Goal: Task Accomplishment & Management: Manage account settings

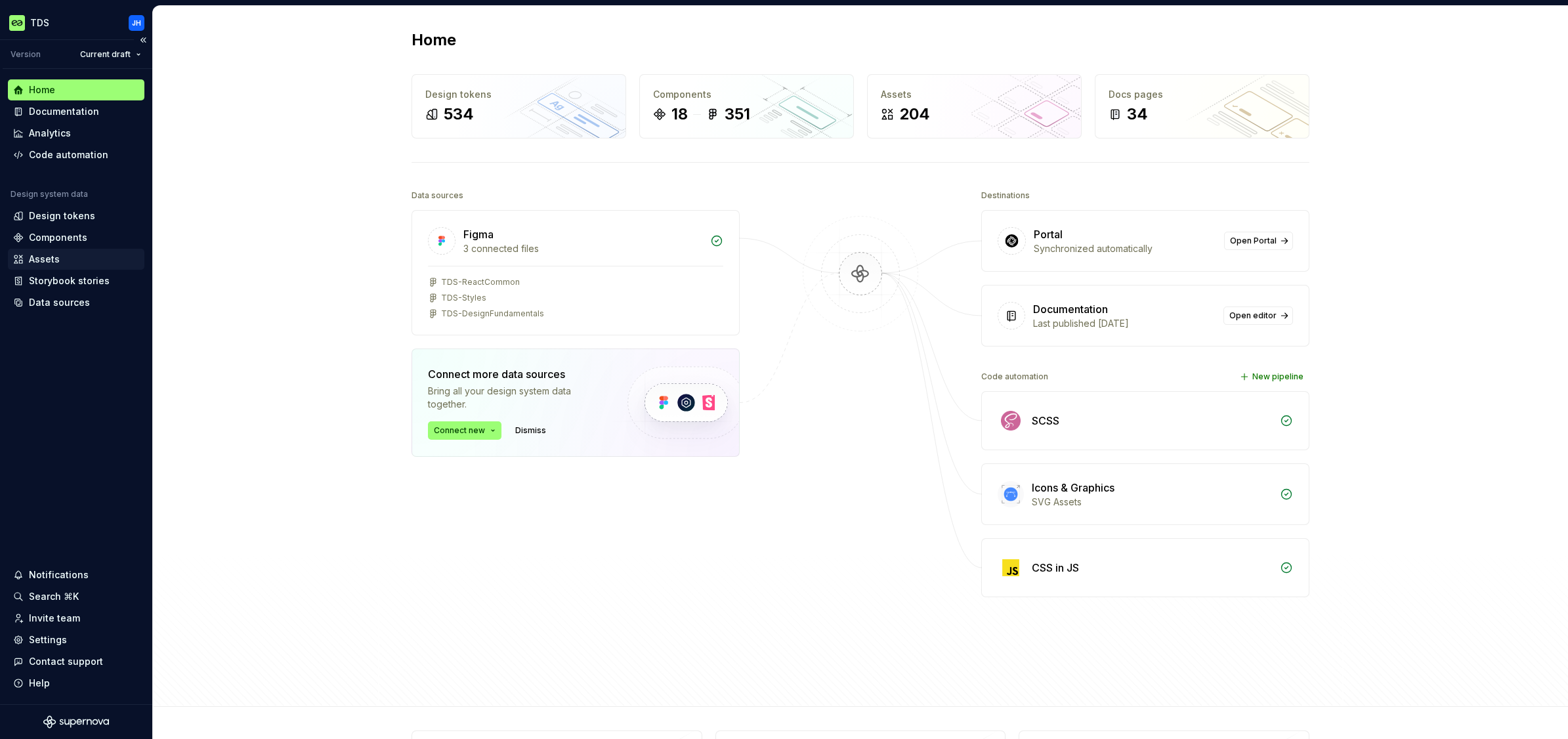
click at [59, 257] on div "Assets" at bounding box center [76, 259] width 126 height 13
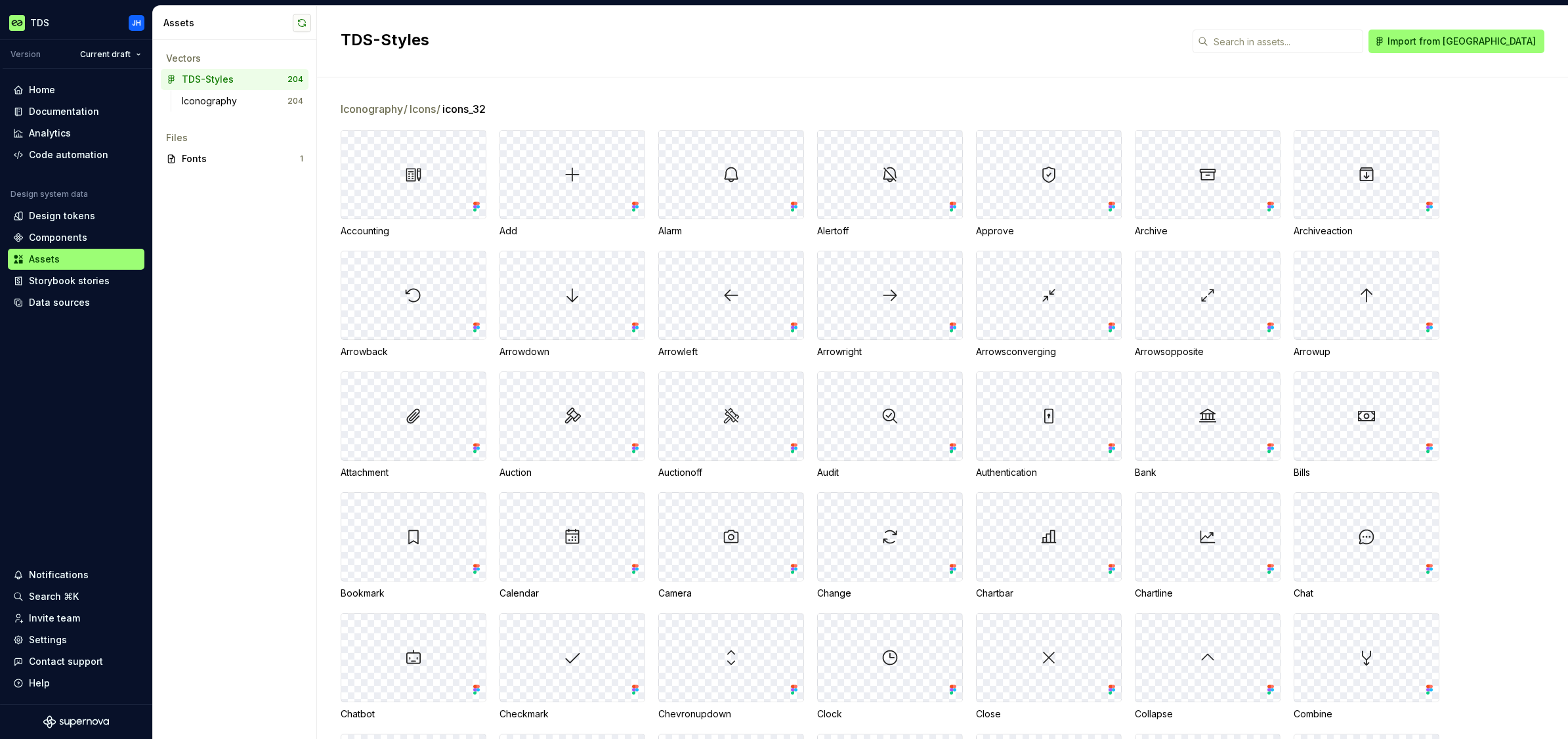
click at [301, 22] on button "button" at bounding box center [302, 23] width 19 height 19
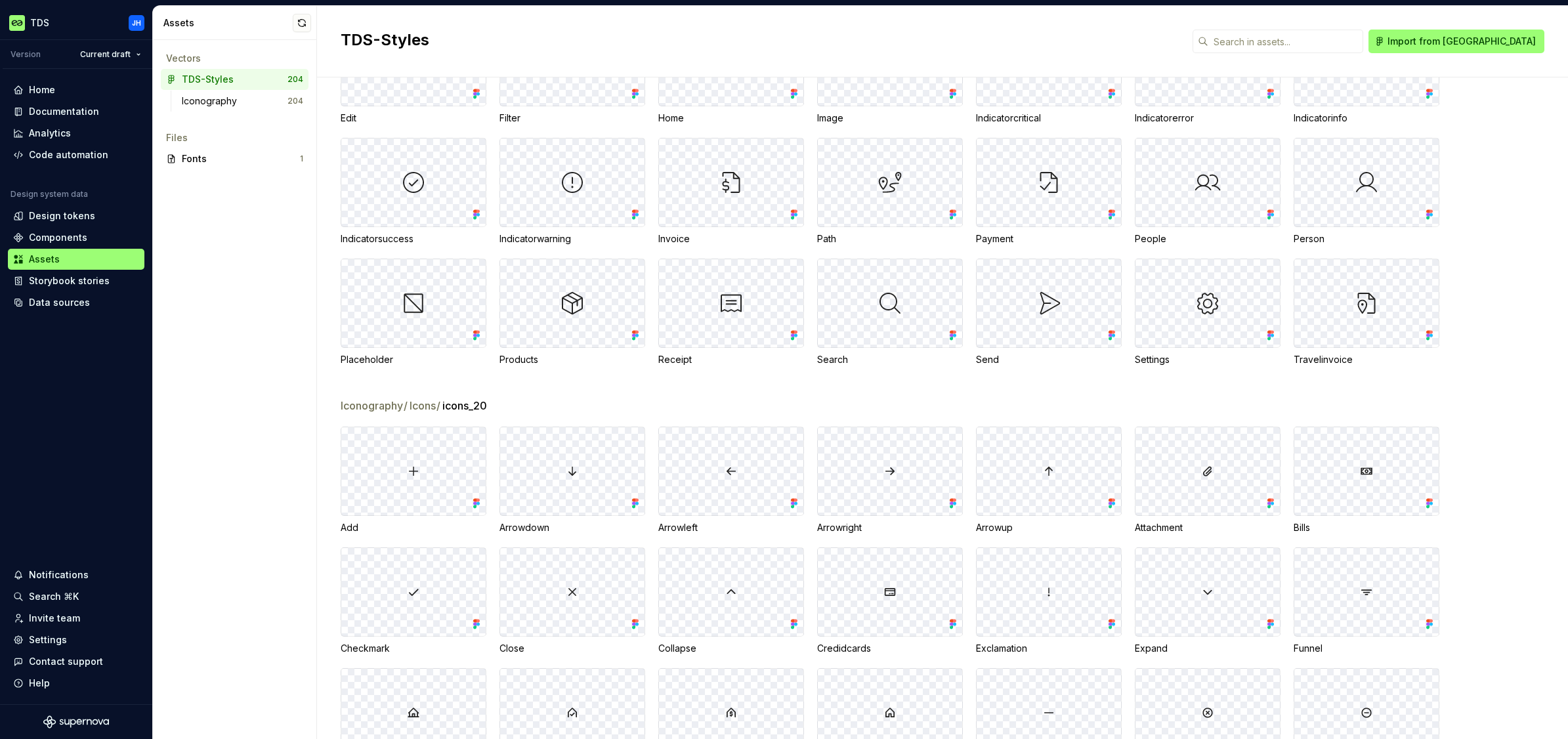
scroll to position [2693, 0]
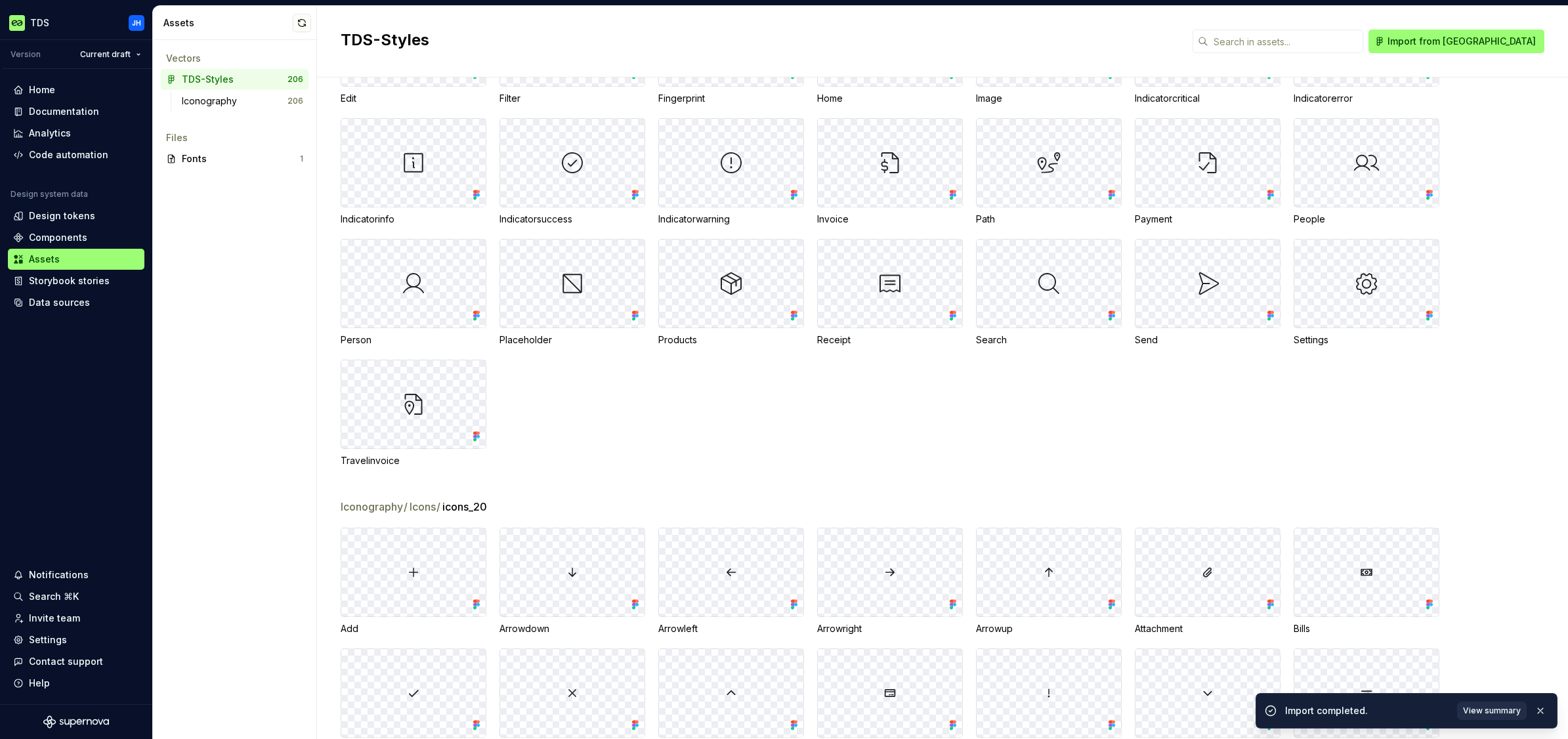
click at [1485, 711] on span "View summary" at bounding box center [1491, 711] width 58 height 11
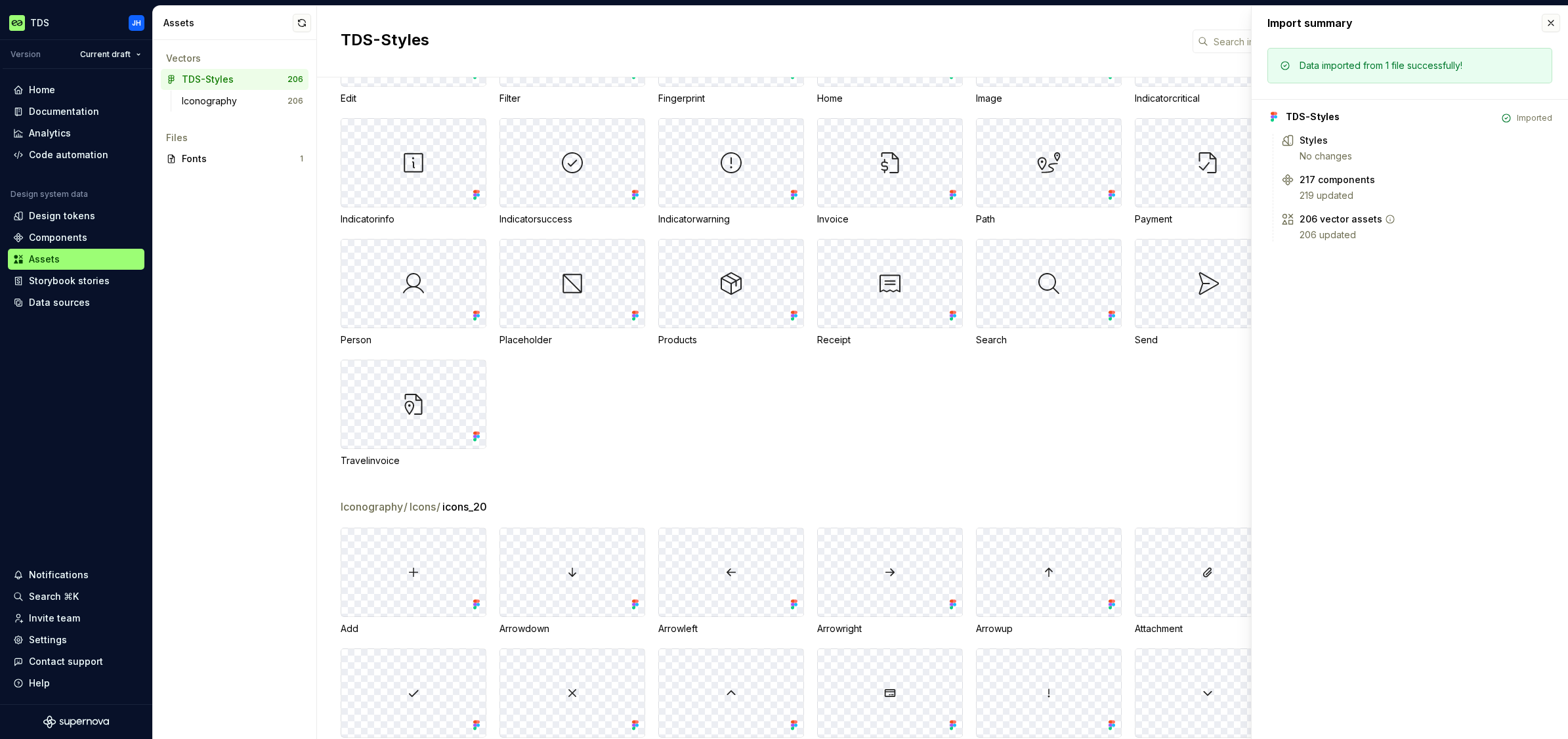
click at [1339, 235] on div "206 updated" at bounding box center [1425, 235] width 253 height 13
click at [1347, 236] on div "206 updated" at bounding box center [1425, 235] width 253 height 13
click at [1349, 169] on div "Styles No changes 217 components 219 updated 206 vector assets 206 updated" at bounding box center [1412, 187] width 279 height 107
drag, startPoint x: 1347, startPoint y: 191, endPoint x: 1347, endPoint y: 205, distance: 14.0
click at [1347, 193] on div "219 updated" at bounding box center [1425, 195] width 253 height 13
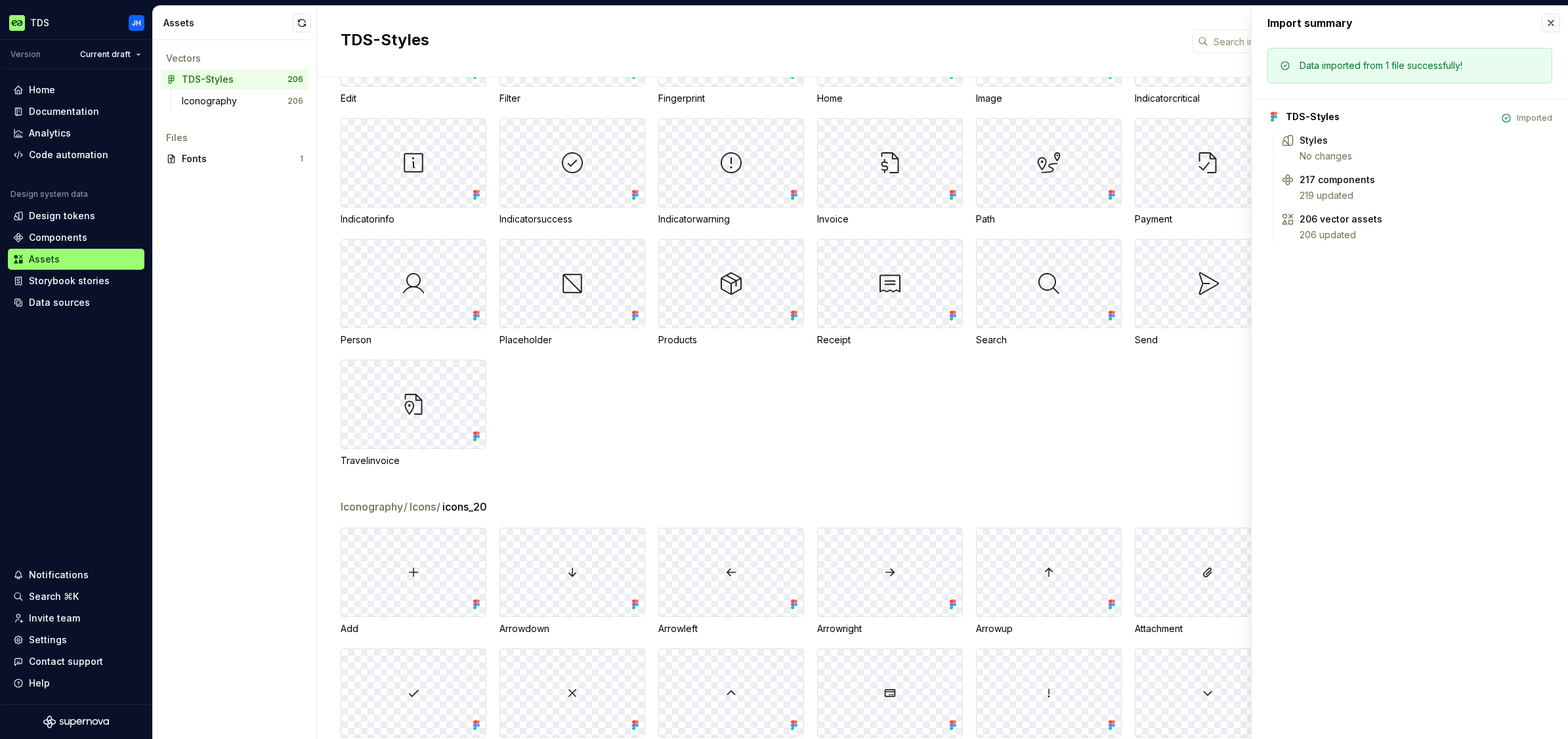
click at [1344, 211] on div "Styles No changes 217 components 219 updated 206 vector assets 206 updated" at bounding box center [1412, 187] width 279 height 107
drag, startPoint x: 1345, startPoint y: 222, endPoint x: 1345, endPoint y: 229, distance: 7.0
click at [1344, 225] on div "206 vector assets" at bounding box center [1341, 219] width 83 height 13
click at [1344, 233] on div "206 updated" at bounding box center [1425, 235] width 253 height 13
click at [1345, 235] on div "206 updated" at bounding box center [1425, 235] width 253 height 13
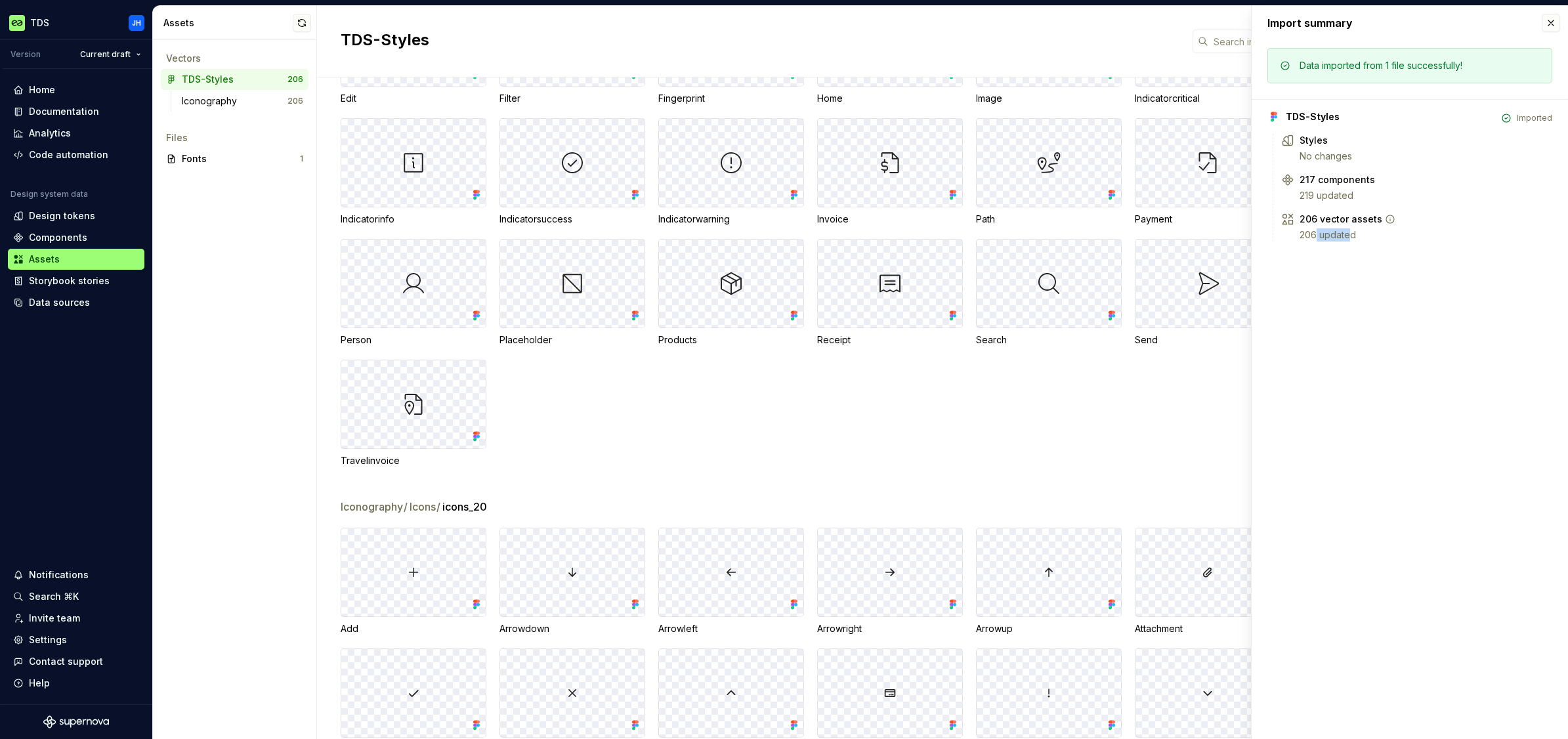
drag, startPoint x: 1351, startPoint y: 235, endPoint x: 1315, endPoint y: 230, distance: 36.3
click at [1315, 231] on div "206 updated" at bounding box center [1425, 235] width 253 height 13
click at [1553, 25] on button "button" at bounding box center [1551, 23] width 19 height 19
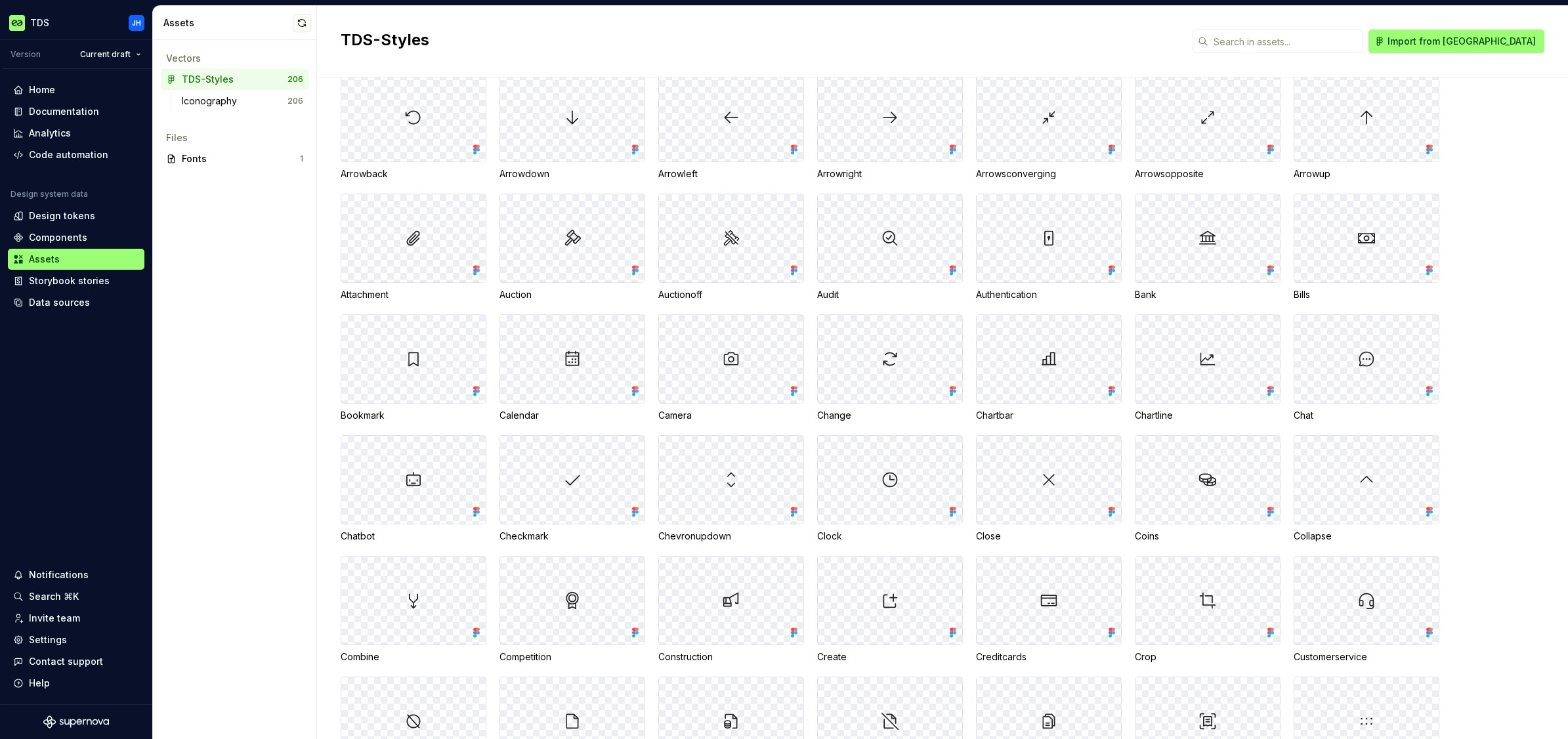
scroll to position [0, 0]
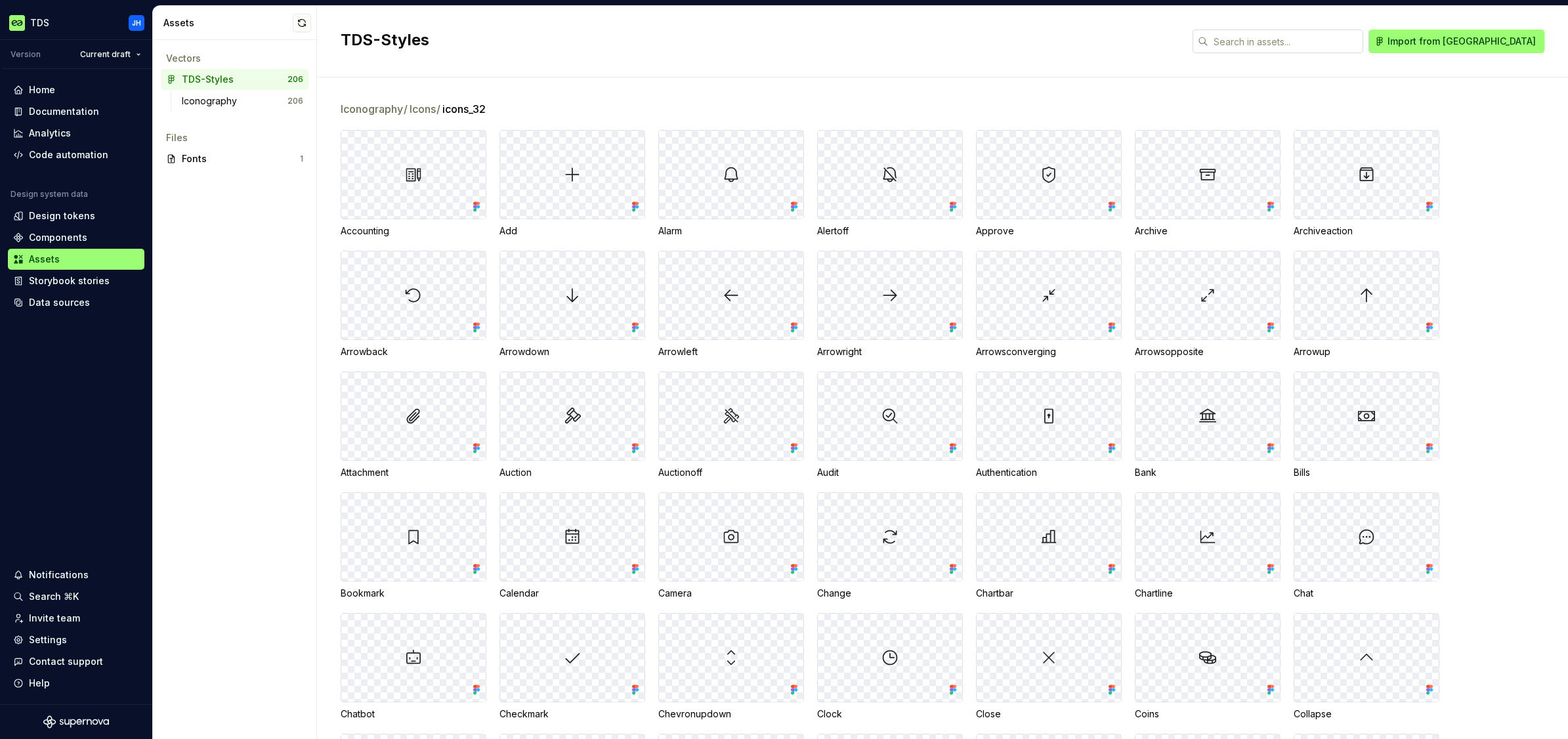
click at [1335, 39] on input "text" at bounding box center [1285, 41] width 155 height 23
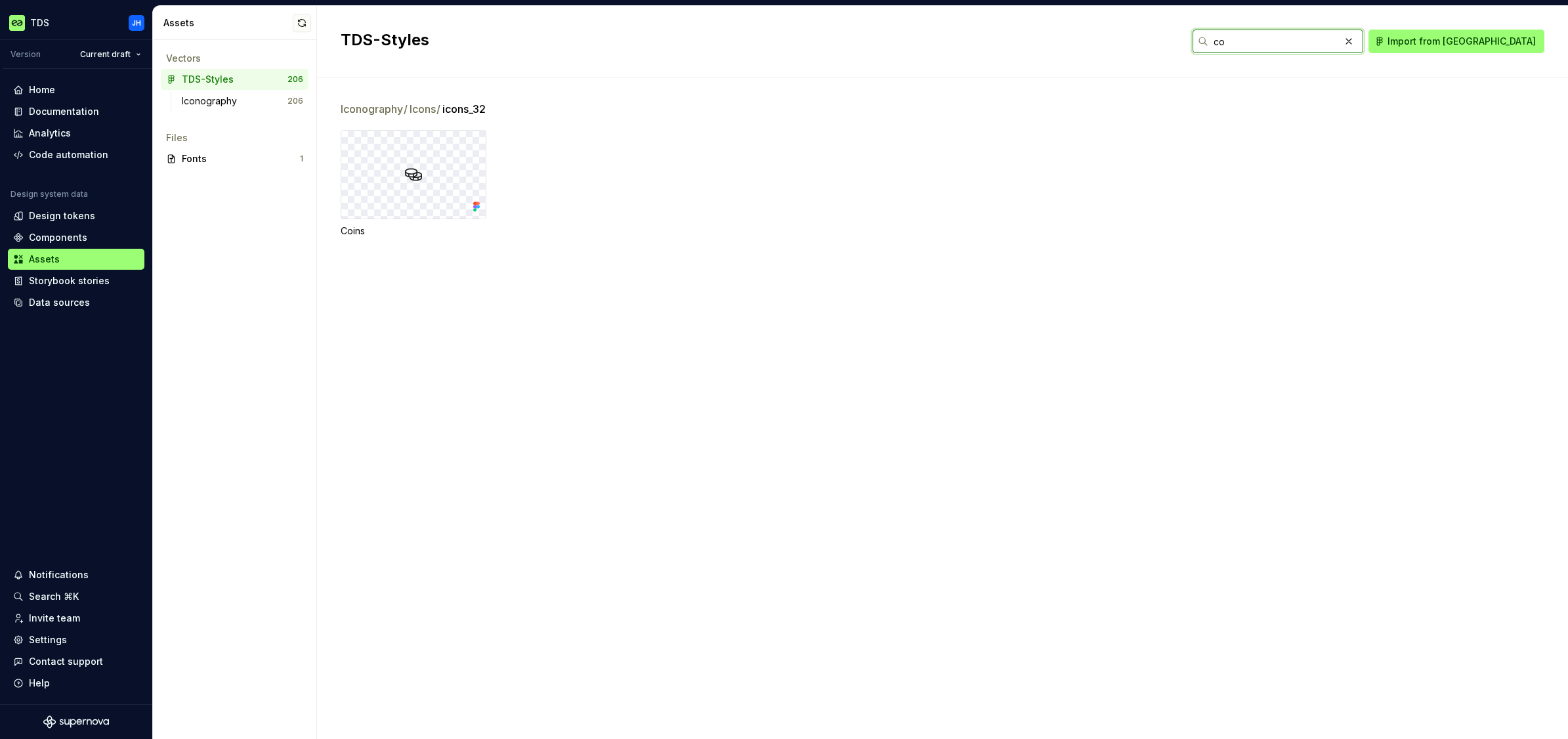
type input "c"
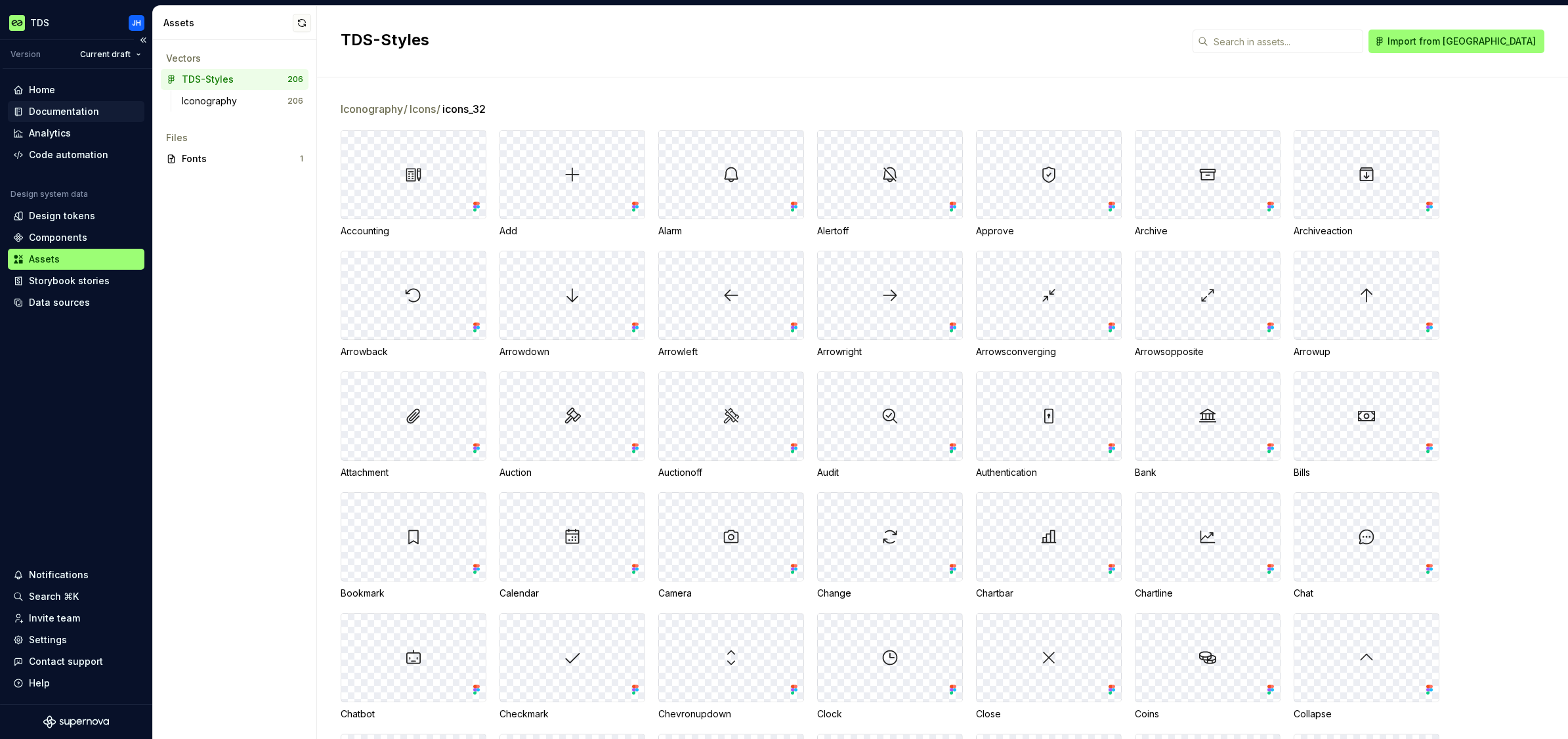
click at [77, 110] on div "Documentation" at bounding box center [63, 111] width 70 height 13
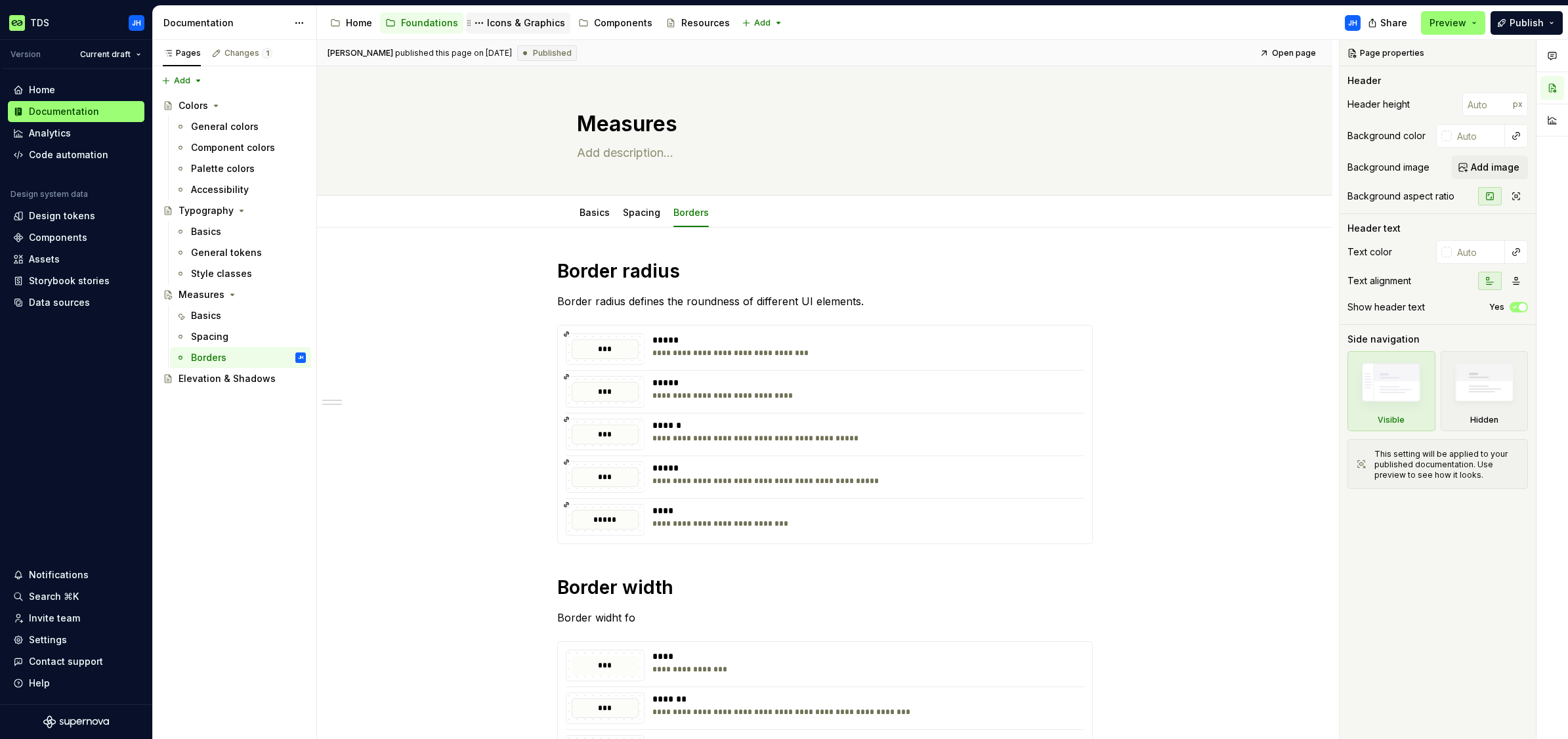
click at [530, 20] on div "Icons & Graphics" at bounding box center [525, 23] width 78 height 13
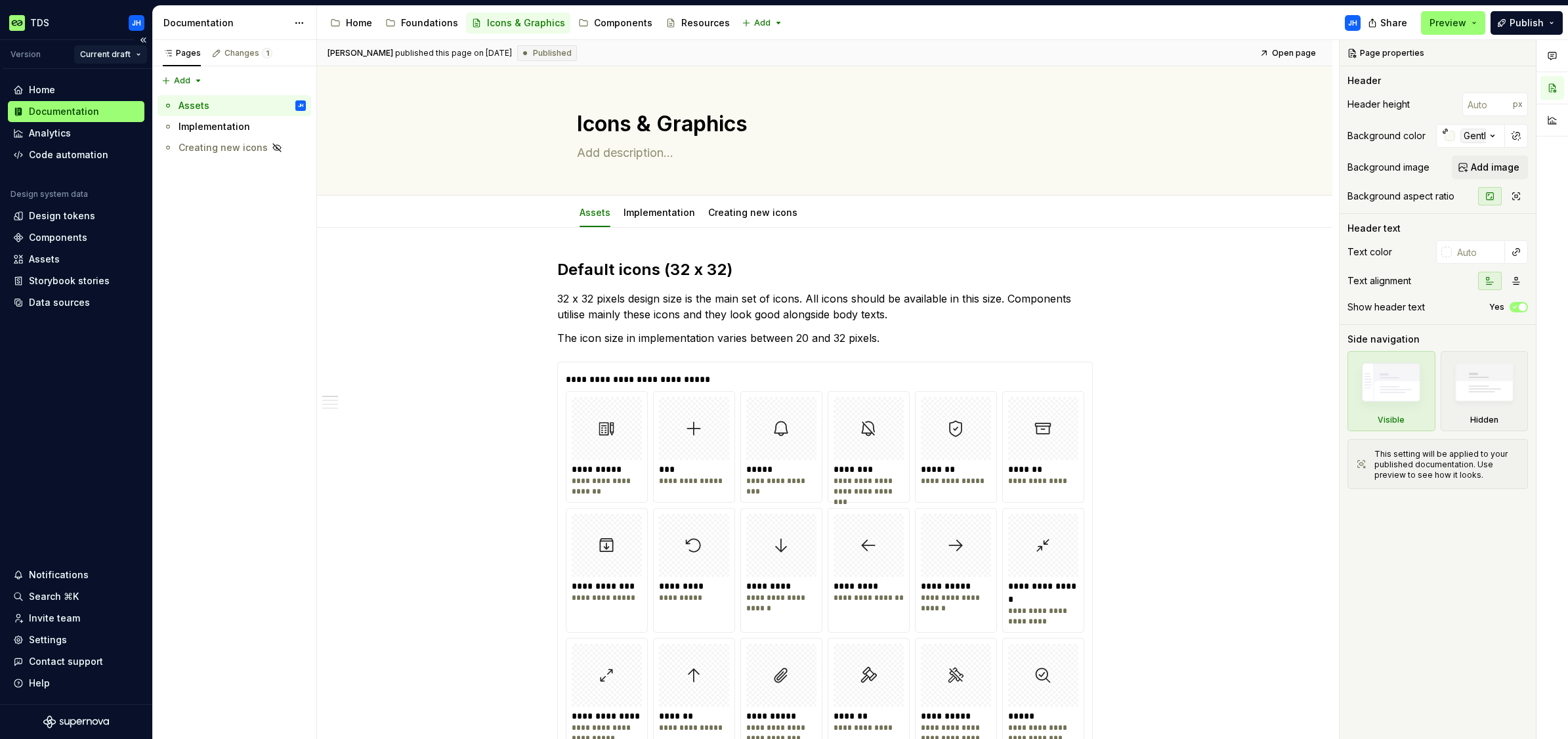
click at [117, 57] on html "TDS JH Version Current draft Home Documentation Analytics Code automation Desig…" at bounding box center [784, 370] width 1568 height 739
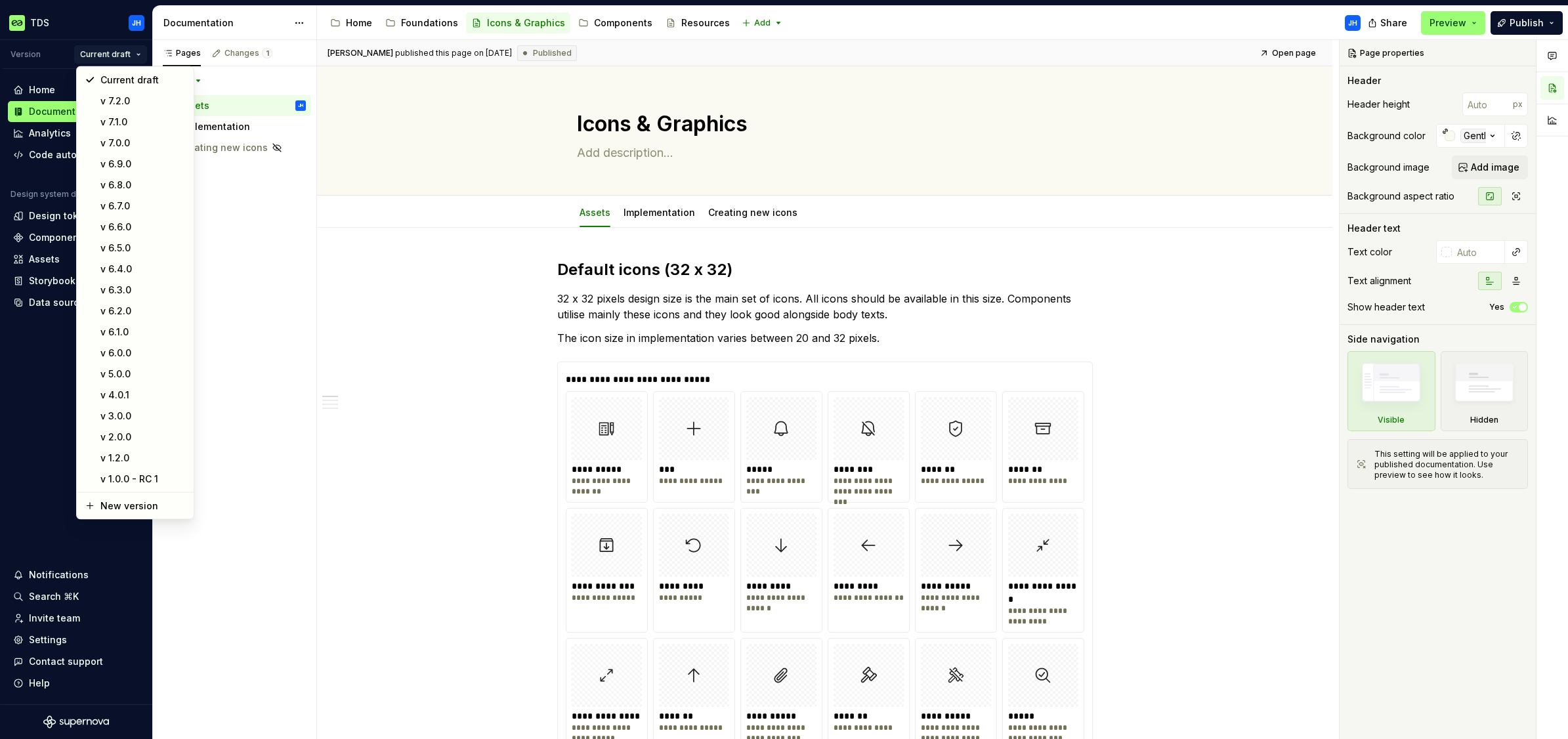
click at [53, 51] on html "TDS JH Version Current draft Home Documentation Analytics Code automation Desig…" at bounding box center [784, 370] width 1568 height 739
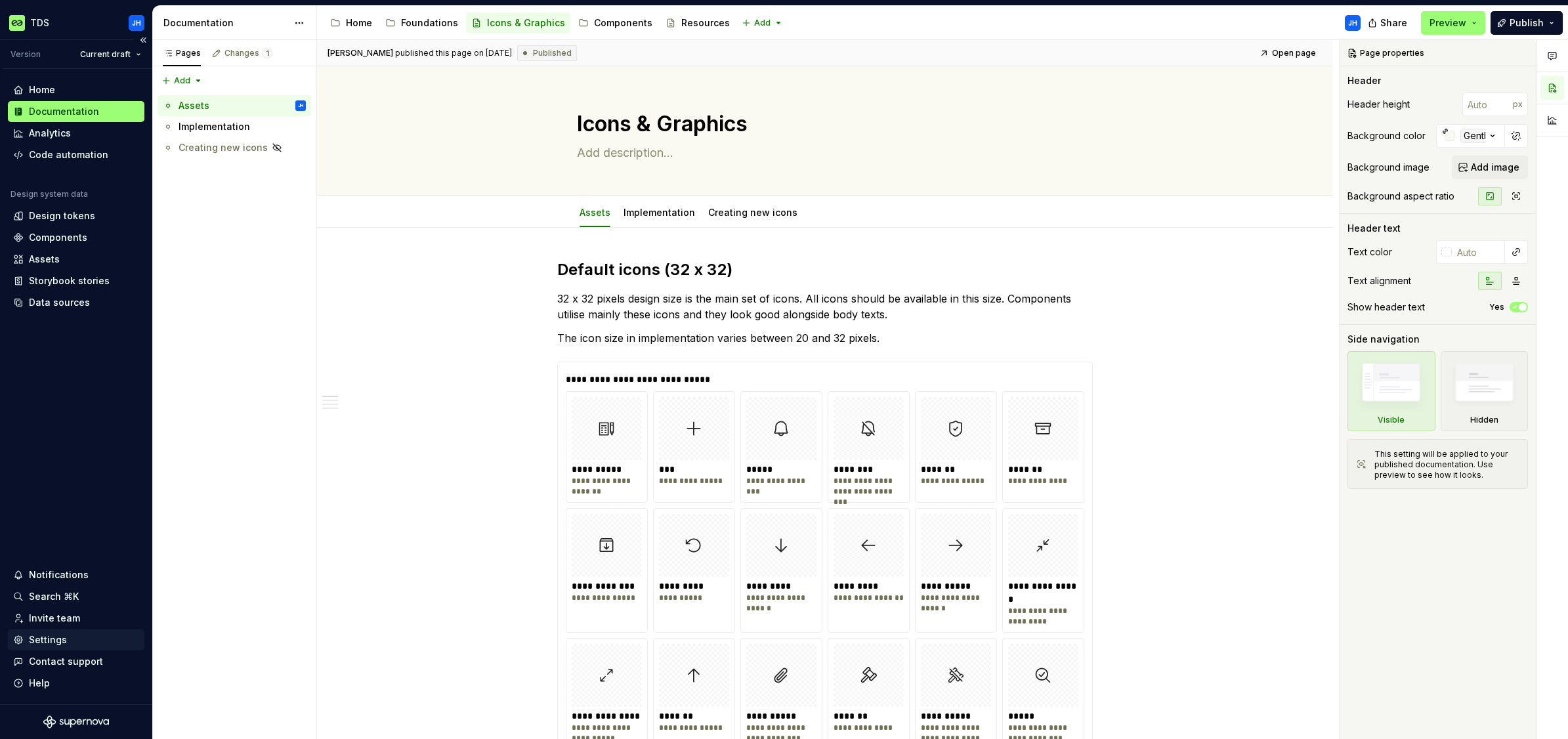
click at [56, 639] on div "Settings" at bounding box center [47, 640] width 38 height 13
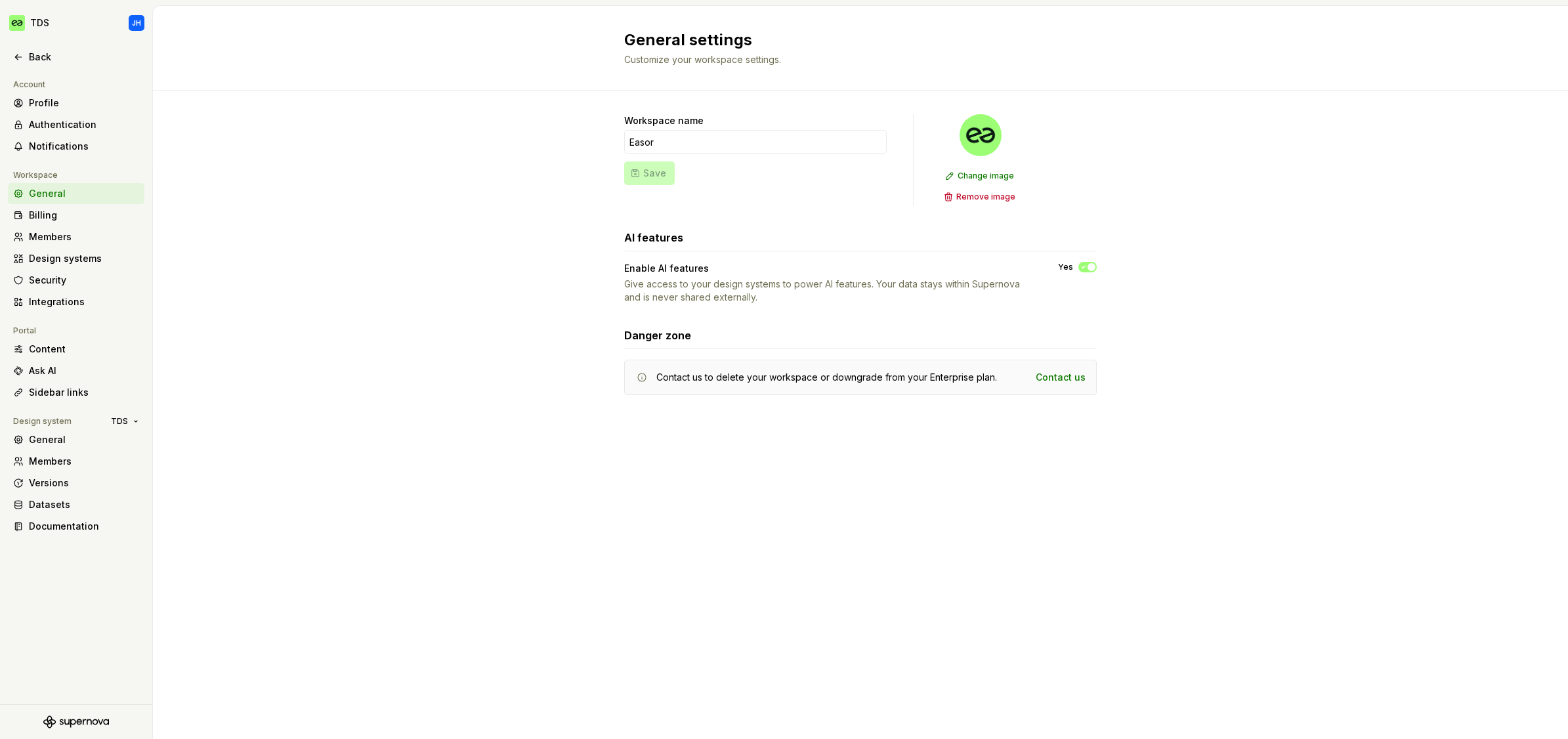
click at [163, 247] on div "General settings Customize your workspace settings. Workspace name Easor Save C…" at bounding box center [859, 372] width 1415 height 734
click at [27, 55] on div "Back" at bounding box center [76, 57] width 126 height 13
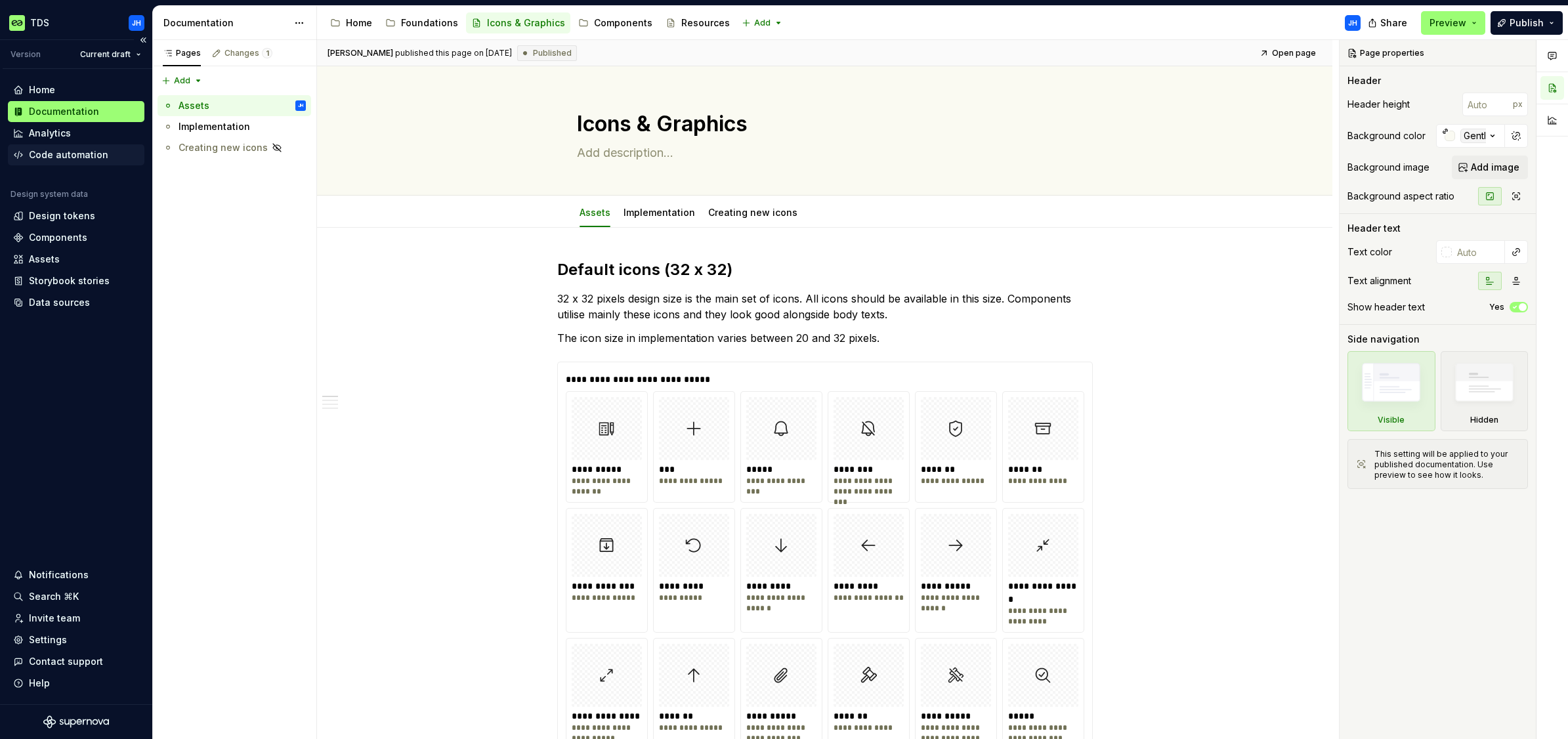
click at [73, 159] on div "Code automation" at bounding box center [68, 155] width 79 height 13
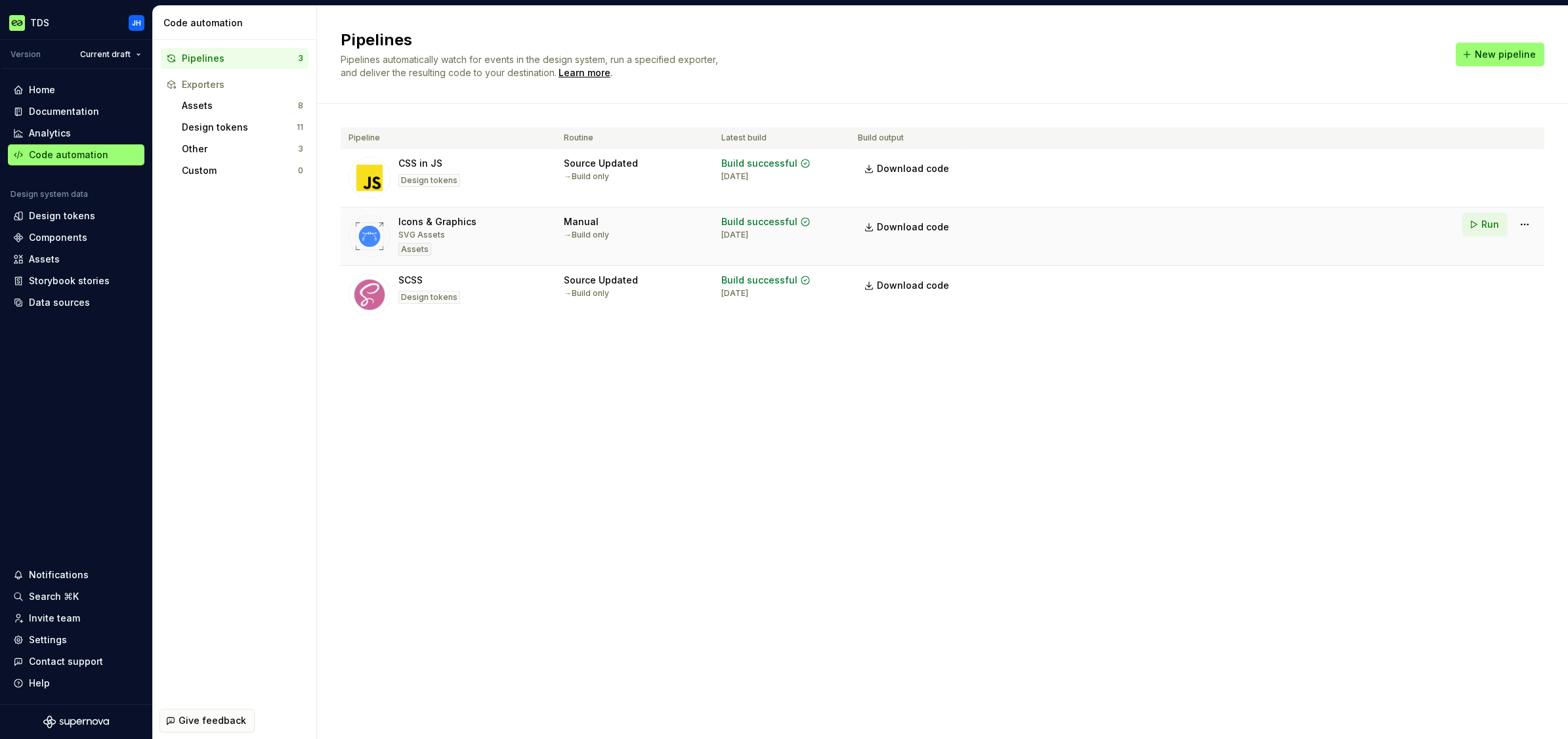
click at [1487, 226] on span "Run" at bounding box center [1490, 225] width 18 height 13
click at [1475, 164] on button "Run" at bounding box center [1485, 165] width 45 height 23
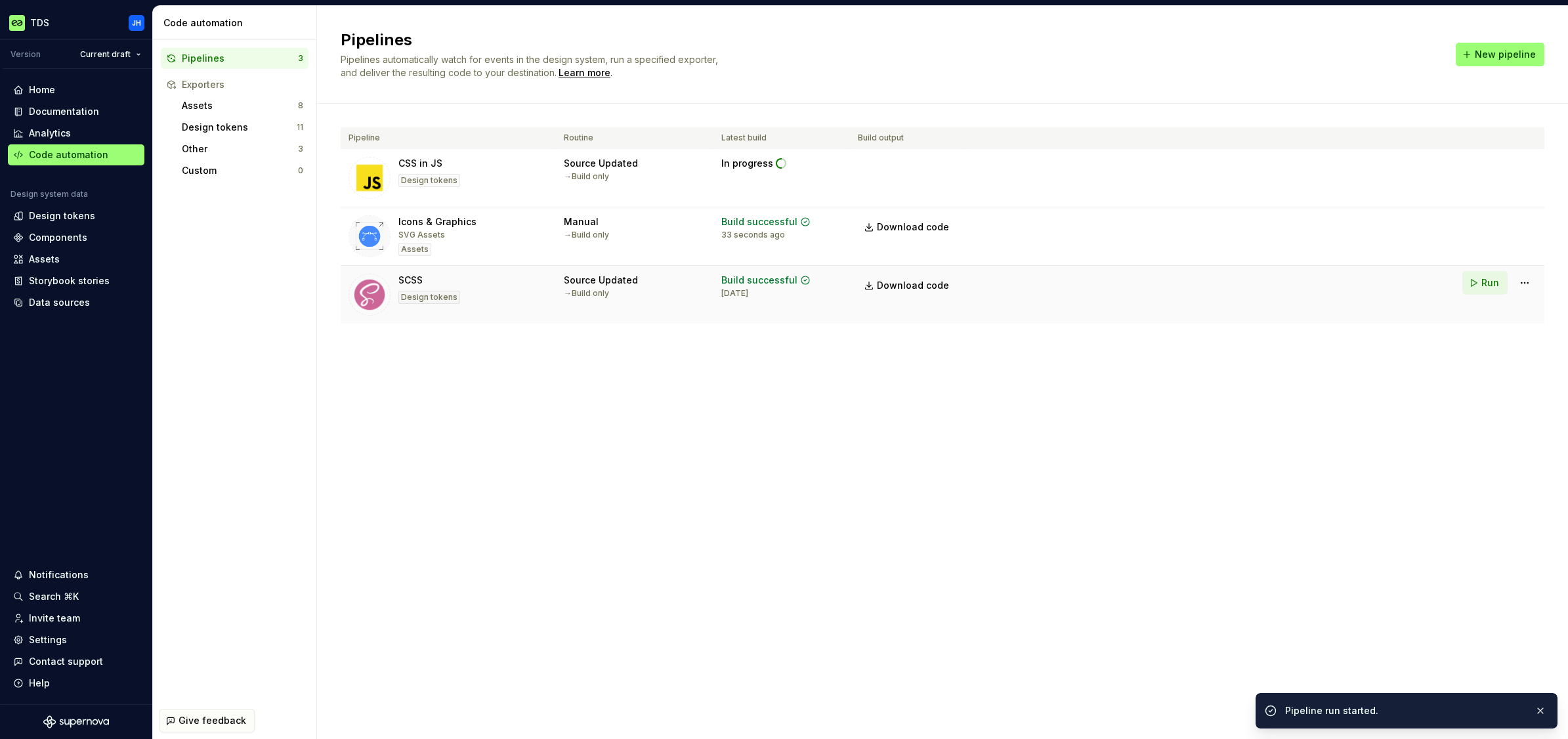
click at [1477, 285] on button "Run" at bounding box center [1485, 283] width 45 height 23
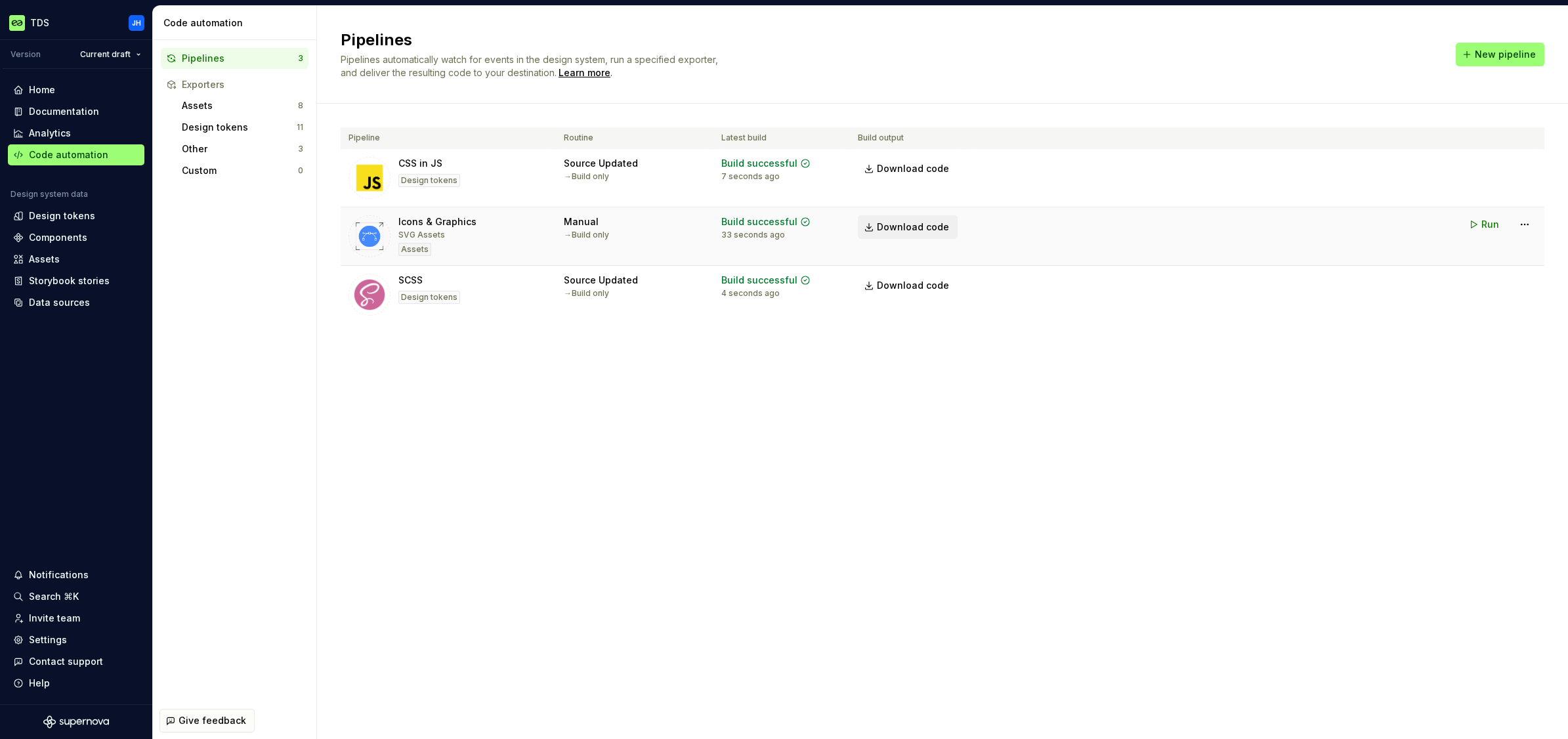
click at [911, 226] on span "Download code" at bounding box center [913, 227] width 72 height 13
click at [915, 285] on span "Download code" at bounding box center [913, 285] width 72 height 13
click at [914, 168] on span "Download code" at bounding box center [913, 169] width 72 height 13
click at [59, 111] on div "Documentation" at bounding box center [63, 111] width 70 height 13
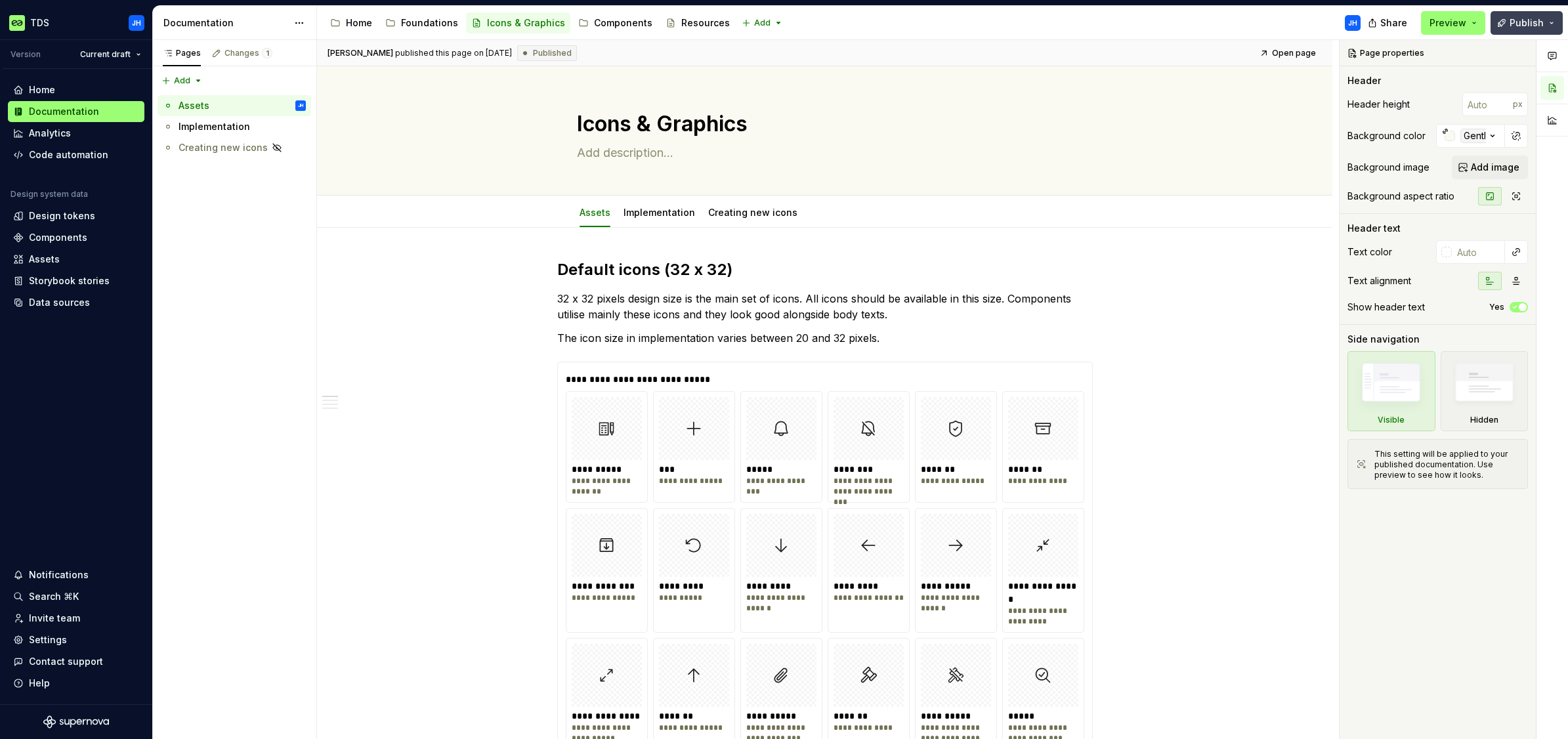
click at [1519, 25] on span "Publish" at bounding box center [1526, 23] width 34 height 13
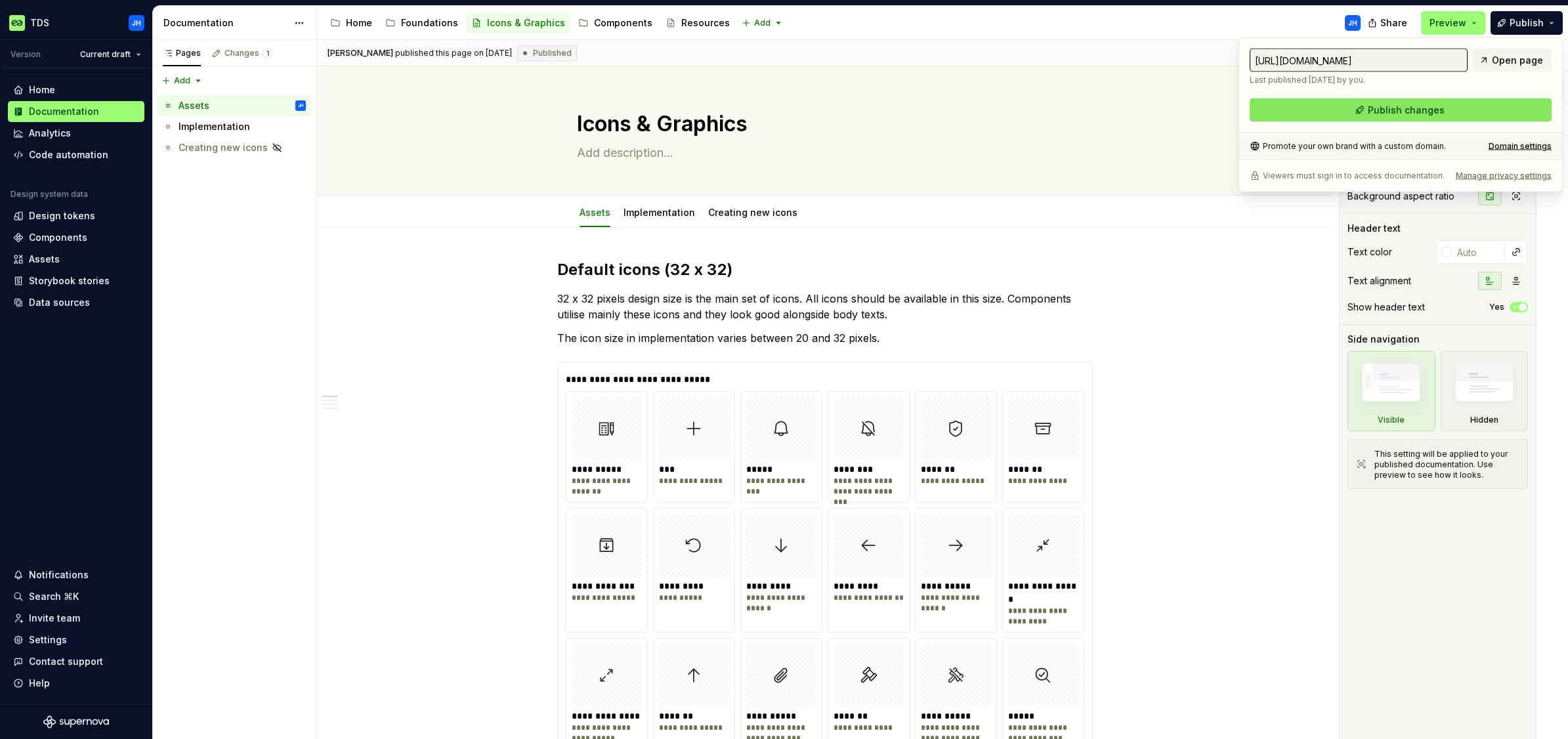
click at [1456, 109] on button "Publish changes" at bounding box center [1400, 110] width 302 height 23
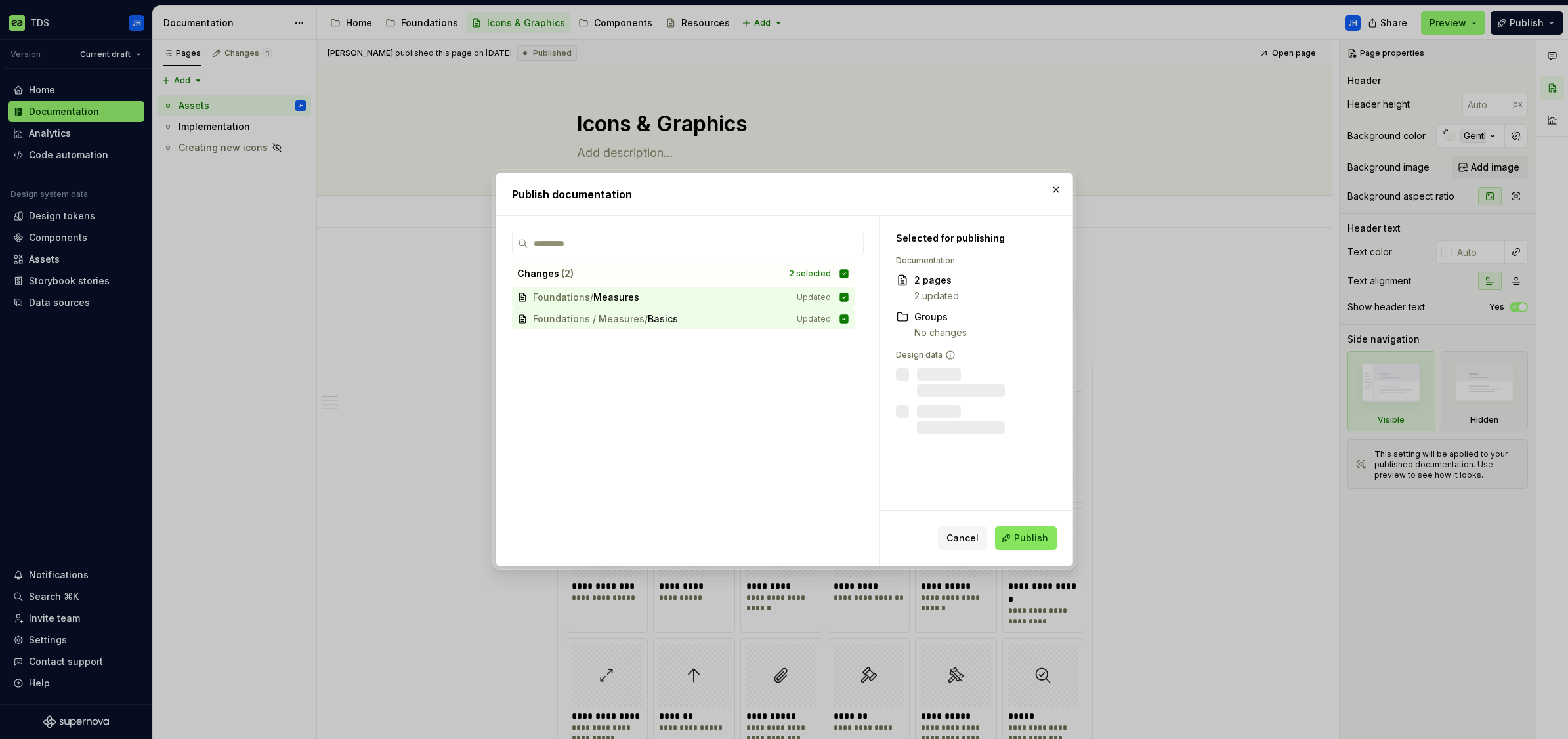
click at [1025, 540] on span "Publish" at bounding box center [1031, 538] width 34 height 13
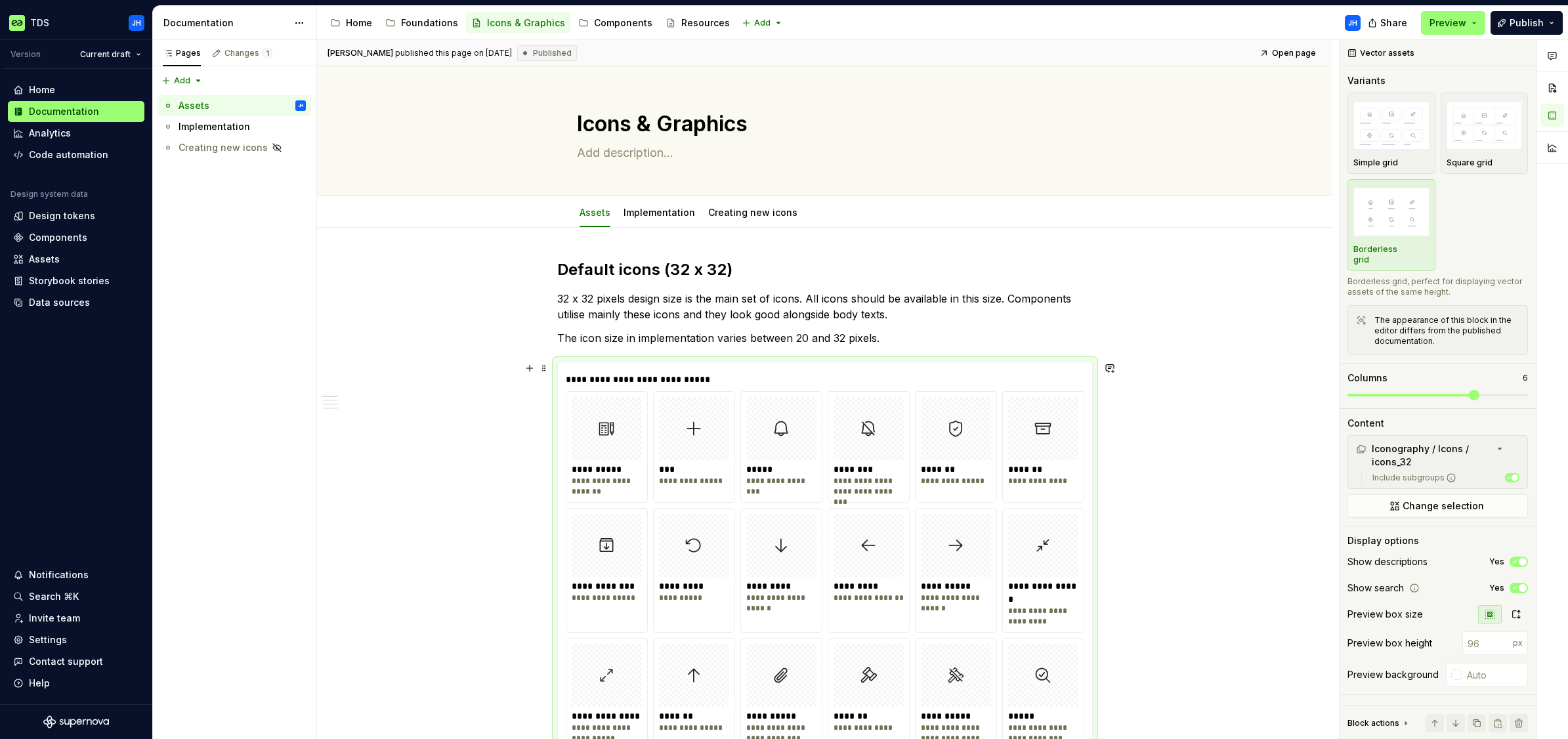
click at [543, 370] on span at bounding box center [544, 368] width 11 height 19
click at [777, 381] on div "**********" at bounding box center [825, 380] width 519 height 13
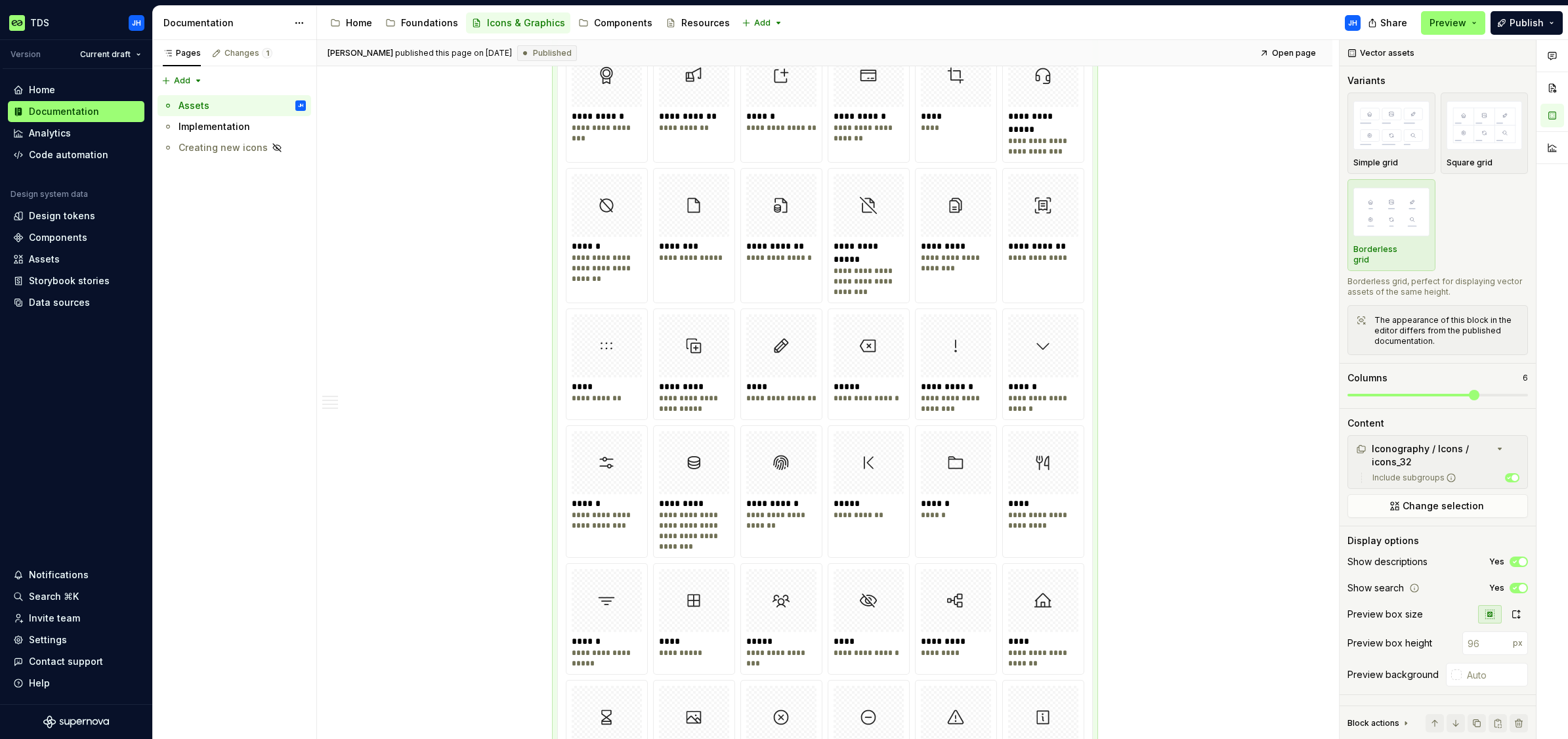
scroll to position [1038, 0]
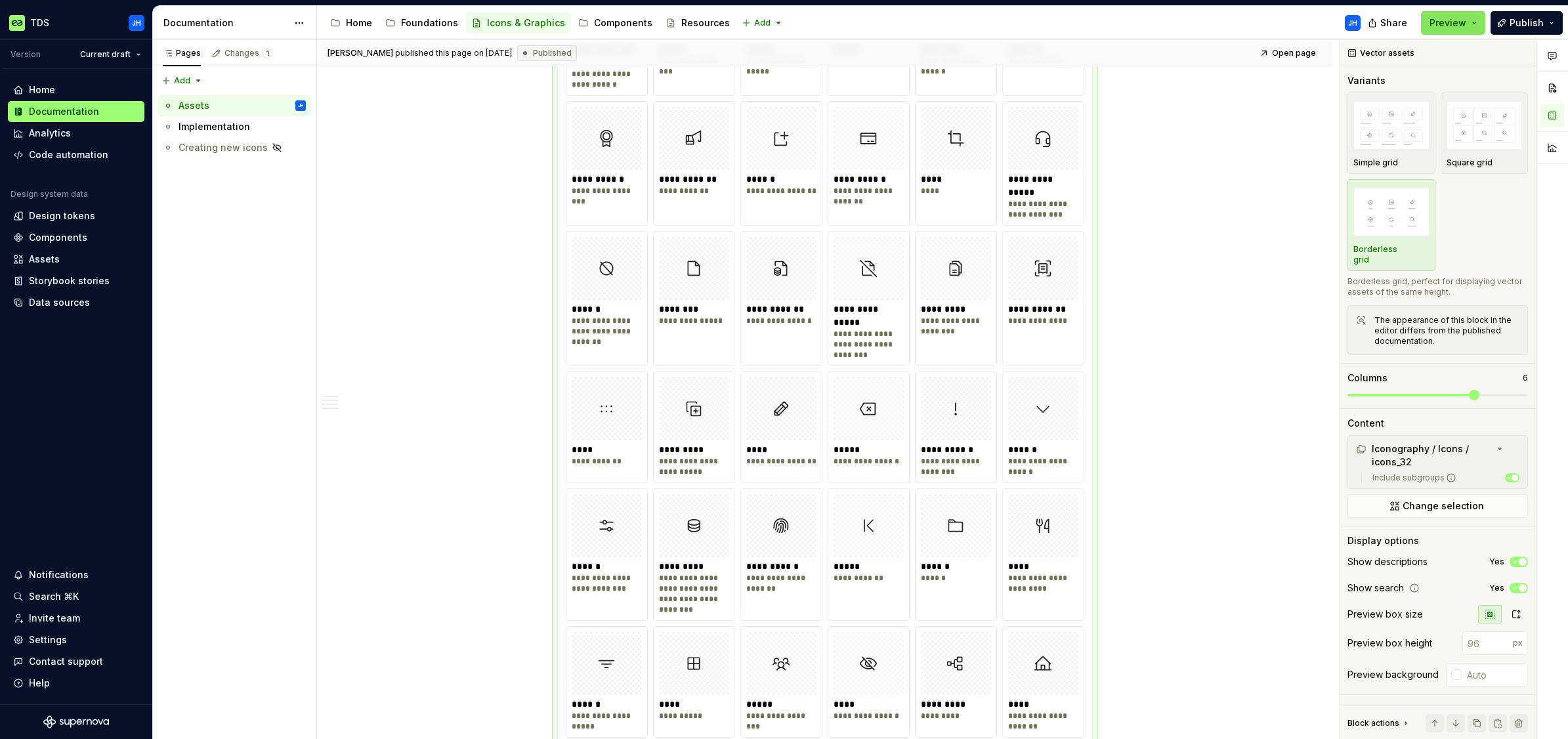
click at [1457, 21] on span "Preview" at bounding box center [1447, 23] width 37 height 13
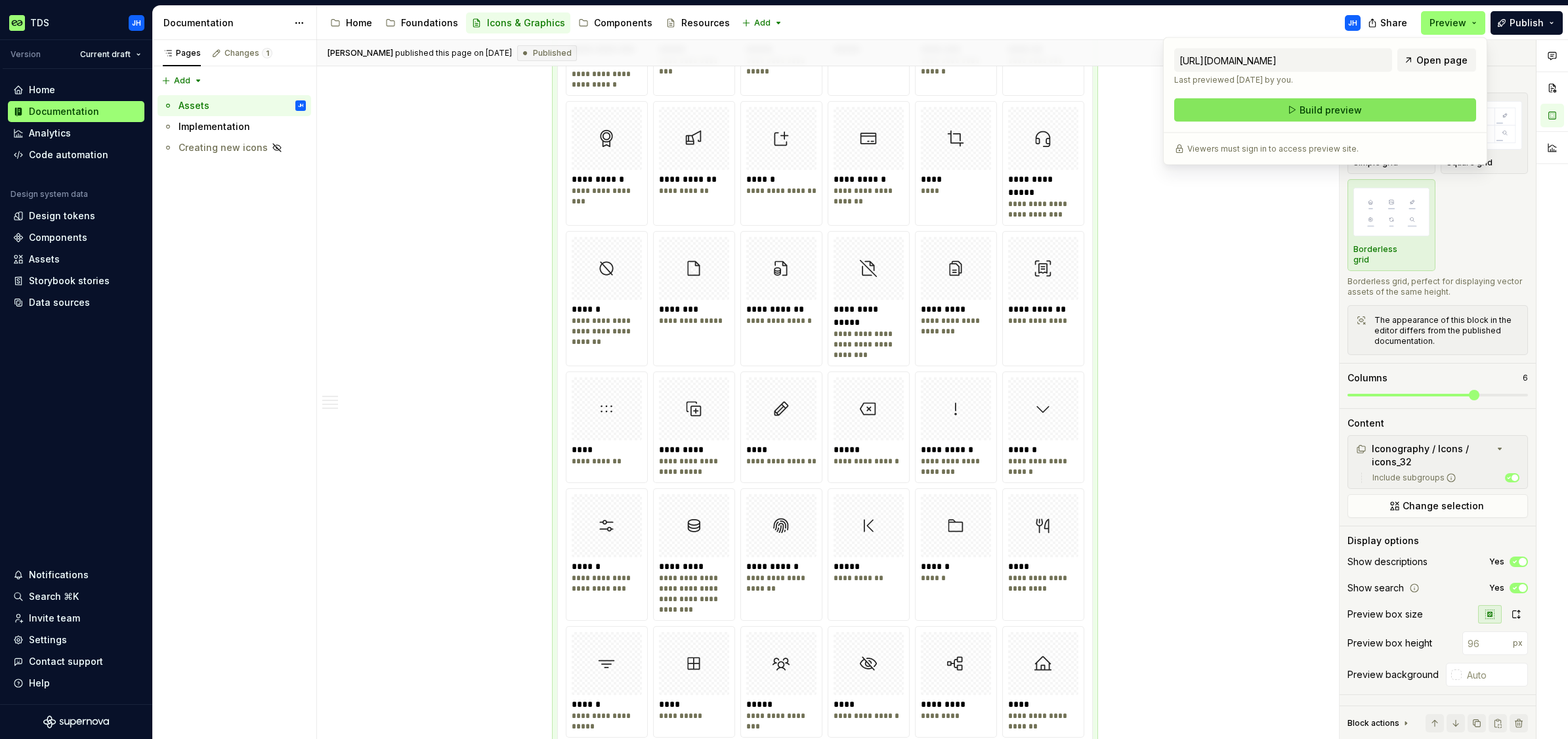
click at [1389, 107] on button "Build preview" at bounding box center [1325, 110] width 302 height 23
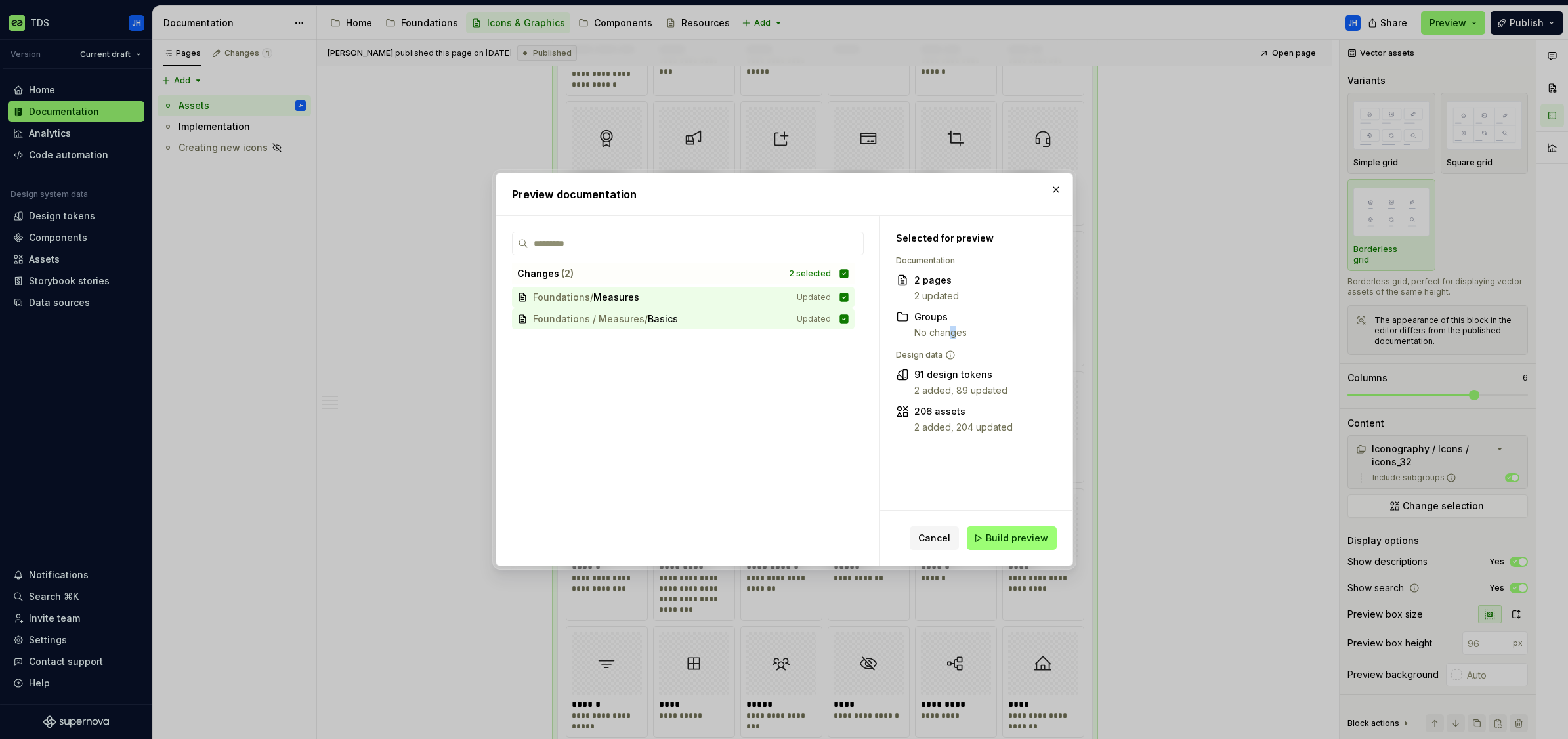
drag, startPoint x: 952, startPoint y: 331, endPoint x: 943, endPoint y: 327, distance: 9.8
click at [946, 328] on div "No changes" at bounding box center [940, 333] width 53 height 13
click at [1059, 186] on button "button" at bounding box center [1056, 190] width 19 height 19
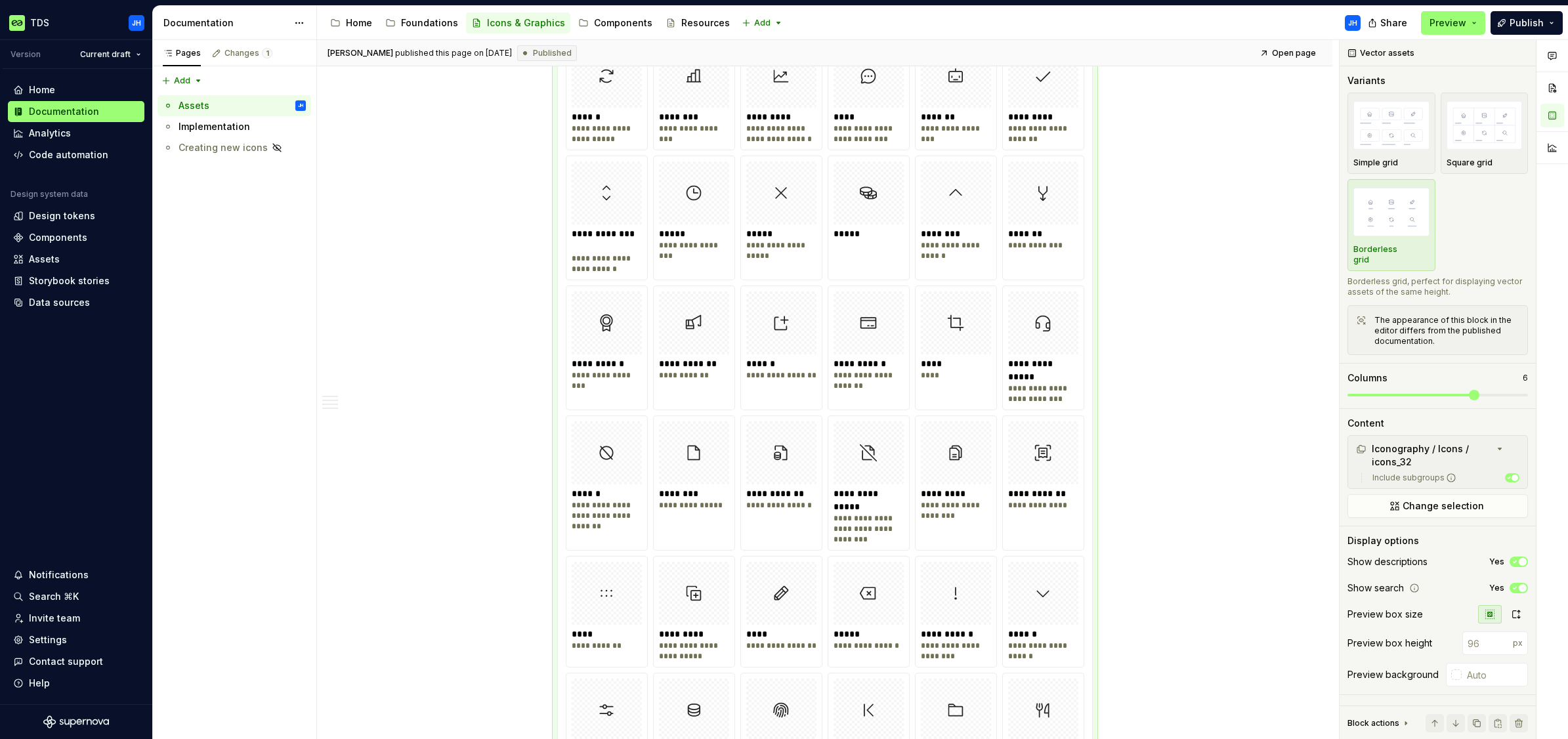
scroll to position [699, 0]
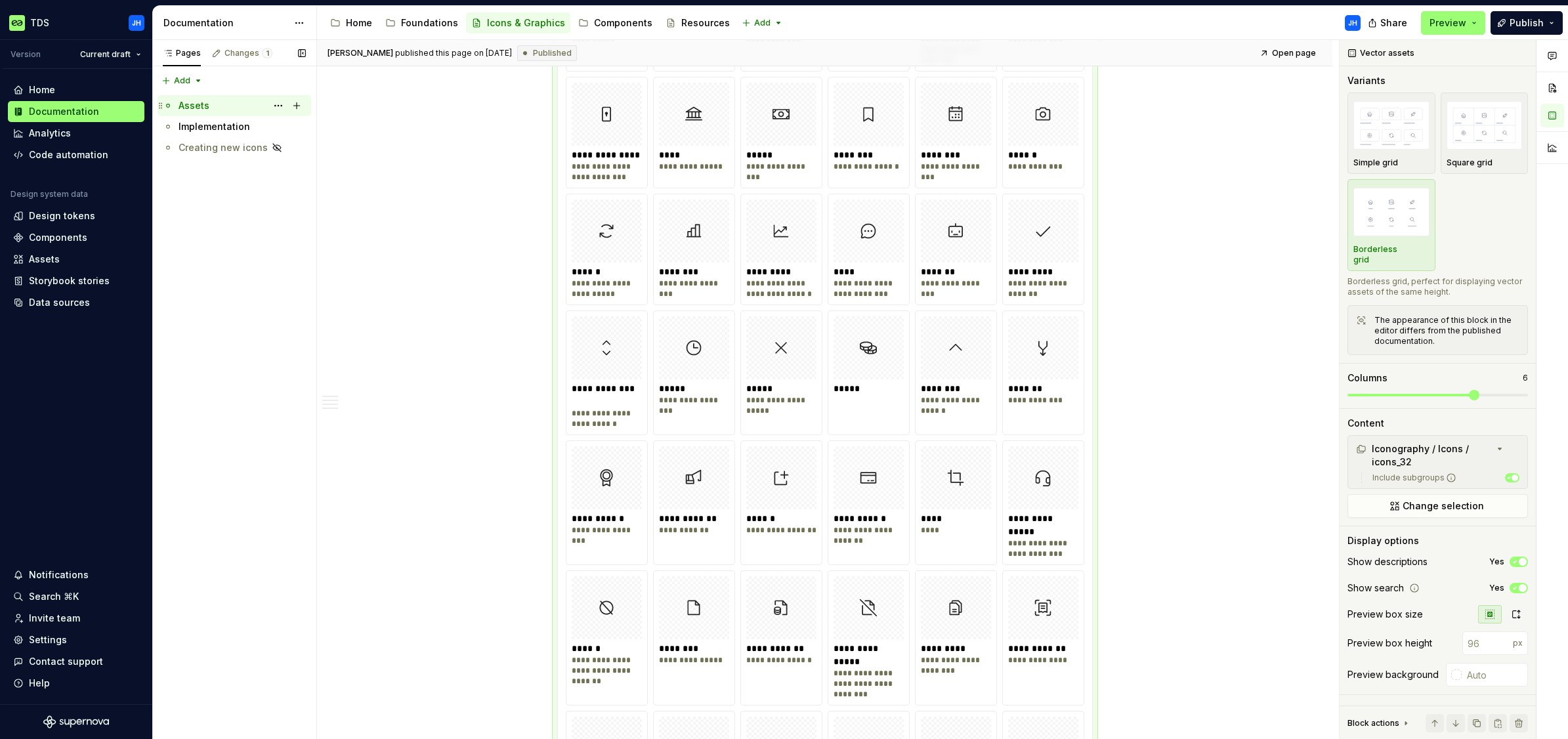
click at [227, 105] on div "Assets JH" at bounding box center [242, 106] width 127 height 19
click at [275, 106] on button "Page tree" at bounding box center [279, 106] width 19 height 19
click at [432, 99] on html "TDS JH Version Current draft Home Documentation Analytics Code automation Desig…" at bounding box center [784, 370] width 1568 height 739
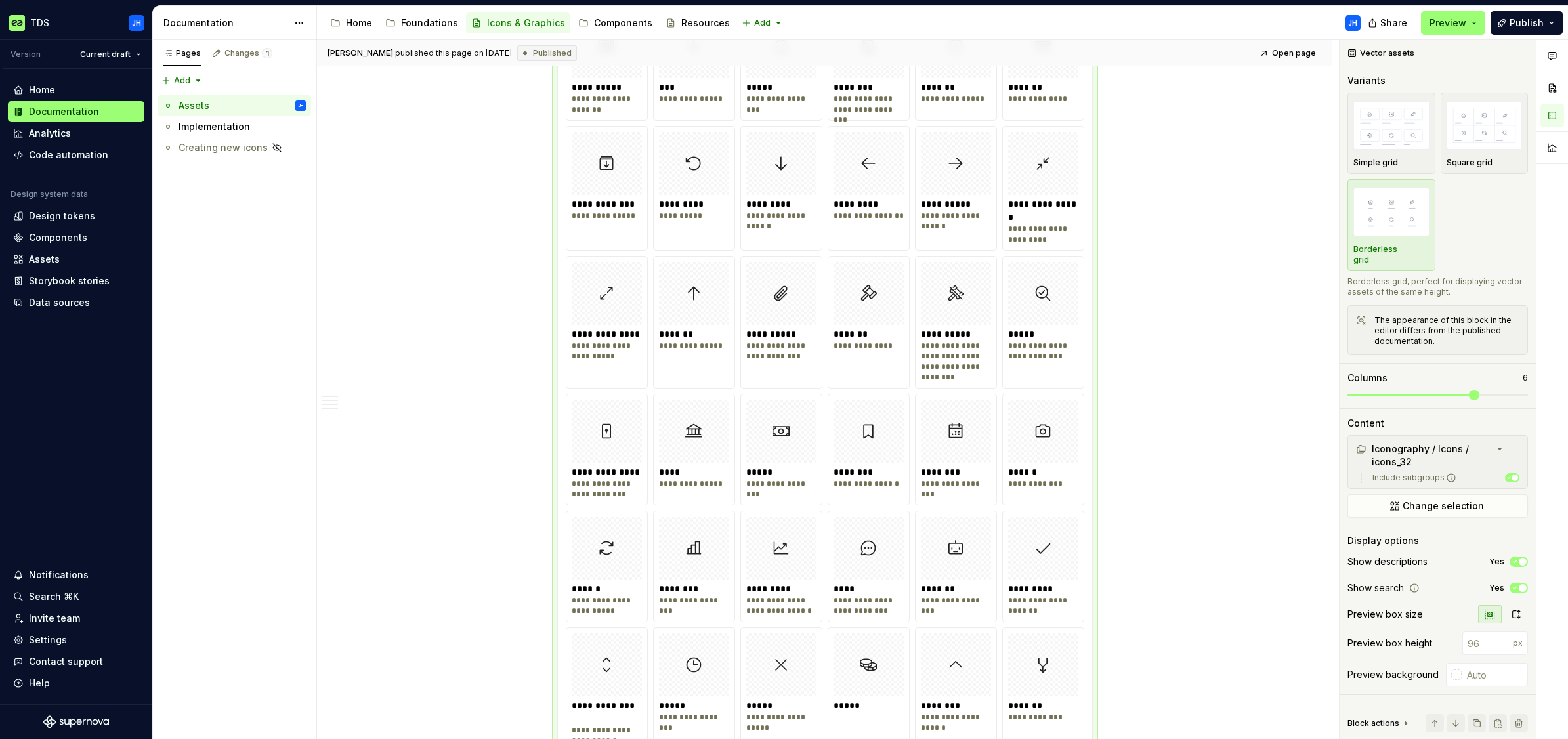
scroll to position [0, 0]
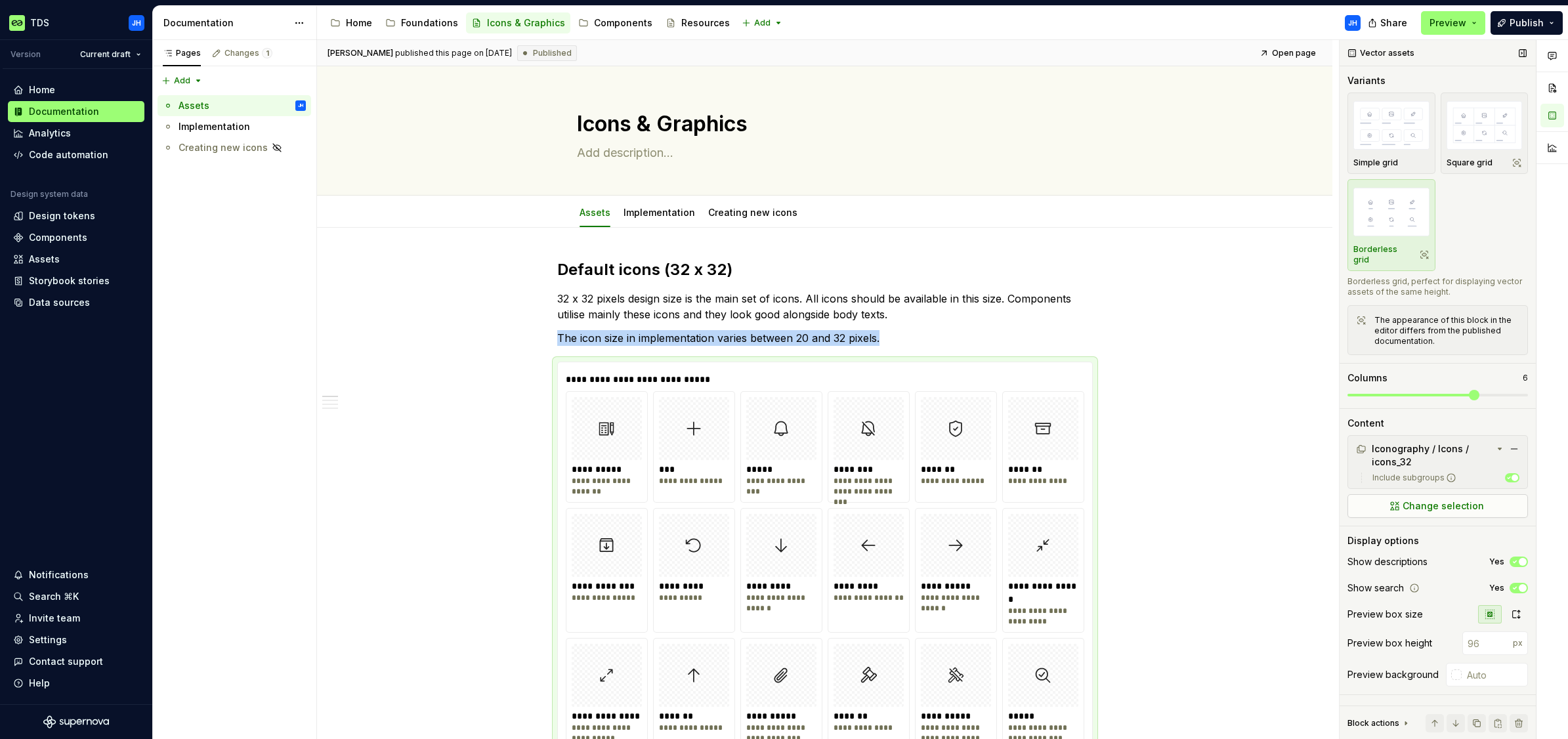
click at [1431, 500] on span "Change selection" at bounding box center [1443, 506] width 81 height 13
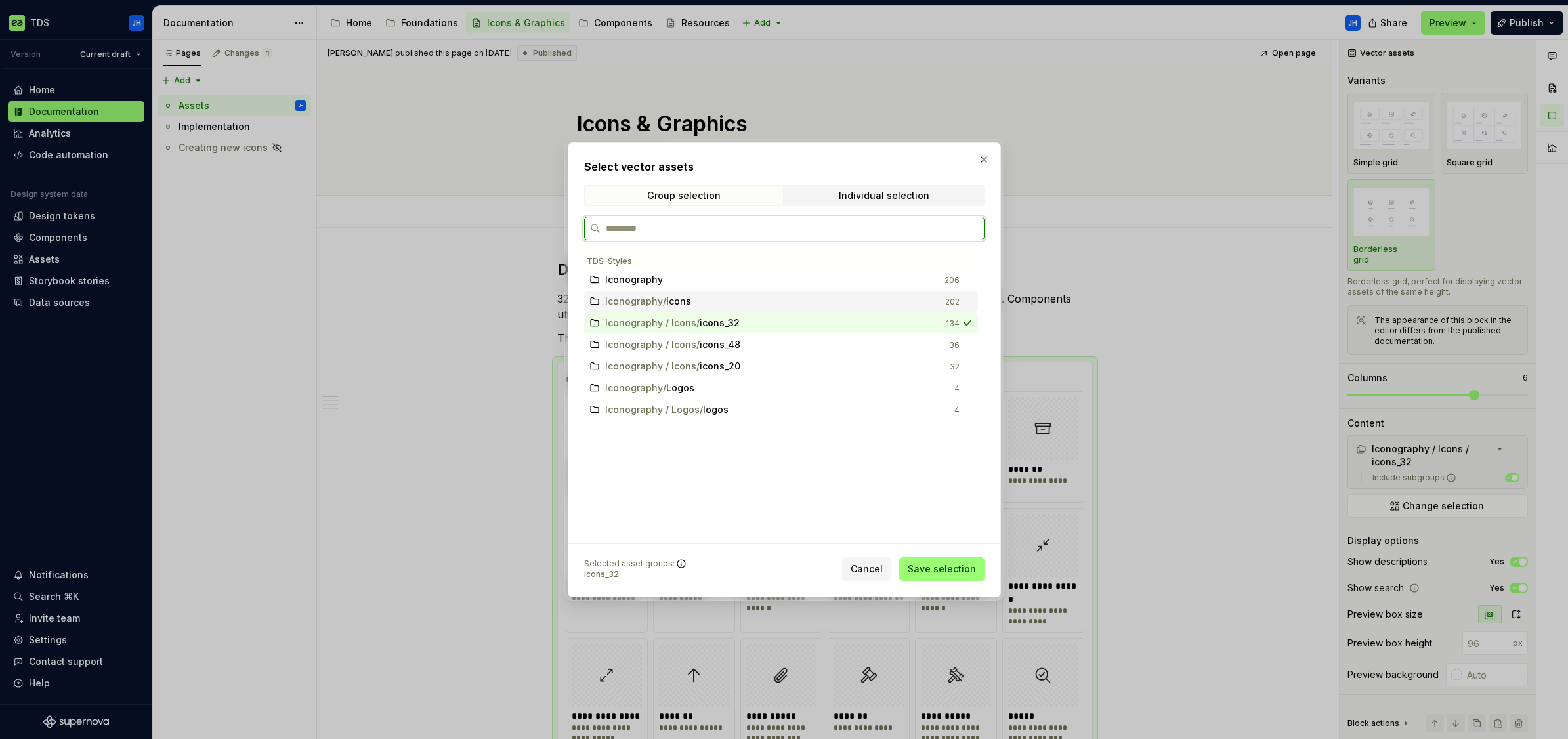
click at [795, 301] on div "Iconography / Icons" at bounding box center [771, 301] width 332 height 13
click at [780, 326] on div "Iconography / Icons / icons_32" at bounding box center [771, 323] width 333 height 13
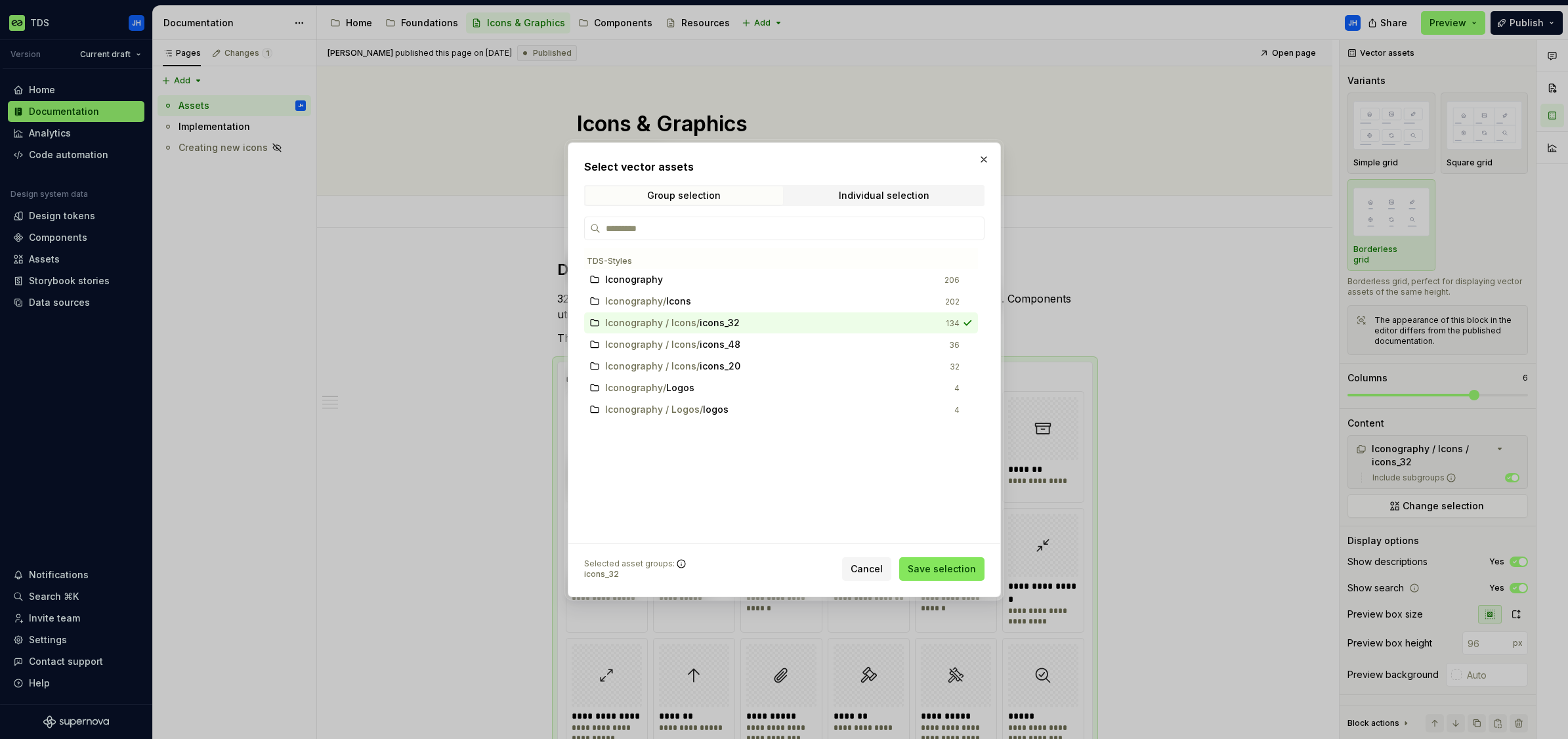
click at [945, 570] on span "Save selection" at bounding box center [941, 570] width 68 height 13
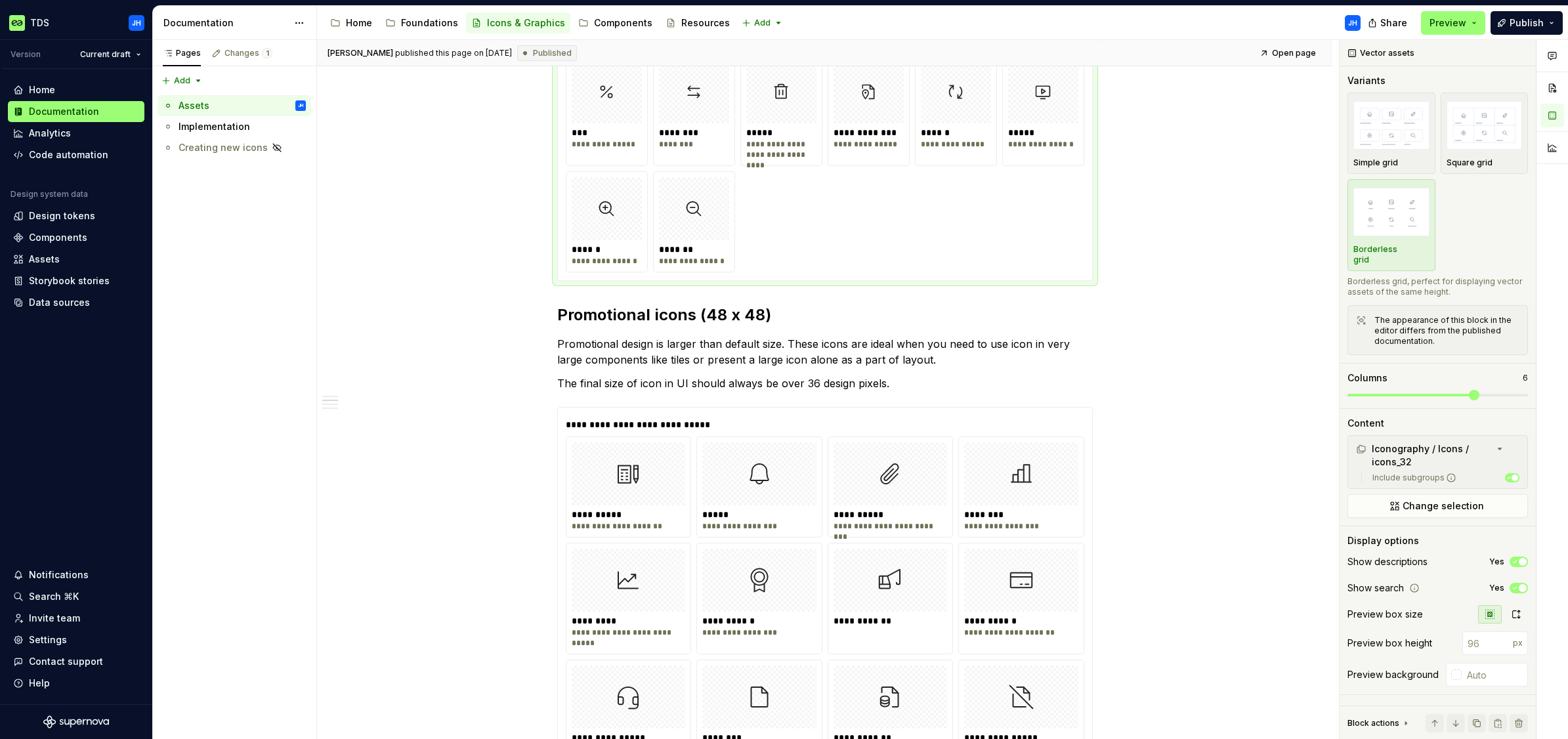
scroll to position [3141, 0]
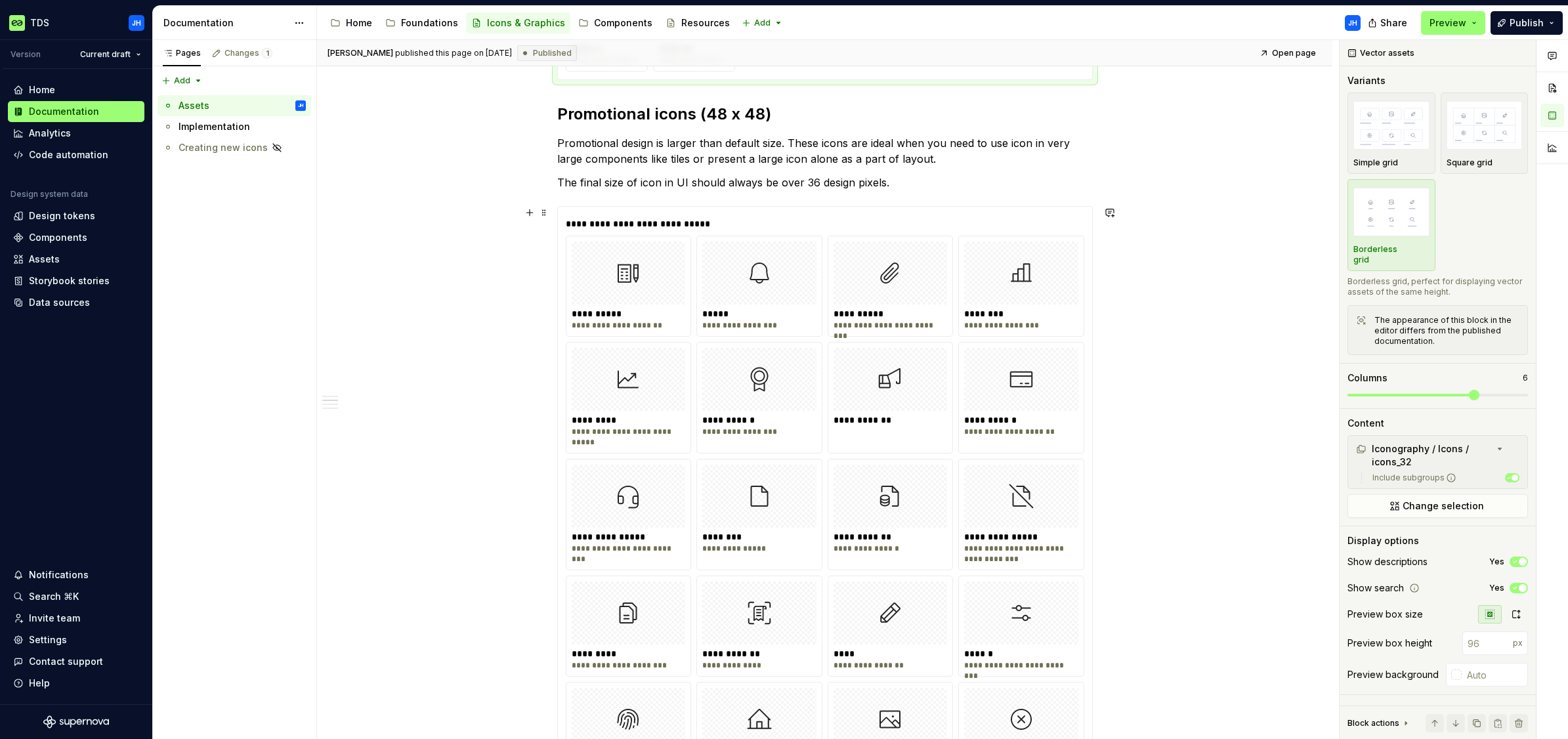
click at [716, 221] on div "**********" at bounding box center [825, 224] width 519 height 13
click at [1061, 221] on div "**********" at bounding box center [825, 224] width 519 height 13
click at [1459, 500] on span "Change selection" at bounding box center [1443, 506] width 81 height 13
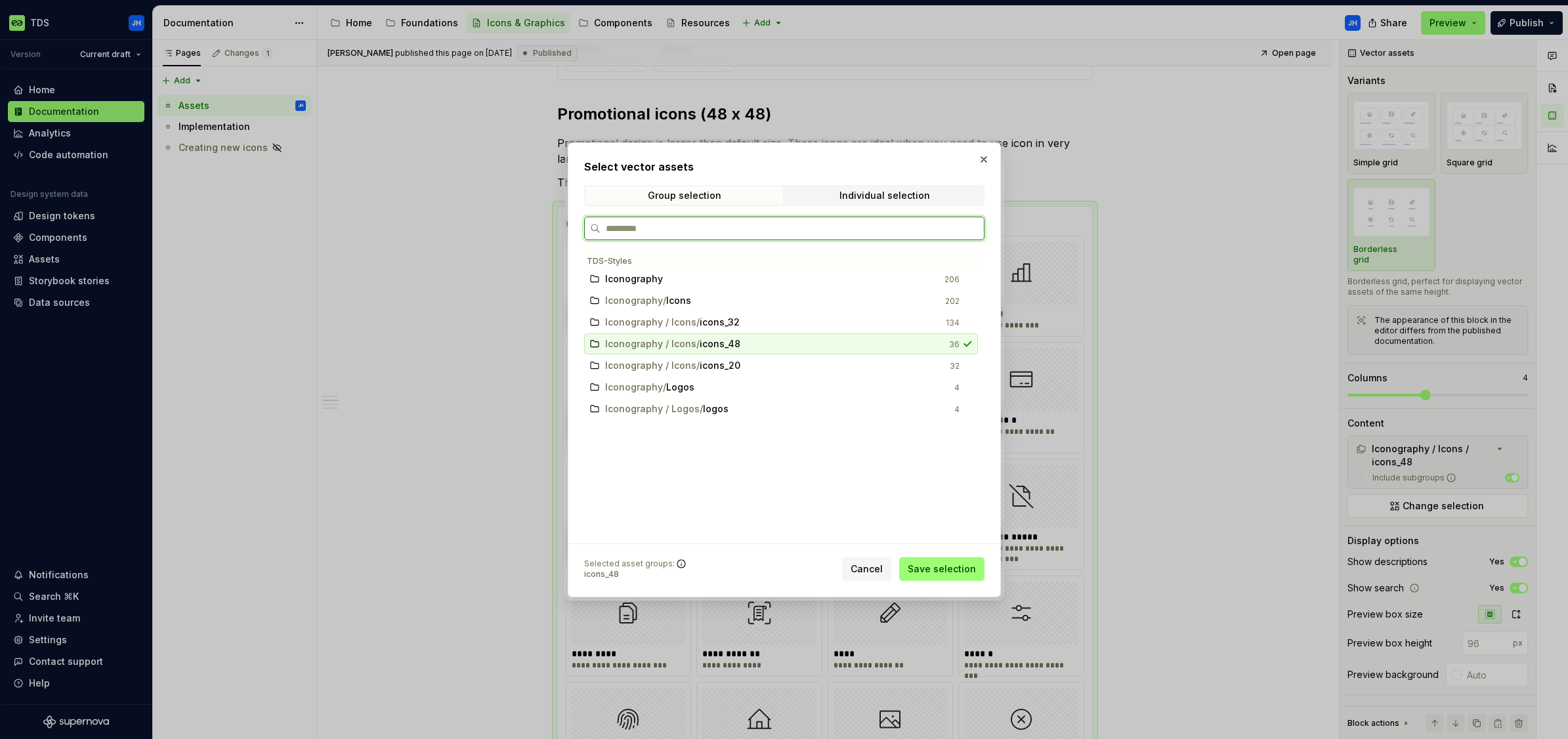
click at [799, 347] on div "Iconography / Icons / icons_48" at bounding box center [773, 344] width 336 height 13
click at [943, 570] on span "Save selection" at bounding box center [941, 570] width 68 height 13
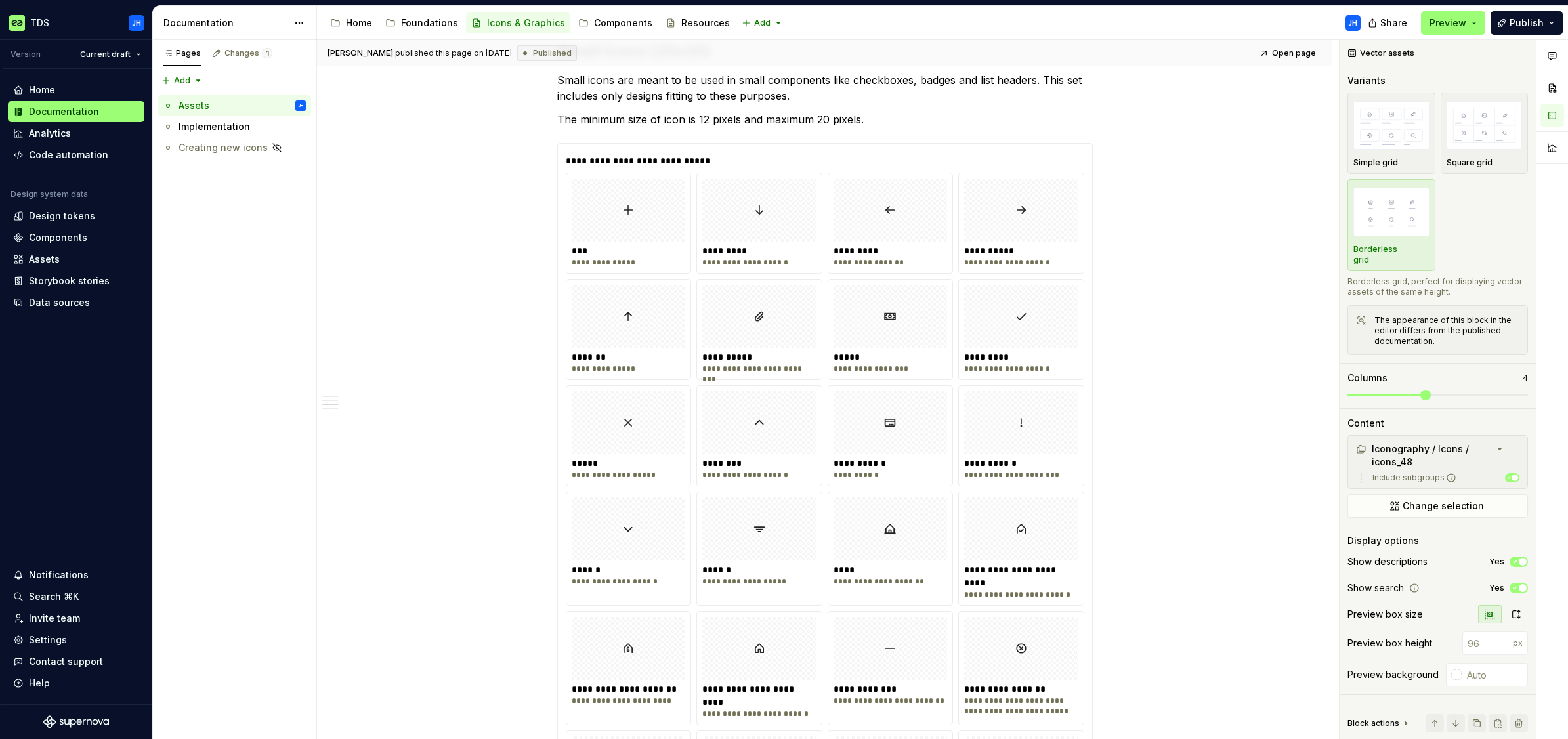
scroll to position [4358, 0]
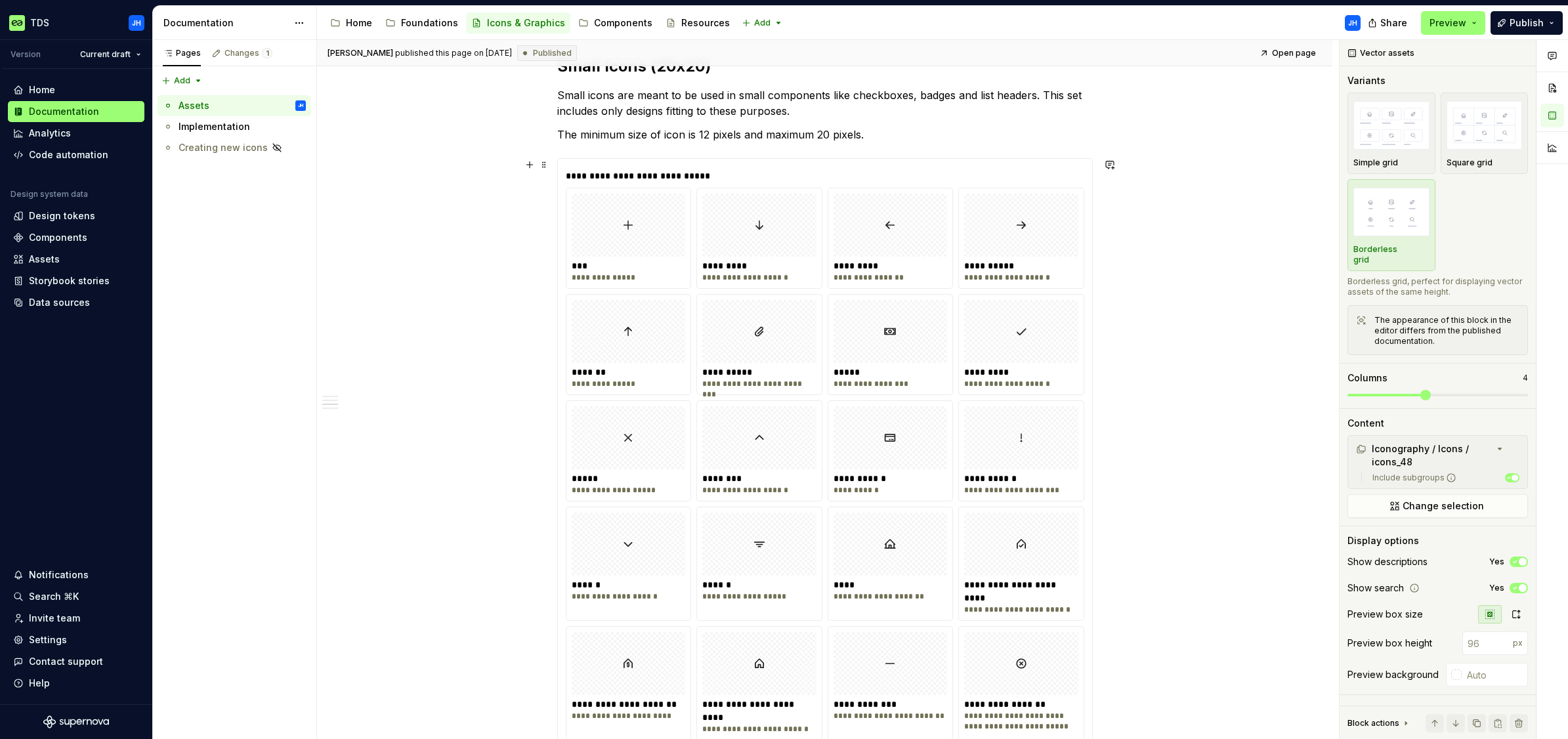
click at [756, 175] on div "**********" at bounding box center [825, 176] width 519 height 13
click at [1425, 500] on span "Change selection" at bounding box center [1443, 506] width 81 height 13
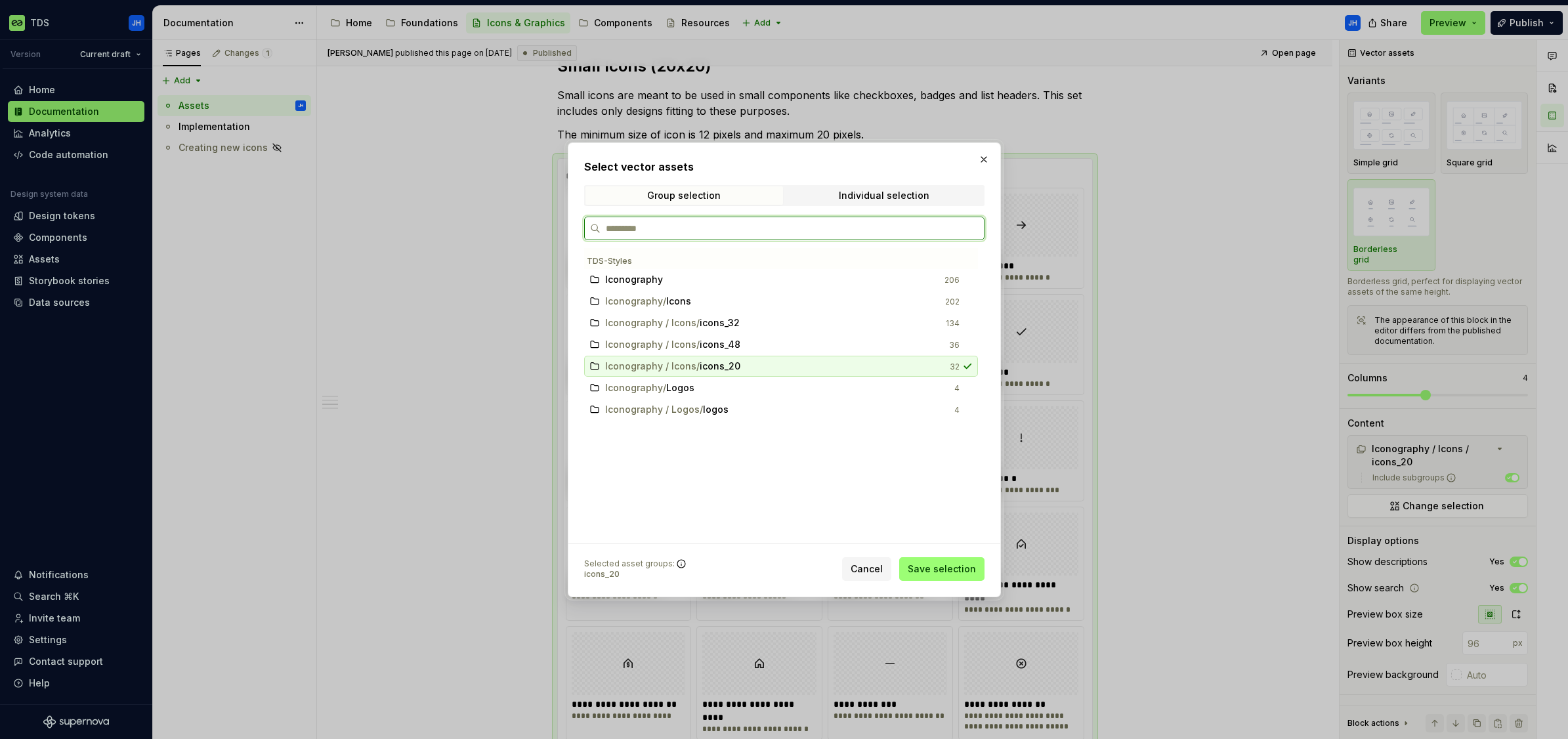
click at [795, 366] on div "Iconography / Icons / icons_20" at bounding box center [773, 366] width 337 height 13
click at [935, 571] on span "Save selection" at bounding box center [941, 570] width 68 height 13
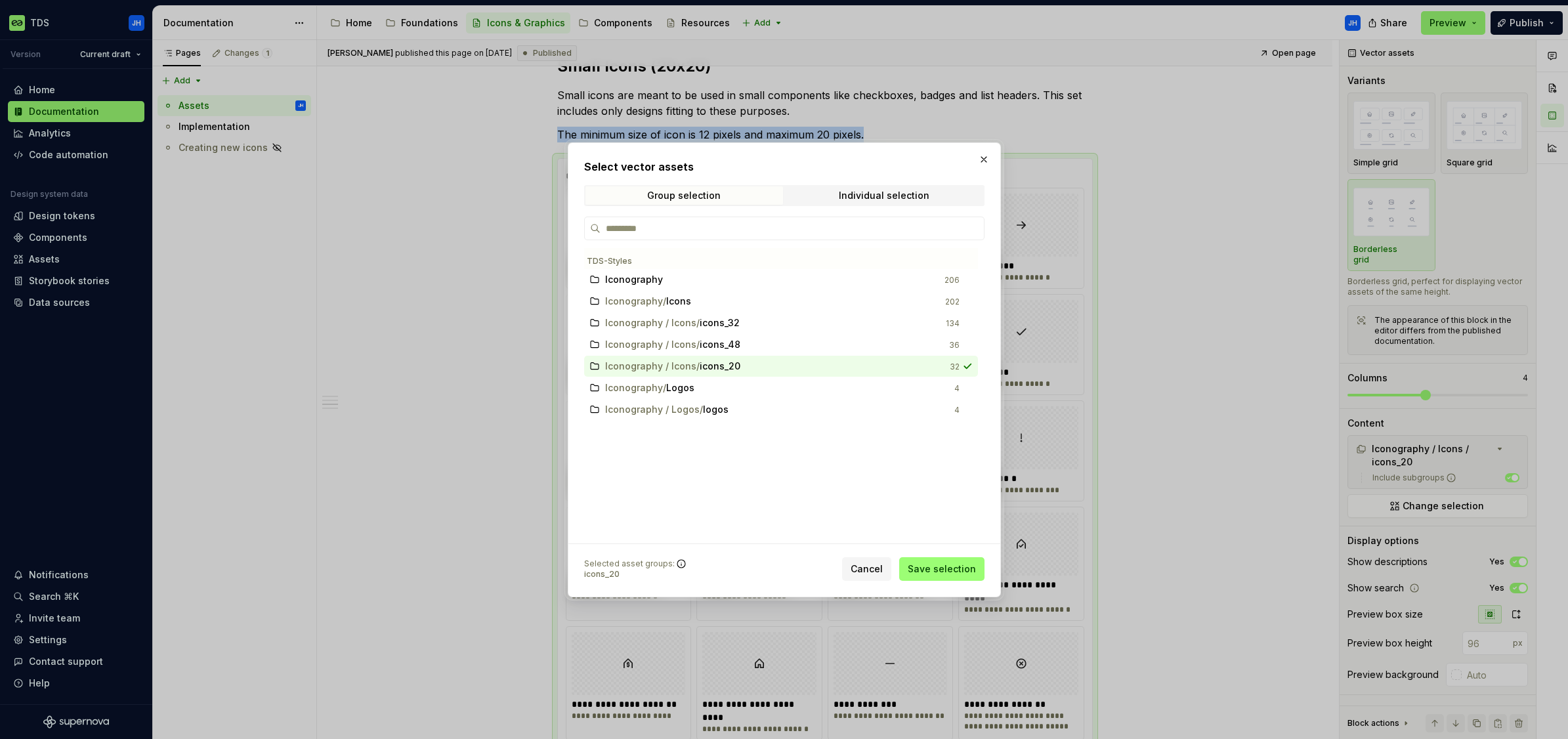
scroll to position [4476, 0]
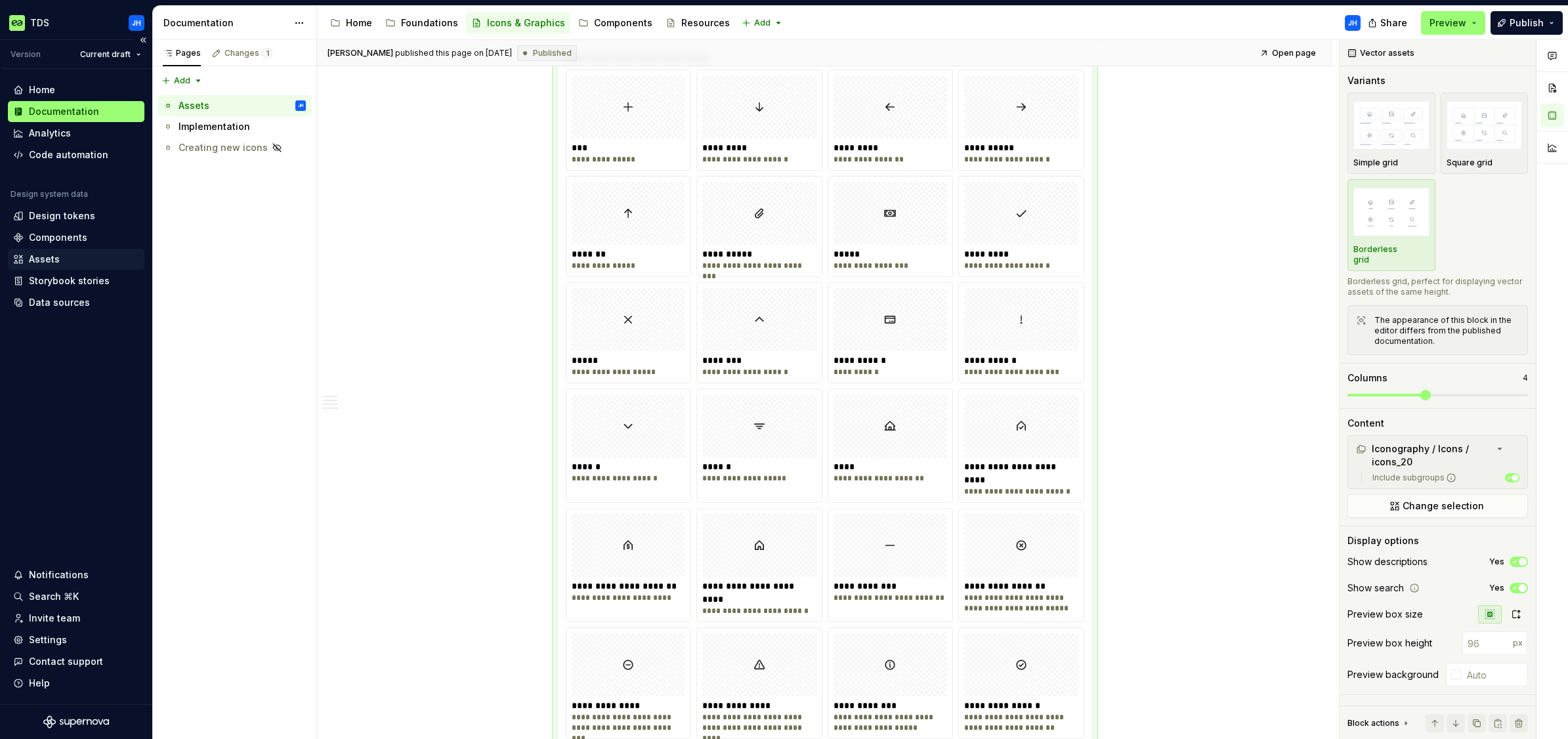
click at [63, 259] on div "Assets" at bounding box center [76, 259] width 126 height 13
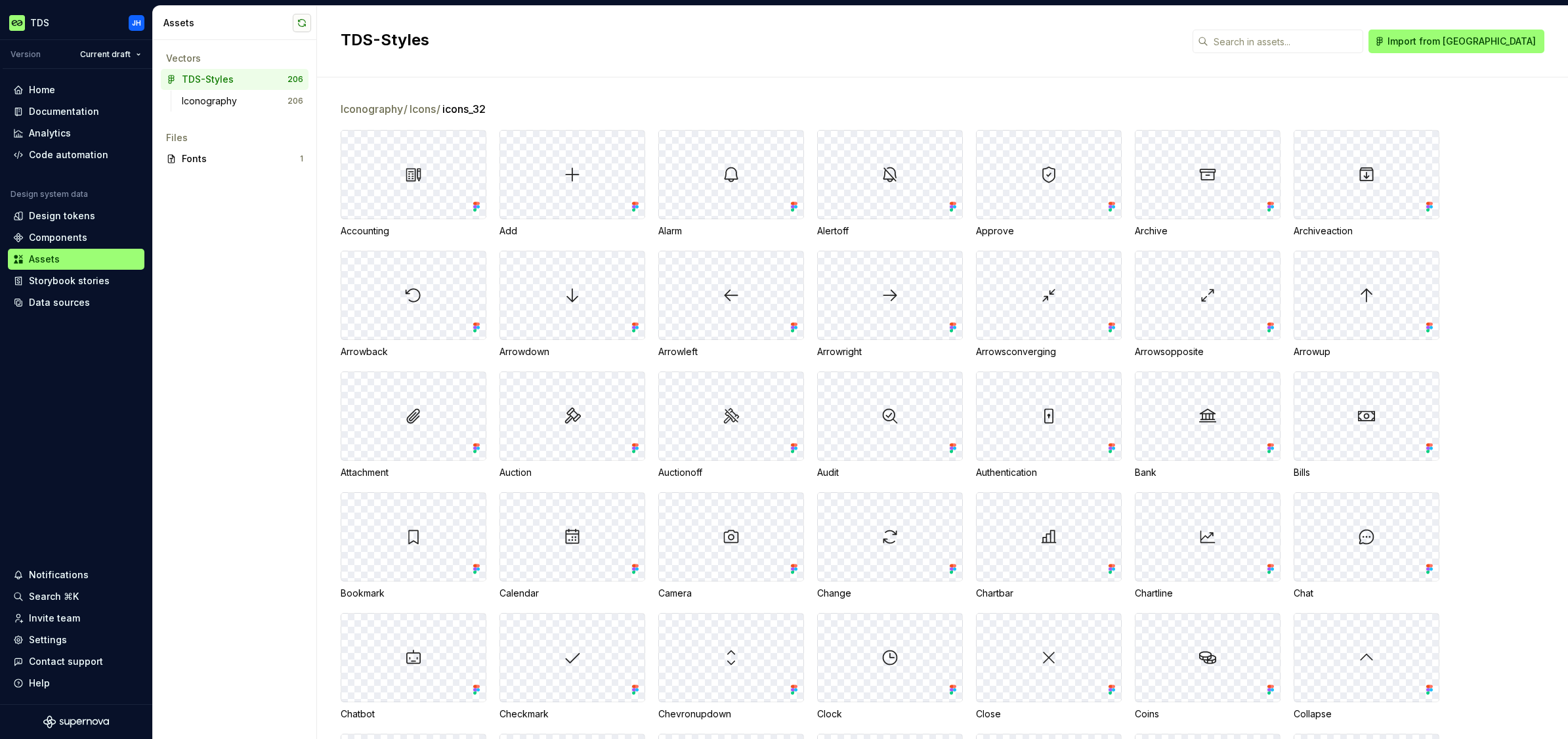
click at [302, 20] on button "button" at bounding box center [302, 23] width 19 height 19
click at [1484, 713] on span "View summary" at bounding box center [1491, 711] width 58 height 11
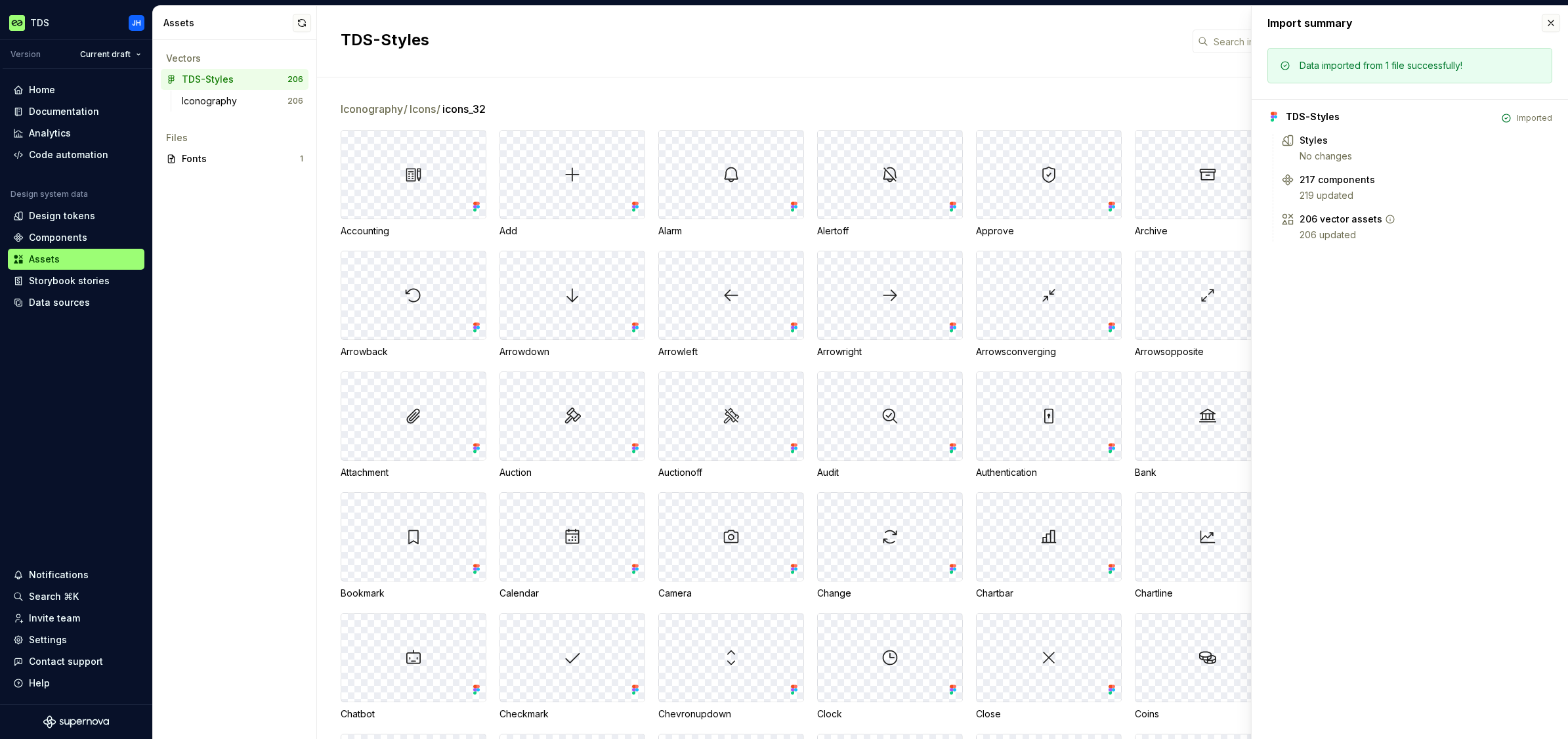
click at [1346, 220] on div "206 vector assets" at bounding box center [1341, 219] width 83 height 13
click at [1385, 221] on icon at bounding box center [1390, 219] width 11 height 11
click at [1552, 24] on button "button" at bounding box center [1551, 23] width 19 height 19
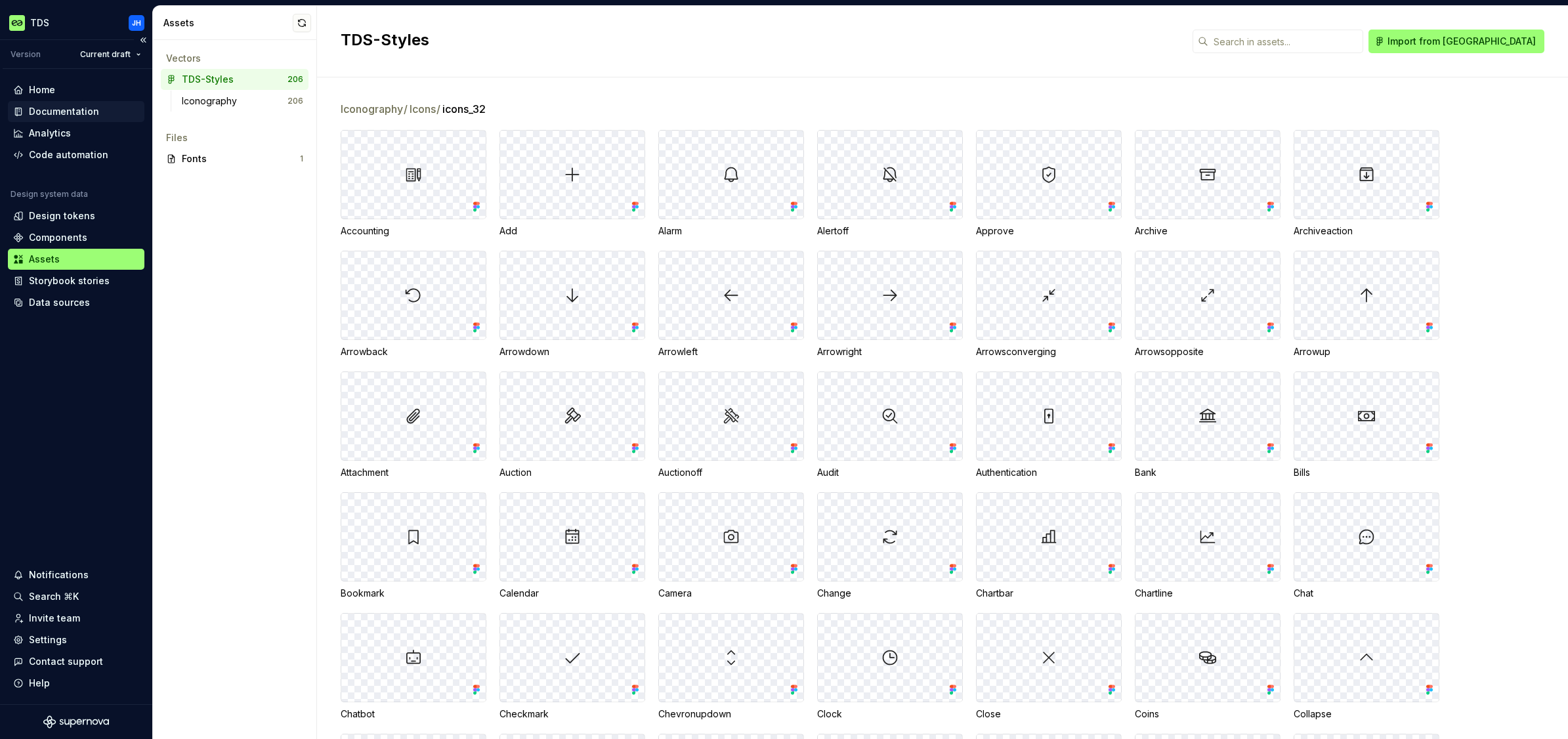
click at [73, 111] on div "Documentation" at bounding box center [63, 111] width 70 height 13
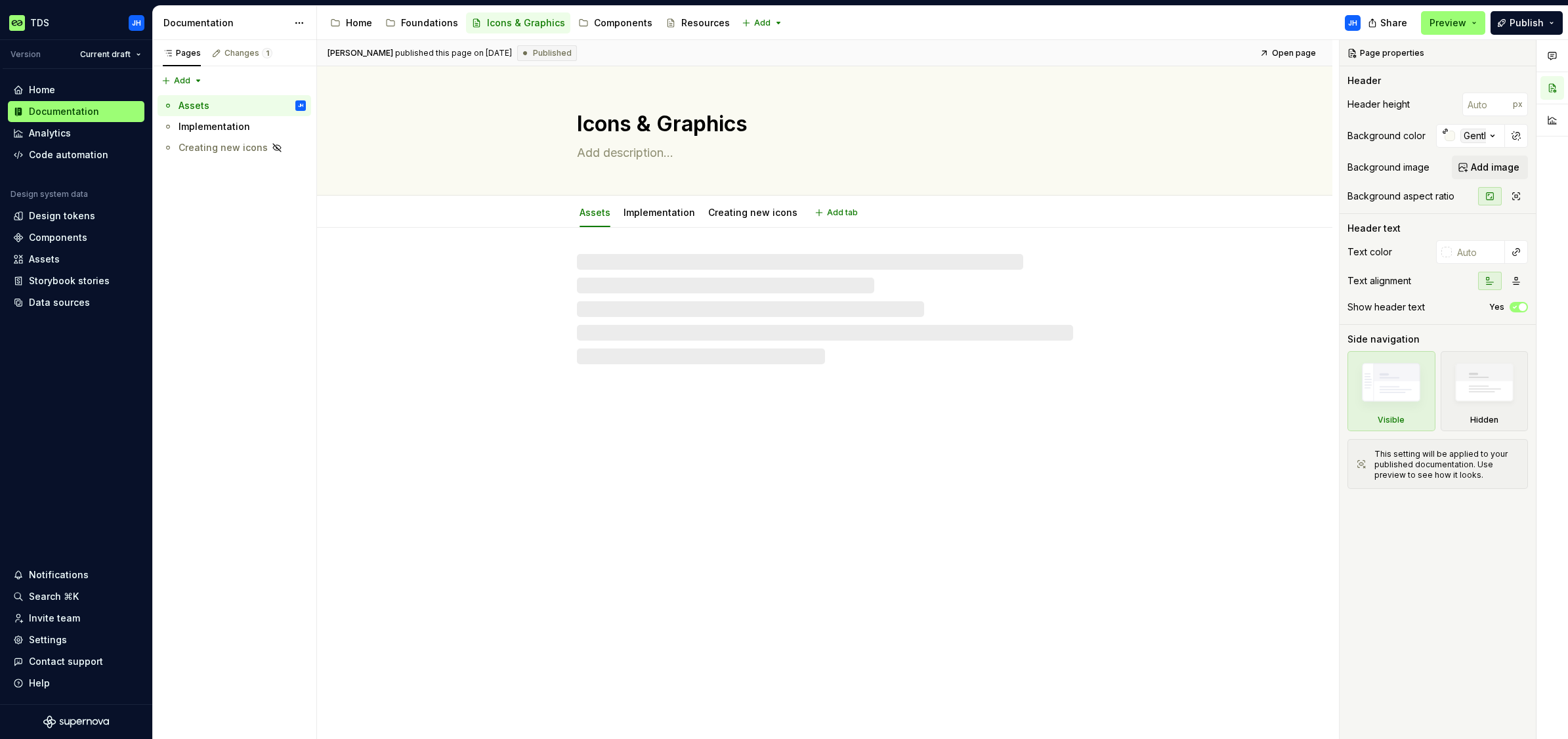
type textarea "*"
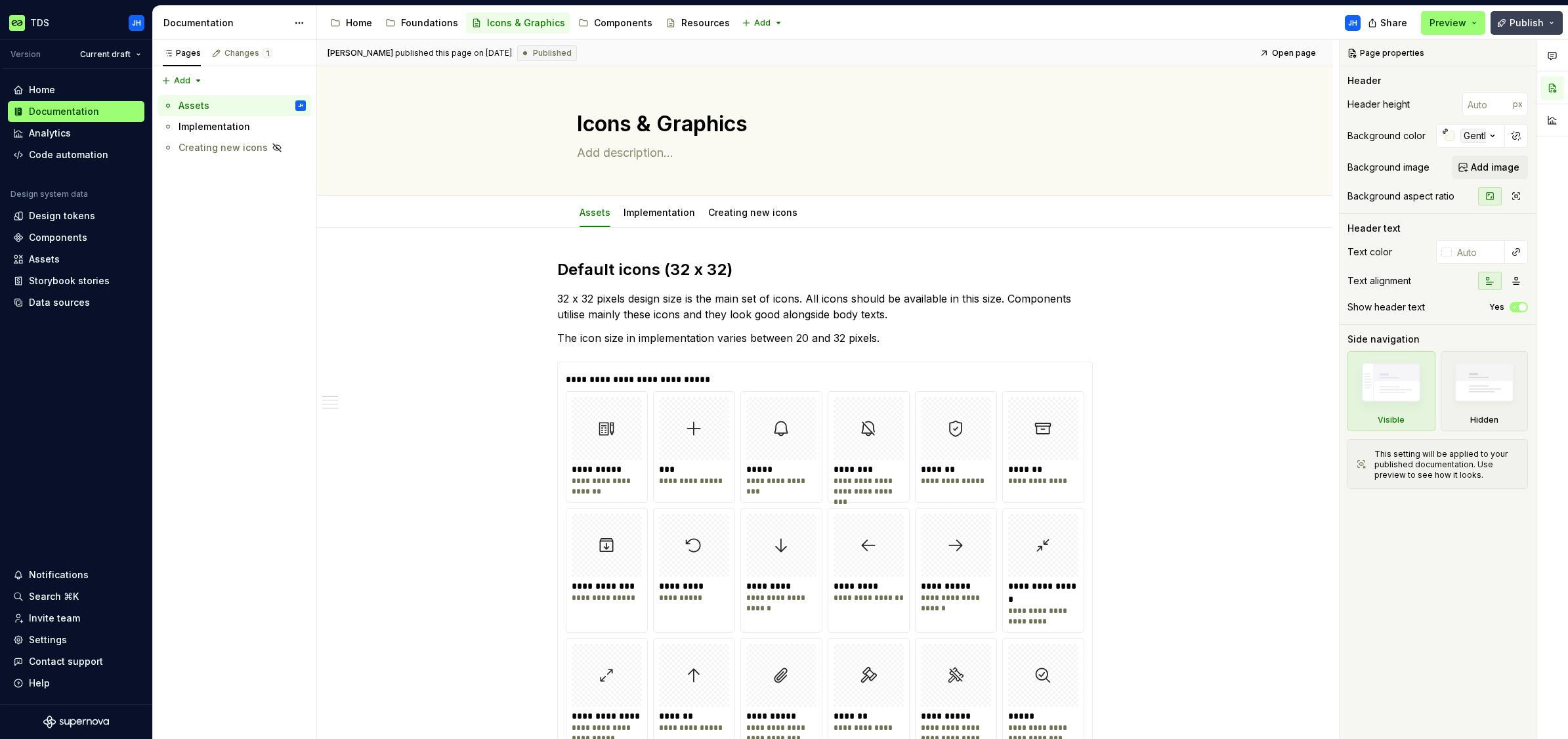
click at [1509, 23] on button "Publish" at bounding box center [1526, 23] width 72 height 23
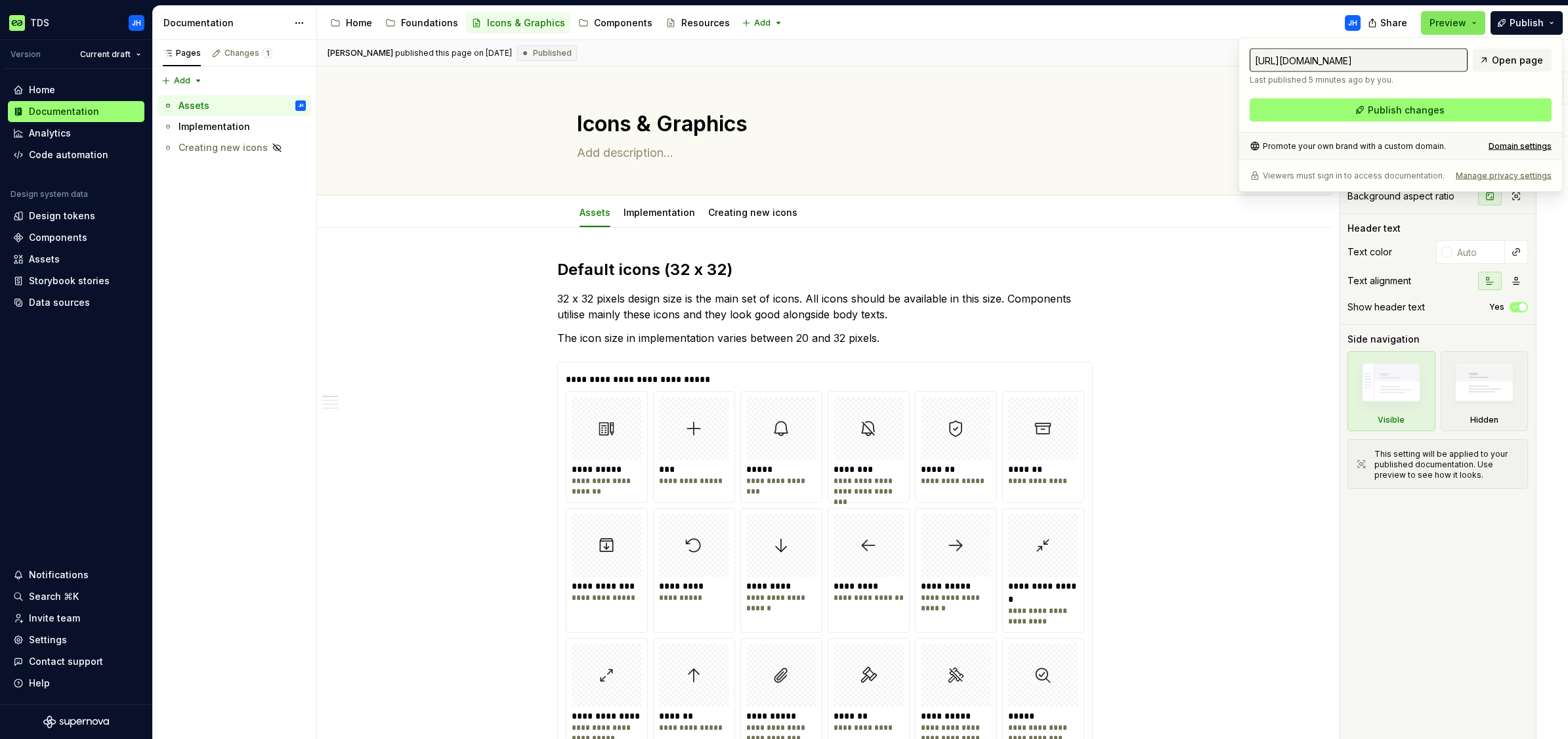
click at [1448, 25] on span "Preview" at bounding box center [1447, 23] width 37 height 13
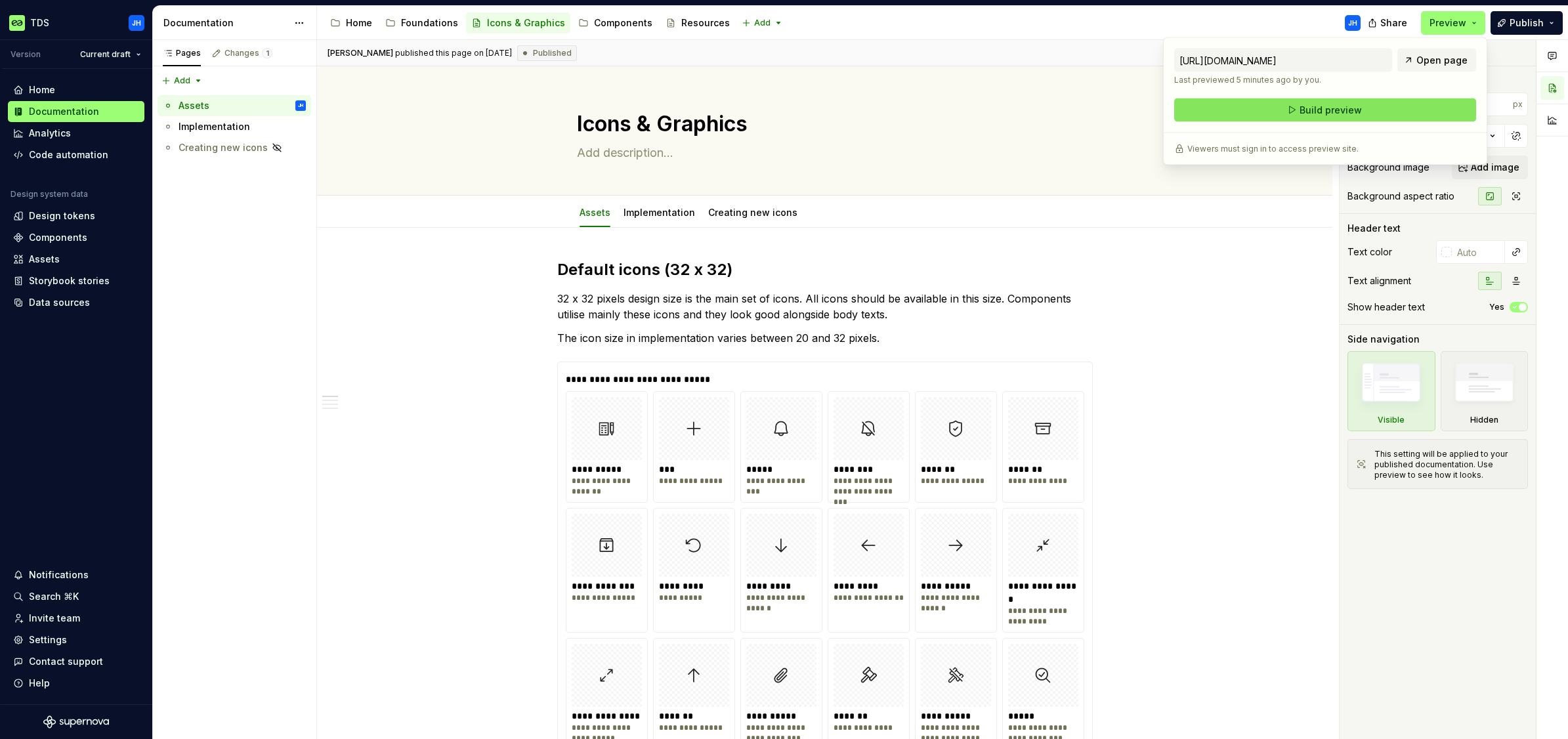
click at [1392, 112] on button "Build preview" at bounding box center [1325, 110] width 302 height 23
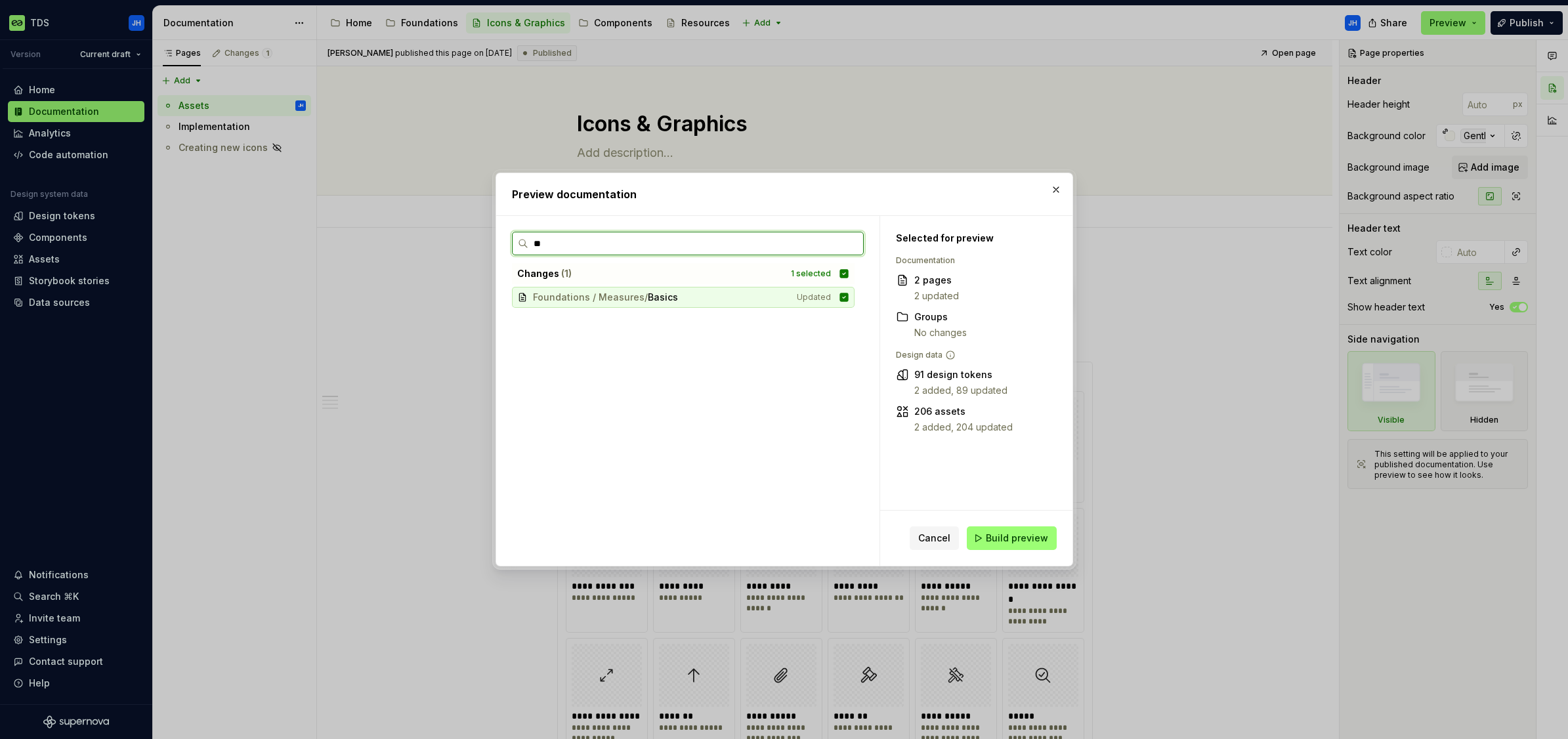
type input "*"
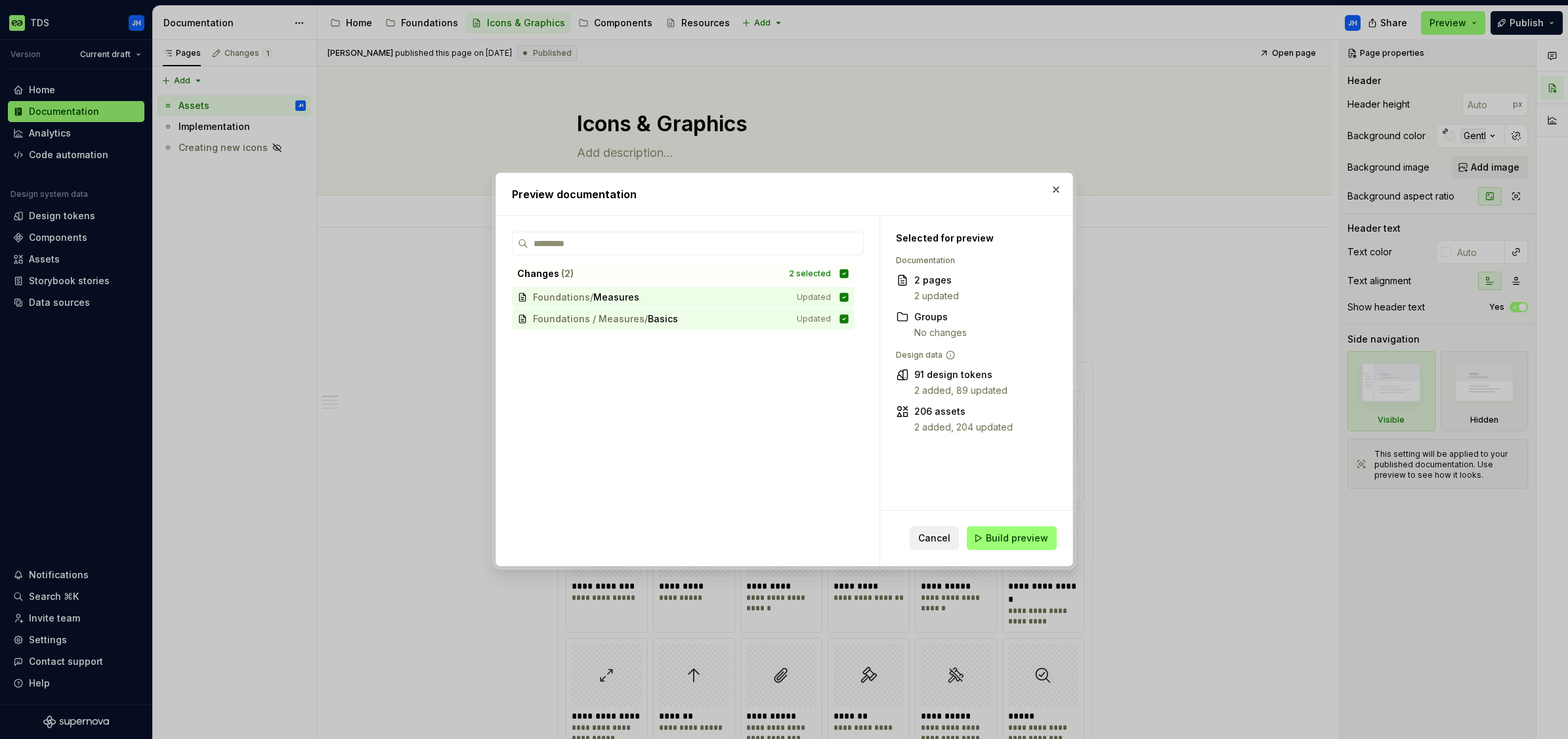
click at [945, 539] on span "Cancel" at bounding box center [934, 538] width 32 height 13
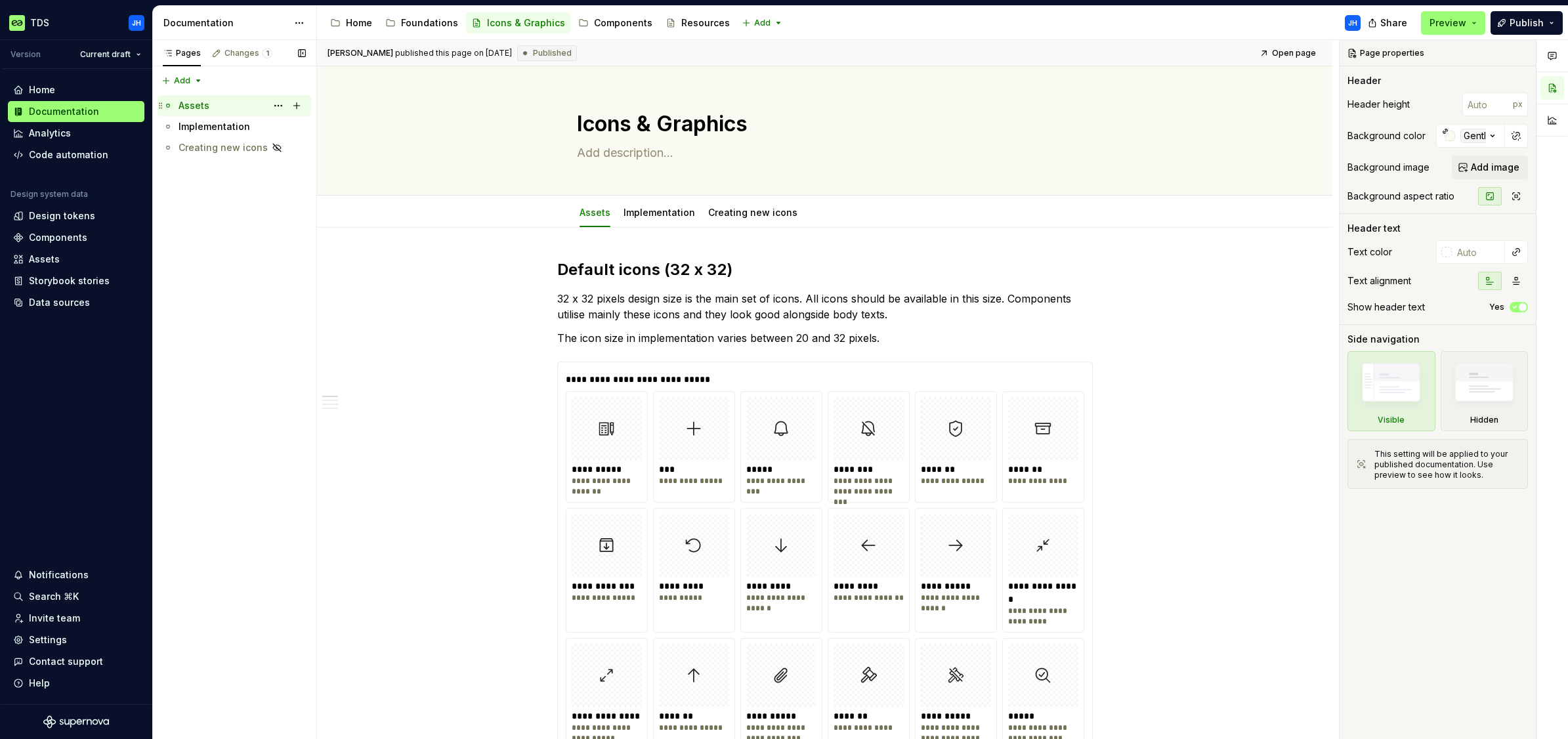
click at [231, 104] on div "Assets JH" at bounding box center [242, 106] width 127 height 19
click at [247, 59] on div "Changes 1" at bounding box center [241, 53] width 71 height 19
click at [240, 56] on div "Changes 1" at bounding box center [249, 53] width 48 height 11
click at [217, 51] on icon "button" at bounding box center [217, 53] width 11 height 11
click at [560, 53] on span "Published" at bounding box center [552, 53] width 39 height 11
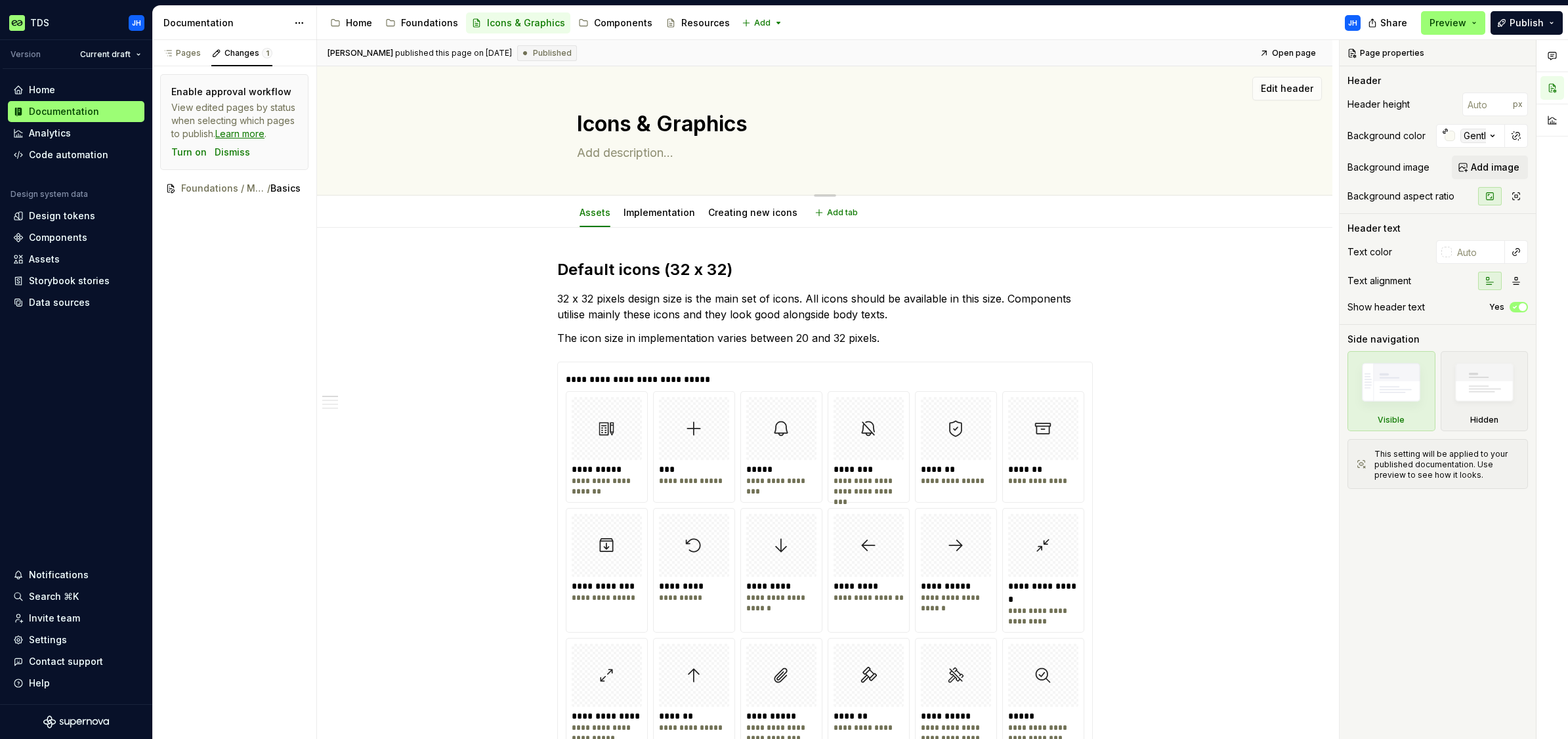
click at [1170, 134] on div "Icons & Graphics" at bounding box center [824, 130] width 910 height 129
click at [528, 19] on div "Icons & Graphics" at bounding box center [525, 23] width 78 height 13
click at [478, 25] on button "Page tree" at bounding box center [479, 23] width 16 height 16
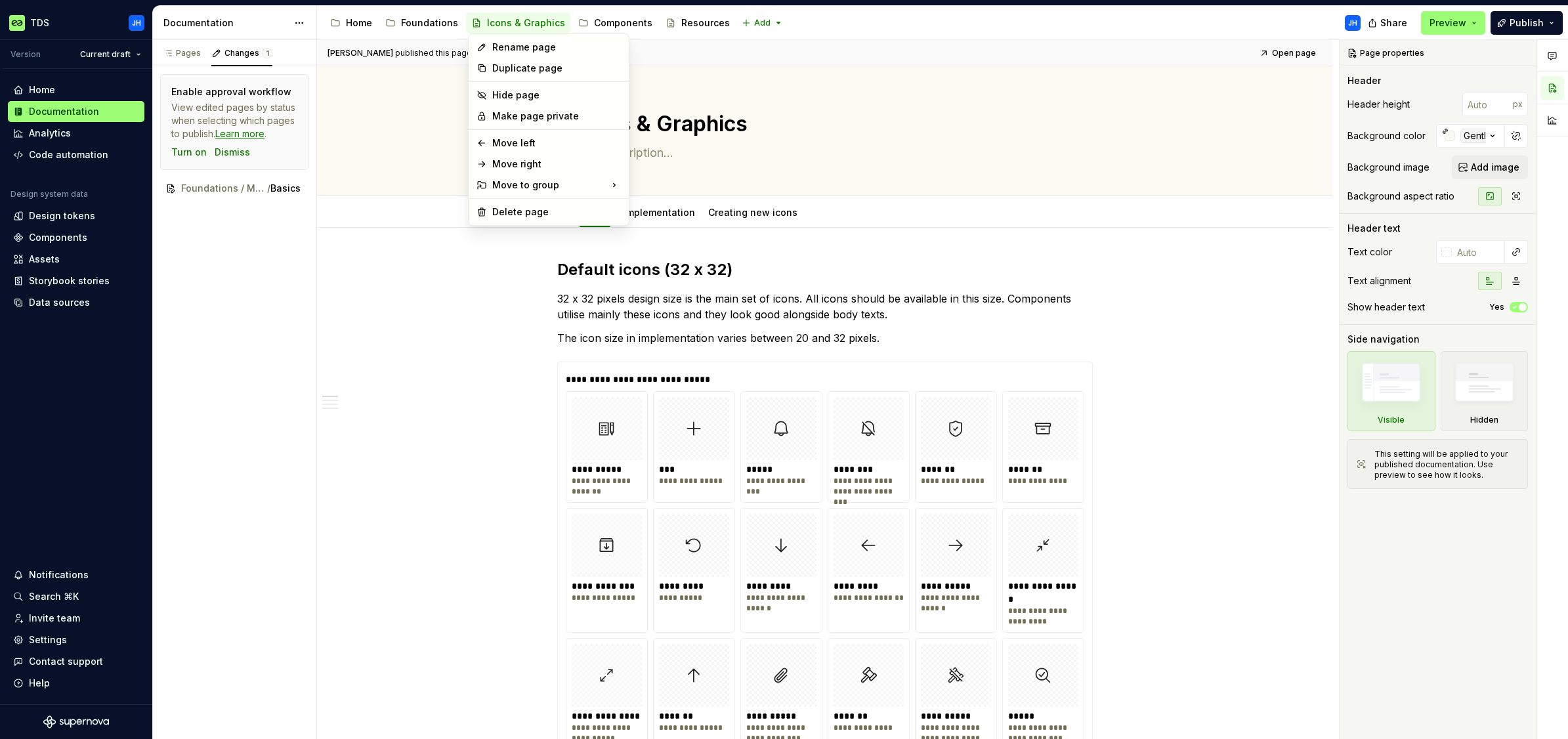
click at [393, 85] on html "TDS JH Version Current draft Home Documentation Analytics Code automation Desig…" at bounding box center [784, 370] width 1568 height 739
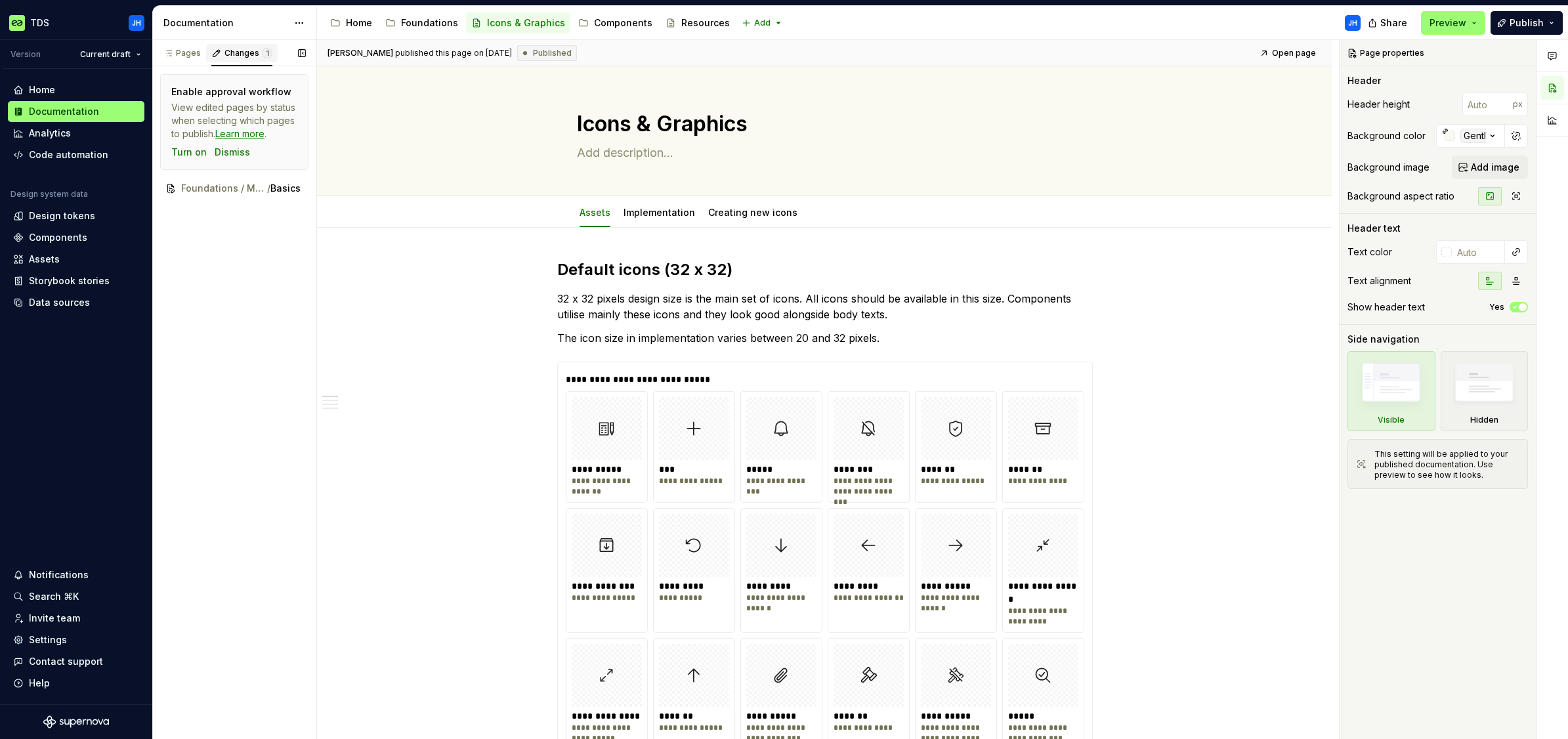
click at [265, 52] on span "1" at bounding box center [267, 53] width 11 height 11
click at [267, 54] on span "1" at bounding box center [267, 53] width 11 height 11
click at [267, 54] on span "1" at bounding box center [267, 53] width 11 height 11
click at [237, 135] on link "Learn more" at bounding box center [240, 133] width 49 height 11
click at [230, 154] on div "Dismiss" at bounding box center [232, 153] width 35 height 13
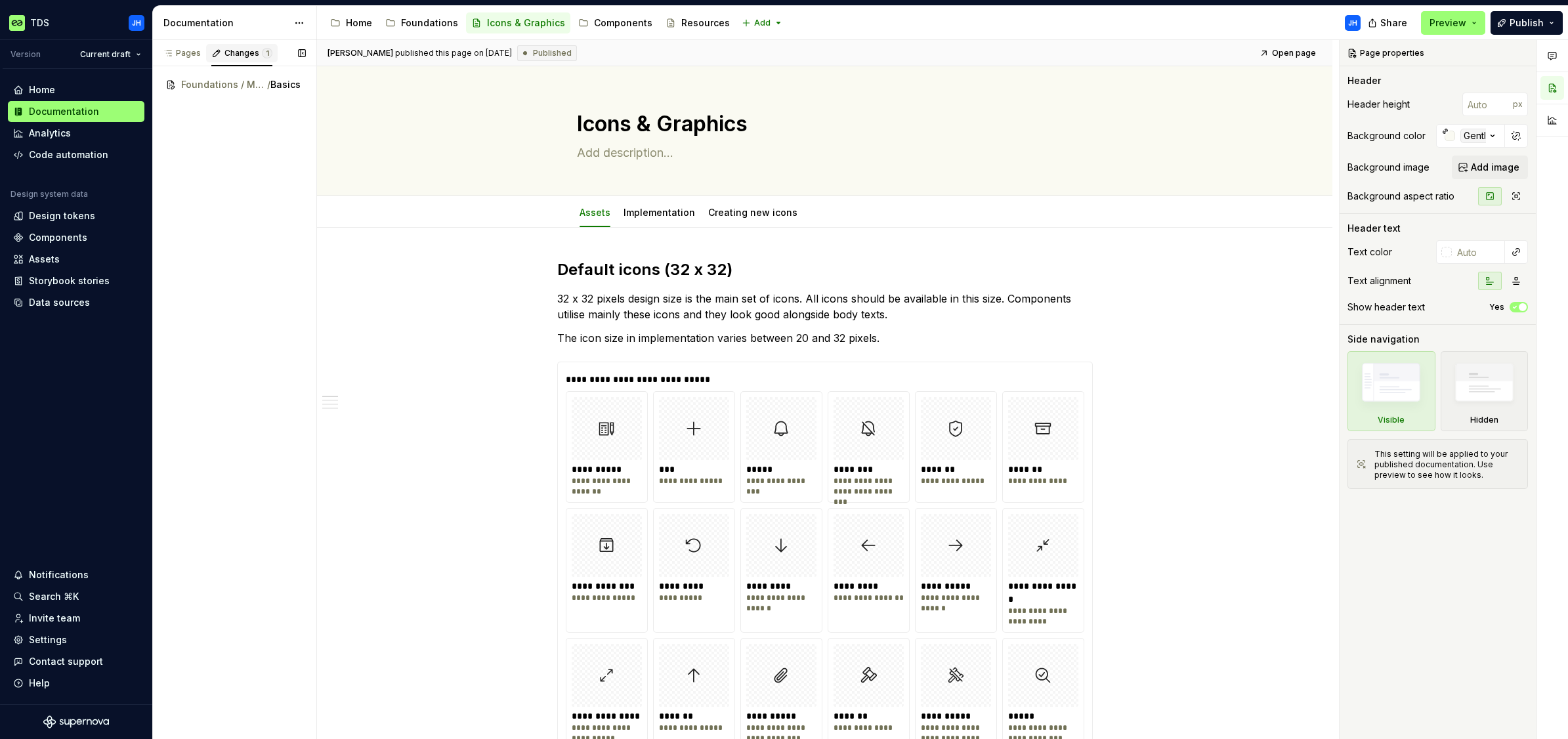
click at [217, 53] on icon "button" at bounding box center [217, 53] width 7 height 7
click at [184, 55] on div "Pages" at bounding box center [181, 53] width 38 height 11
click at [275, 106] on button "Page tree" at bounding box center [279, 106] width 19 height 19
click at [205, 107] on div "Pages Changes 1 Add Accessibility guide for tree Page tree. Navigate the tree w…" at bounding box center [234, 390] width 164 height 700
click at [874, 299] on p "32 x 32 pixels design size is the main set of icons. All icons should be availa…" at bounding box center [825, 306] width 535 height 31
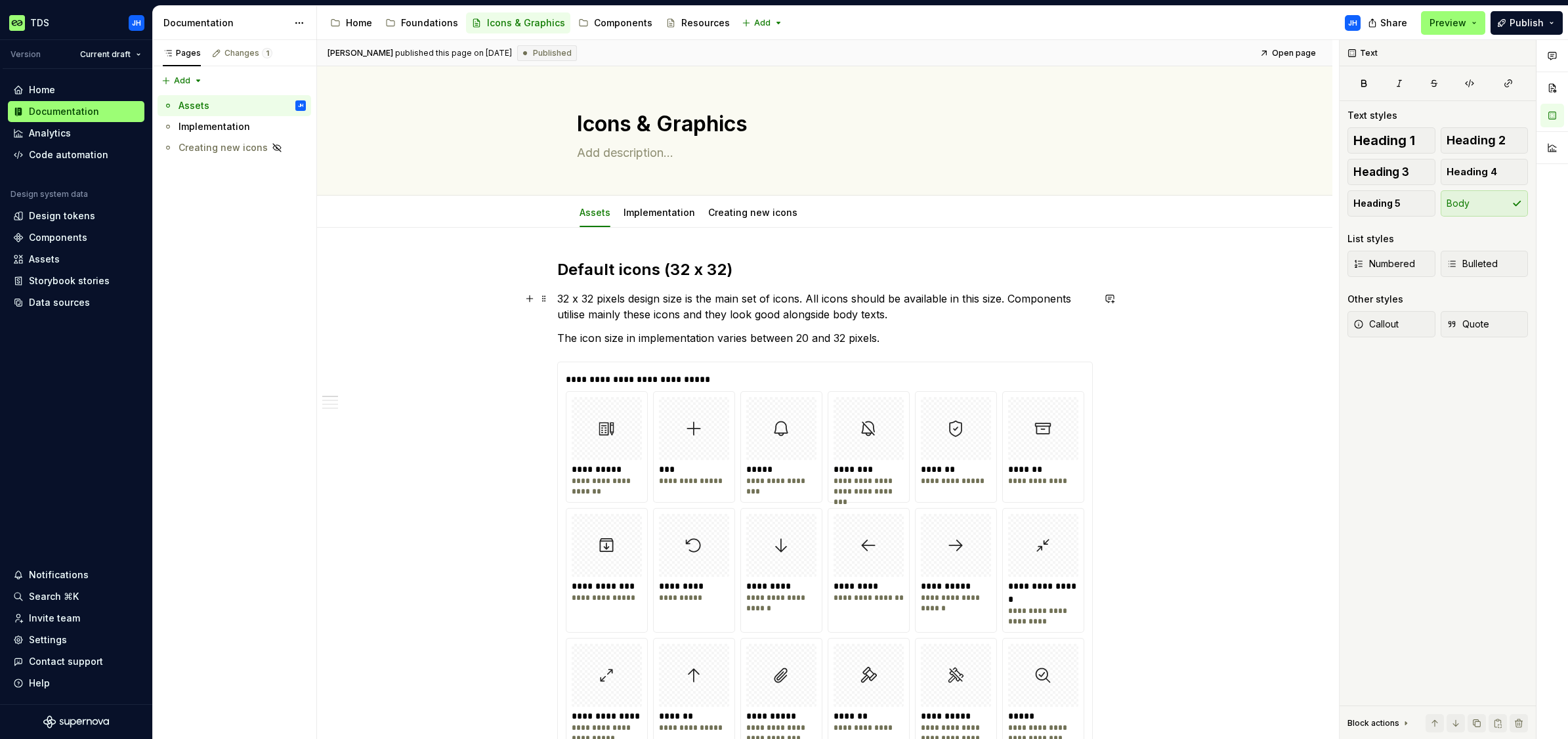
type textarea "*"
drag, startPoint x: 892, startPoint y: 319, endPoint x: 909, endPoint y: 321, distance: 17.1
click at [892, 319] on p "32 x 32 pixels design size is the main set of icons. All icons should be availa…" at bounding box center [825, 306] width 535 height 31
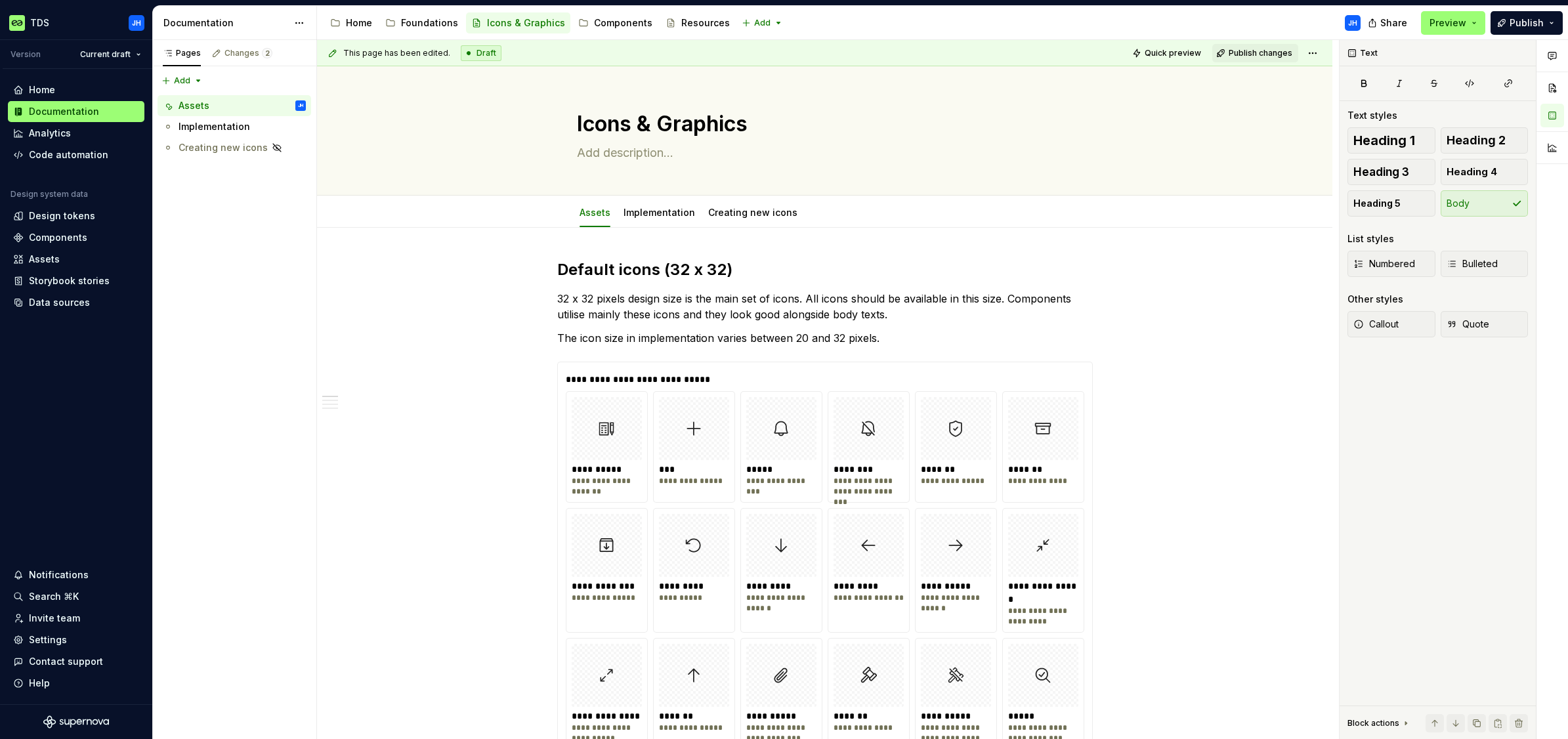
click at [1263, 55] on span "Publish changes" at bounding box center [1260, 53] width 63 height 11
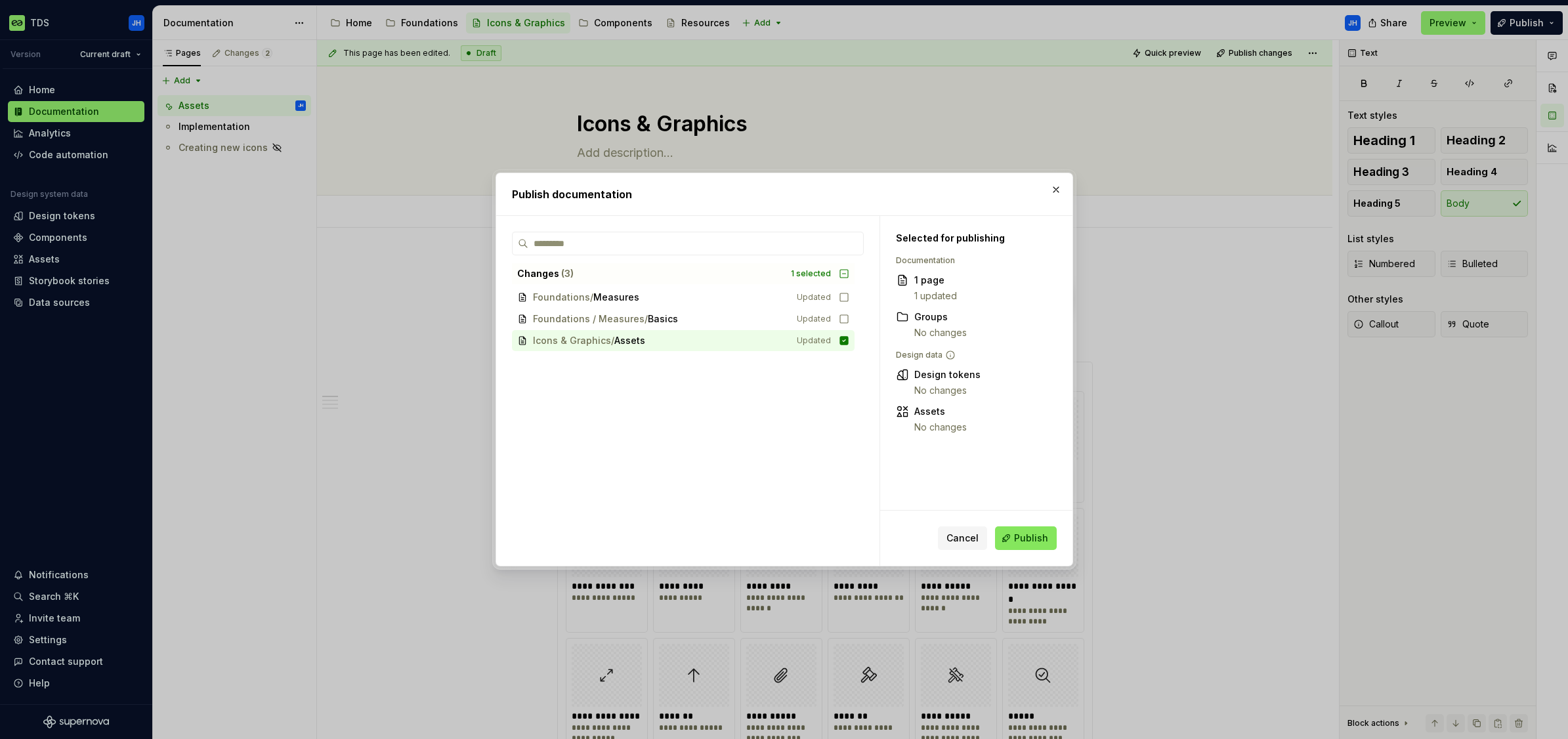
click at [1016, 536] on span "Publish" at bounding box center [1031, 538] width 34 height 13
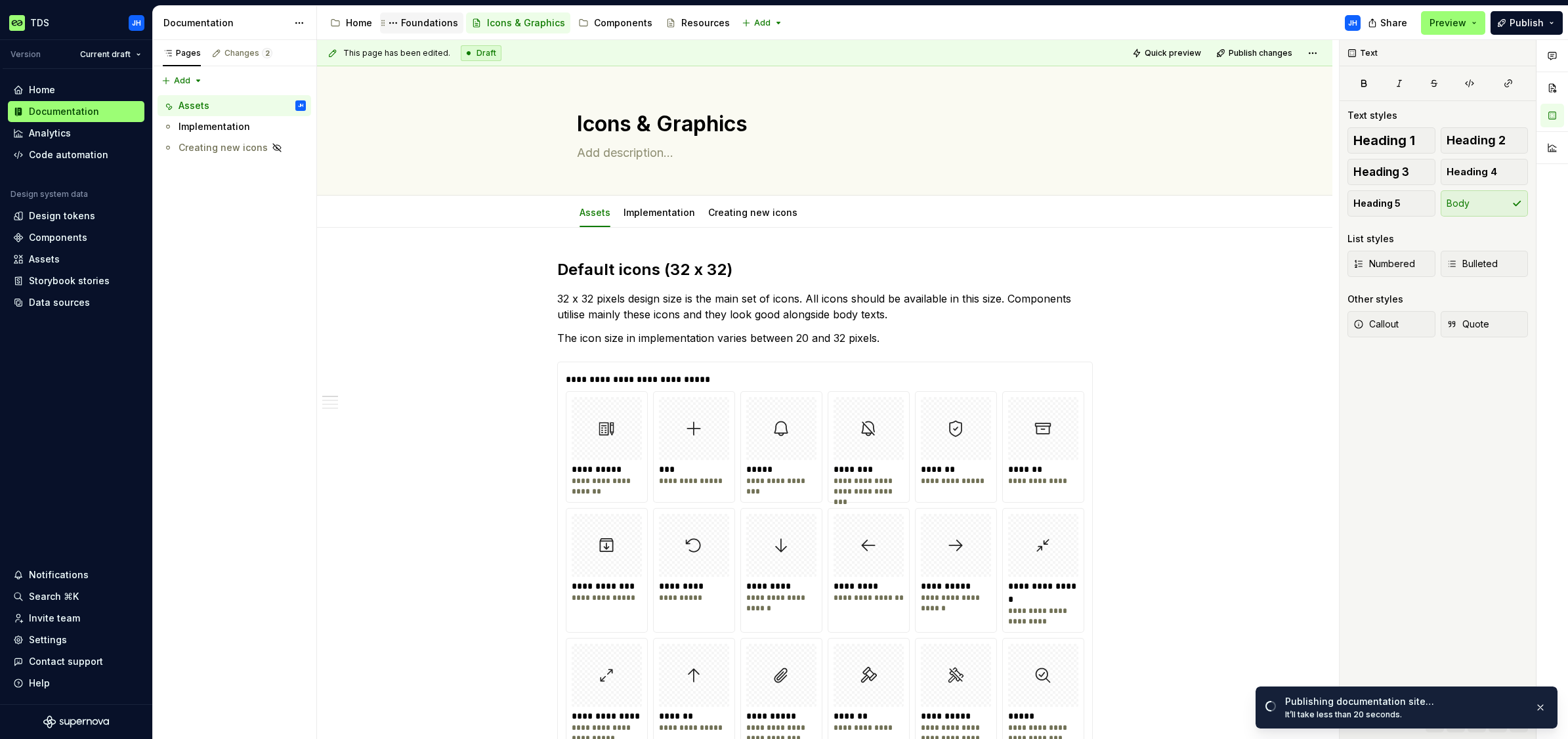
click at [425, 25] on div "Foundations" at bounding box center [429, 23] width 57 height 13
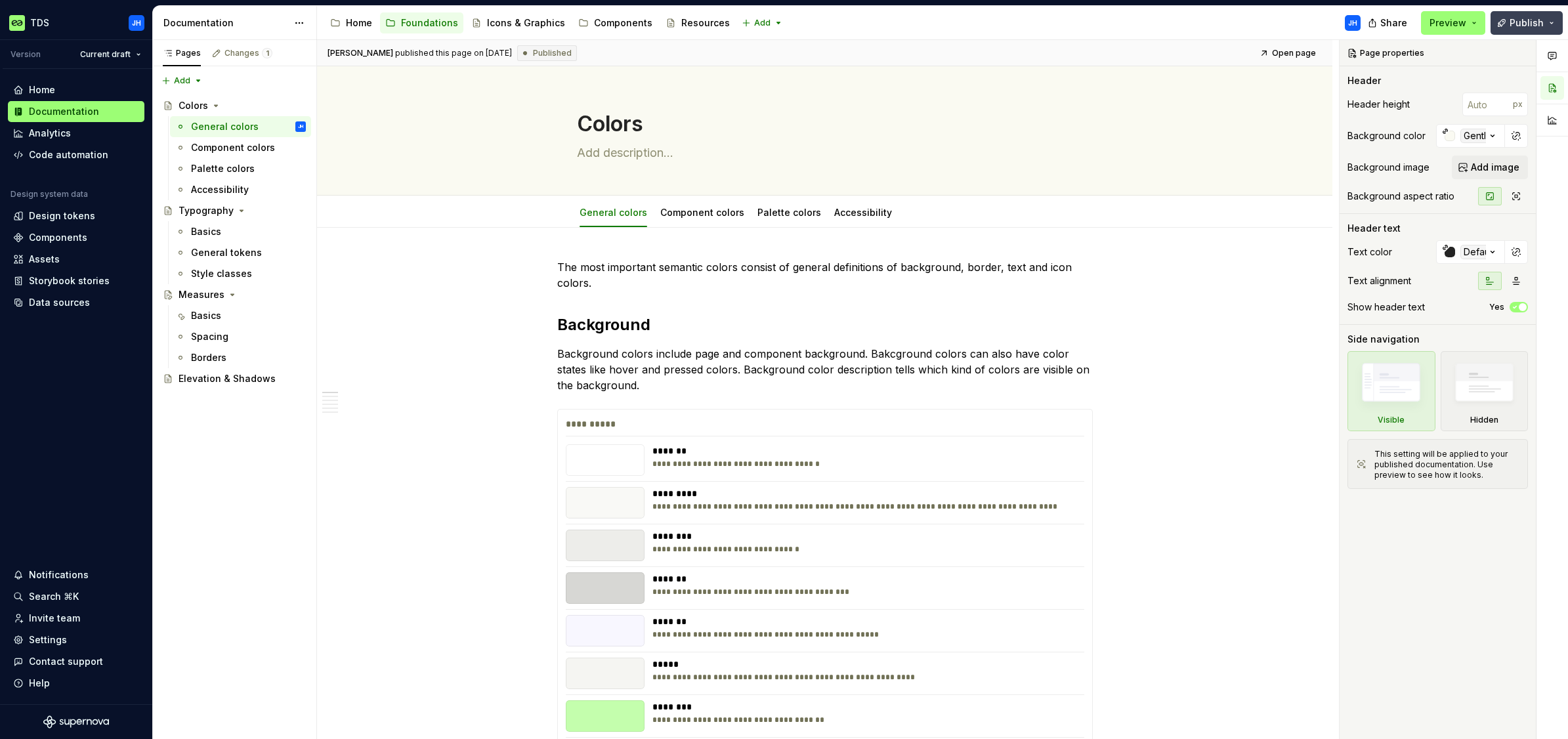
click at [1533, 21] on span "Publish" at bounding box center [1526, 23] width 34 height 13
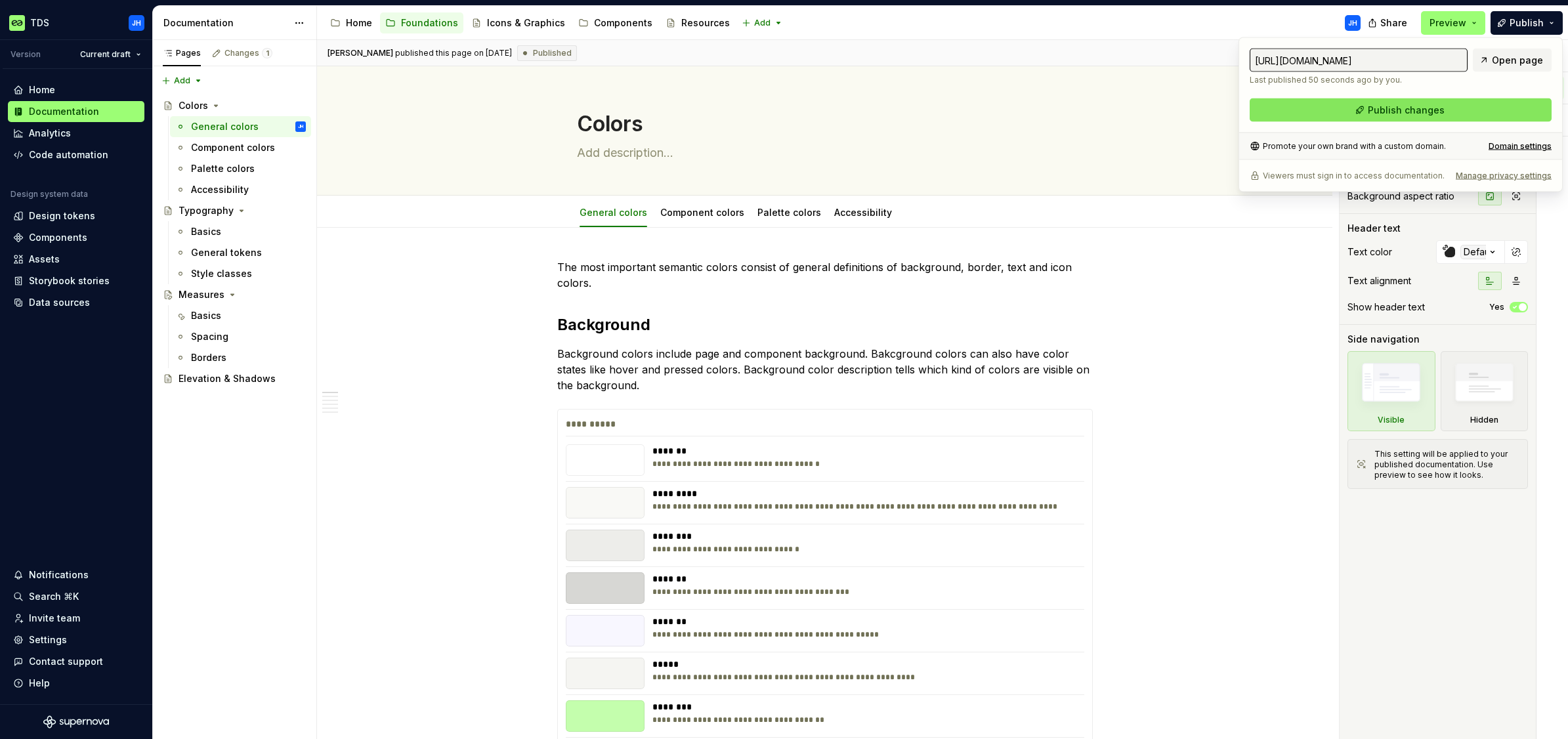
click at [1459, 111] on button "Publish changes" at bounding box center [1400, 110] width 302 height 23
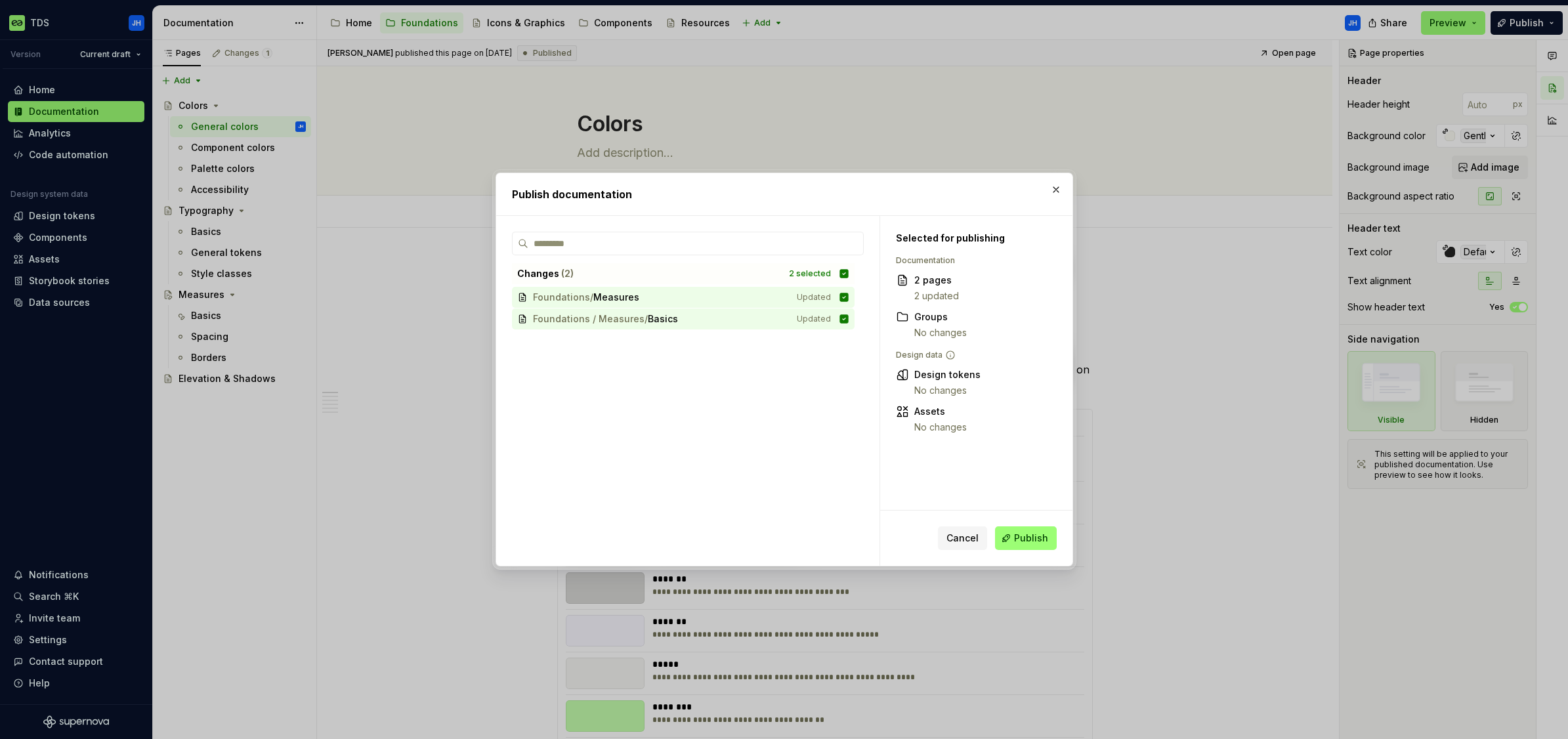
click at [974, 538] on span "Cancel" at bounding box center [962, 538] width 32 height 13
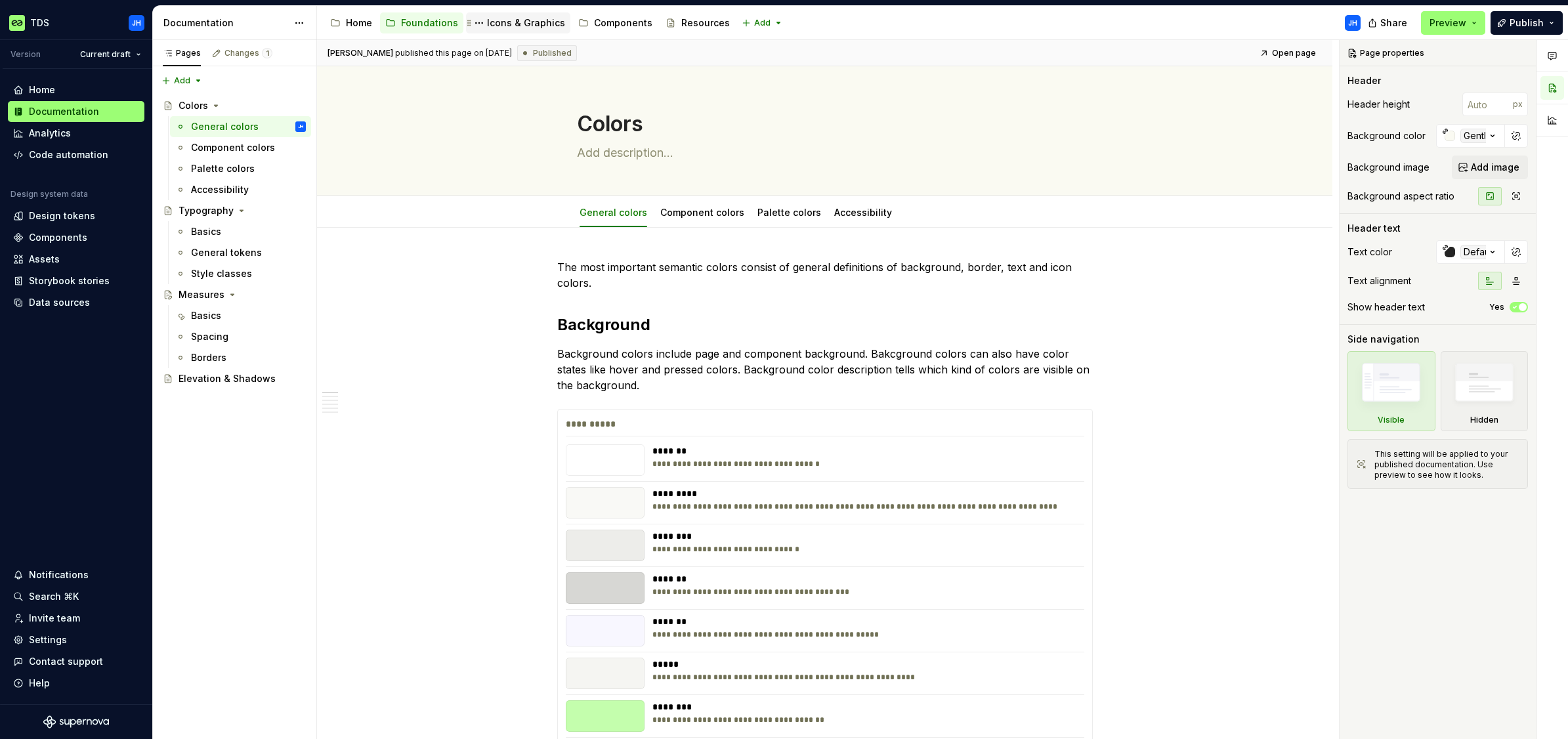
click at [511, 27] on div "Icons & Graphics" at bounding box center [525, 23] width 78 height 13
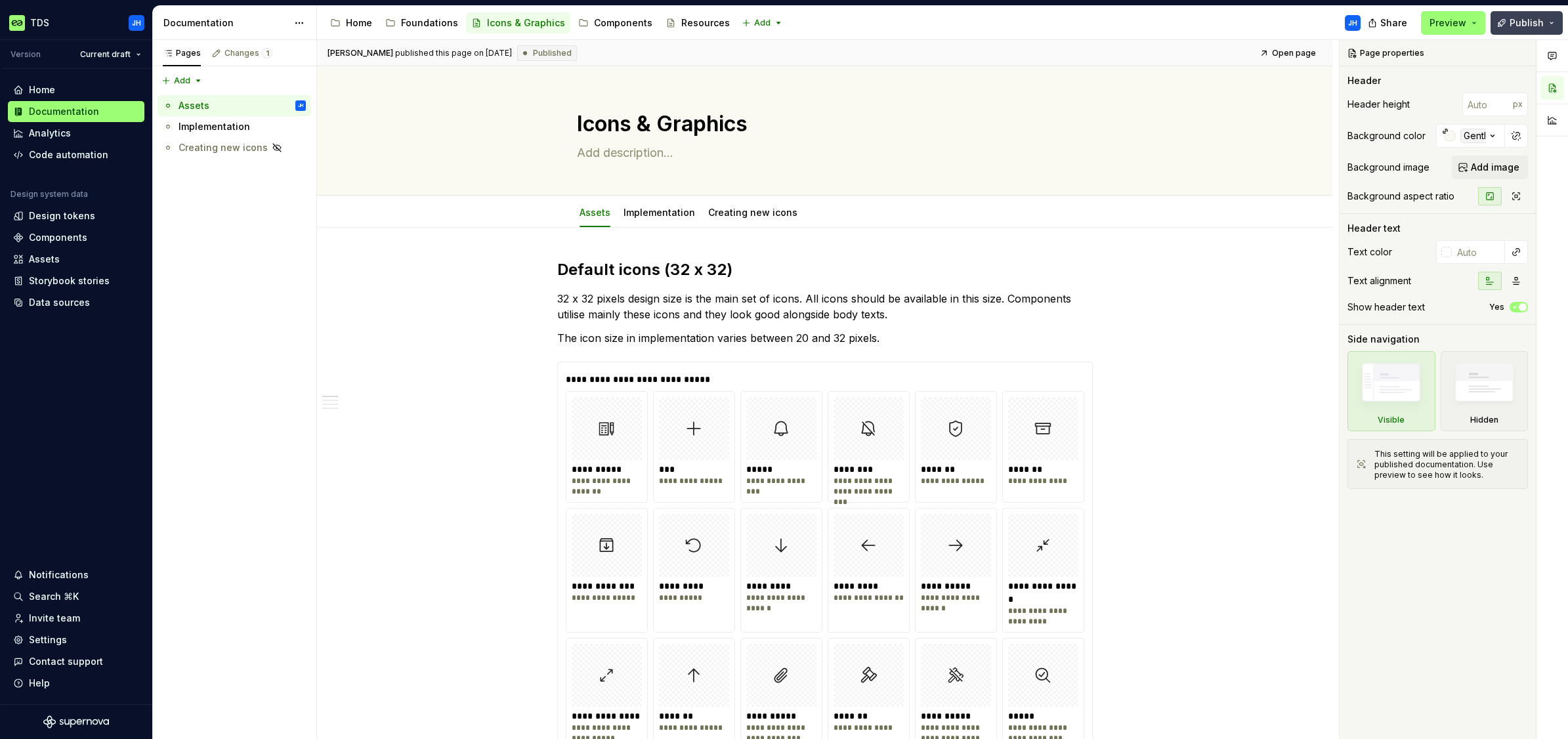
click at [1516, 23] on span "Publish" at bounding box center [1526, 23] width 34 height 13
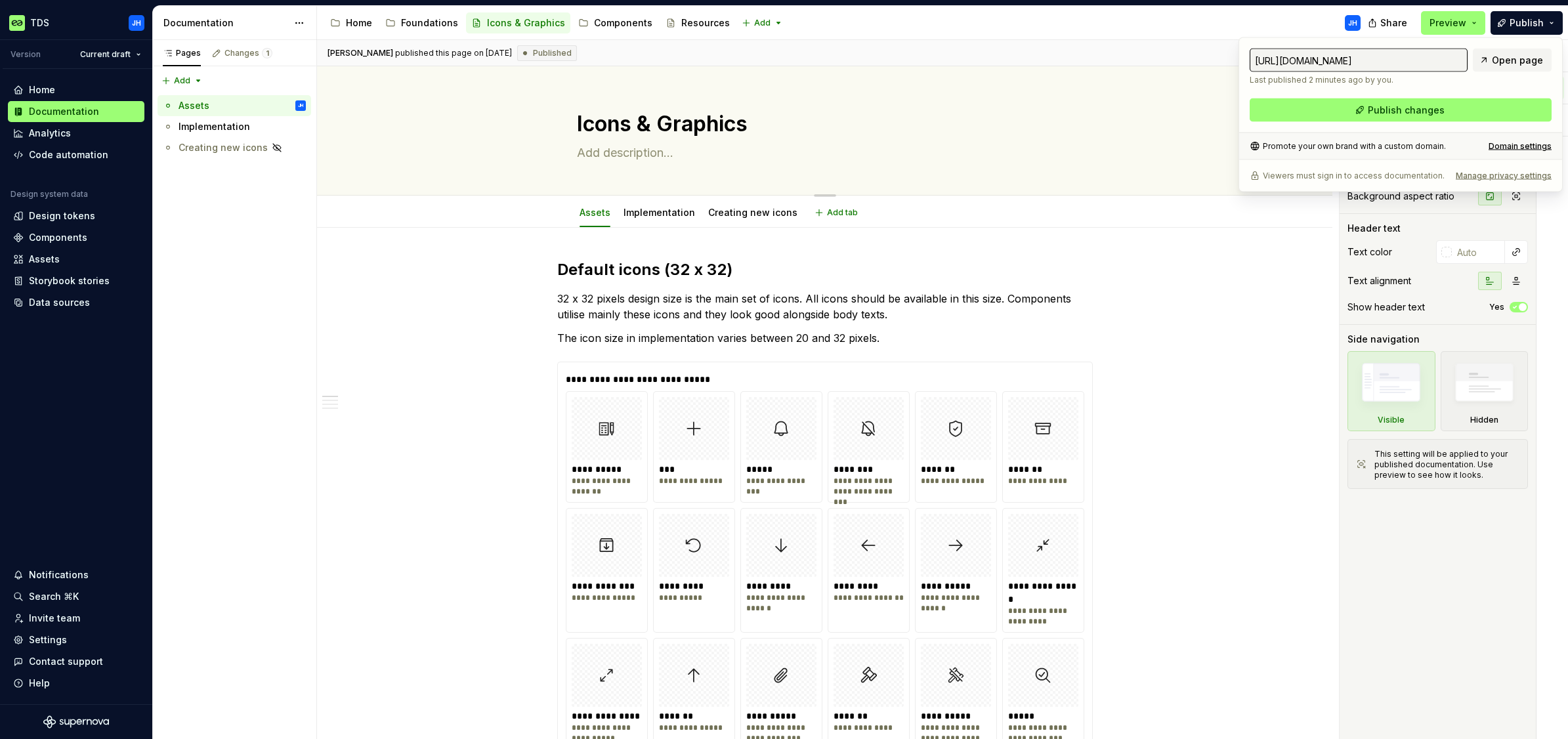
click at [806, 115] on textarea "Icons & Graphics" at bounding box center [822, 123] width 496 height 31
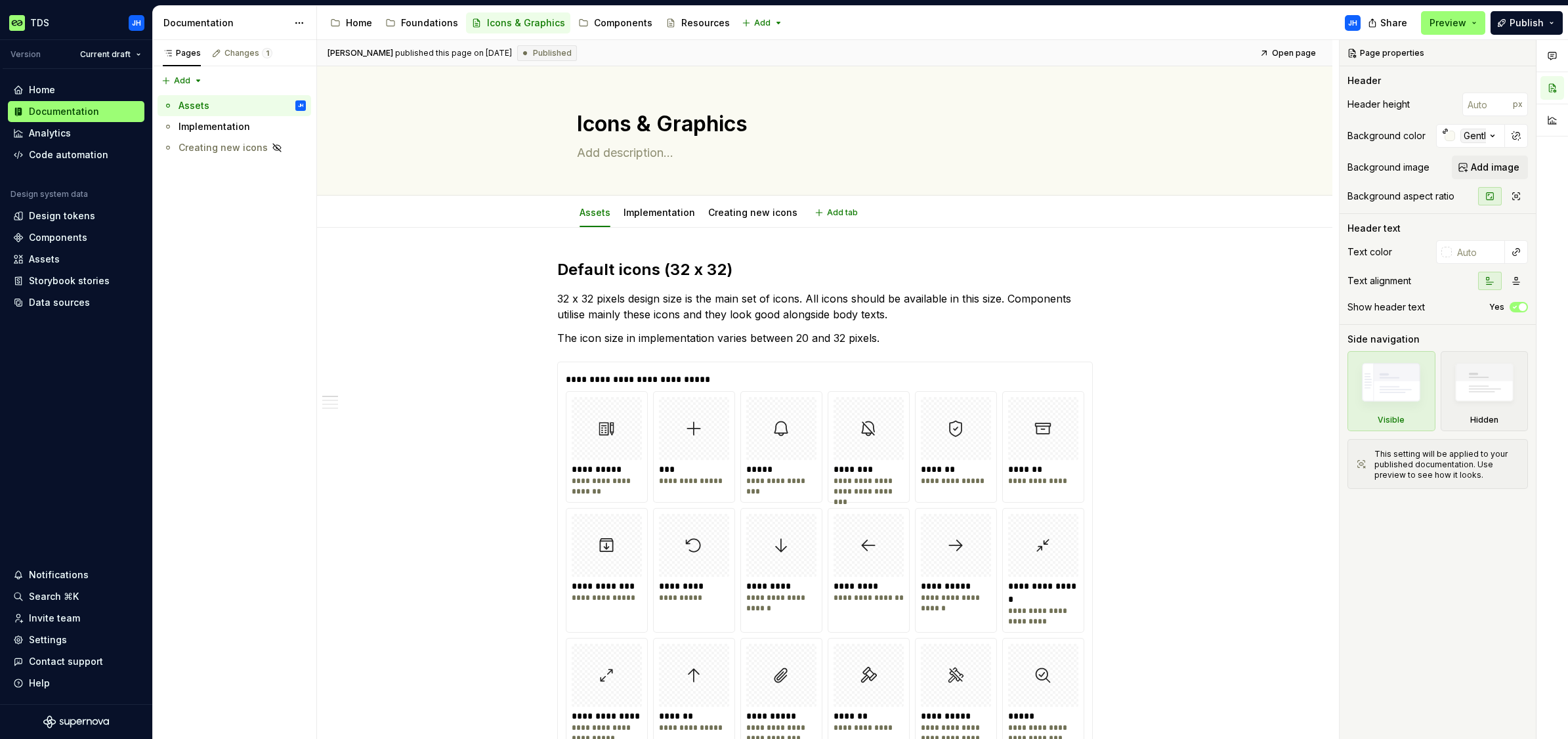
type textarea "*"
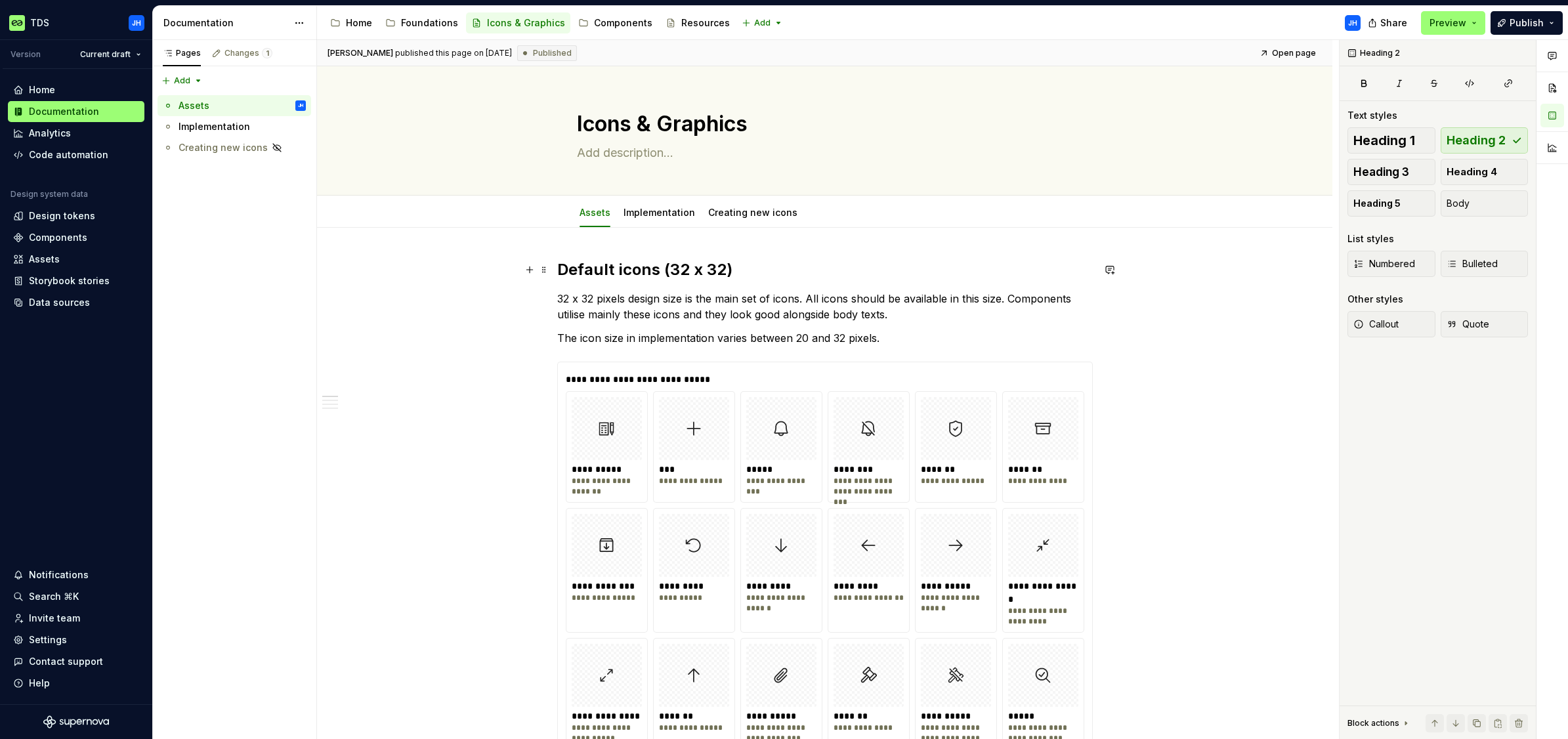
click at [783, 269] on h2 "Default icons (32 x 32)" at bounding box center [825, 269] width 535 height 21
click at [892, 333] on p "The icon size in implementation varies between 20 and 32 pixels." at bounding box center [825, 338] width 535 height 16
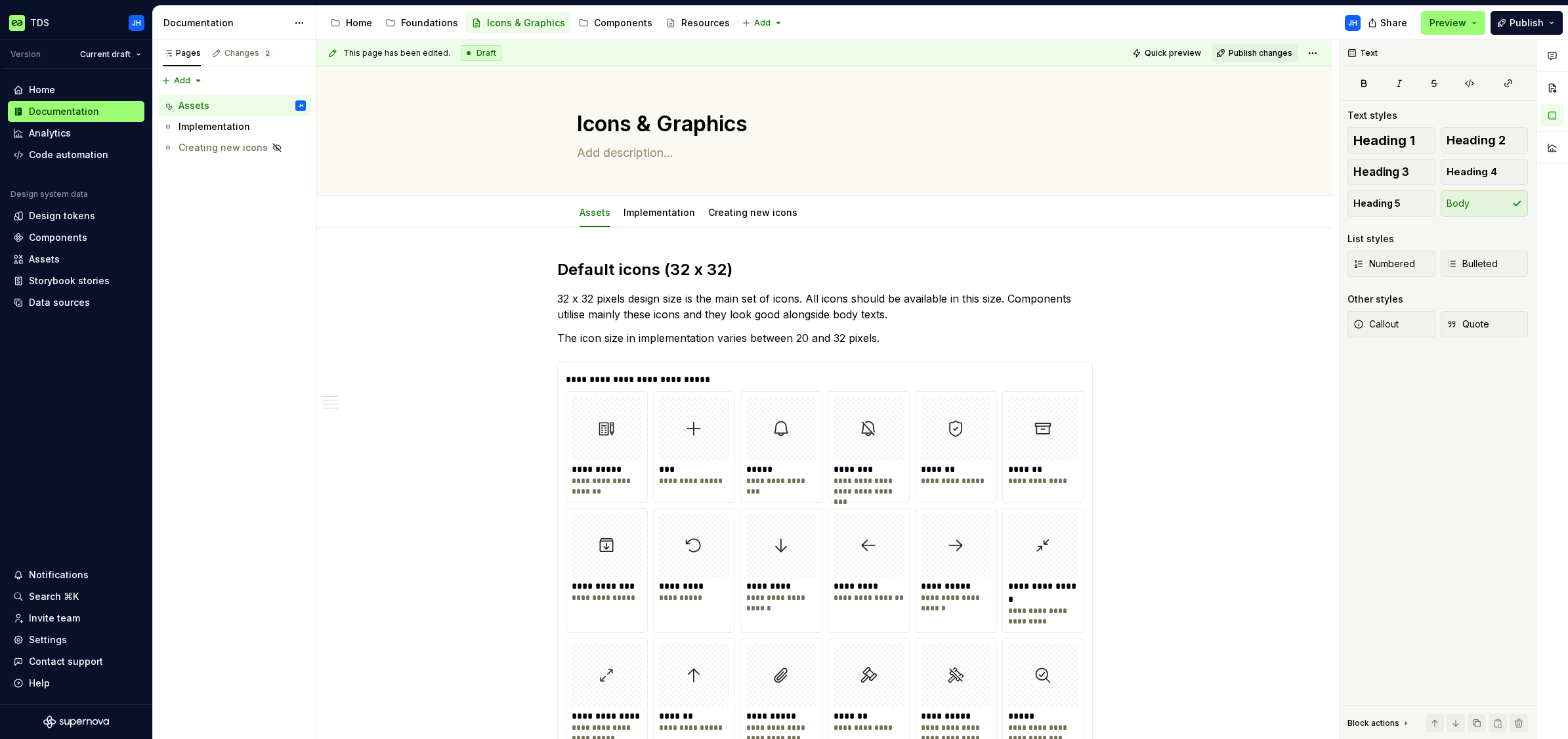
click at [1258, 49] on span "Publish changes" at bounding box center [1260, 53] width 63 height 11
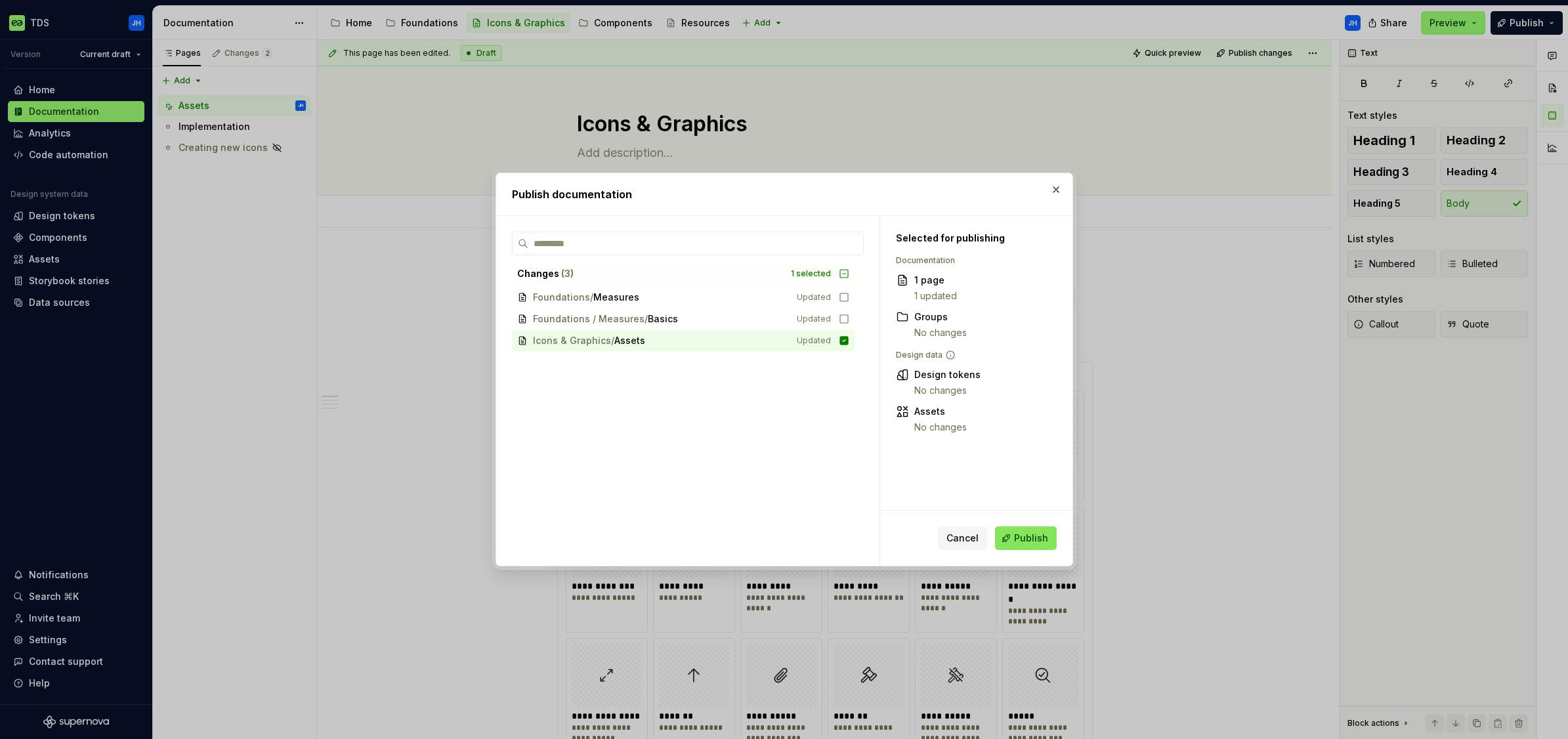
click at [1024, 542] on span "Publish" at bounding box center [1031, 538] width 34 height 13
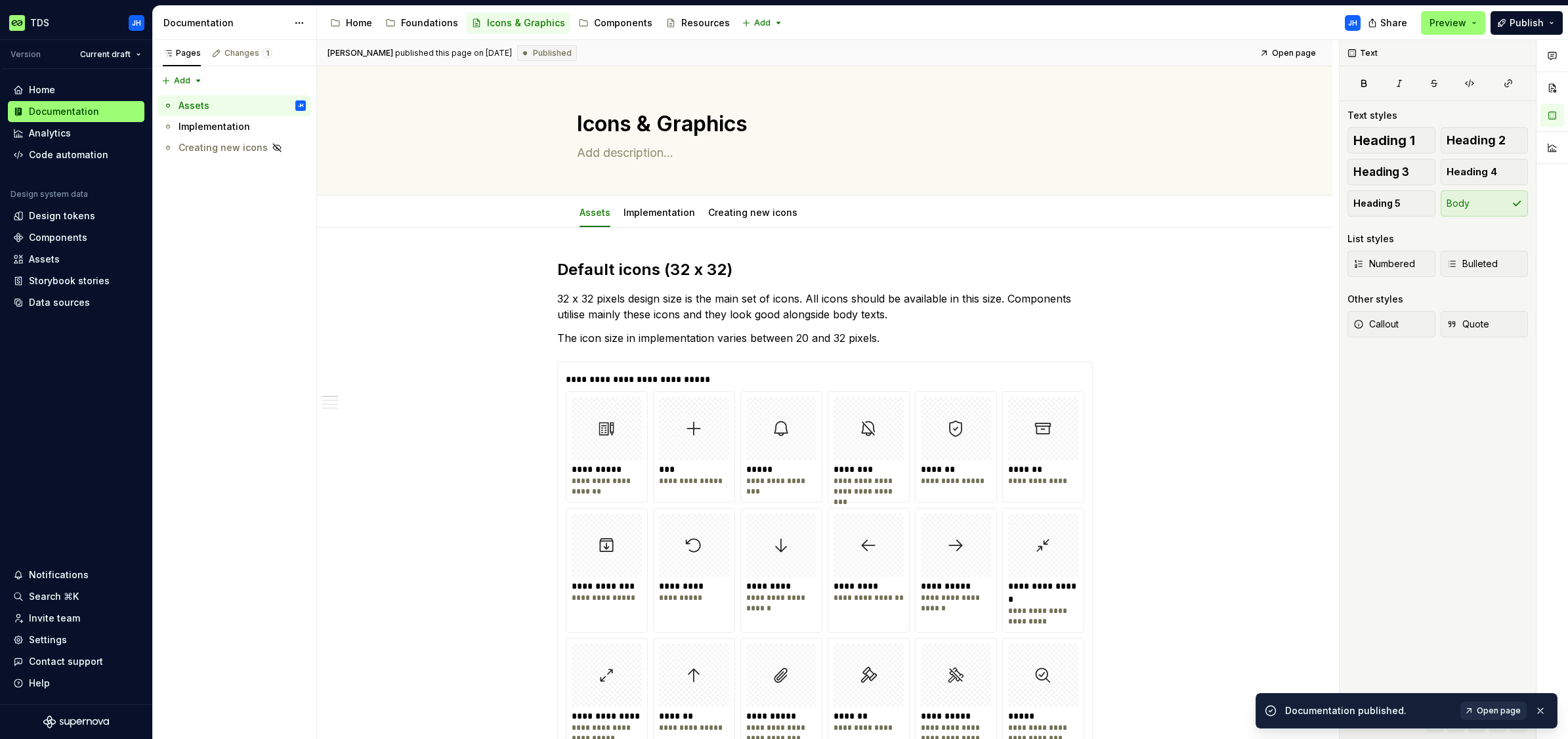
click at [1487, 704] on link "Open page" at bounding box center [1493, 711] width 66 height 19
click at [76, 639] on div "Settings" at bounding box center [76, 640] width 126 height 13
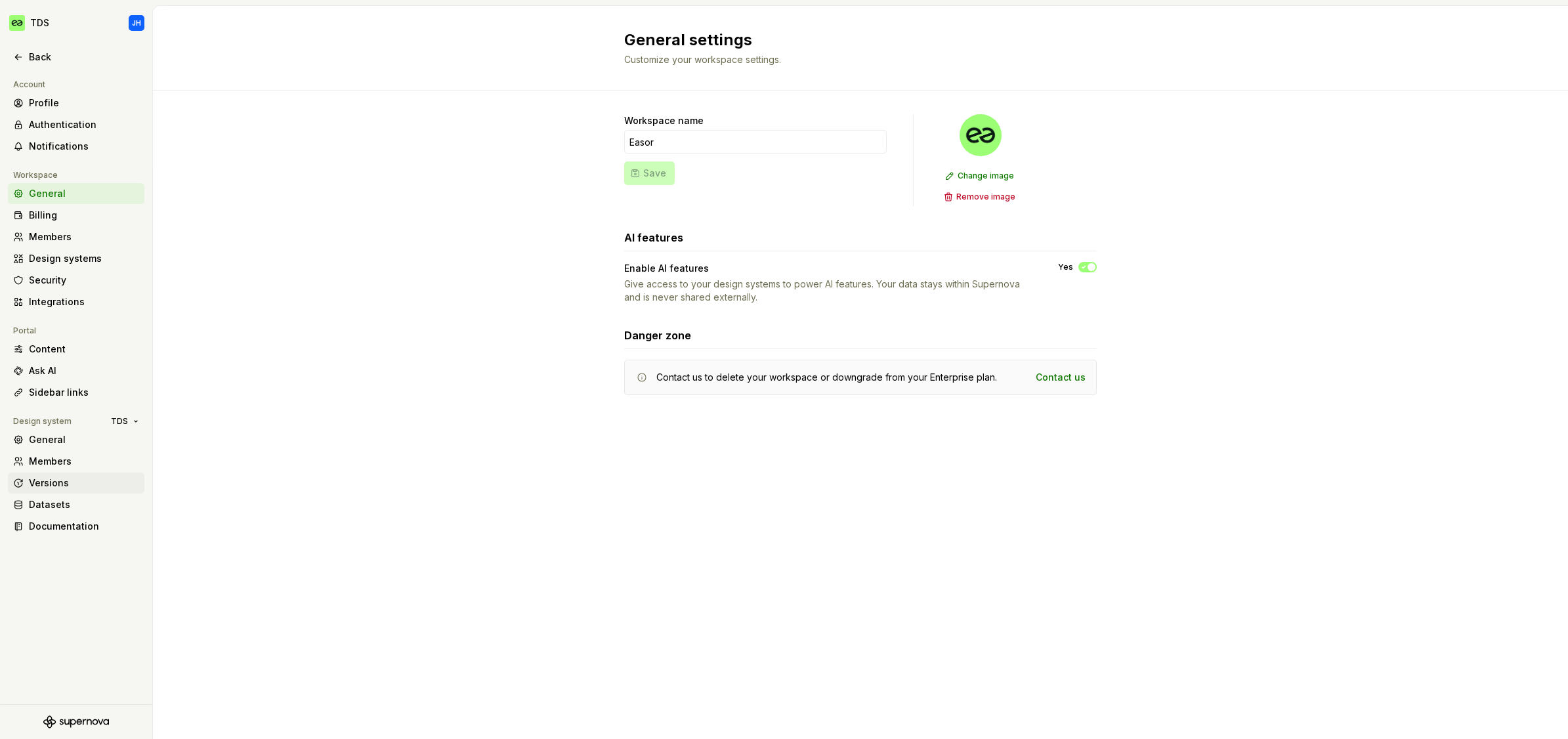
click at [73, 486] on div "Versions" at bounding box center [83, 484] width 110 height 13
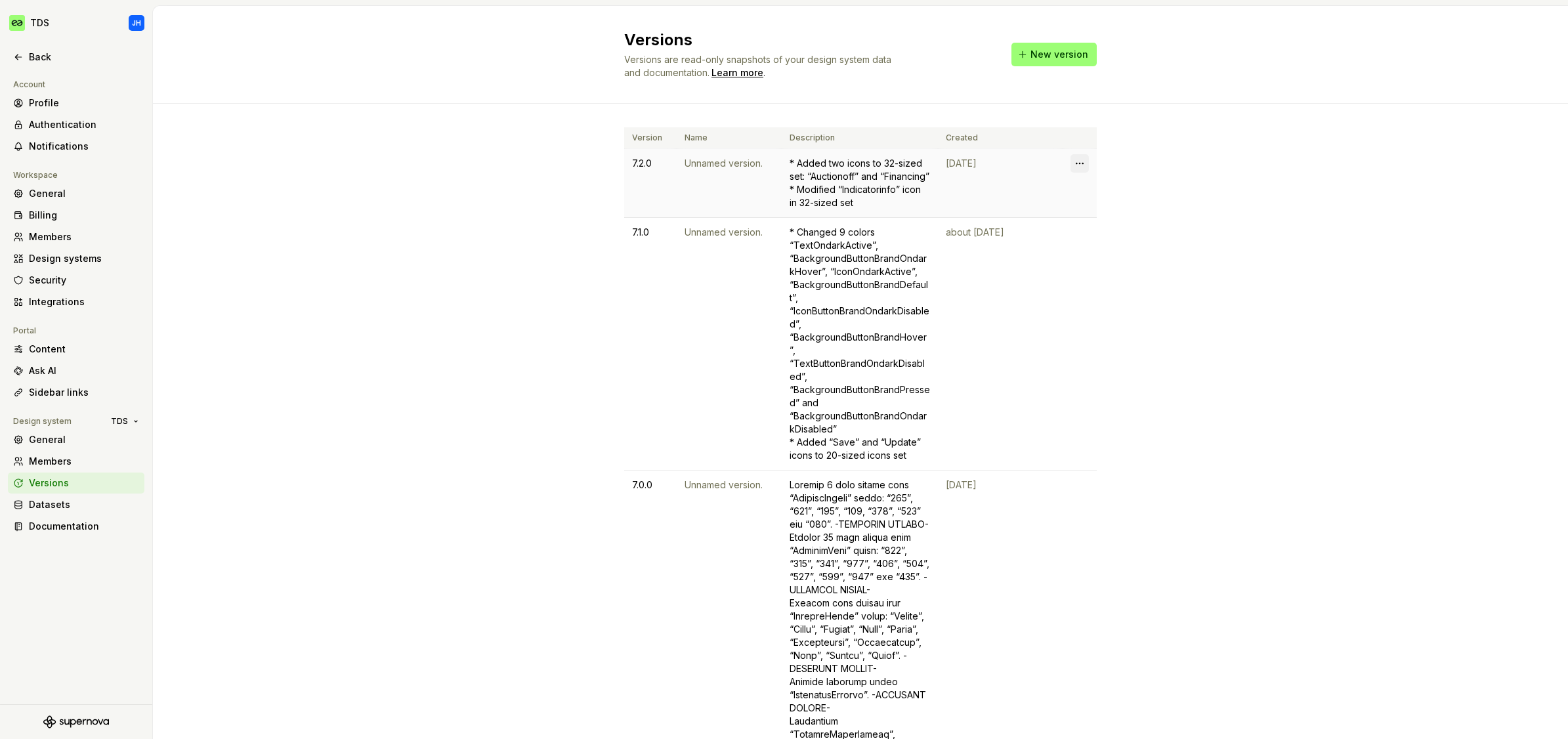
click at [1073, 163] on html "TDS JH Back Account Profile Authentication Notifications Workspace General Bill…" at bounding box center [784, 370] width 1568 height 739
click at [1099, 189] on div "Edit details" at bounding box center [1133, 189] width 85 height 13
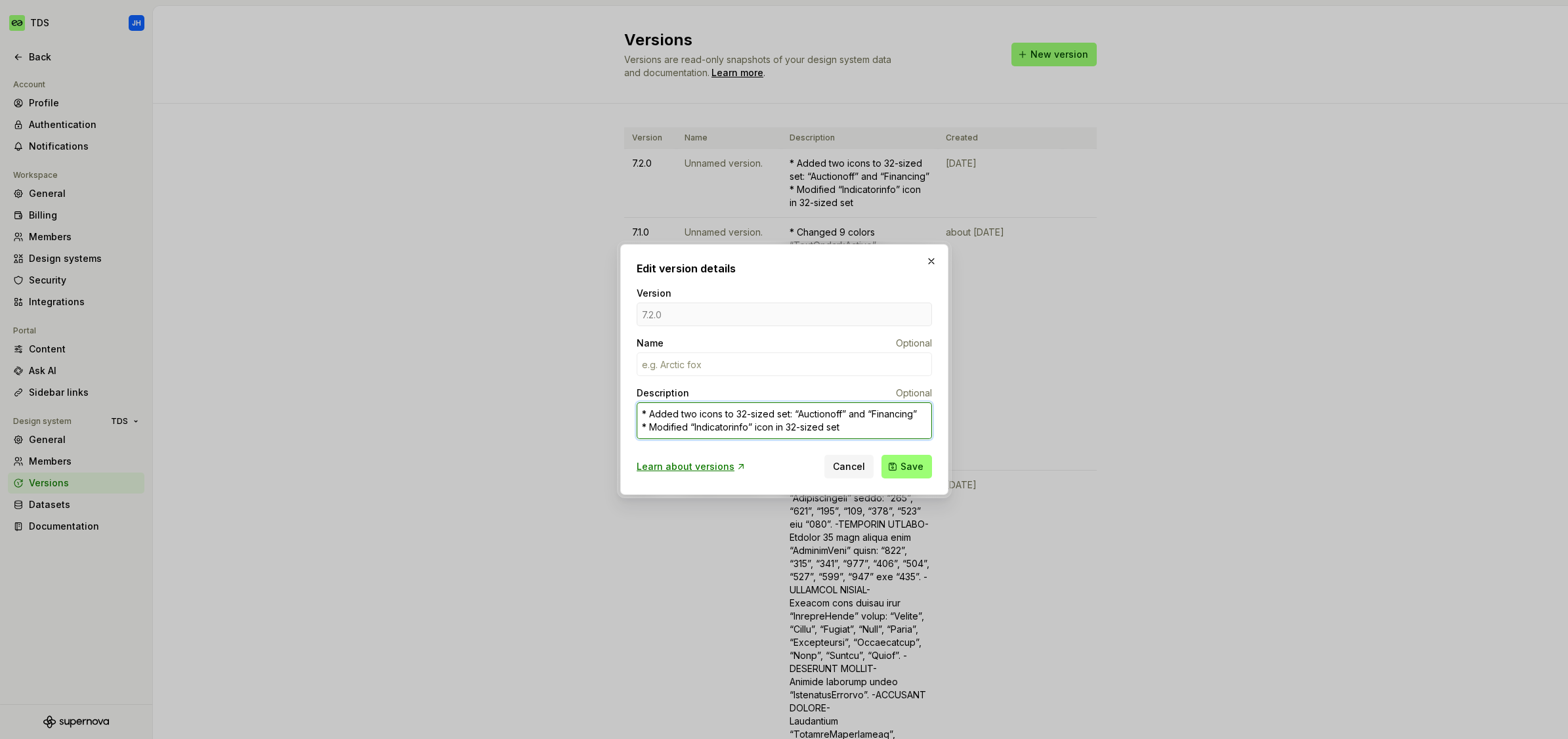
click at [649, 410] on textarea "* Added two icons to 32-sized set: “Auctionoff” and “Financing” * Modified “Ind…" at bounding box center [784, 420] width 295 height 37
type textarea "*"
type textarea "Added two icons to 32-sized set: “Auctionoff” and “Financing” * Modified “Indic…"
click at [649, 428] on textarea "Added two icons to 32-sized set: “Auctionoff” and “Financing” * Modified “Indic…" at bounding box center [784, 420] width 295 height 37
type textarea "*"
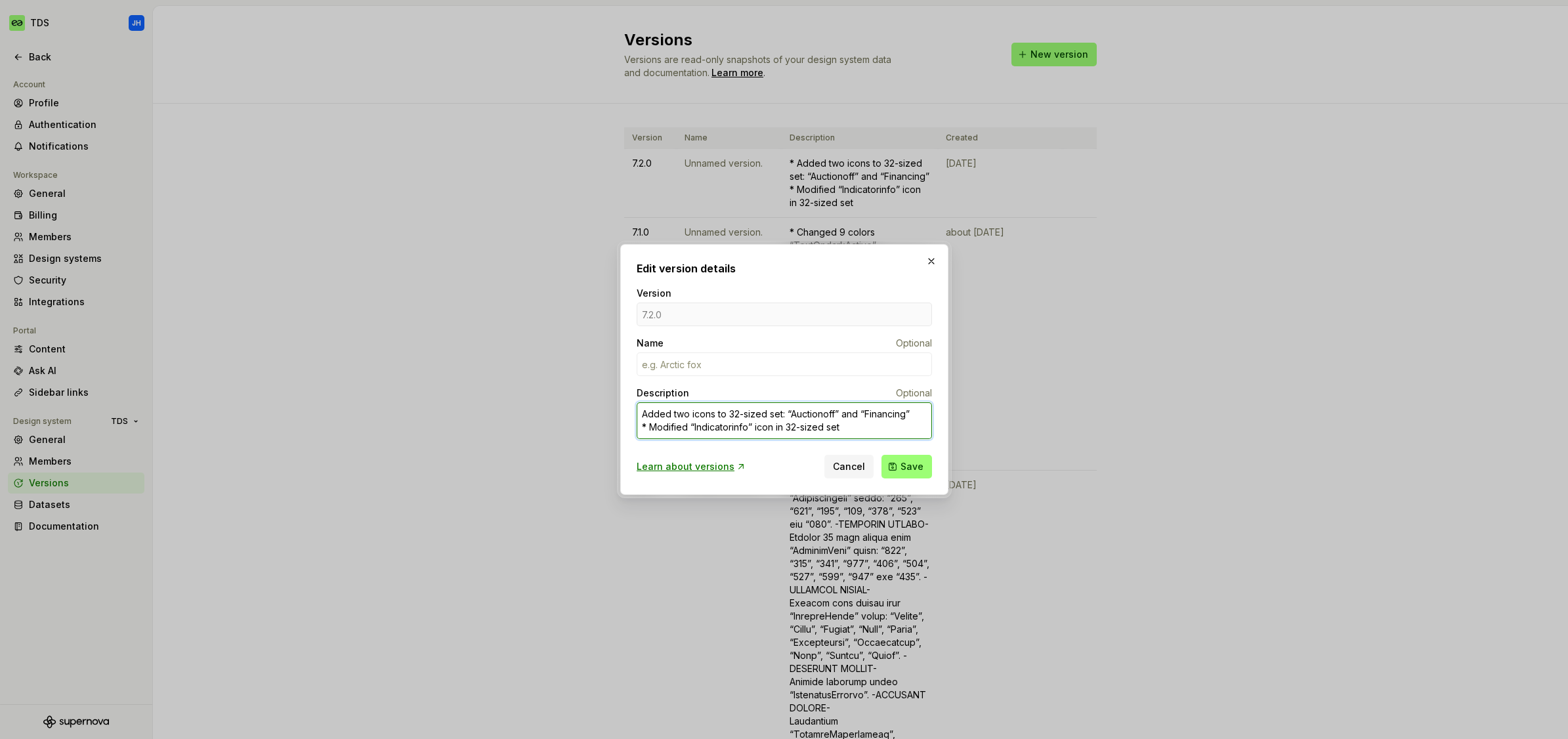
type textarea "Added two icons to 32-sized set: “Auctionoff” and “Financing” *Modified “Indica…"
type textarea "*"
type textarea "Added two icons to 32-sized set: “Auctionoff” and “Financing” Modified “Indicat…"
click at [913, 464] on span "Save" at bounding box center [912, 467] width 23 height 13
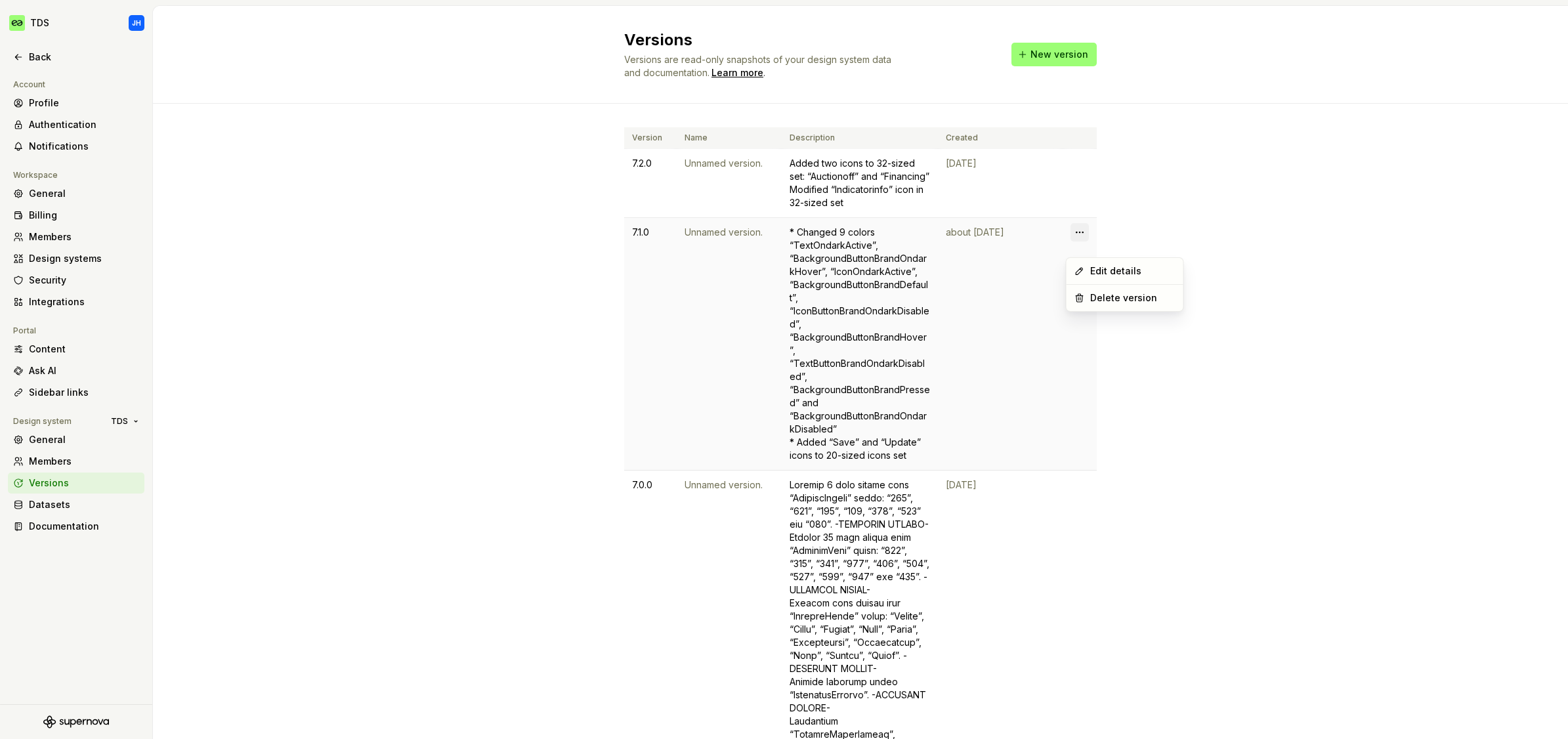
click at [1073, 242] on html "TDS JH Back Account Profile Authentication Notifications Workspace General Bill…" at bounding box center [784, 370] width 1568 height 739
click at [1085, 267] on div "Edit details" at bounding box center [1124, 271] width 111 height 21
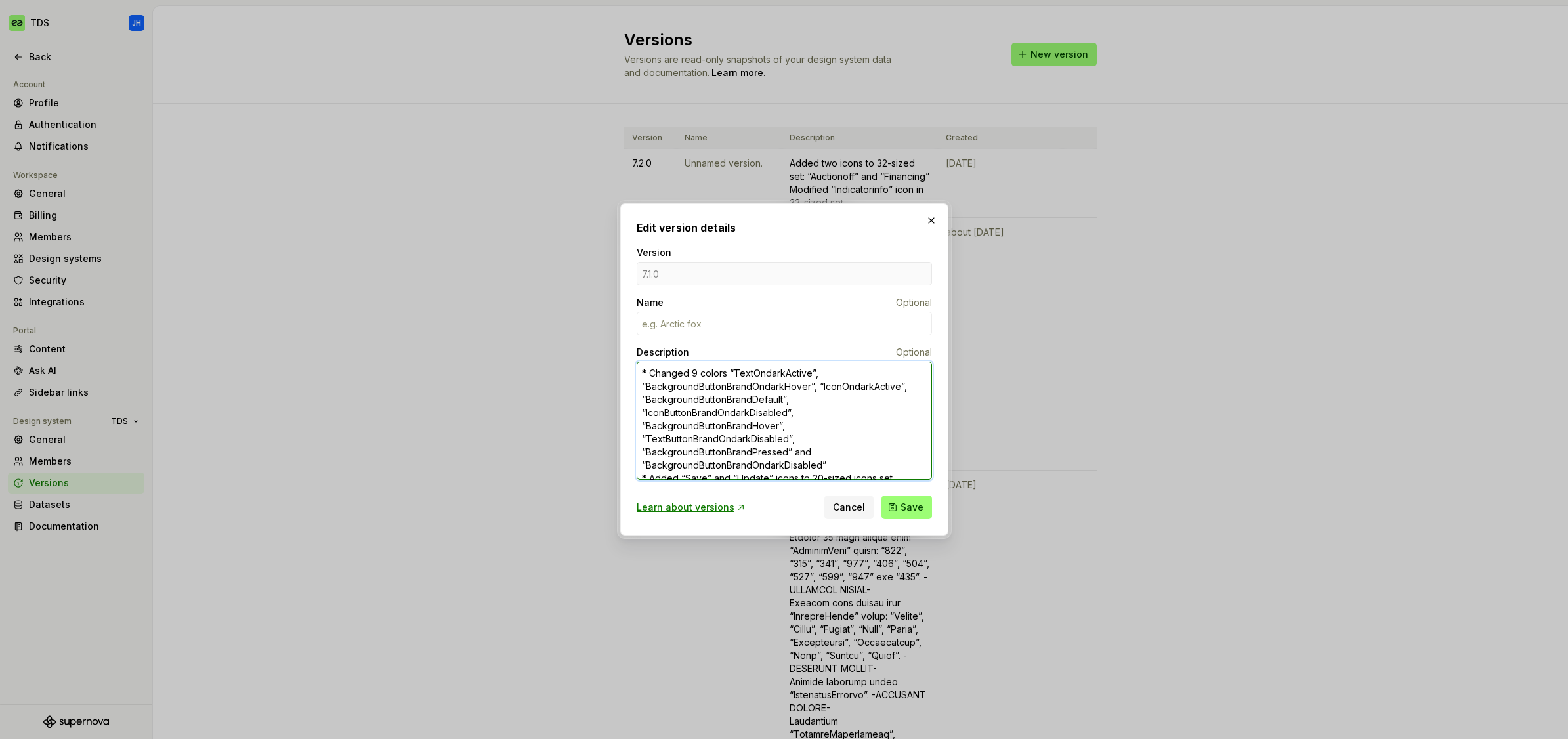
click at [646, 373] on textarea "* Changed 9 colors “TextOndarkActive”, “BackgroundButtonBrandOndarkHover”, “Ico…" at bounding box center [784, 420] width 295 height 118
type textarea "*"
type textarea "*Changed 9 colors “TextOndarkActive”, “BackgroundButtonBrandOndarkHover”, “Icon…"
type textarea "*"
type textarea "Changed 9 colors “TextOndarkActive”, “BackgroundButtonBrandOndarkHover”, “IconO…"
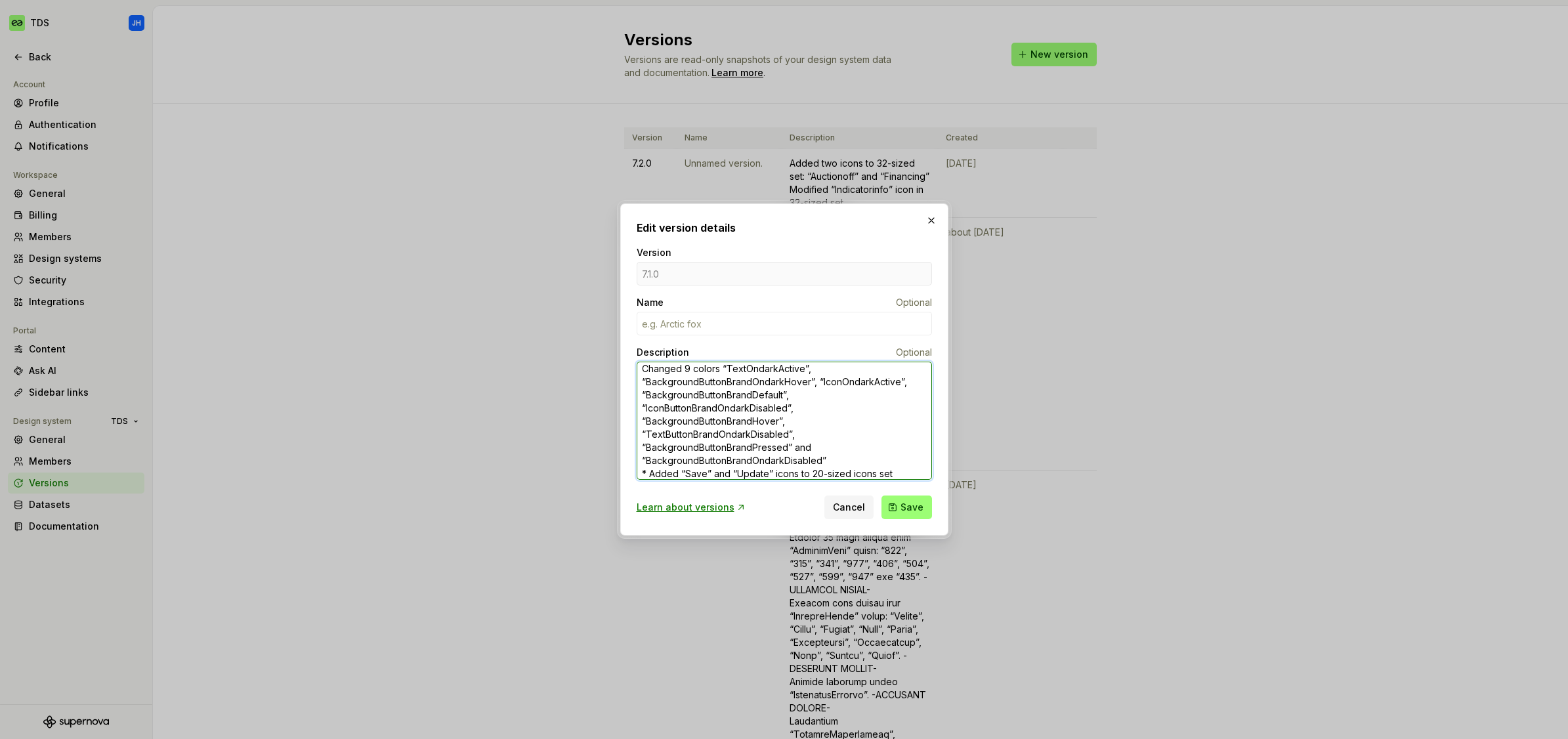
scroll to position [5, 0]
click at [649, 474] on textarea "Changed 9 colors “TextOndarkActive”, “BackgroundButtonBrandOndarkHover”, “IconO…" at bounding box center [784, 420] width 295 height 118
type textarea "*"
type textarea "Changed 9 colors “TextOndarkActive”, “BackgroundButtonBrandOndarkHover”, “IconO…"
type textarea "*"
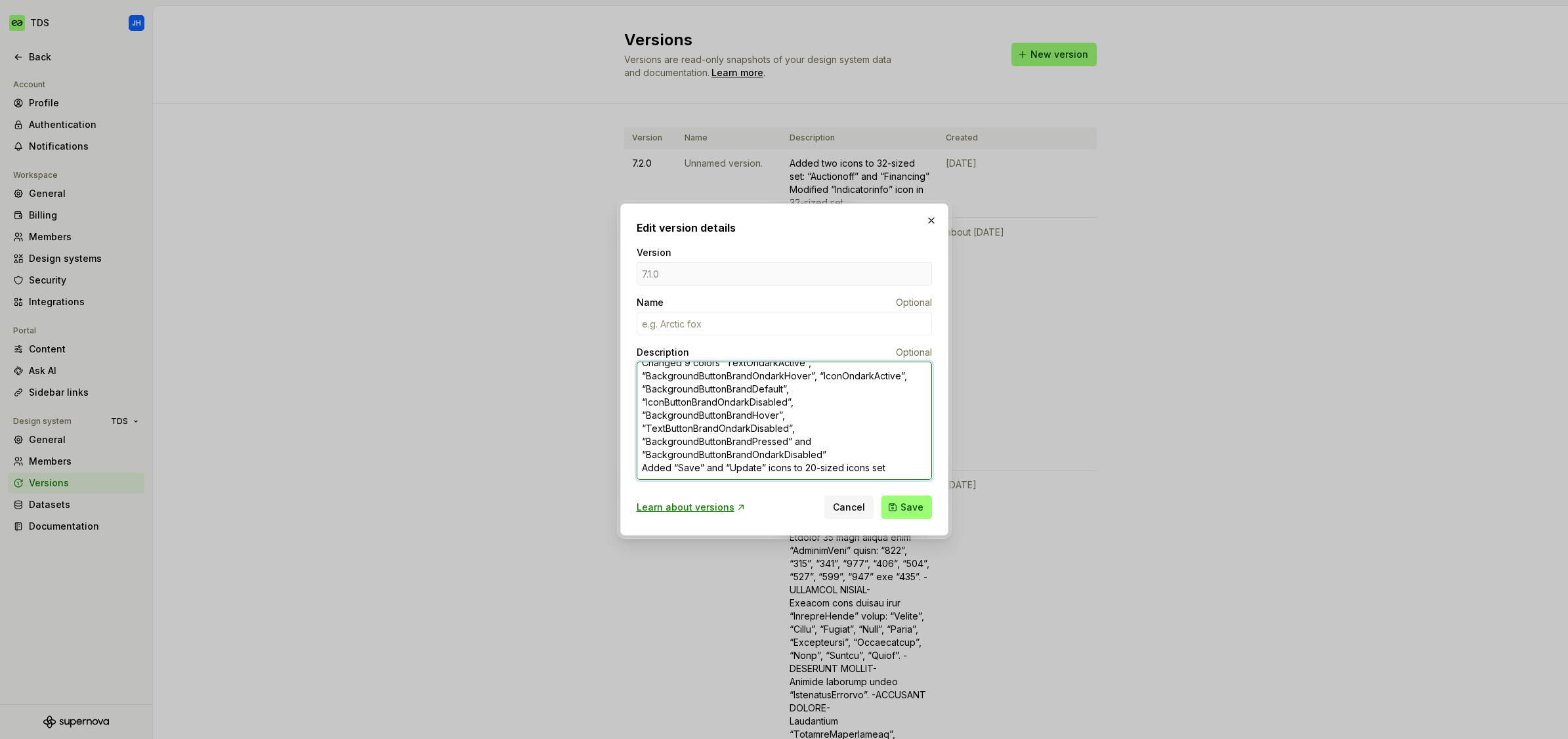
scroll to position [23, 0]
type textarea "Changed 9 colors “TextOndarkActive”, “BackgroundButtonBrandOndarkHover”, “IconO…"
click at [909, 508] on span "Save" at bounding box center [912, 508] width 23 height 13
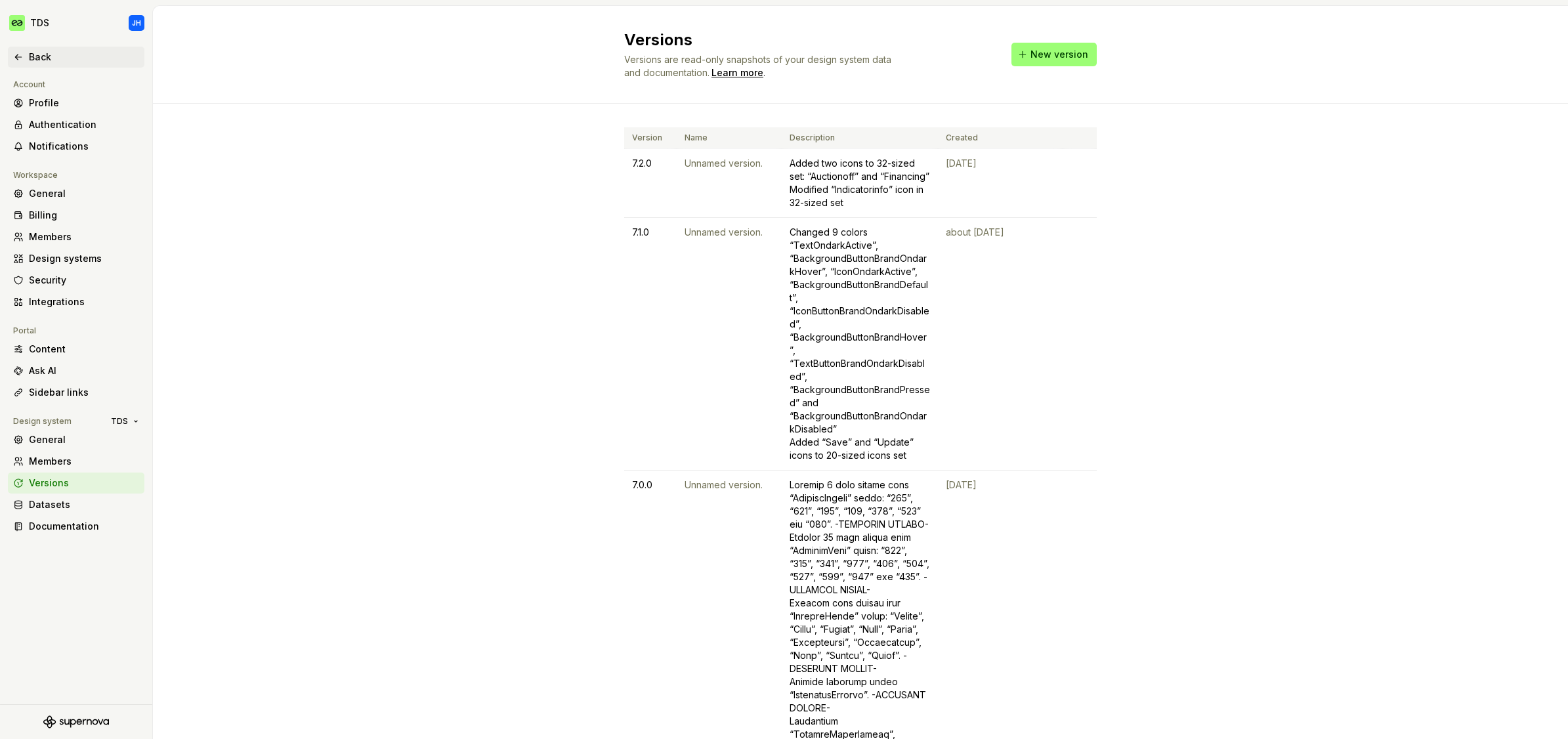
click at [55, 63] on div "Back" at bounding box center [83, 57] width 110 height 13
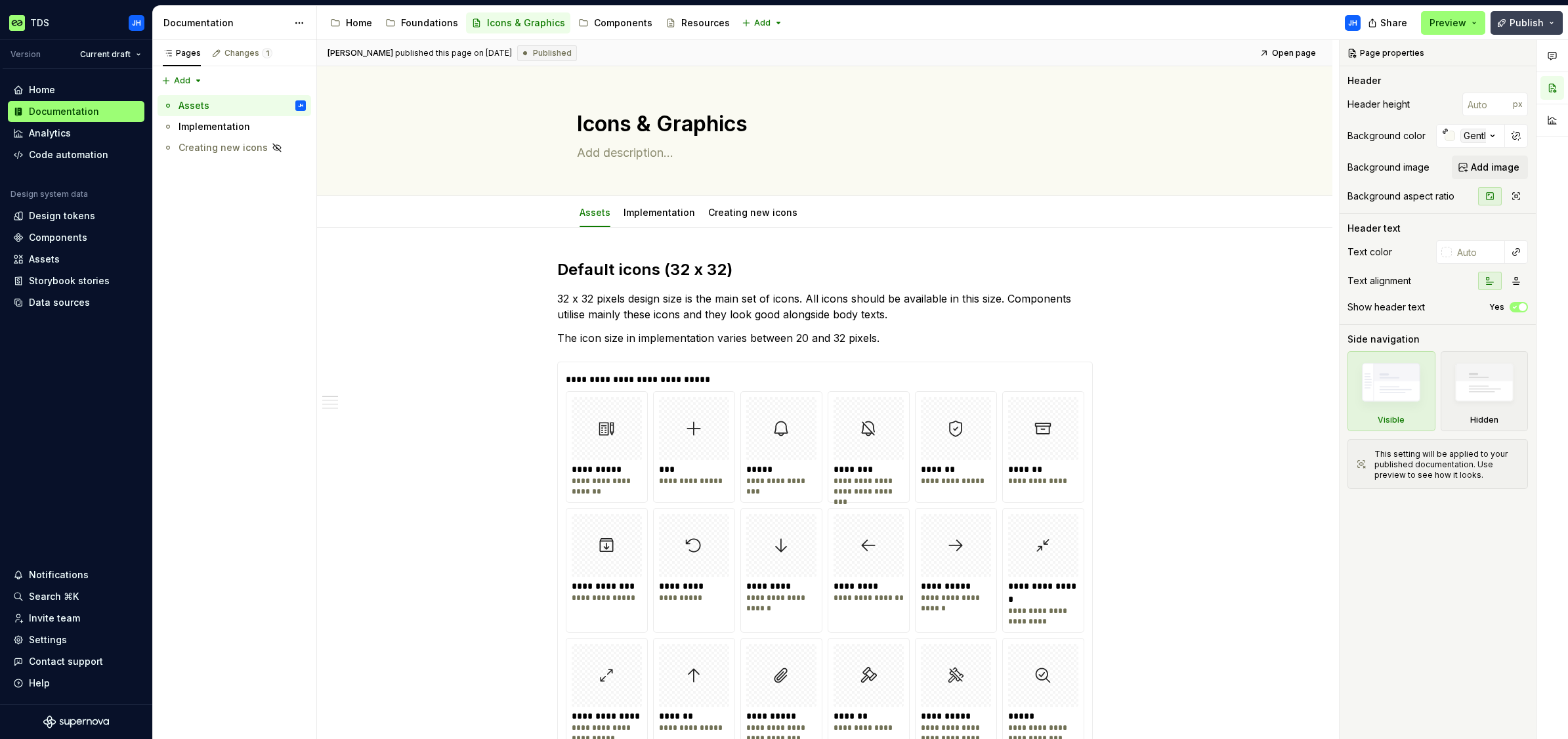
click at [1519, 26] on span "Publish" at bounding box center [1526, 23] width 34 height 13
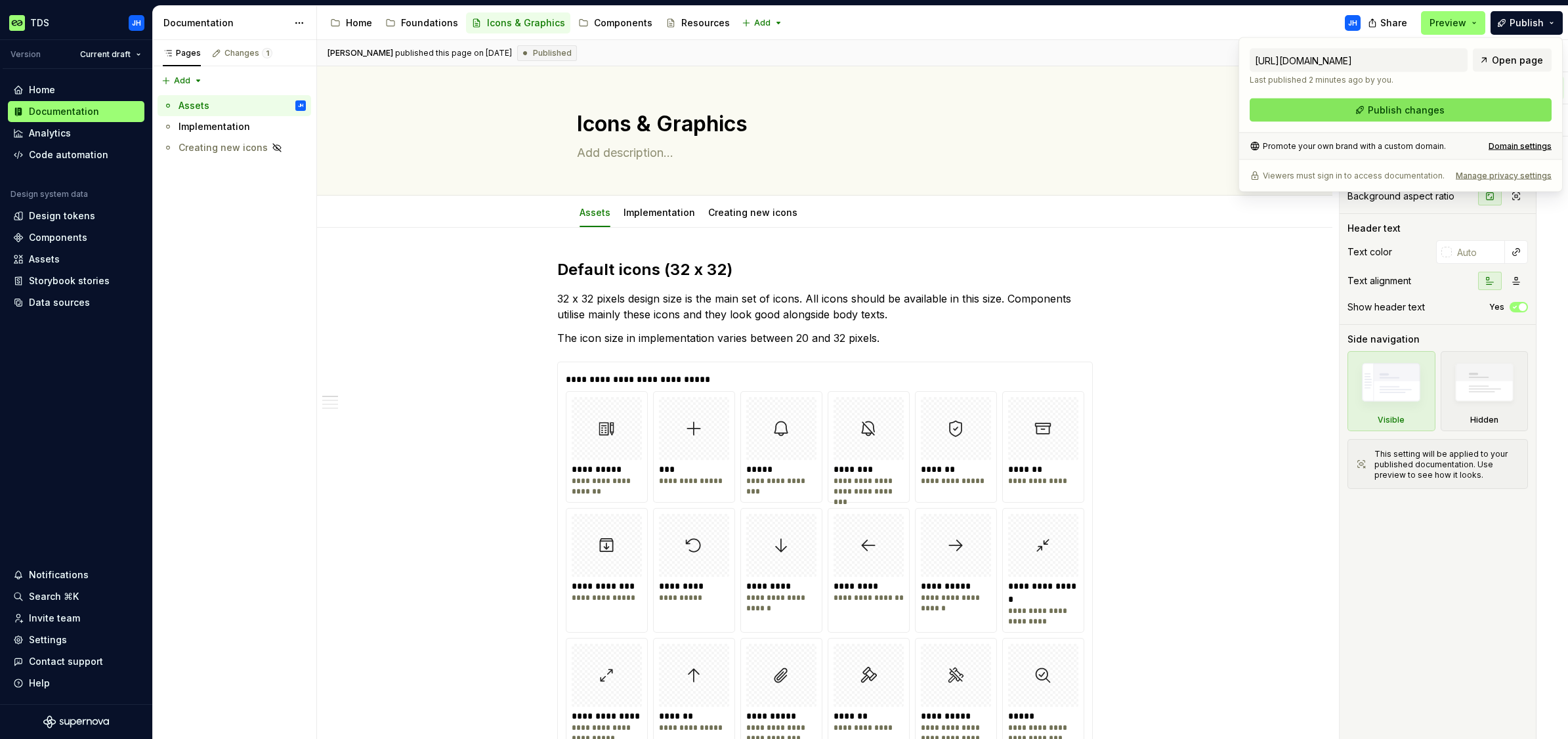
click at [1443, 110] on button "Publish changes" at bounding box center [1400, 110] width 302 height 23
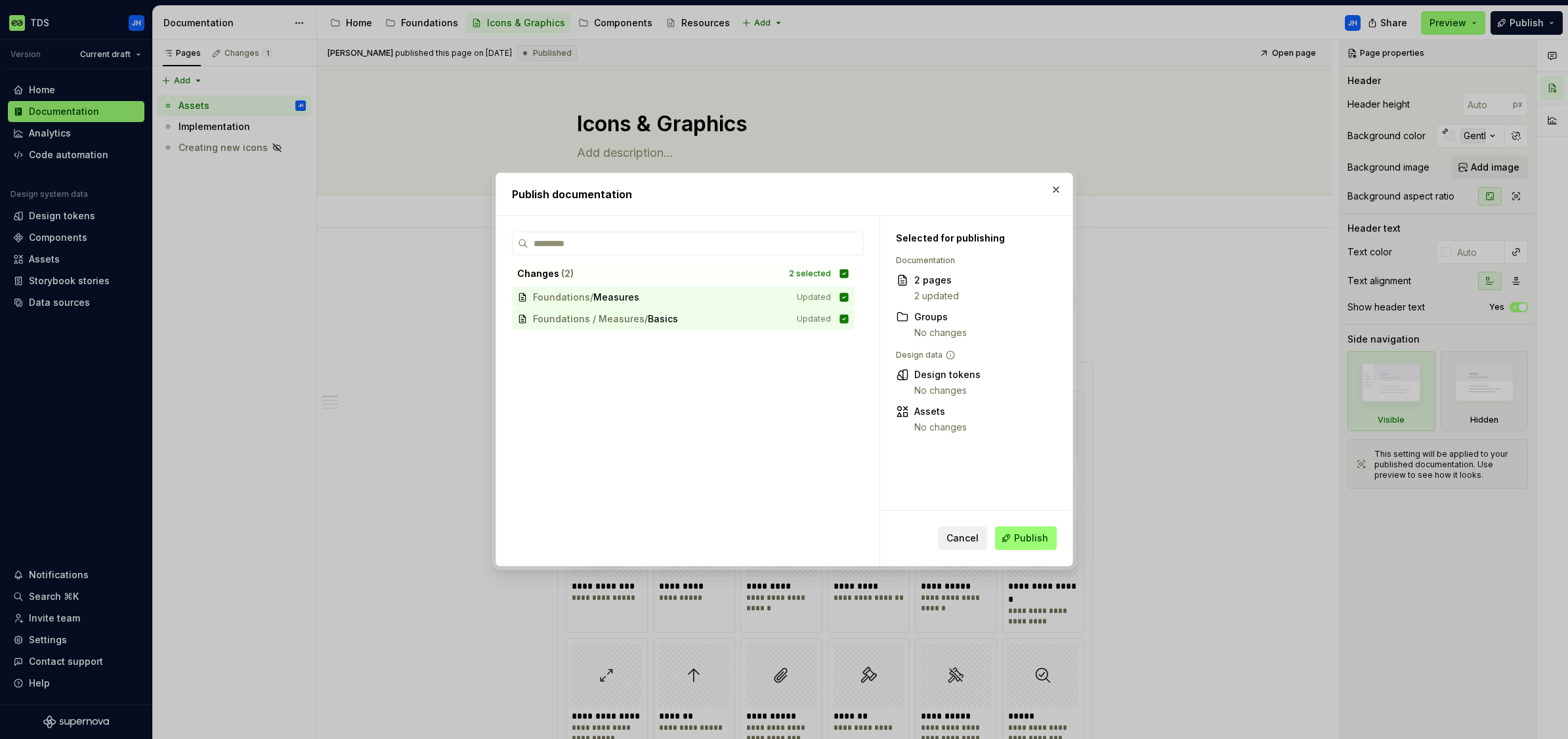
click at [967, 542] on span "Cancel" at bounding box center [962, 538] width 32 height 13
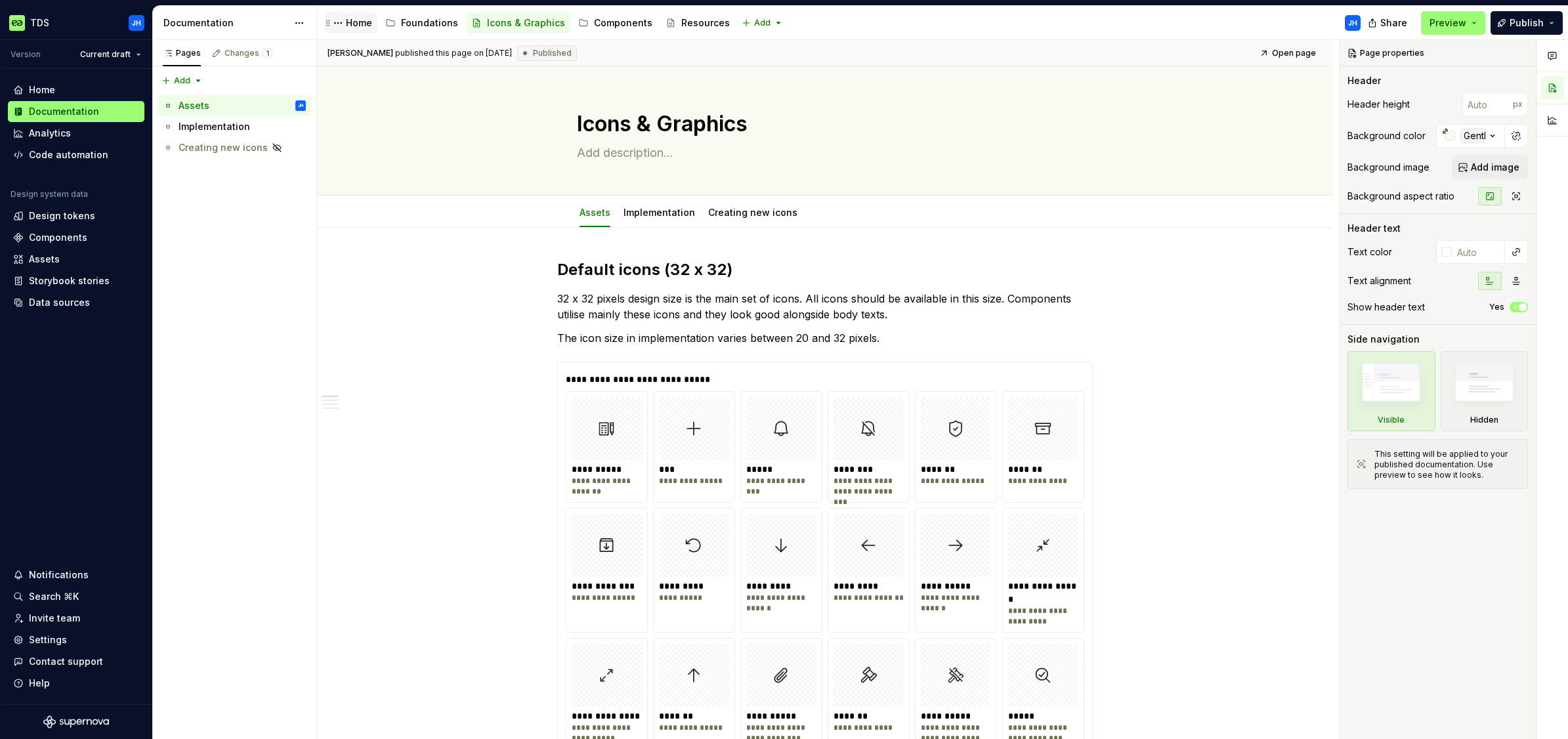
click at [353, 25] on div "Home" at bounding box center [359, 23] width 26 height 13
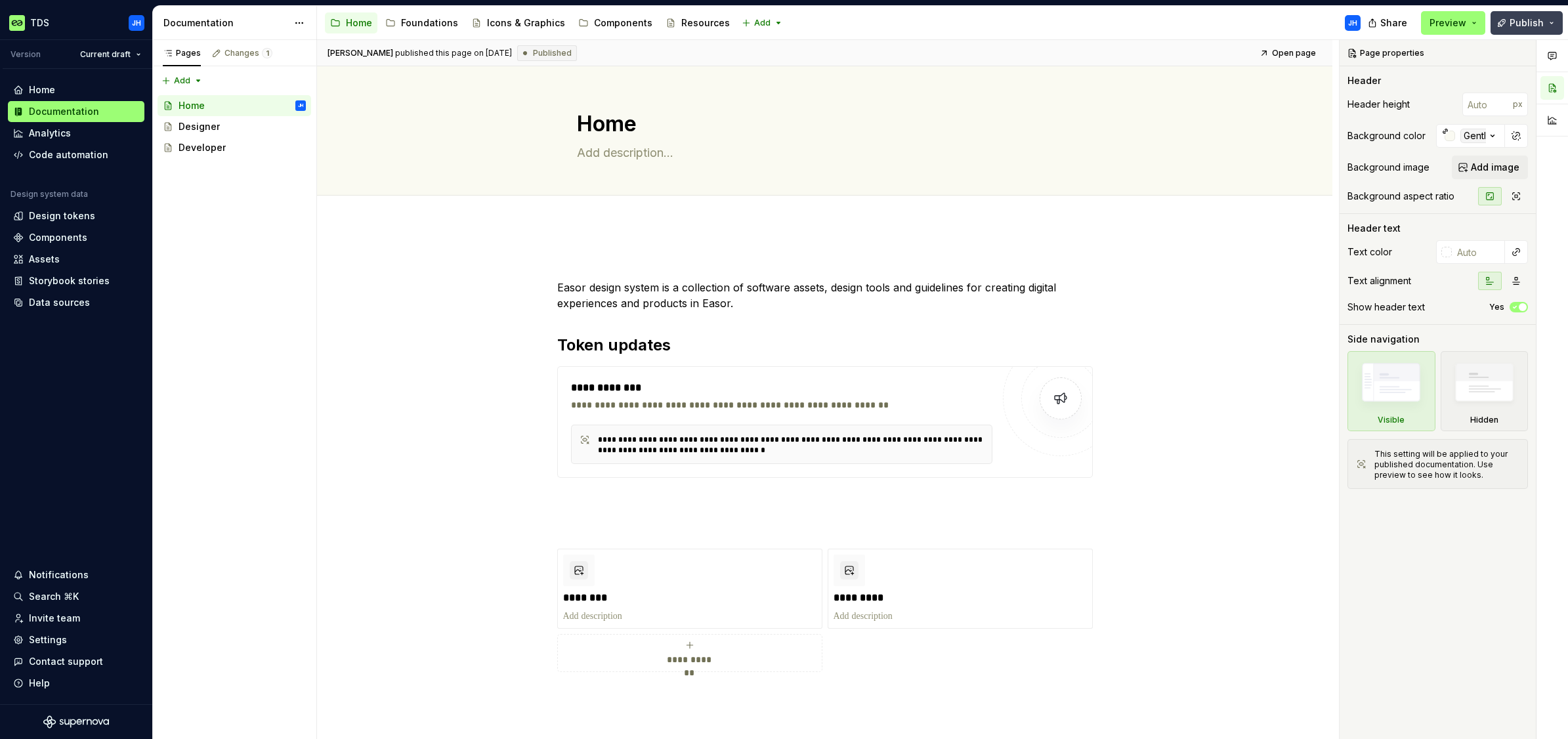
click at [1525, 23] on span "Publish" at bounding box center [1526, 23] width 34 height 13
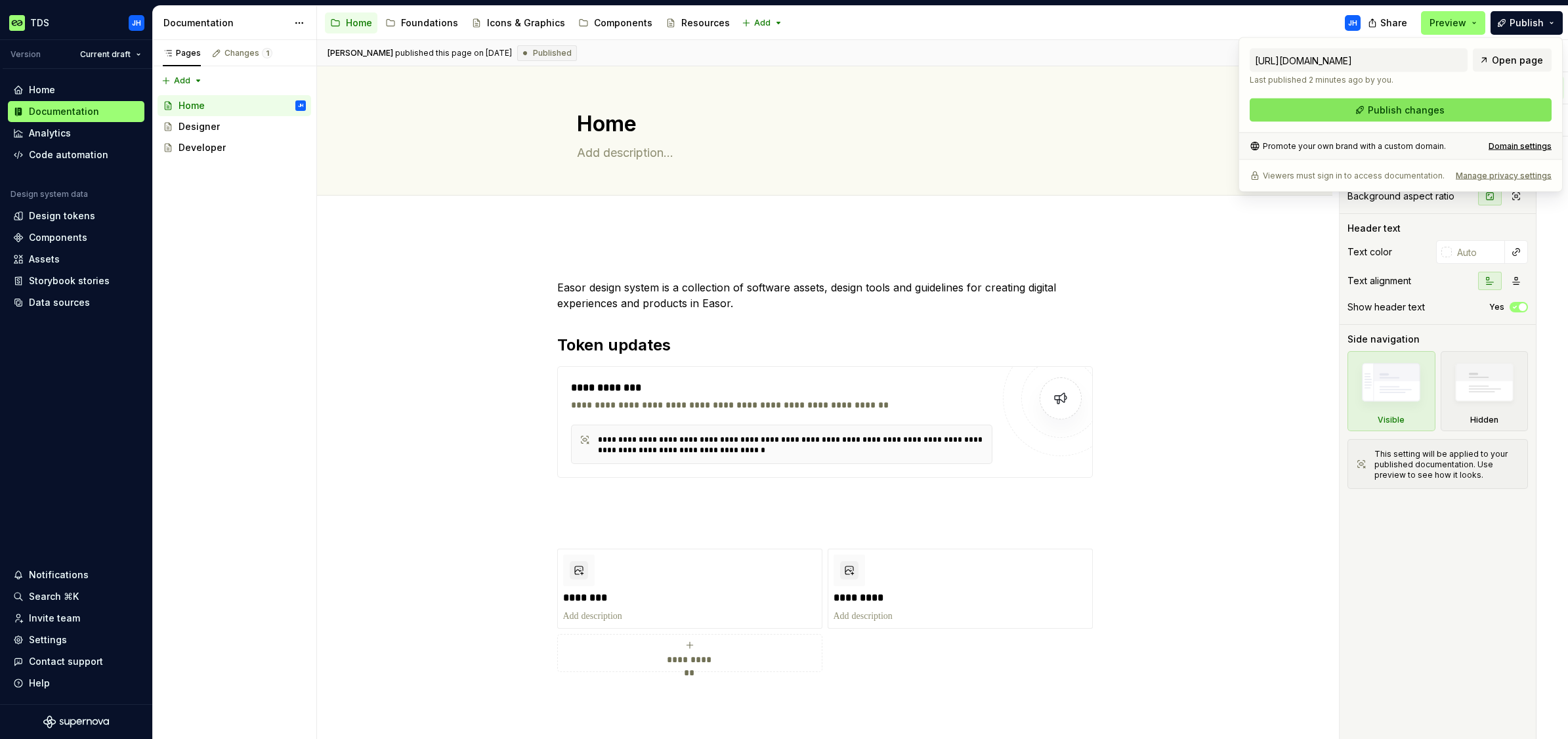
click at [1445, 106] on button "Publish changes" at bounding box center [1400, 110] width 302 height 23
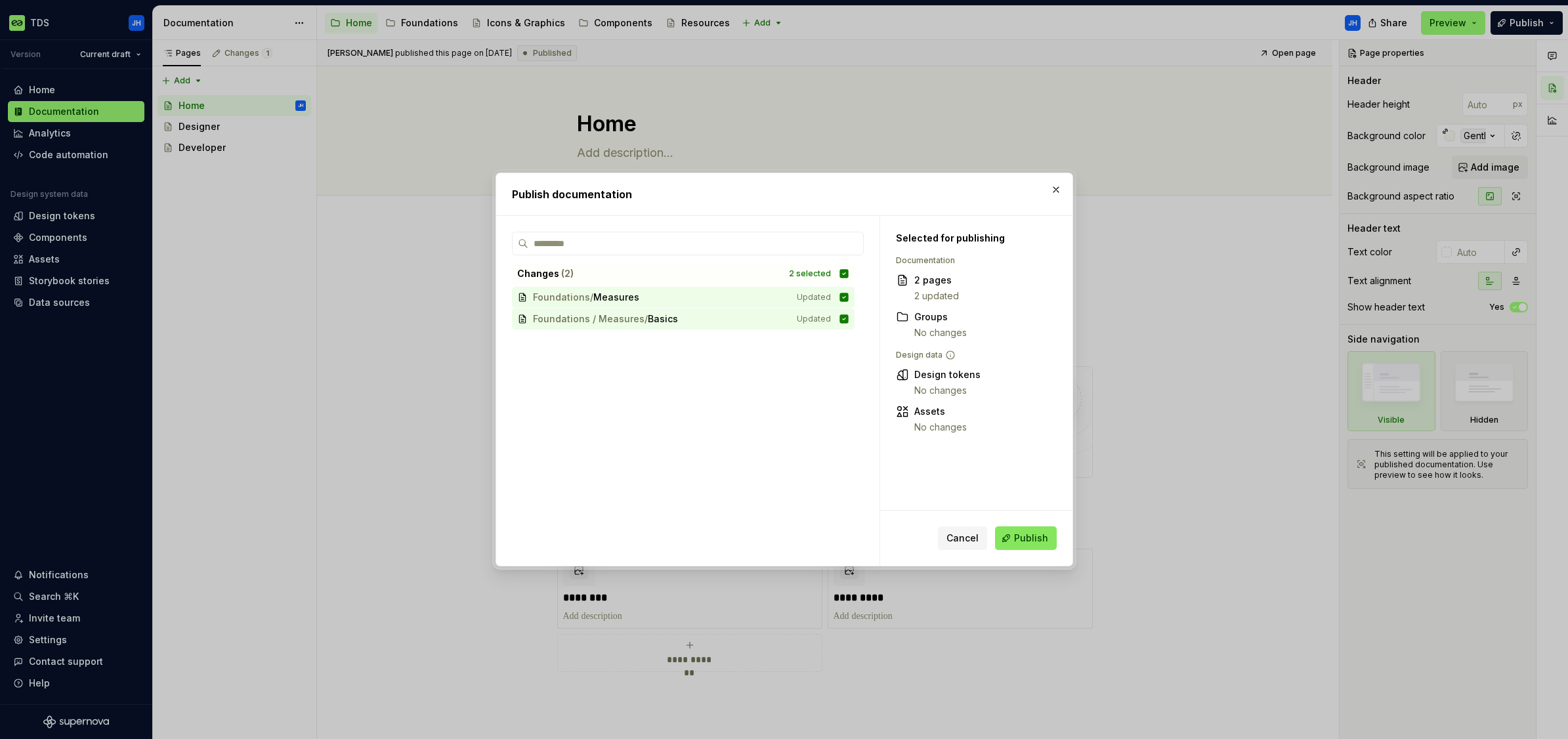
click at [1019, 538] on span "Publish" at bounding box center [1031, 538] width 34 height 13
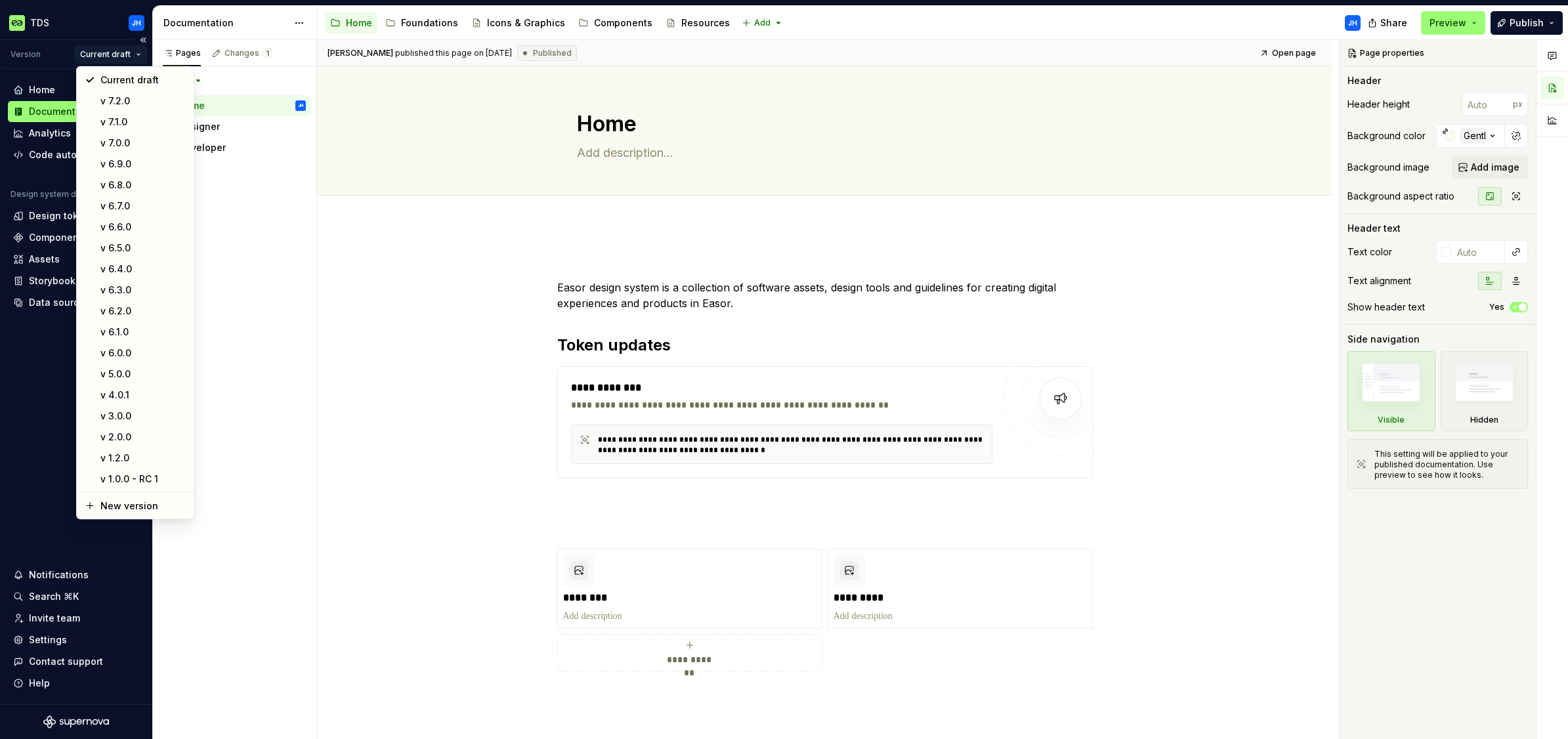
click at [122, 55] on html "TDS JH Version Current draft Home Documentation Analytics Code automation Desig…" at bounding box center [784, 370] width 1568 height 739
click at [139, 504] on div "New version" at bounding box center [143, 506] width 85 height 13
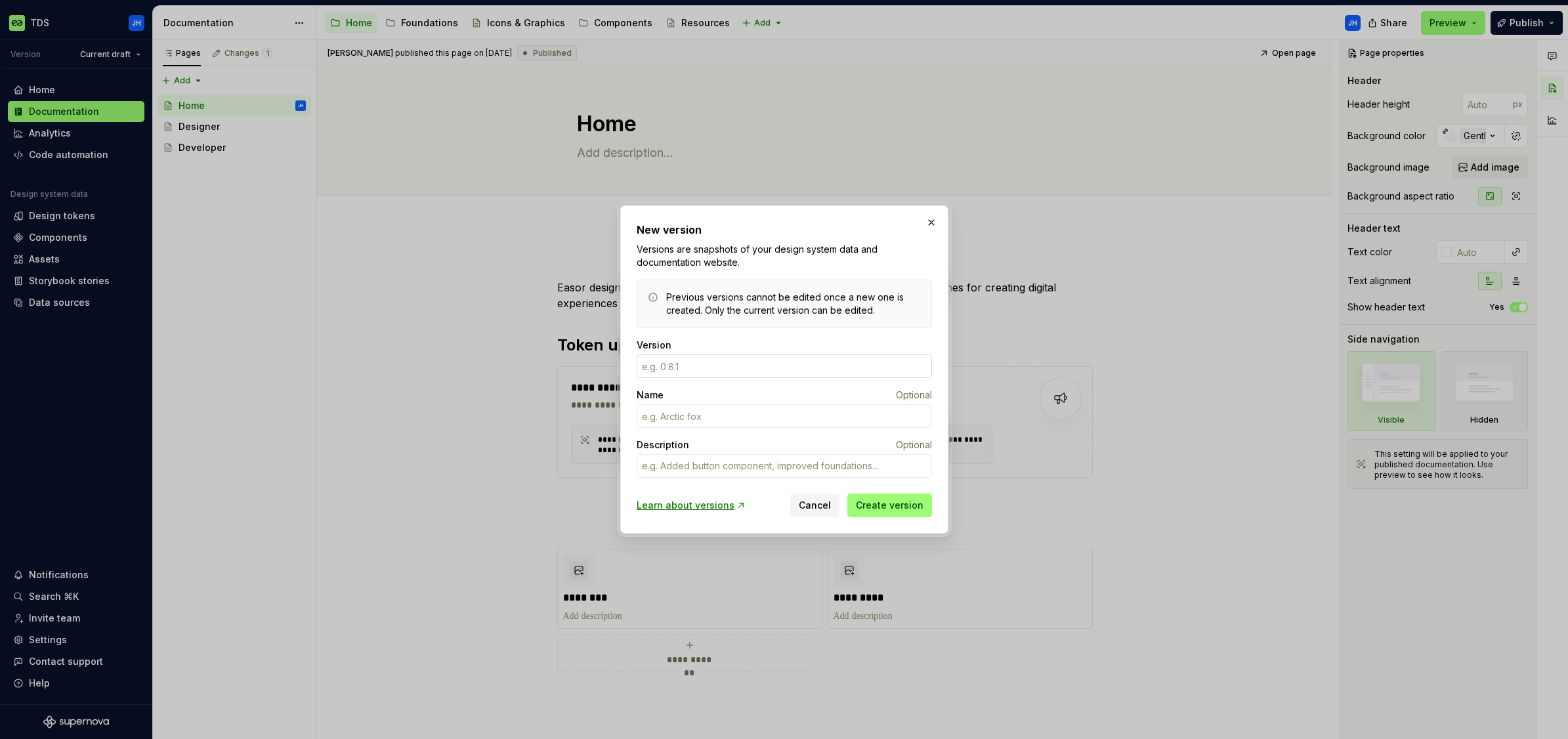
click at [678, 362] on input "Version" at bounding box center [784, 366] width 295 height 23
type textarea "*"
type input "7.3.0"
click at [713, 468] on textarea "Description" at bounding box center [784, 466] width 295 height 23
paste textarea "* Added two icons to 32-sized set: “Auctionoff” and “Financing”"
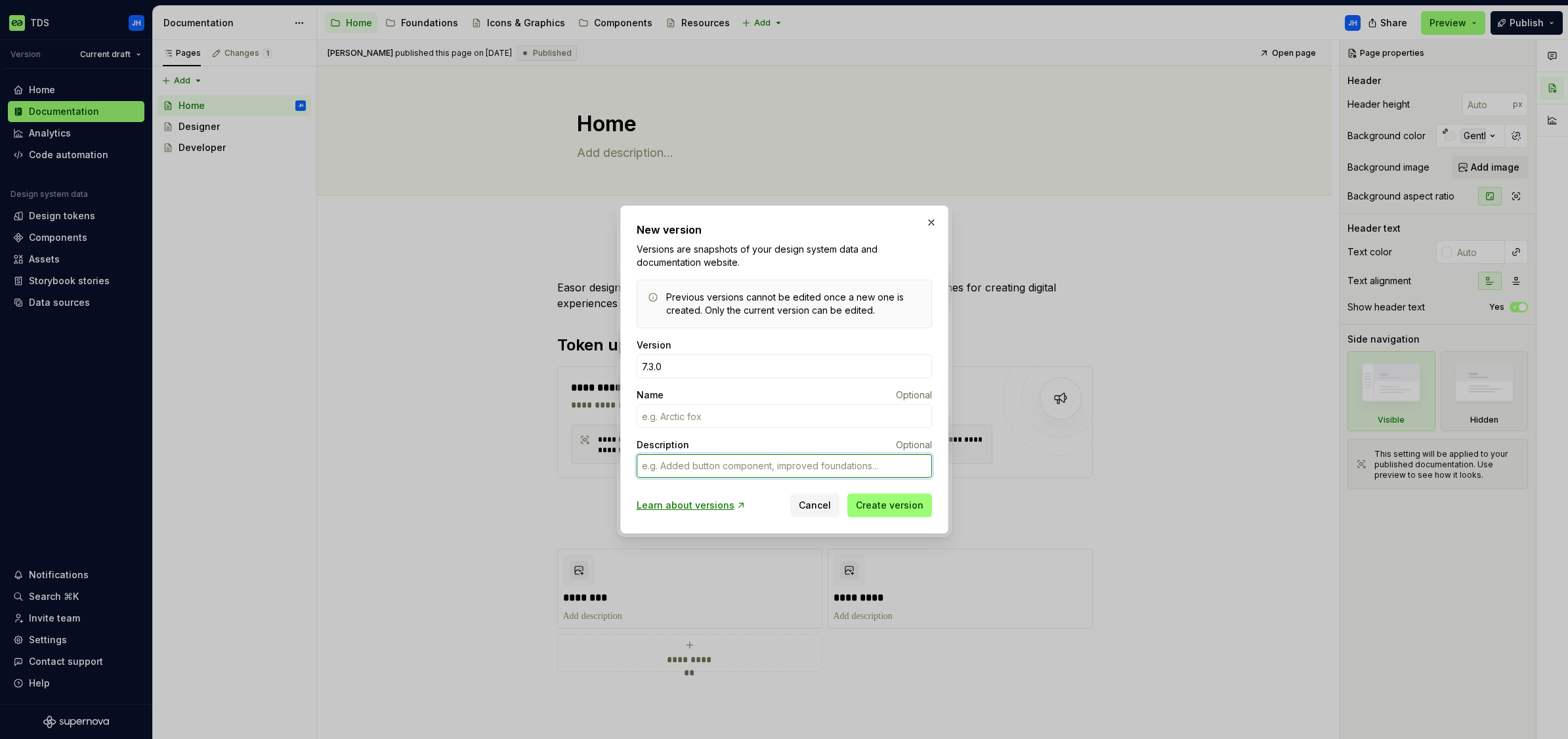
type textarea "*"
type textarea "* Added two icons to 32-sized set: “Auctionoff” and “Financing”"
type textarea "*"
type textarea "Added two icons to 32-sized set: “Auctionoff” and “Financing”"
type textarea "*"
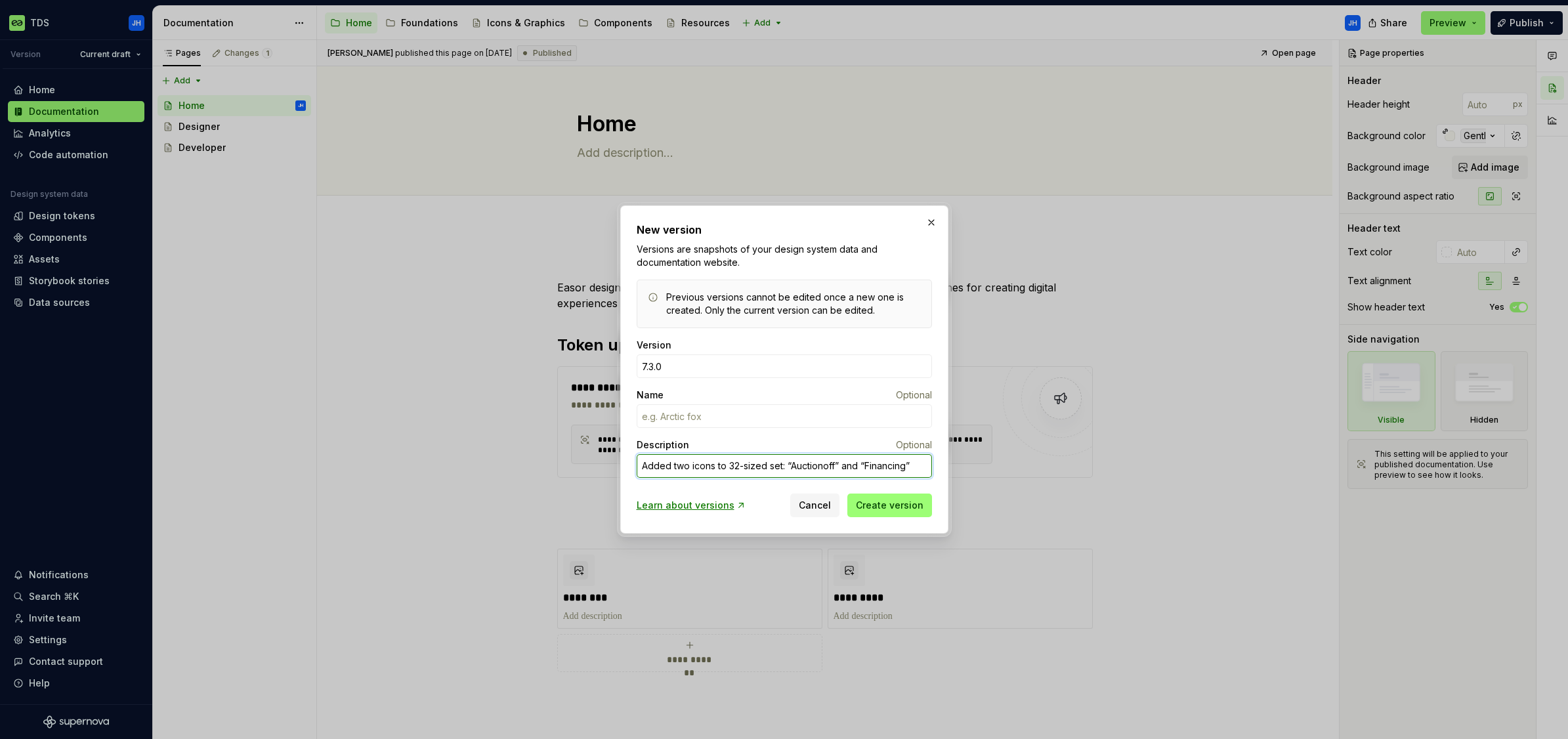
type textarea "Added two icons to 32-sized set: “Auctionoff” and “Financing”"
type textarea "*"
type textarea "Added two cons to 32-sized set: “Auctionoff” and “Financing”"
type textarea "*"
type textarea "Added two ons to 32-sized set: “Auctionoff” and “Financing”"
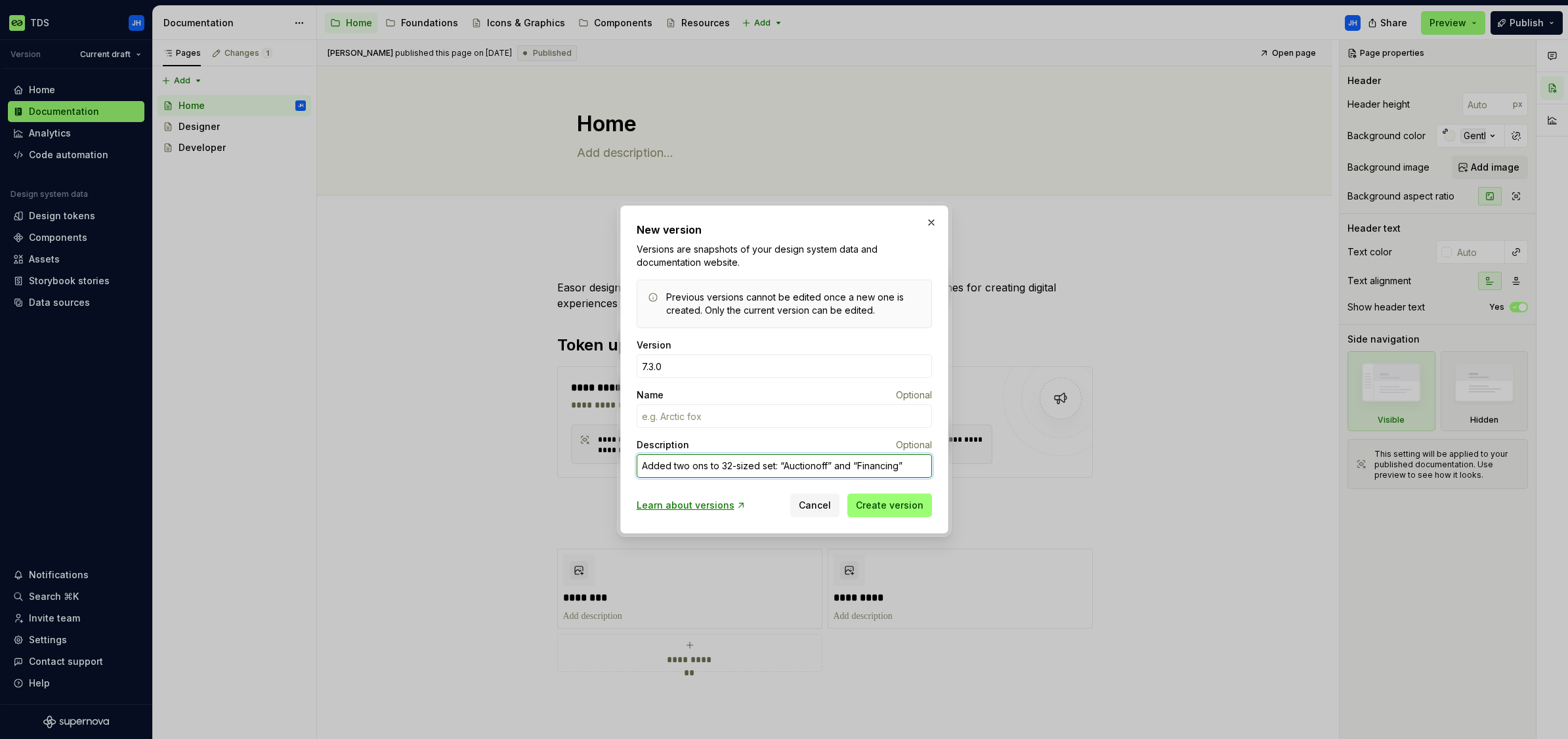
type textarea "*"
type textarea "Added two ns to 32-sized set: “Auctionoff” and “Financing”"
type textarea "*"
type textarea "Added two s to 32-sized set: “Auctionoff” and “Financing”"
type textarea "*"
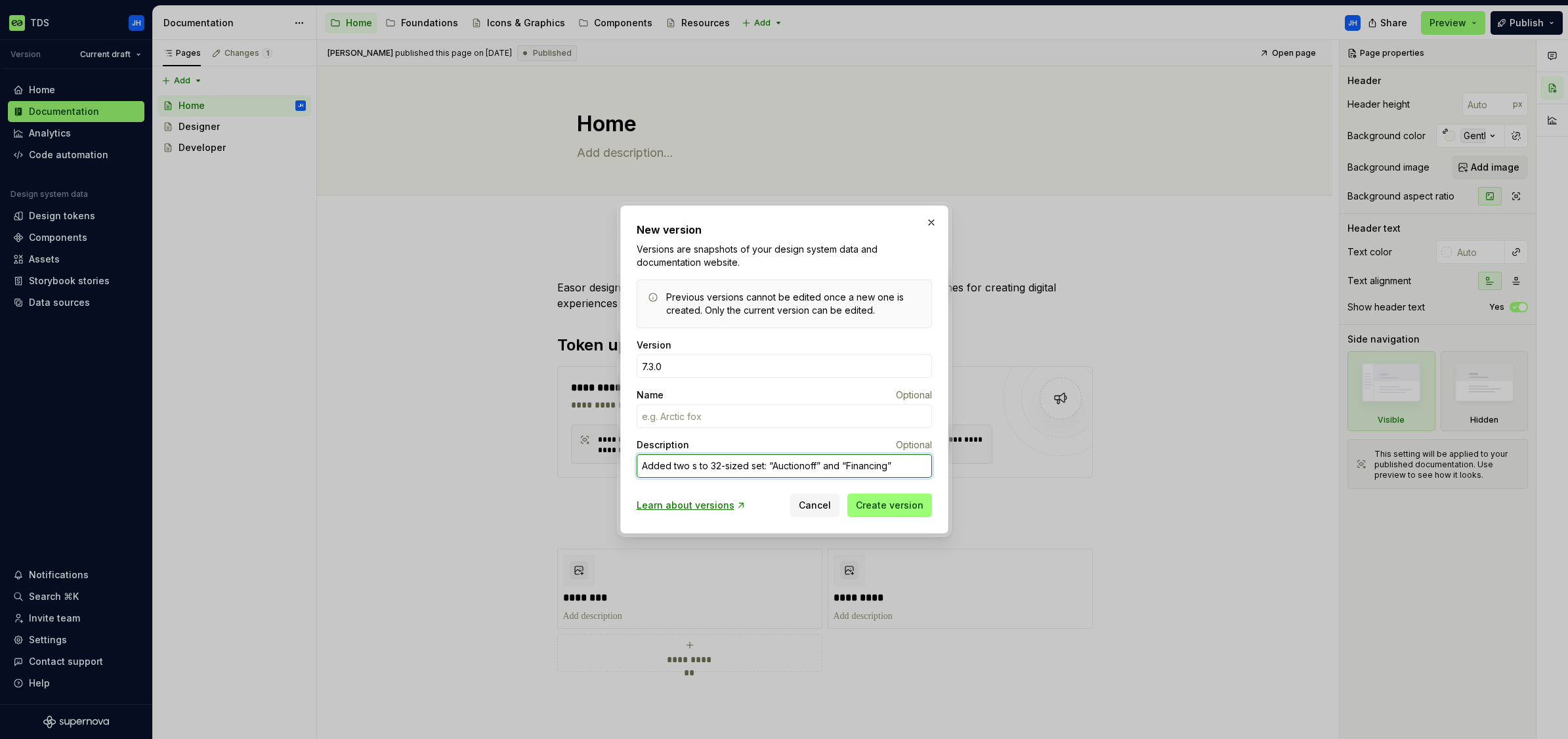
type textarea "Added two to 32-sized set: “Auctionoff” and “Financing”"
type textarea "*"
type textarea "Added two to 32-sized set: “Auctionoff” and “Financing”"
type textarea "*"
type textarea "Added twoto 32-sized set: “Auctionoff” and “Financing”"
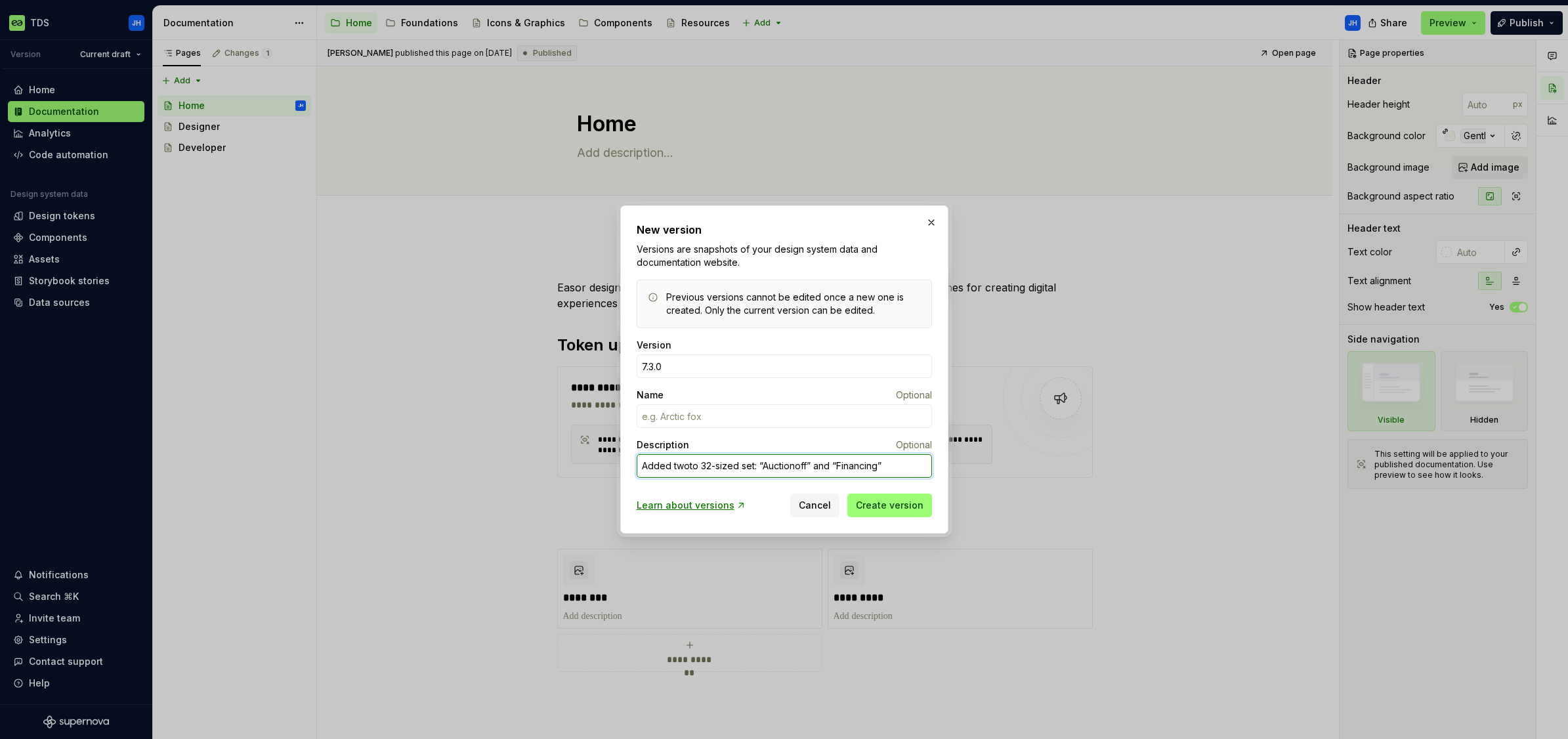
type textarea "*"
type textarea "Added twto 32-sized set: “Auctionoff” and “Financing”"
type textarea "*"
type textarea "Added tto 32-sized set: “Auctionoff” and “Financing”"
type textarea "*"
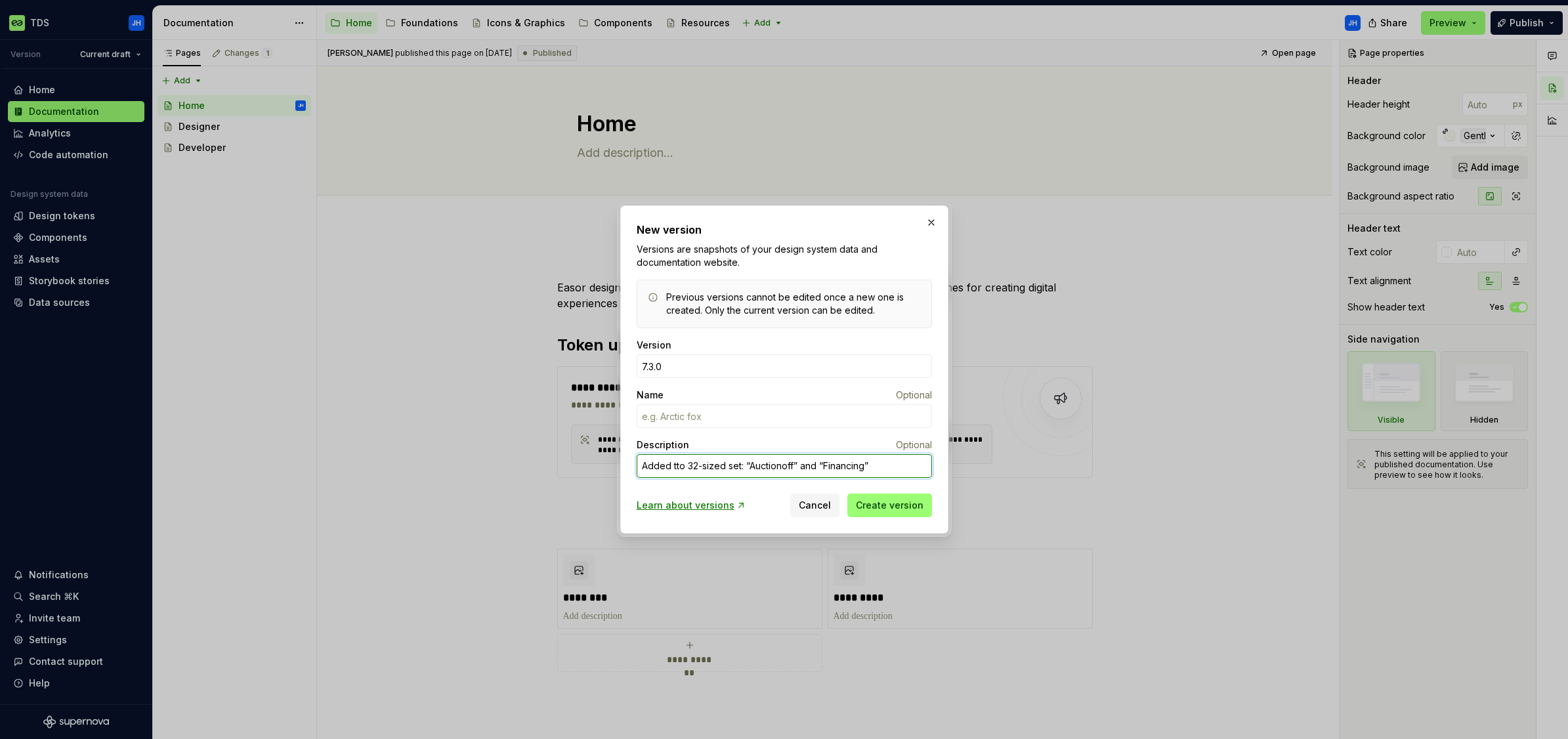
type textarea "Added to 32-sized set: “Auctionoff” and “Financing”"
type textarea "*"
type textarea "Added o 32-sized set: “Auctionoff” and “Financing”"
type textarea "*"
type textarea "Added 32-sized set: “Auctionoff” and “Financing”"
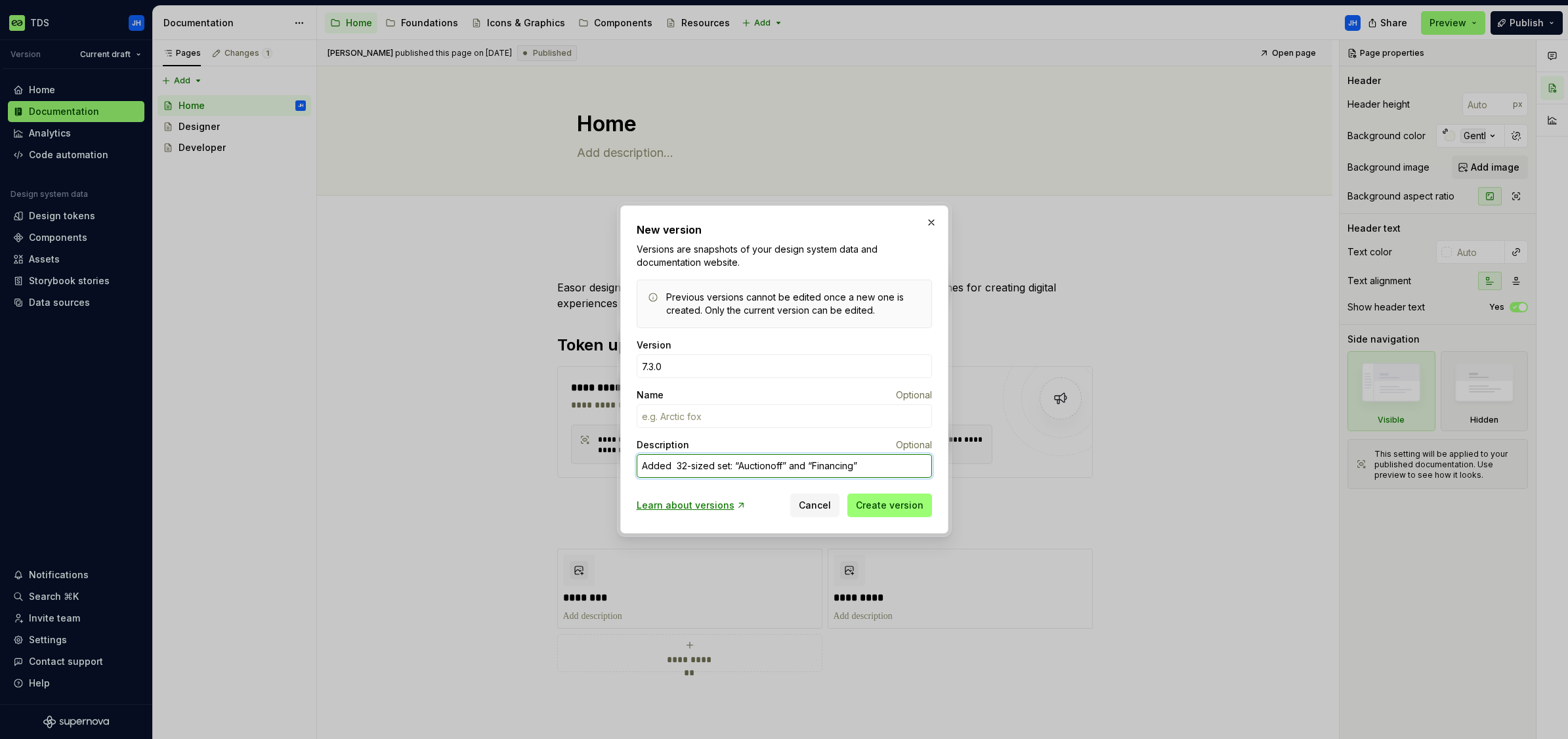
type textarea "*"
type textarea "Added 32-sized set: “Auctionoff” and “Financing”"
type textarea "*"
type textarea "Added "32-sized set: “Auctionoff” and “Financing”"
type textarea "*"
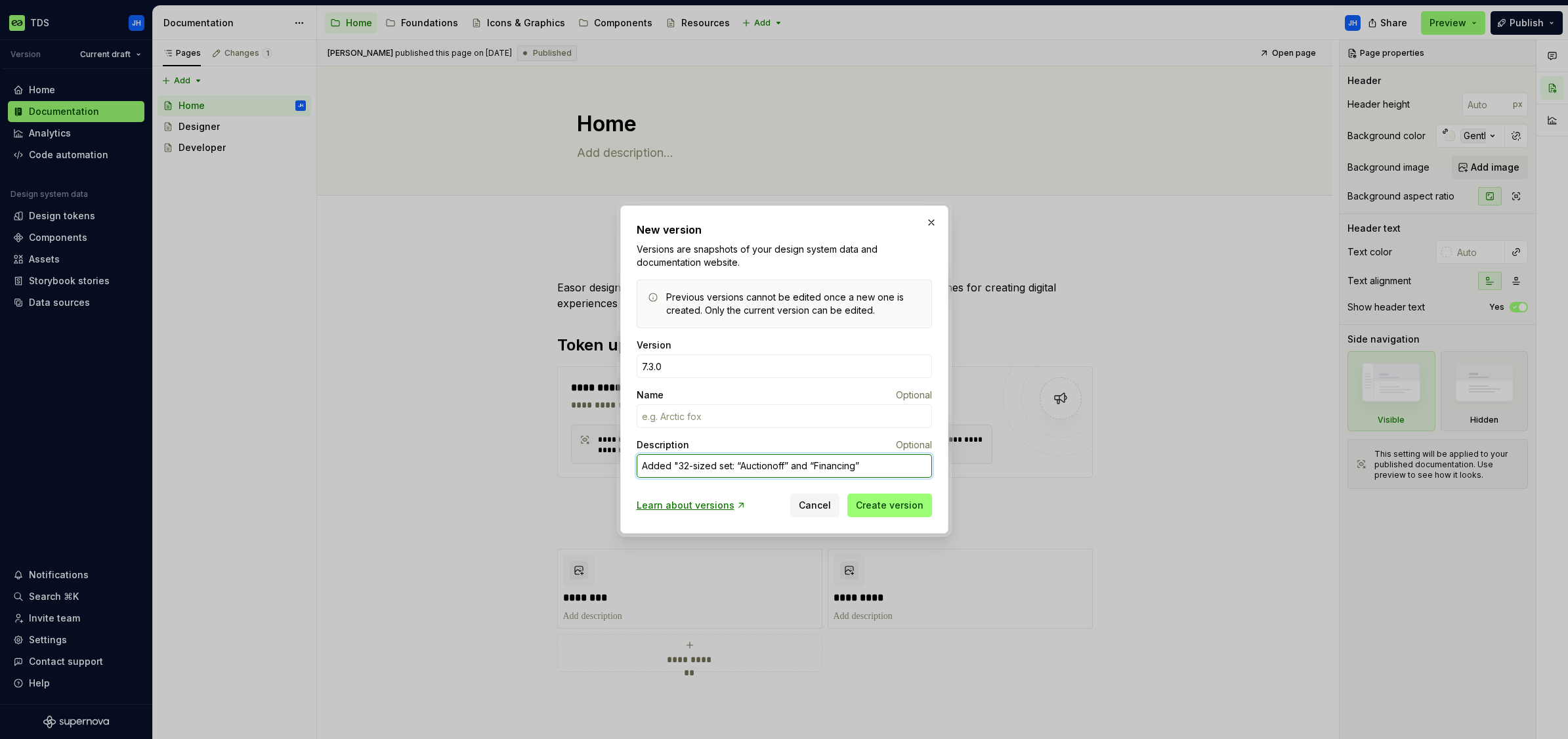
type textarea "Added "V32-sized set: “Auctionoff” and “Financing”"
type textarea "*"
type textarea "Added "Vo32-sized set: “Auctionoff” and “Financing”"
type textarea "*"
type textarea "Added "Voi32-sized set: “Auctionoff” and “Financing”"
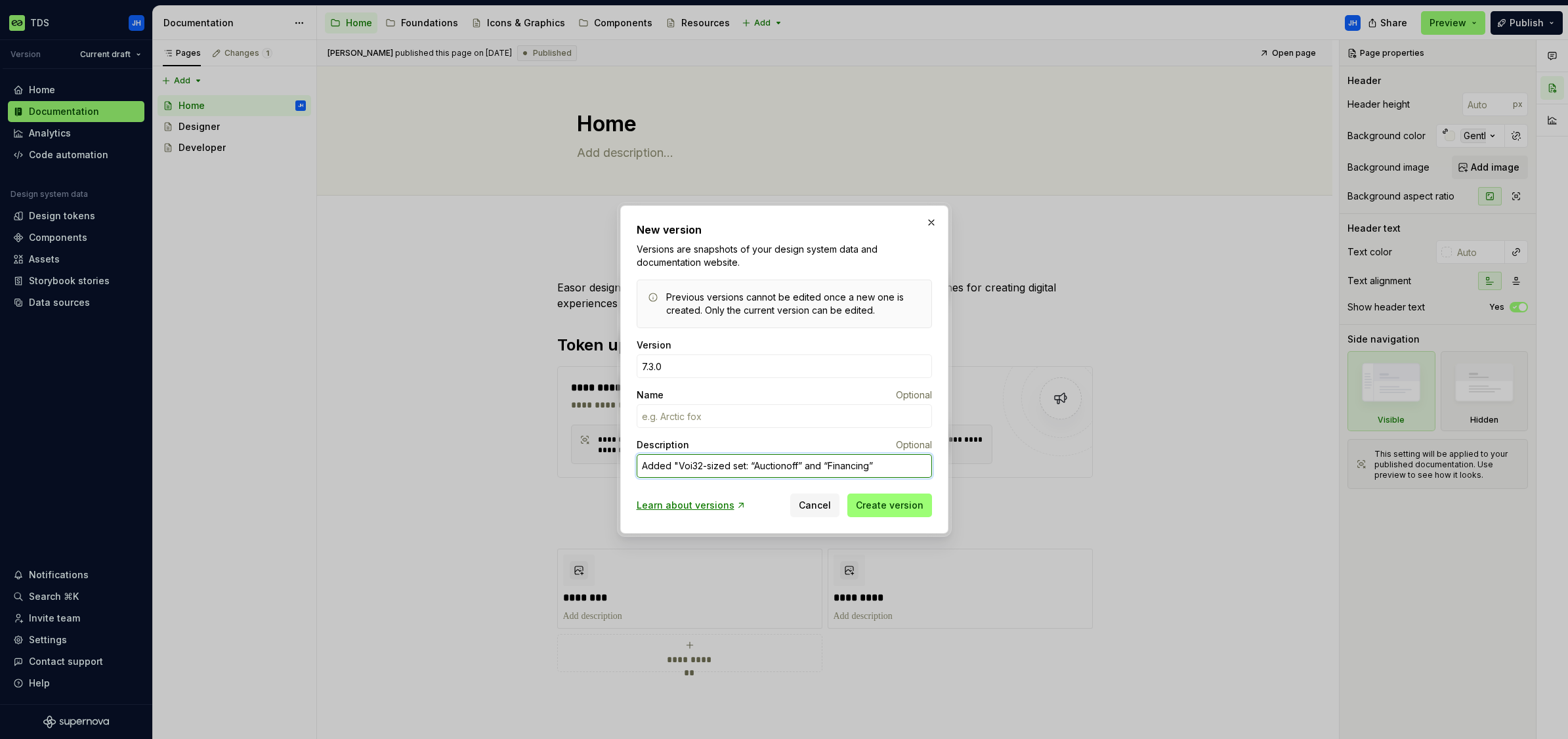
type textarea "*"
type textarea "Added "Vo32-sized set: “Auctionoff” and “Financing”"
type textarea "*"
type textarea "Added "V32-sized set: “Auctionoff” and “Financing”"
type textarea "*"
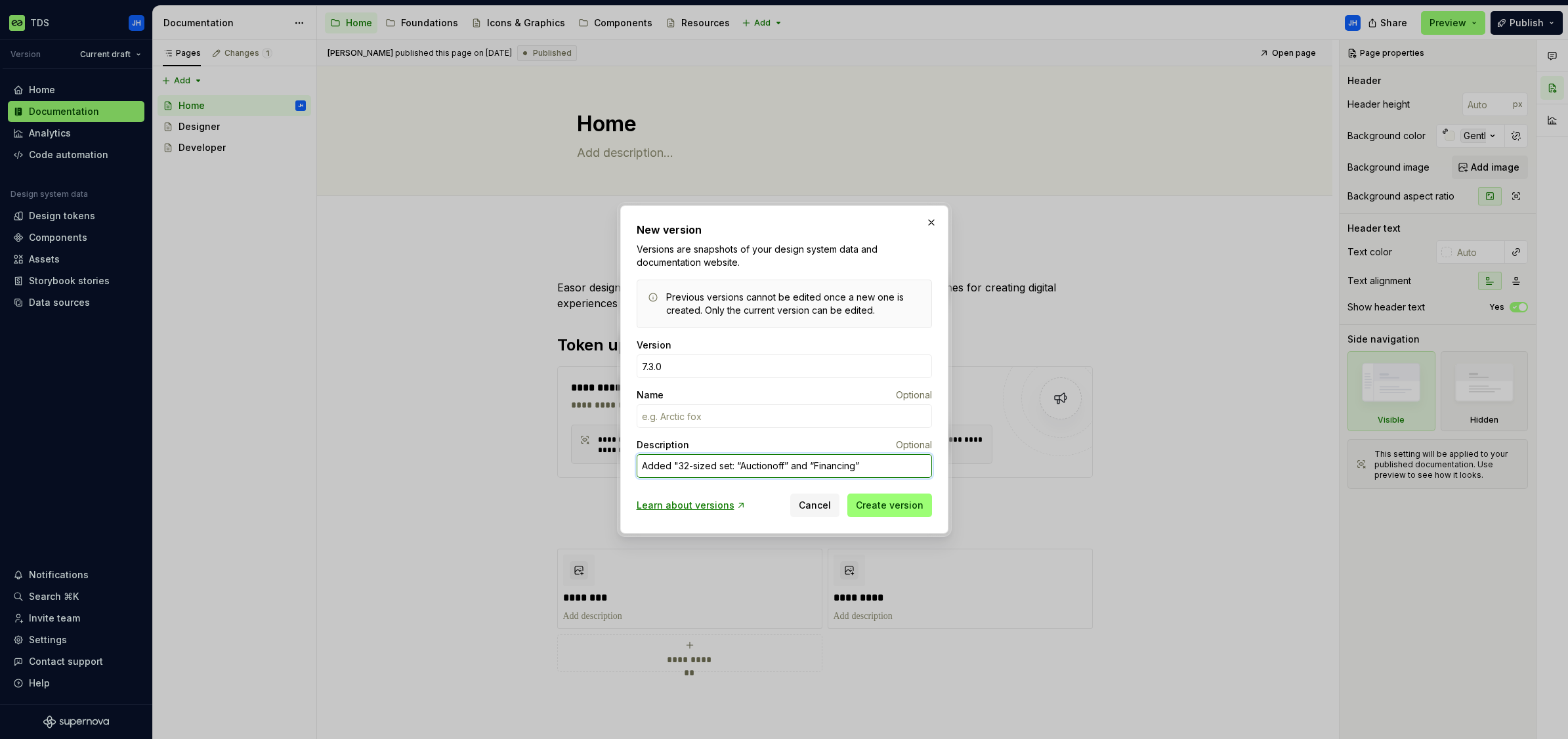
type textarea "Added "C32-sized set: “Auctionoff” and “Financing”"
type textarea "*"
type textarea "Added "Co32-sized set: “Auctionoff” and “Financing”"
type textarea "*"
type textarea "Added "Coi32-sized set: “Auctionoff” and “Financing”"
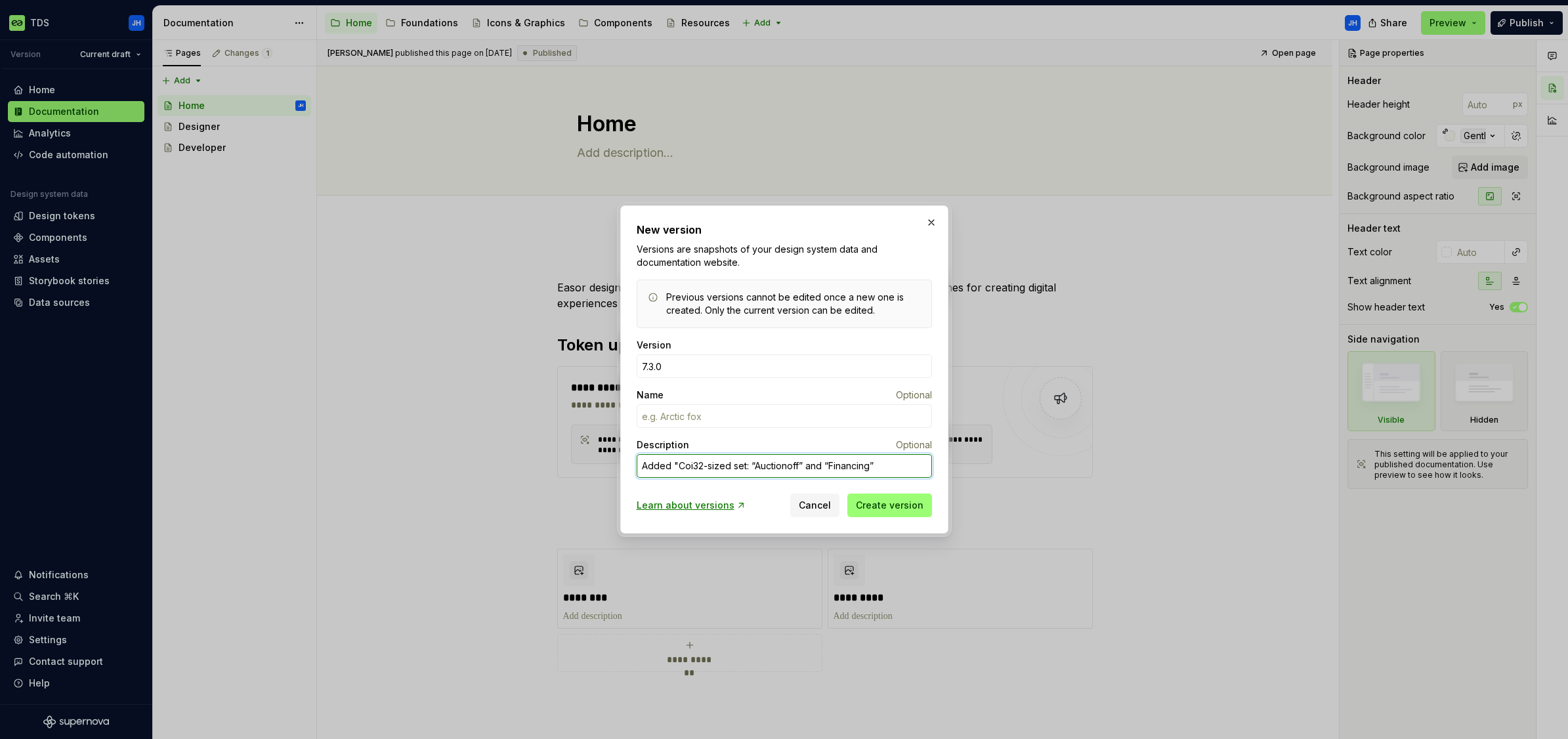
type textarea "*"
type textarea "Added "Coin32-sized set: “Auctionoff” and “Financing”"
type textarea "*"
type textarea "Added "Coins32-sized set: “Auctionoff” and “Financing”"
type textarea "*"
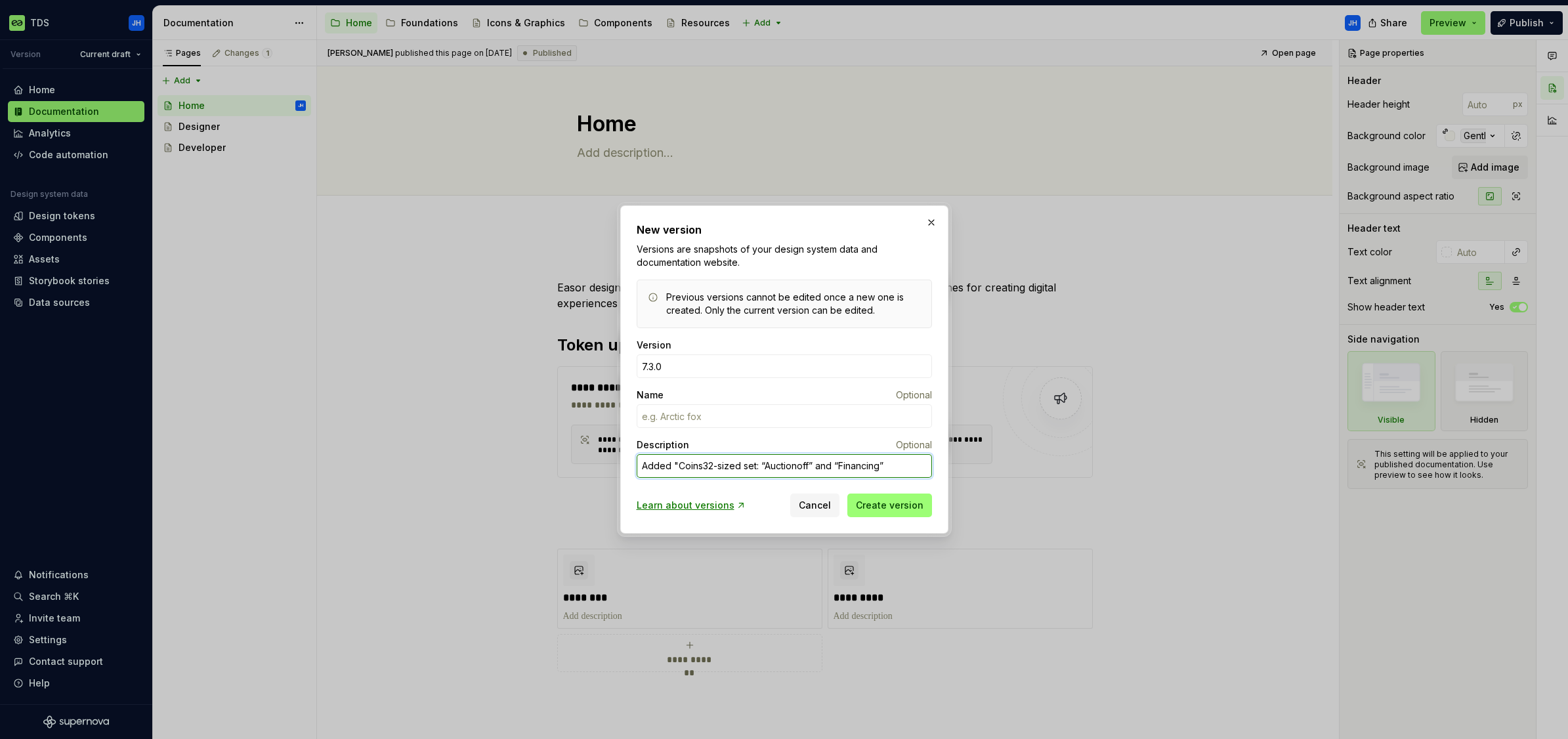
type textarea "Added "Coins"32-sized set: “Auctionoff” and “Financing”"
type textarea "*"
type textarea "Added "Coins" 32-sized set: “Auctionoff” and “Financing”"
type textarea "*"
type textarea "Added "Coins" i32-sized set: “Auctionoff” and “Financing”"
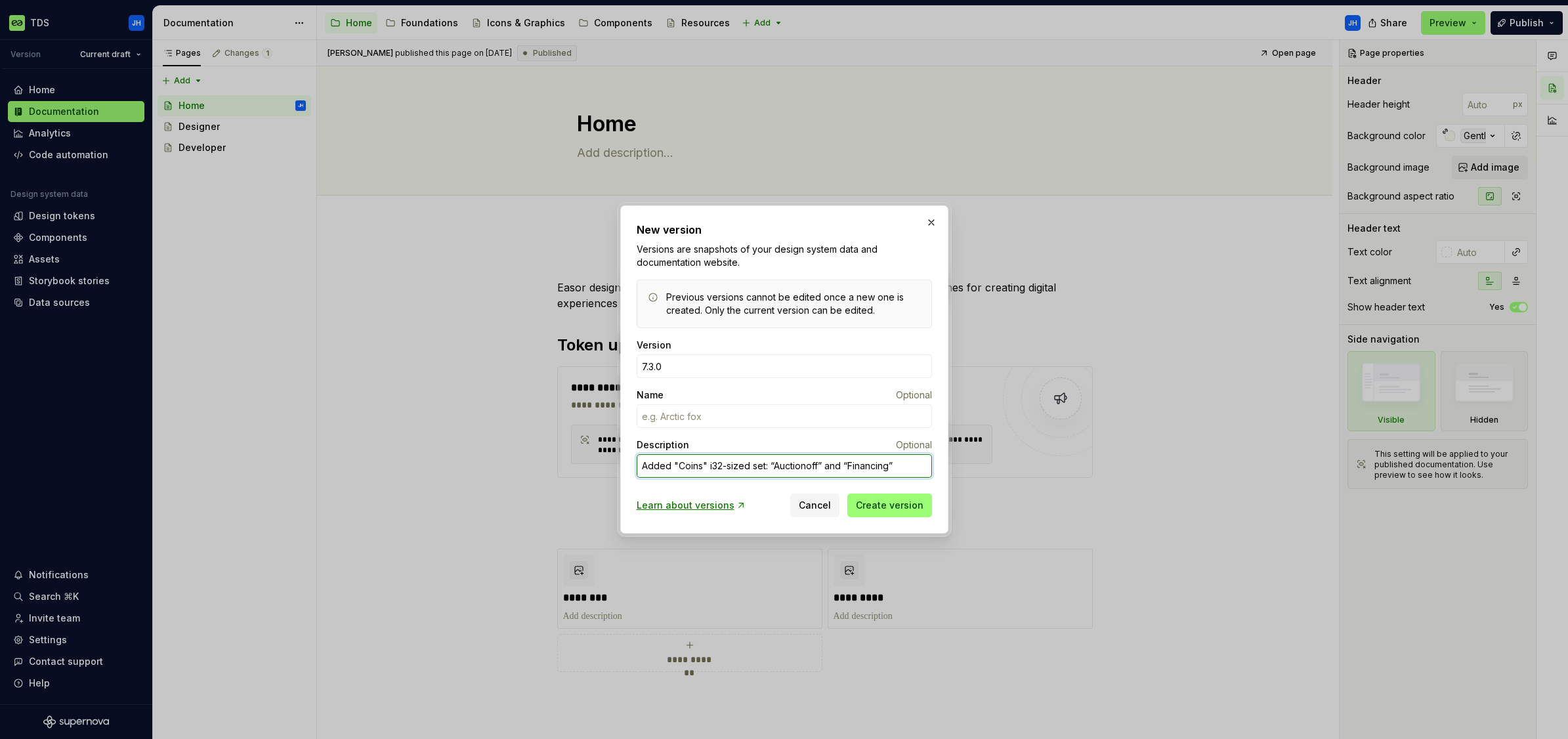
type textarea "*"
type textarea "Added "Coins" ic32-sized set: “Auctionoff” and “Financing”"
type textarea "*"
type textarea "Added "Coins" ico32-sized set: “Auctionoff” and “Financing”"
type textarea "*"
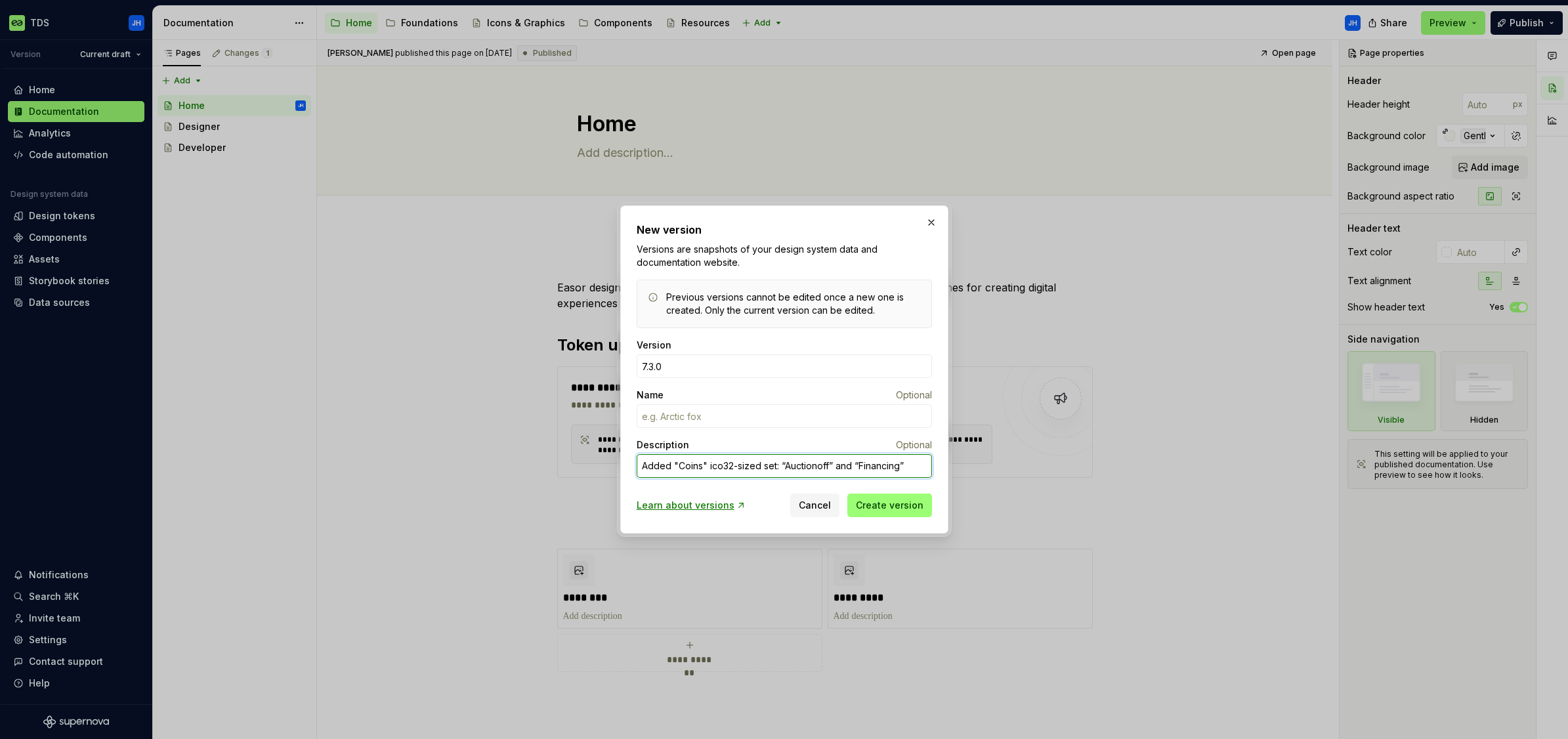
type textarea "Added "Coins" icon32-sized set: “Auctionoff” and “Financing”"
type textarea "*"
type textarea "Added "Coins" icons32-sized set: “Auctionoff” and “Financing”"
type textarea "*"
type textarea "Added "Coins" icon32-sized set: “Auctionoff” and “Financing”"
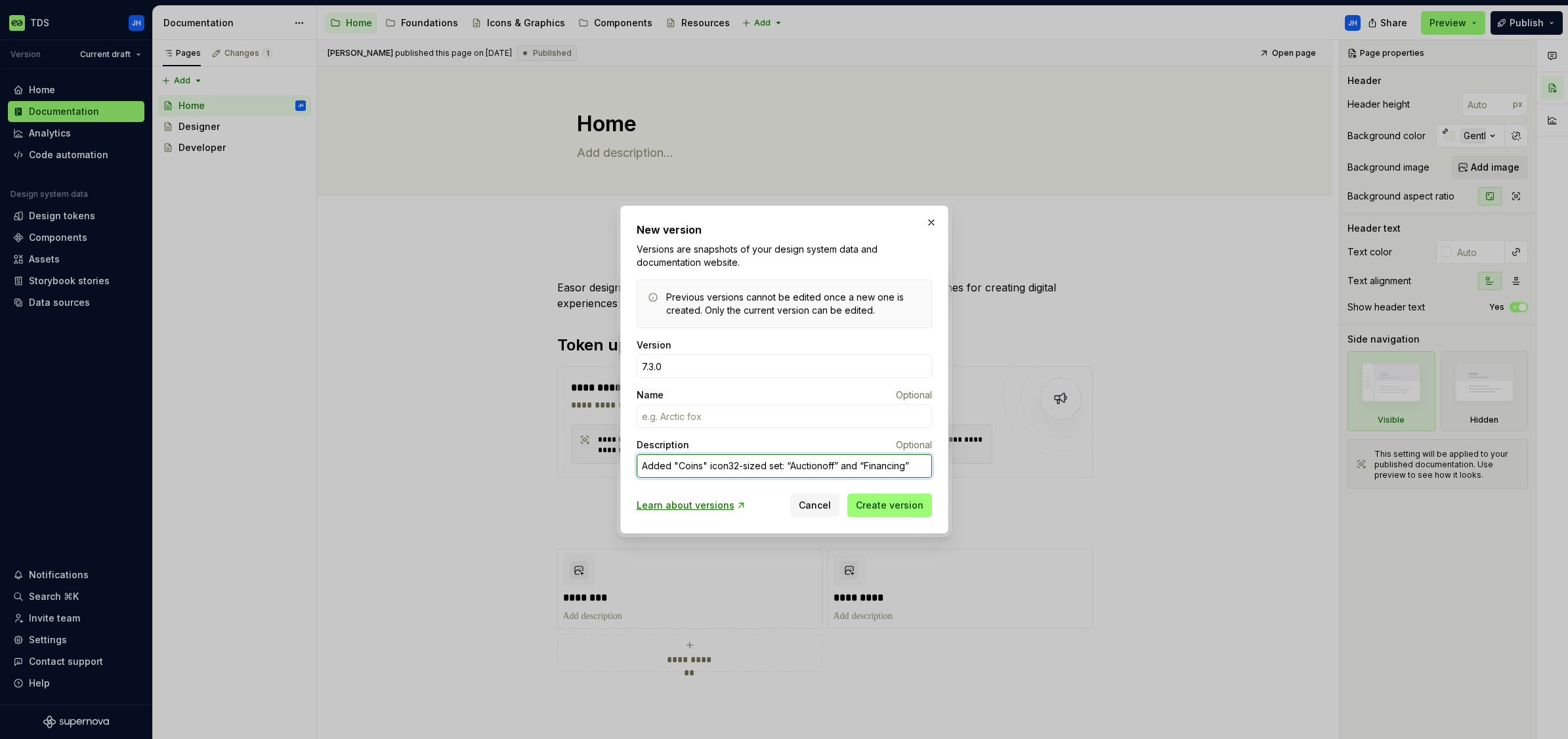
type textarea "*"
type textarea "Added "Coins" icon 32-sized set: “Auctionoff” and “Financing”"
type textarea "*"
type textarea "Added "Coins" icon t32-sized set: “Auctionoff” and “Financing”"
type textarea "*"
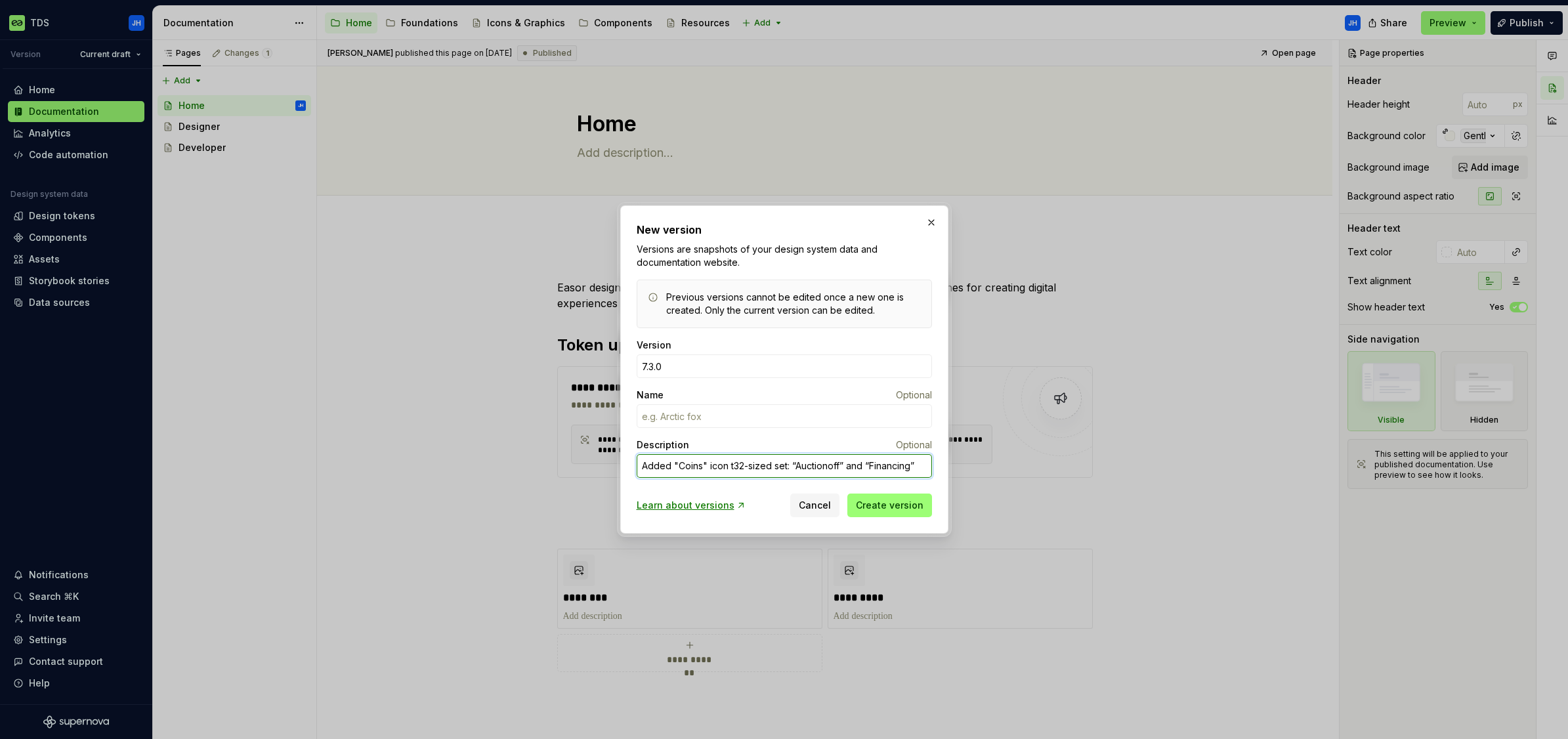
type textarea "Added "Coins" icon to32-sized set: “Auctionoff” and “Financing”"
type textarea "*"
type textarea "Added "Coins" icon to 32-sized set: “Auctionoff” and “Financing”"
type textarea "*"
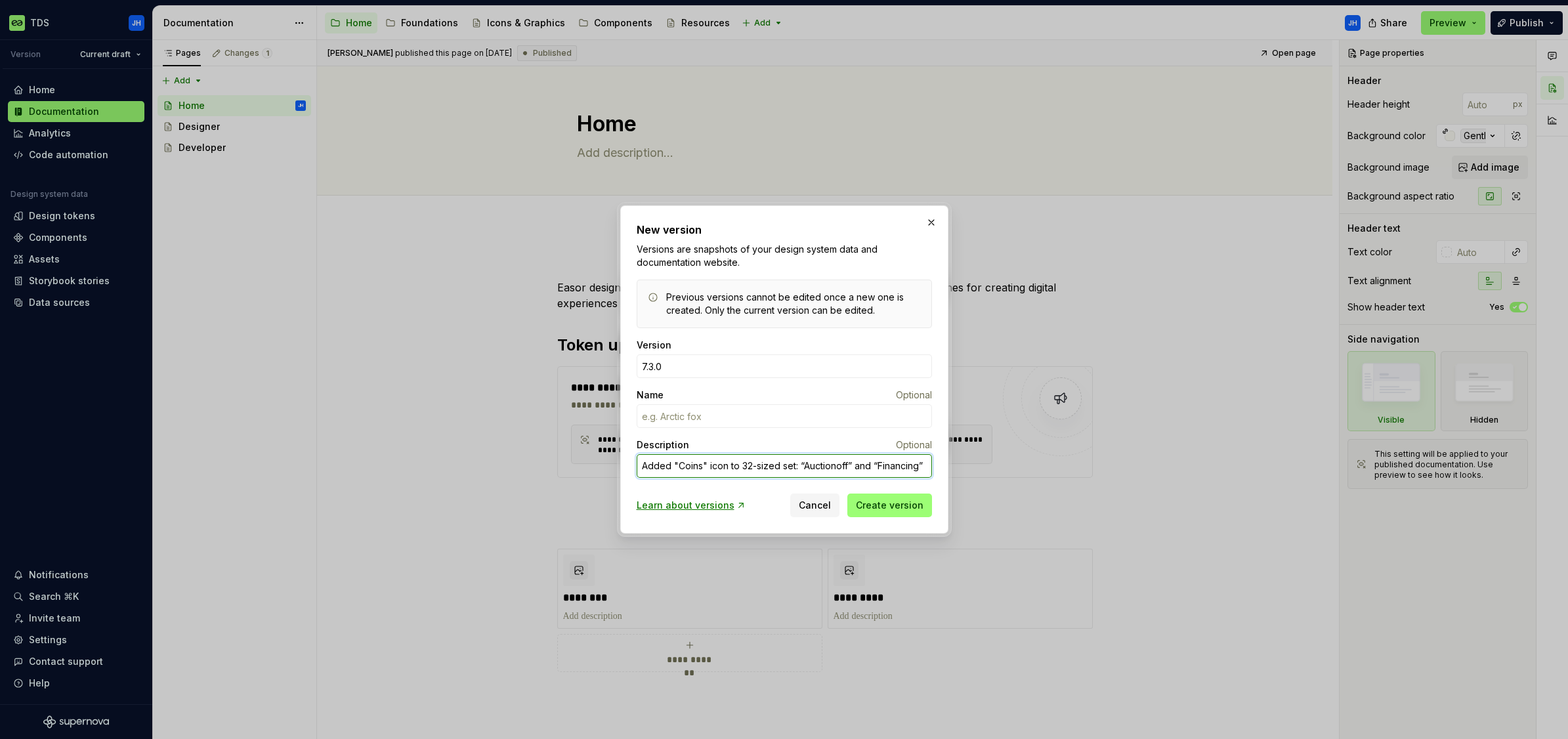
type textarea "Added "Coins" icon to 32-sized"
type textarea "*"
type textarea "Added "Coins" icon to 32-sized a"
type textarea "*"
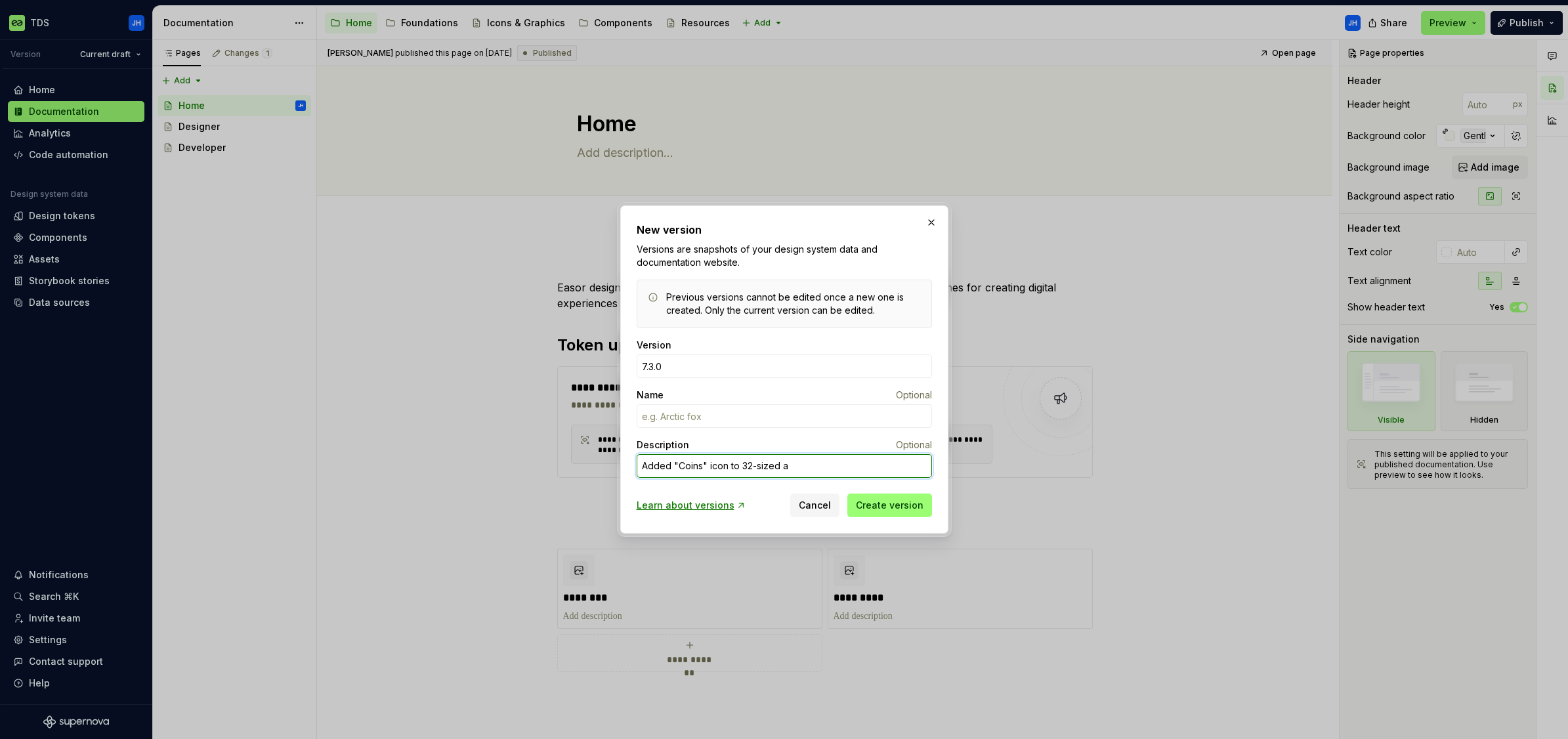
type textarea "Added "Coins" icon to 32-sized an"
type textarea "*"
type textarea "Added "Coins" icon to 32-sized and"
type textarea "*"
type textarea "Added "Coins" icon to 32-sized and"
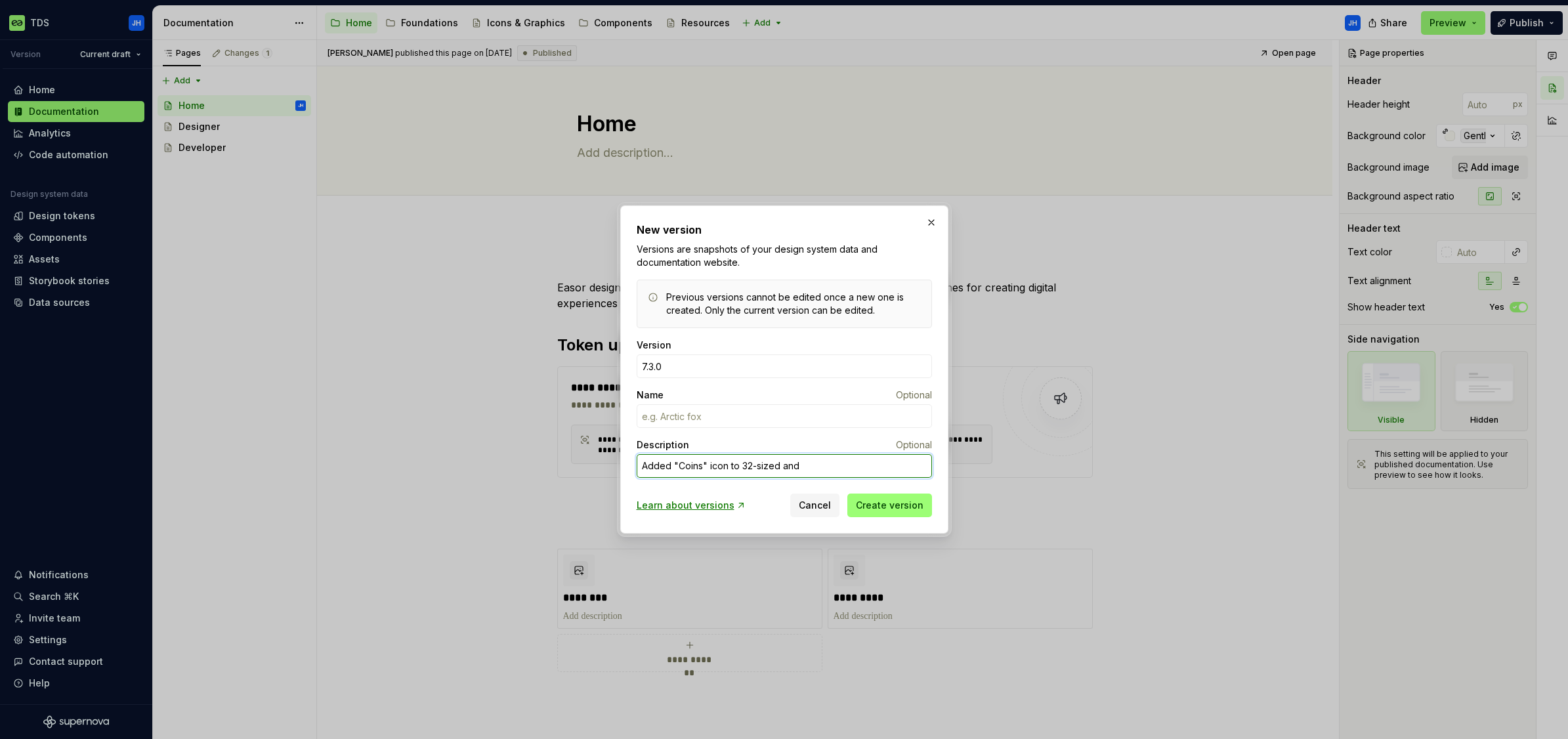
type textarea "*"
type textarea "Added "Coins" icon to 32-sized and ""
type textarea "*"
type textarea "Added "Coins" icon to 32-sized and "i"
type textarea "*"
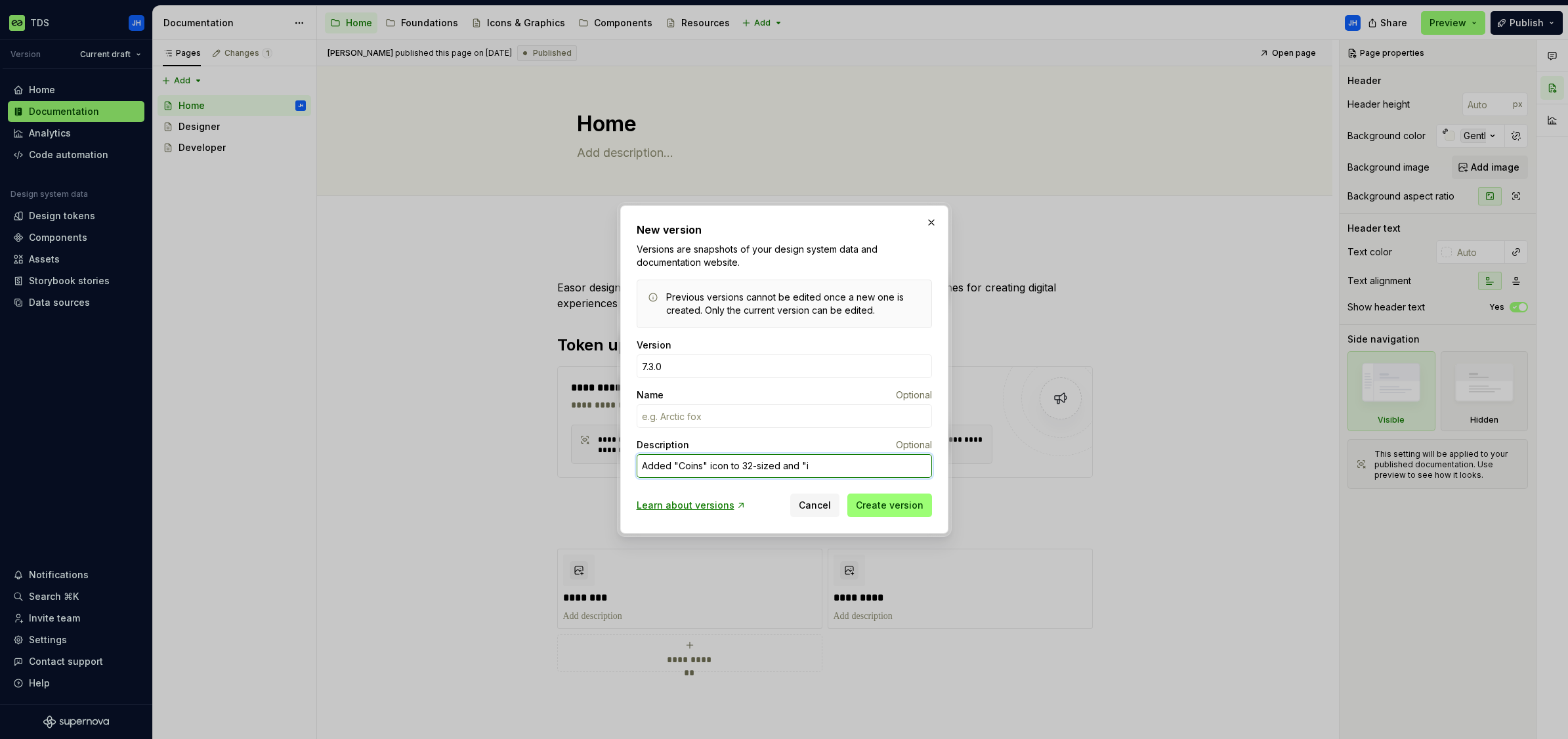
type textarea "Added "Coins" icon to 32-sized and ""
type textarea "*"
type textarea "Added "Coins" icon to 32-sized and "G"
type textarea "*"
type textarea "Added "Coins" icon to 32-sized and "Gi"
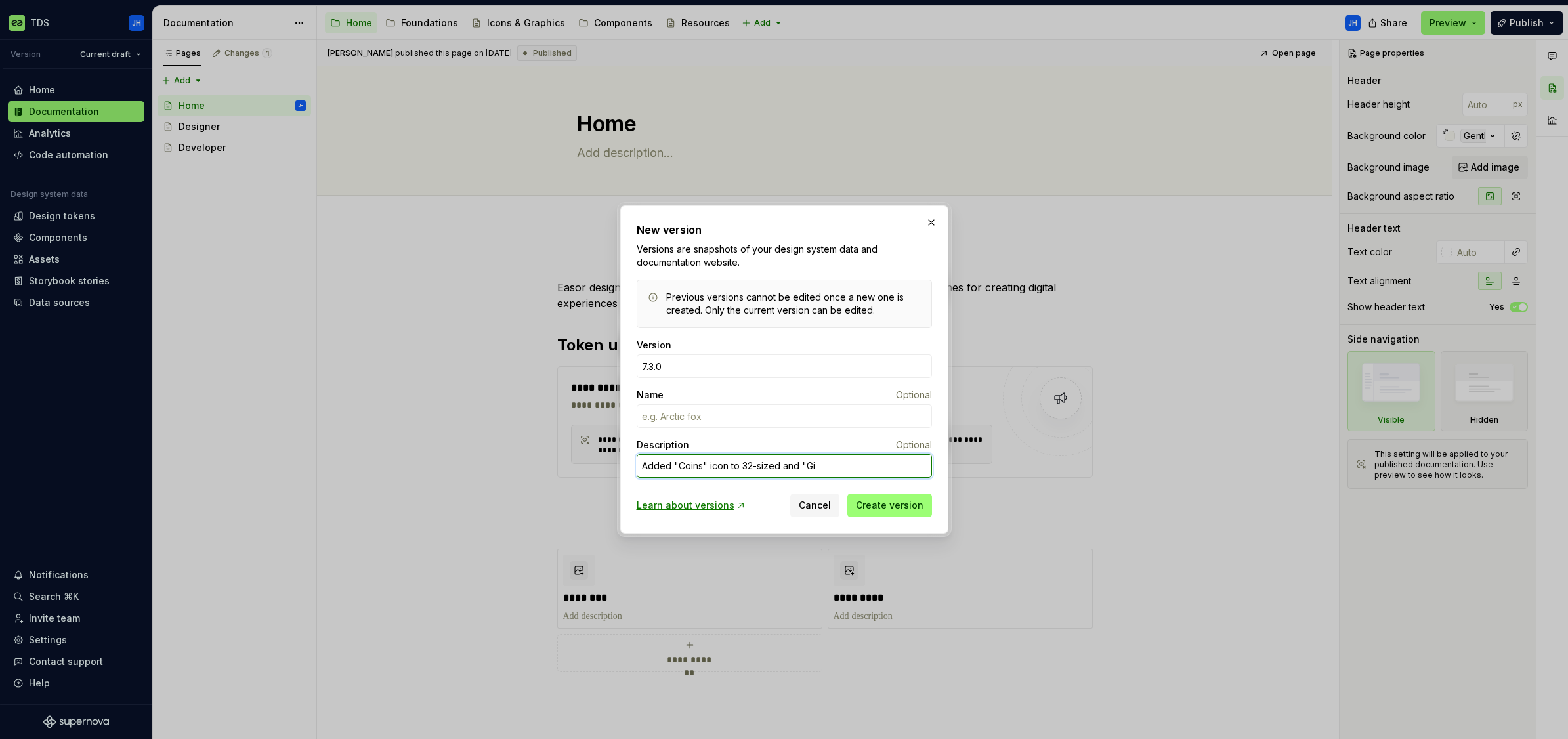
type textarea "*"
type textarea "Added "Coins" icon to 32-sized and "Gin"
type textarea "*"
type textarea "Added "Coins" icon to 32-sized and "Gi"
type textarea "*"
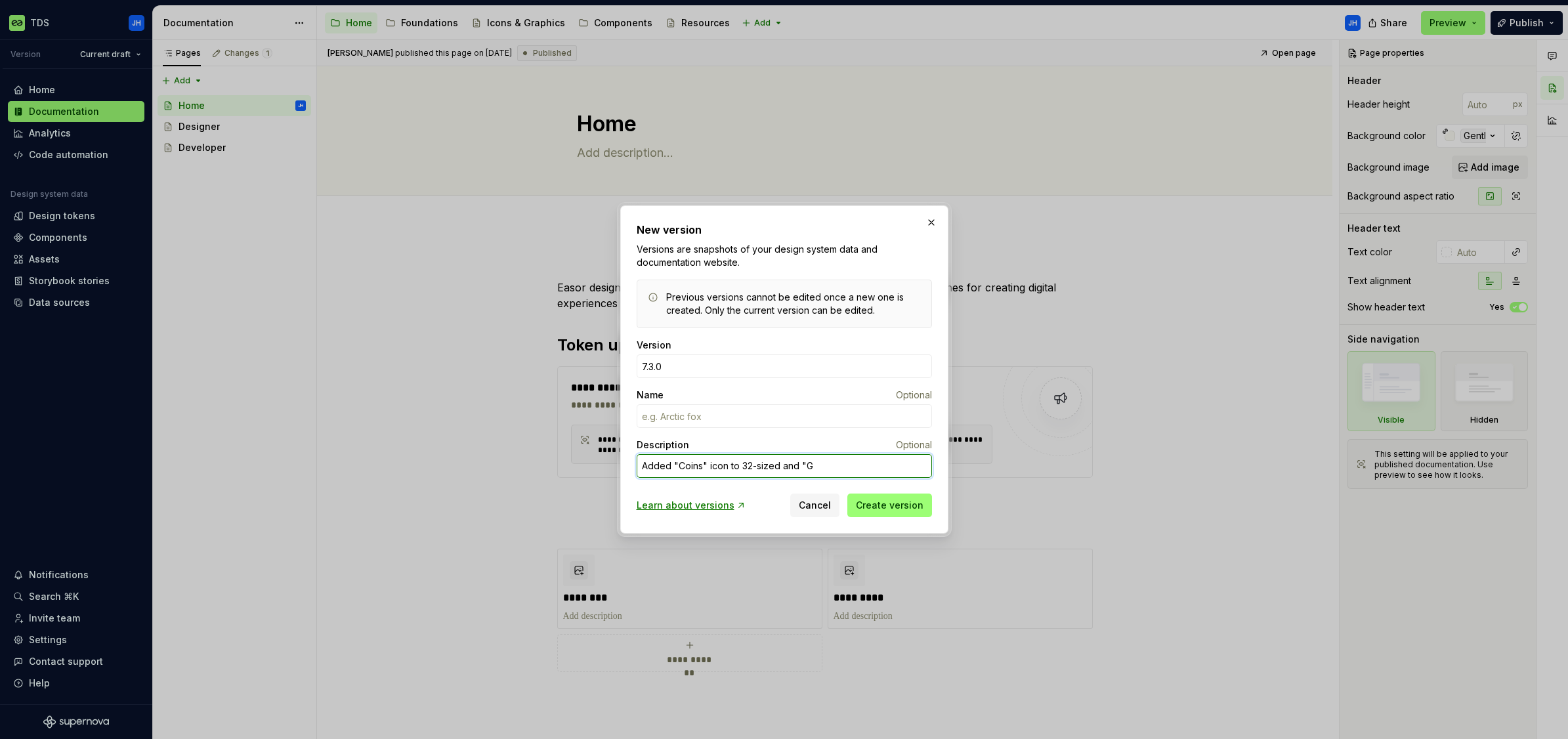
type textarea "Added "Coins" icon to 32-sized and ""
type textarea "*"
type textarea "Added "Coins" icon to 32-sized and "F"
type textarea "*"
type textarea "Added "Coins" icon to 32-sized and "Fi"
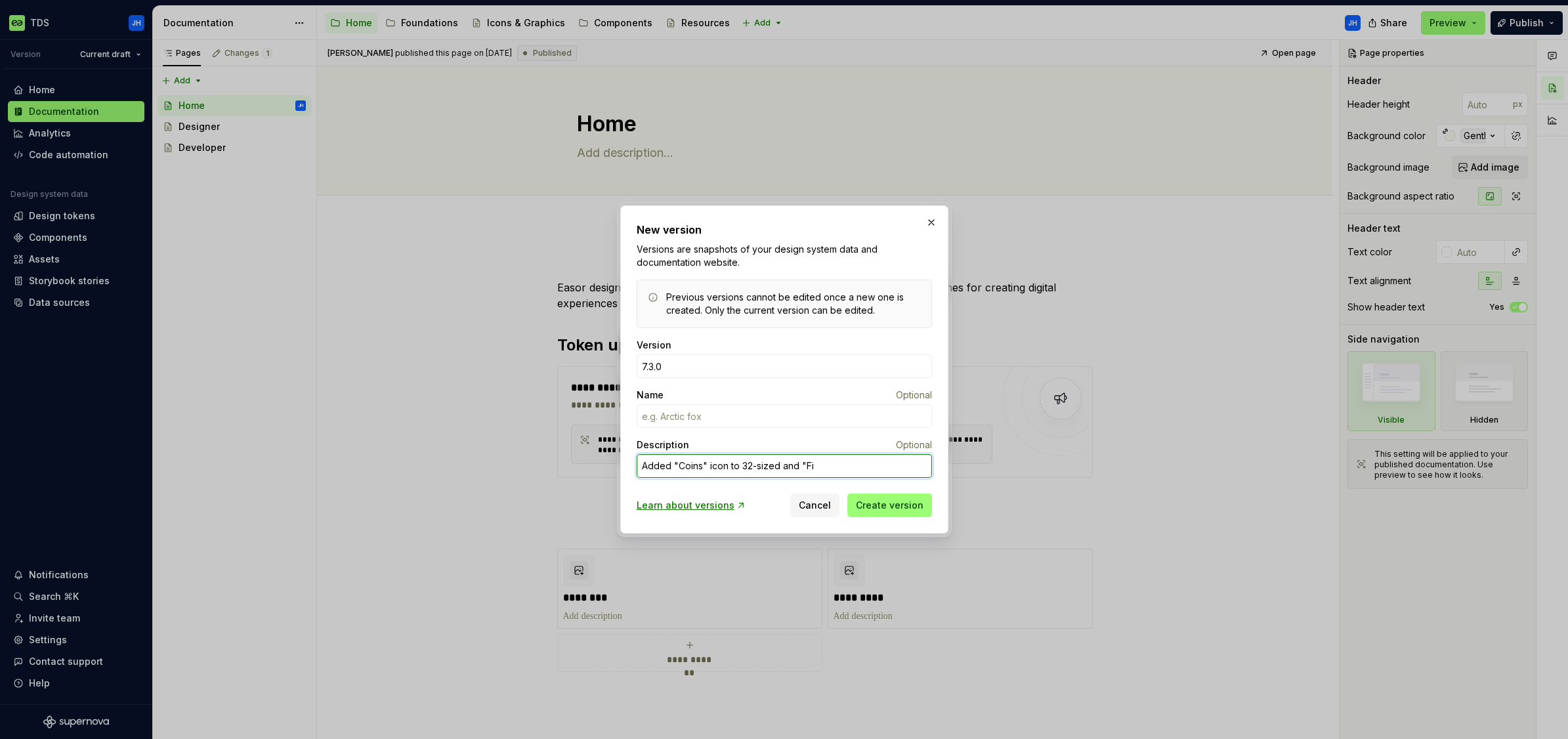
type textarea "*"
type textarea "Added "Coins" icon to 32-sized and "Fig"
type textarea "*"
type textarea "Added "Coins" icon to 32-sized and "Fi"
type textarea "*"
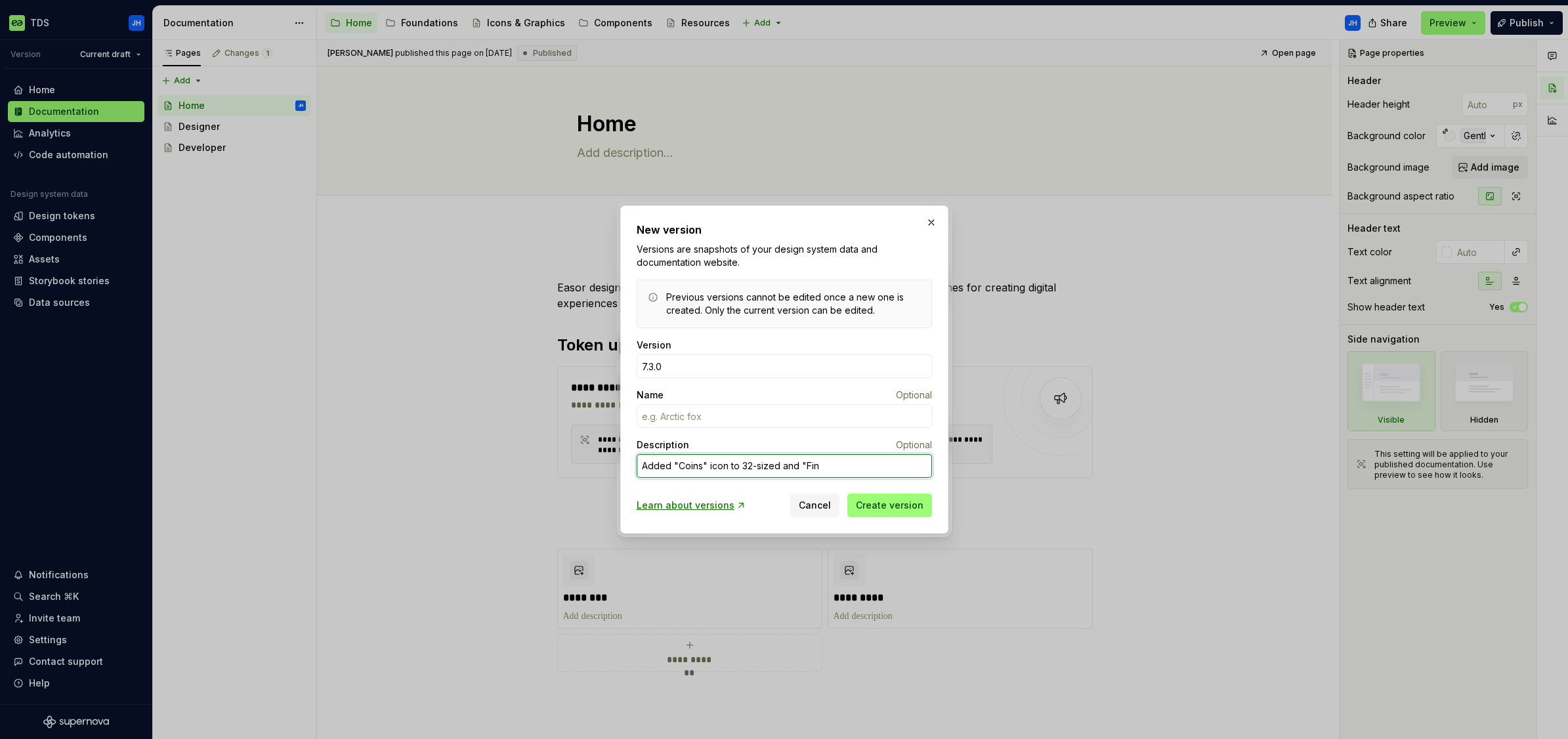
type textarea "Added "Coins" icon to 32-sized and "Fing"
type textarea "*"
type textarea "Added "Coins" icon to 32-sized and "Finge"
type textarea "*"
type textarea "Added "Coins" icon to 32-sized and "Finger"
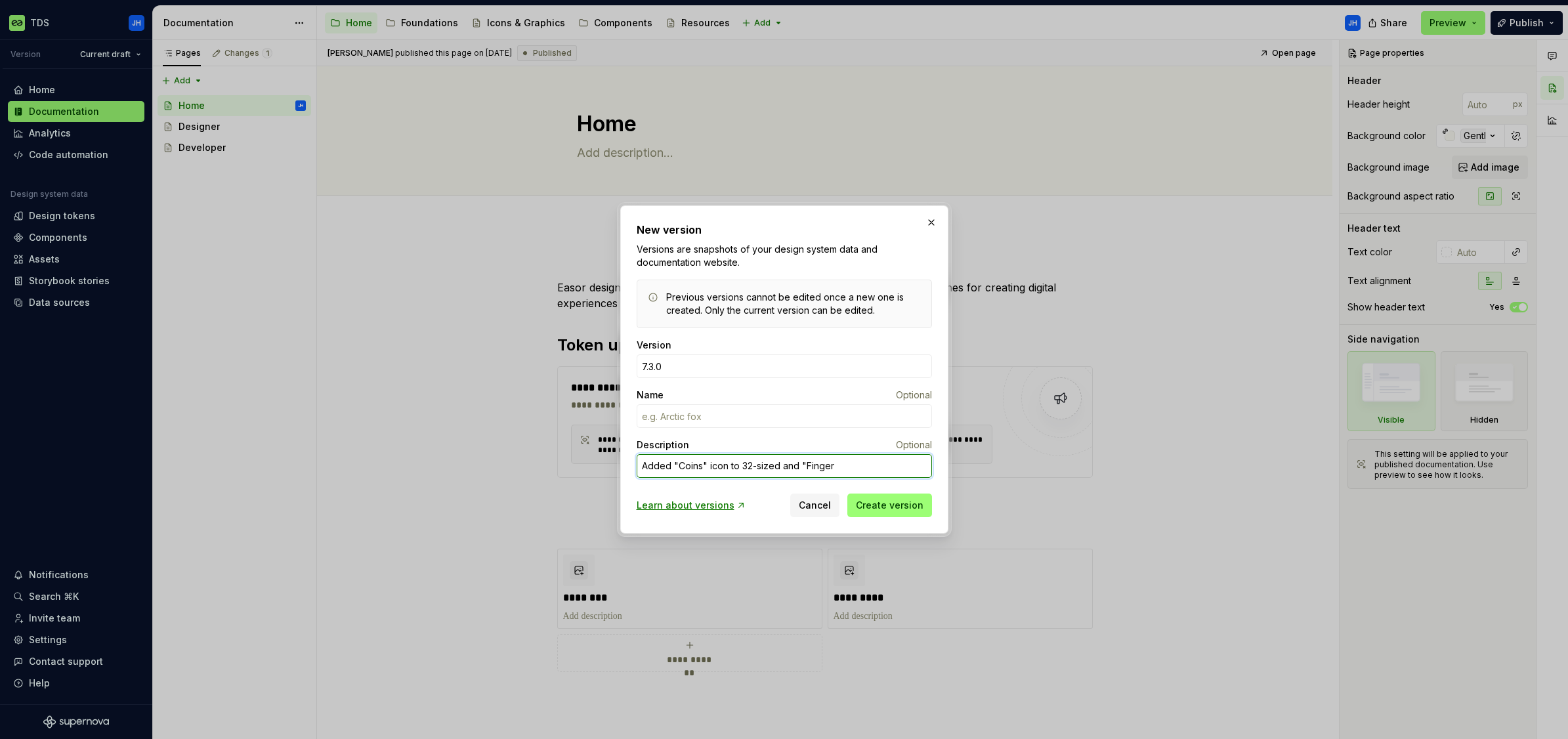
type textarea "*"
type textarea "Added "Coins" icon to 32-sized and "Fingerp"
type textarea "*"
type textarea "Added "Coins" icon to 32-sized and "Fingerpr"
type textarea "*"
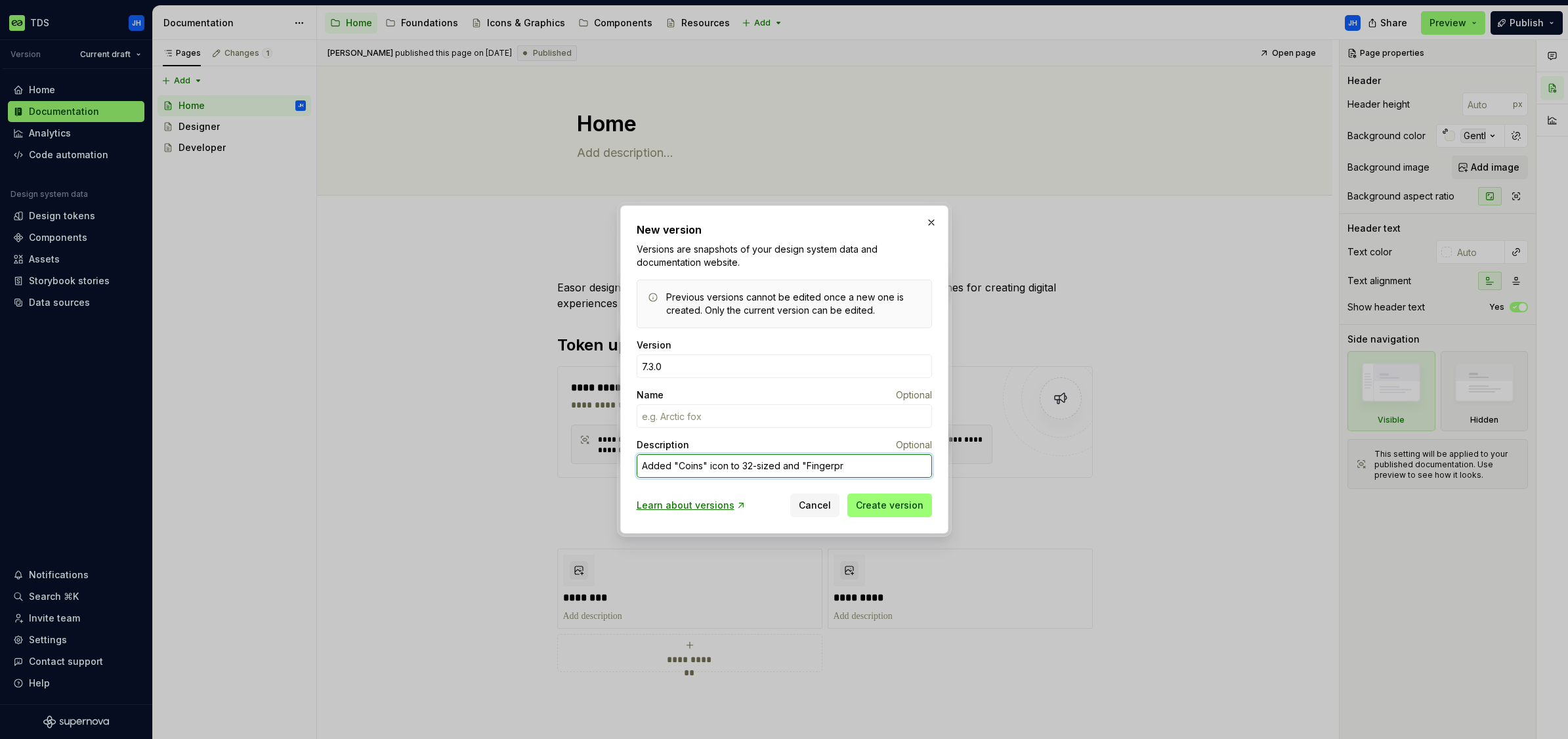
type textarea "Added "Coins" icon to 32-sized and "Fingerpri"
type textarea "*"
type textarea "Added "Coins" icon to 32-sized and "Fingerprin"
type textarea "*"
type textarea "Added "Coins" icon to 32-sized and "Fingerprint"
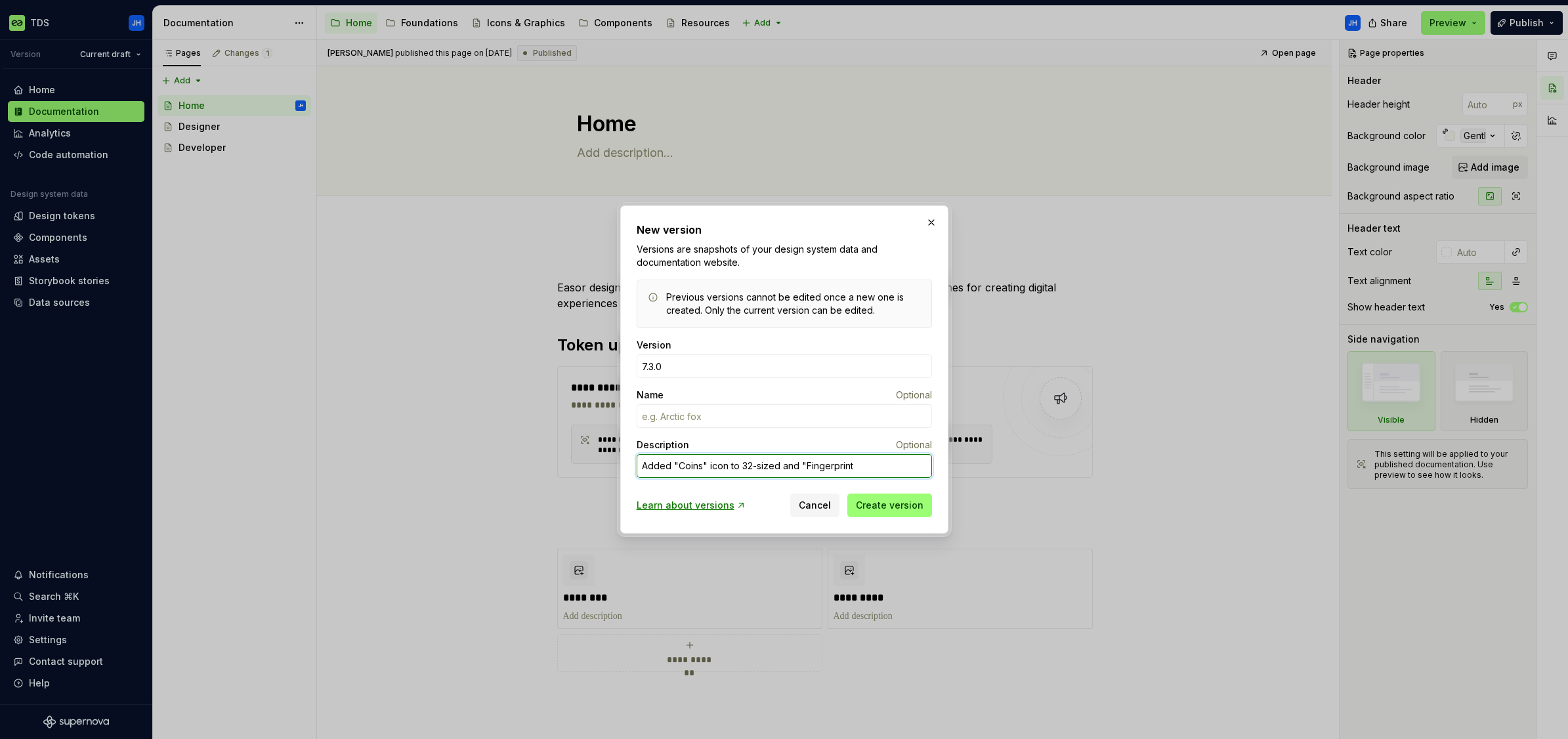
type textarea "*"
type textarea "Added "Coins" icon to 32-sized and "Fingerprint""
type textarea "*"
type textarea "Added "Coins" icon to 32-sized and "Fingerprint""
type textarea "*"
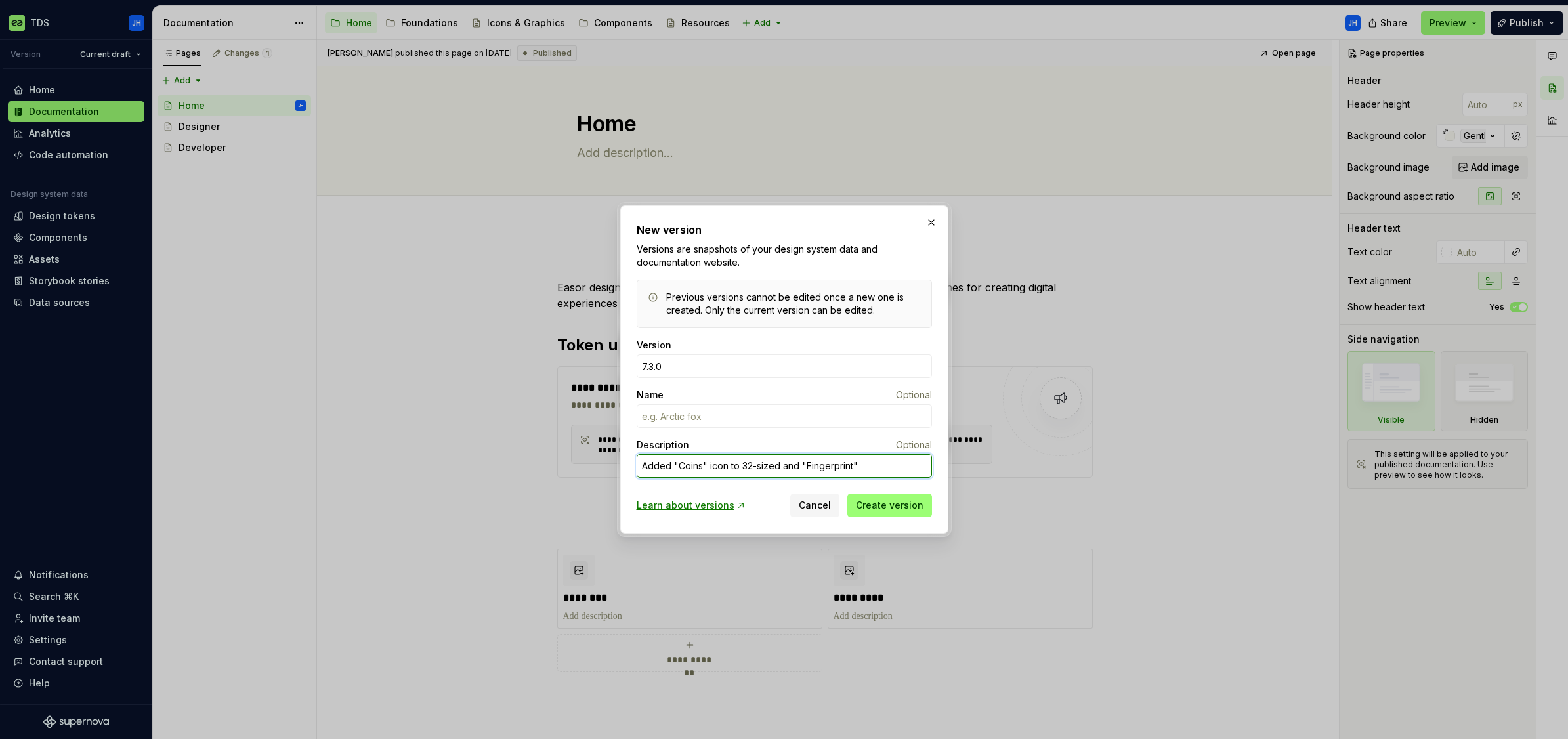
type textarea "Added "Coins" icon to 32-sized and "Fingerprint" t"
type textarea "*"
type textarea "Added "Coins" icon to 32-sized and "Fingerprint" to"
type textarea "*"
type textarea "Added "Coins" icon to 32-sized and "Fingerprint" to"
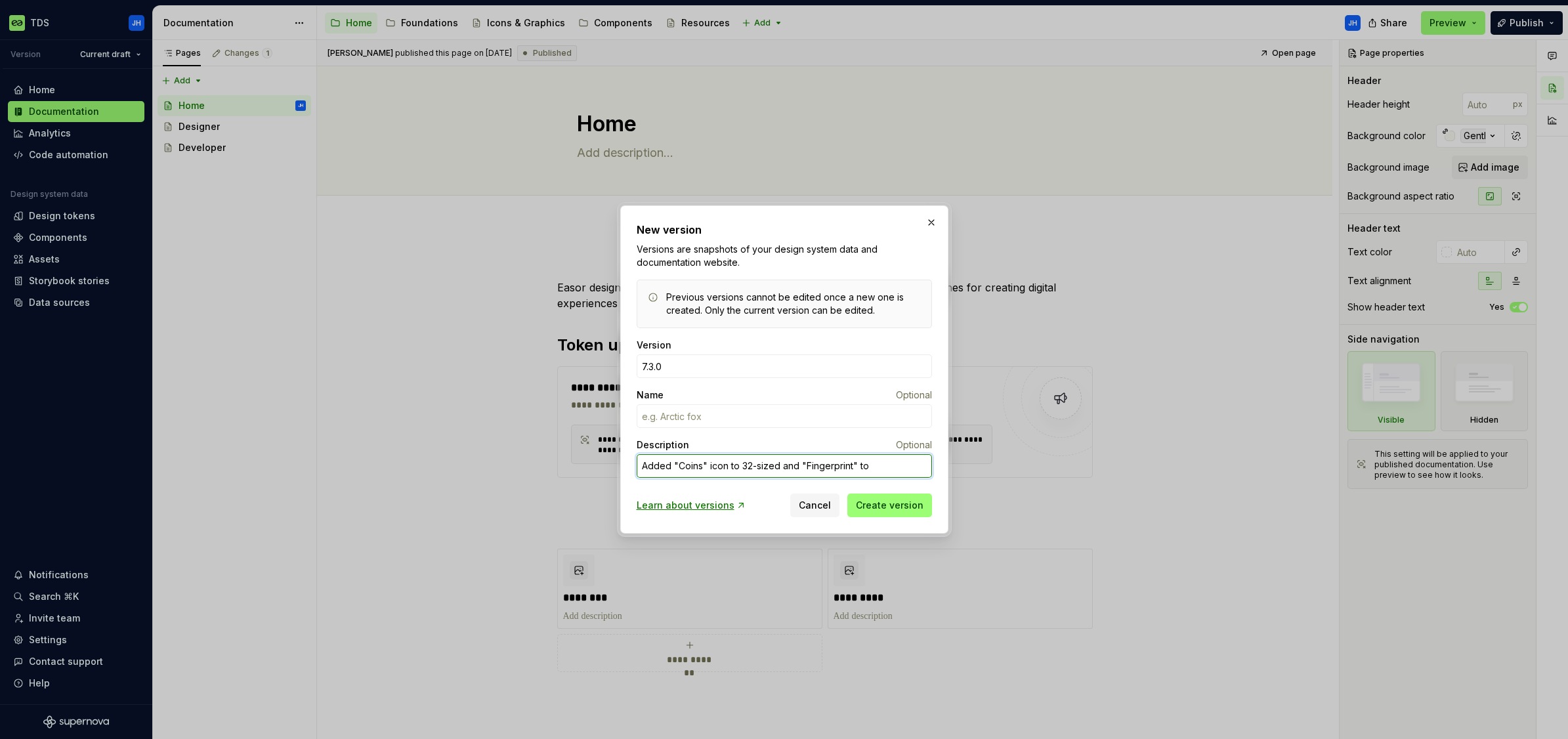
drag, startPoint x: 673, startPoint y: 463, endPoint x: 681, endPoint y: 463, distance: 8.0
click at [674, 462] on textarea "Added "Coins" icon to 32-sized and "Fingerprint" to" at bounding box center [784, 466] width 295 height 23
type textarea "*"
type textarea "Added i"Coins" icon to 32-sized and "Fingerprint" to"
type textarea "*"
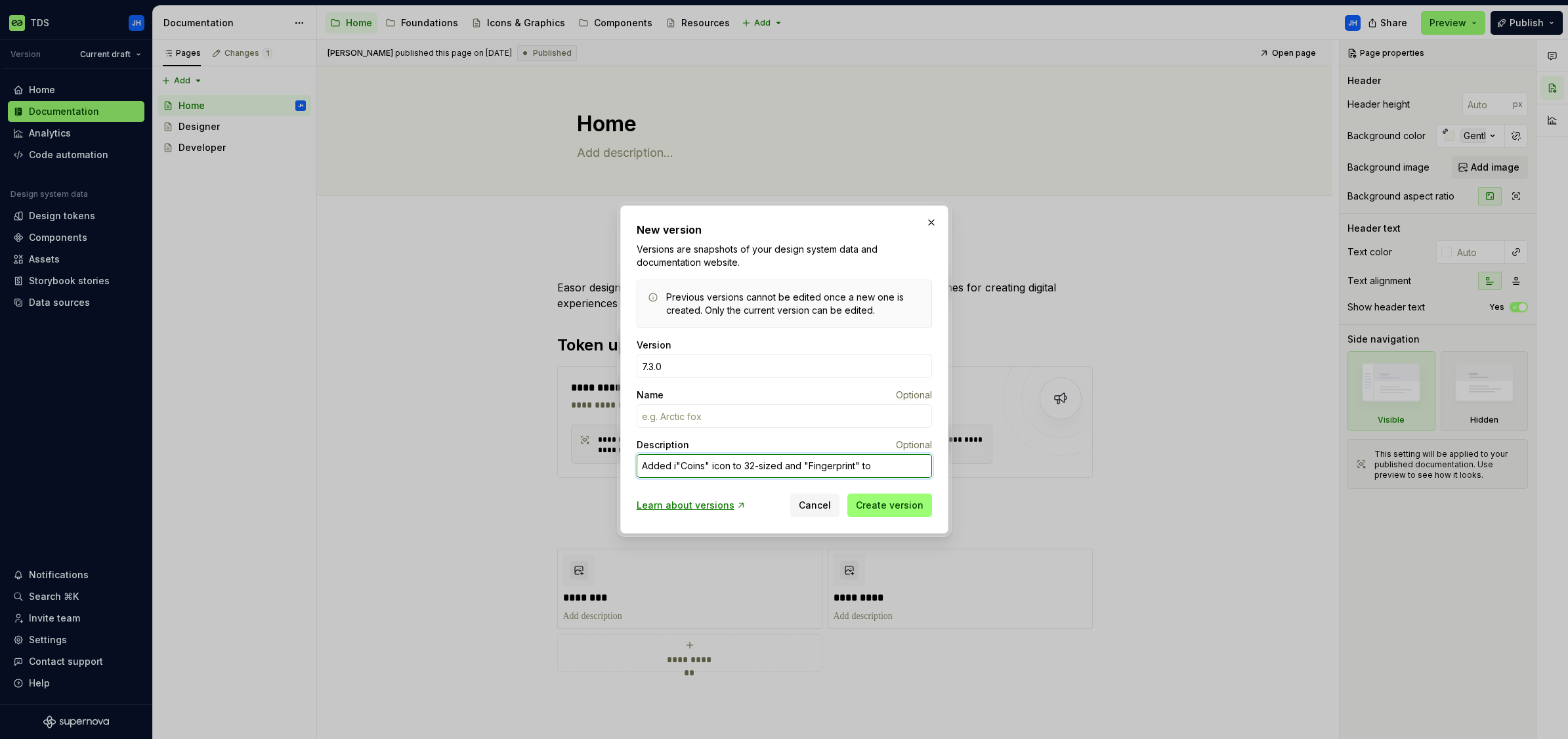
type textarea "Added ic"Coins" icon to 32-sized and "Fingerprint" to"
type textarea "*"
type textarea "Added ico"Coins" icon to 32-sized and "Fingerprint" to"
type textarea "*"
type textarea "Added icon"Coins" icon to 32-sized and "Fingerprint" to"
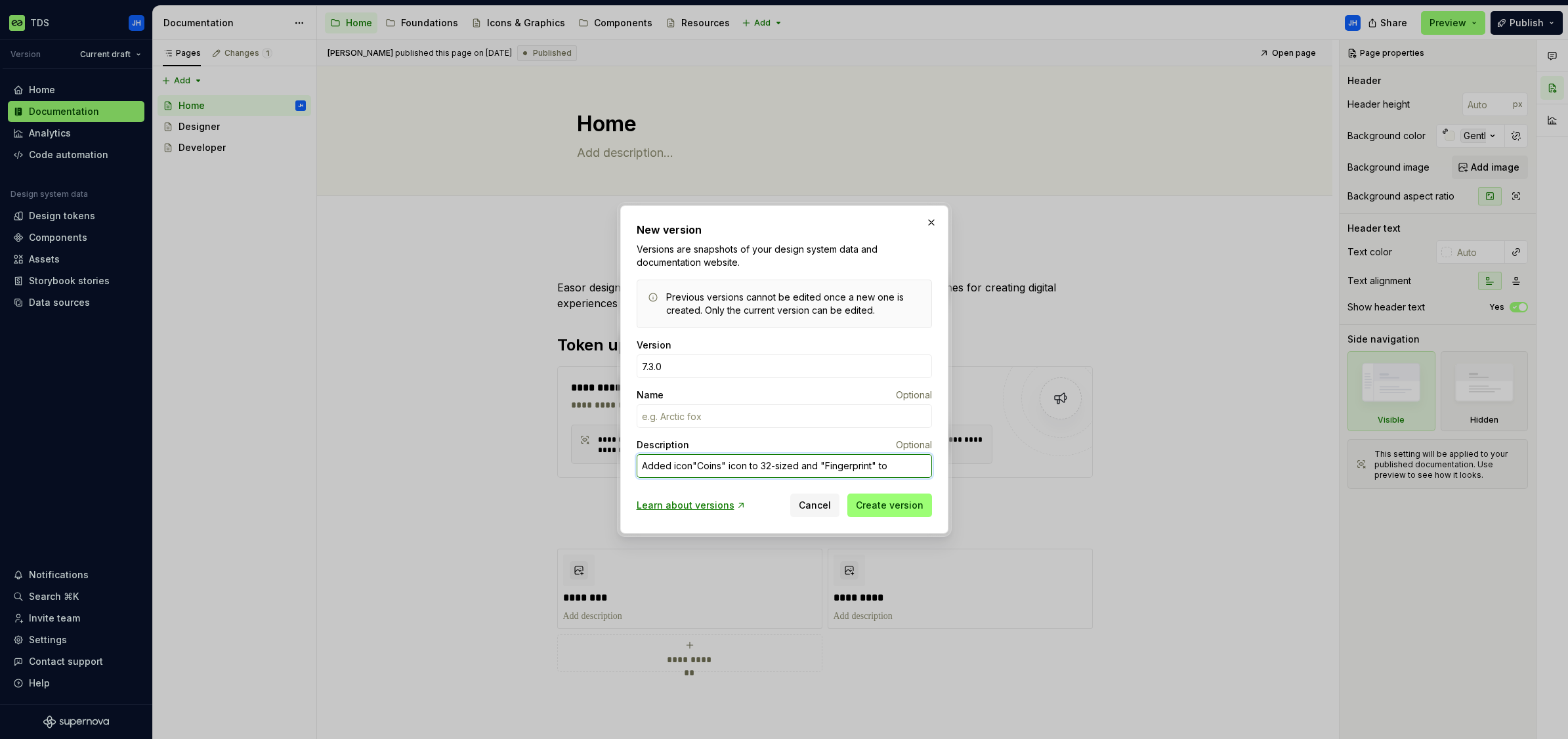
type textarea "*"
type textarea "Added icons"Coins" icon to 32-sized and "Fingerprint" to"
type textarea "*"
type textarea "Added icons "Coins" icon to 32-sized and "Fingerprint" to"
click at [748, 467] on textarea "Added icons "Coins" icon to 32-sized and "Fingerprint" to" at bounding box center [784, 466] width 295 height 23
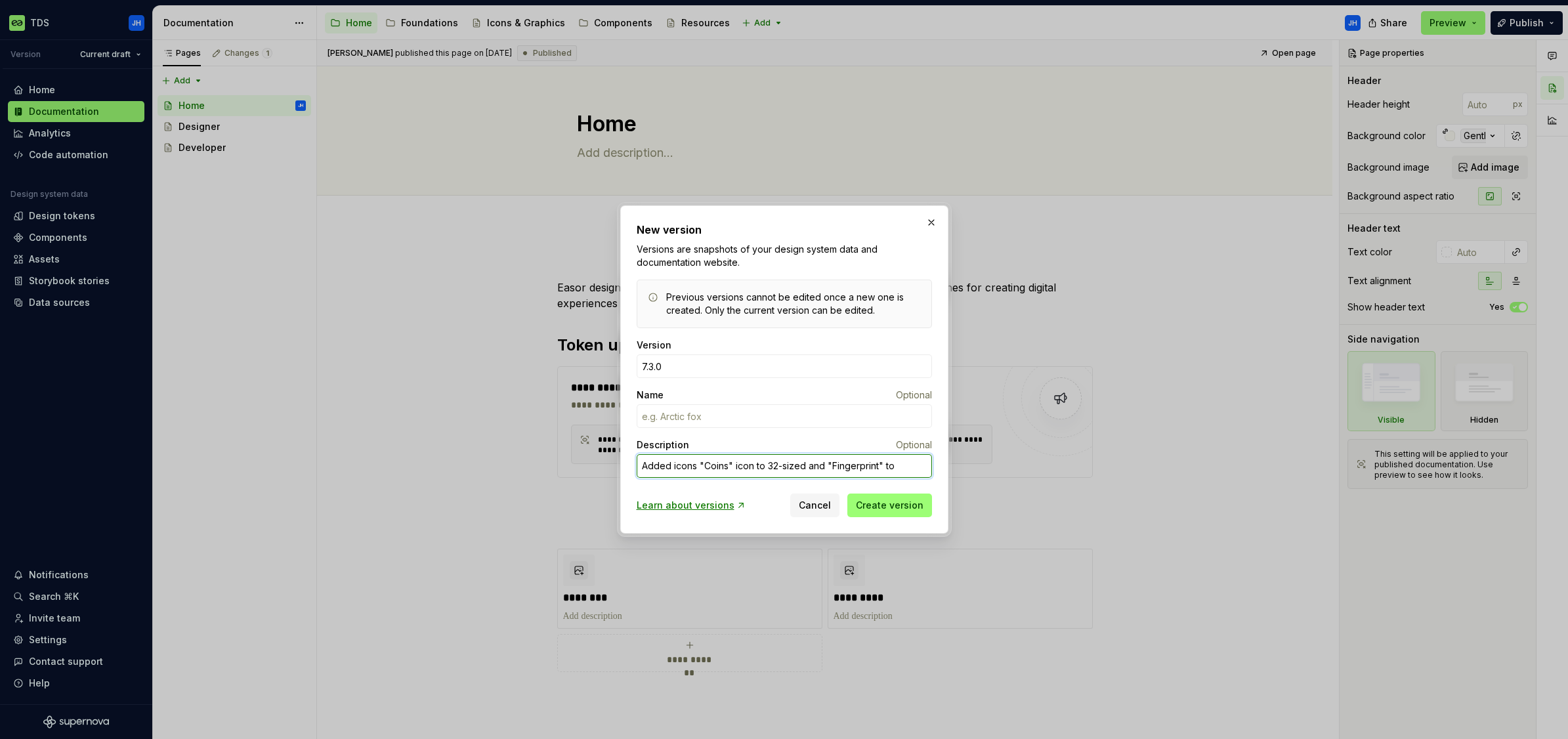
click at [748, 467] on textarea "Added icons "Coins" icon to 32-sized and "Fingerprint" to" at bounding box center [784, 466] width 295 height 23
type textarea "*"
type textarea "Added icons "Coins" to 32-sized and "Fingerprint" to"
type textarea "*"
type textarea "Added icons "Coins"to 32-sized and "Fingerprint" to"
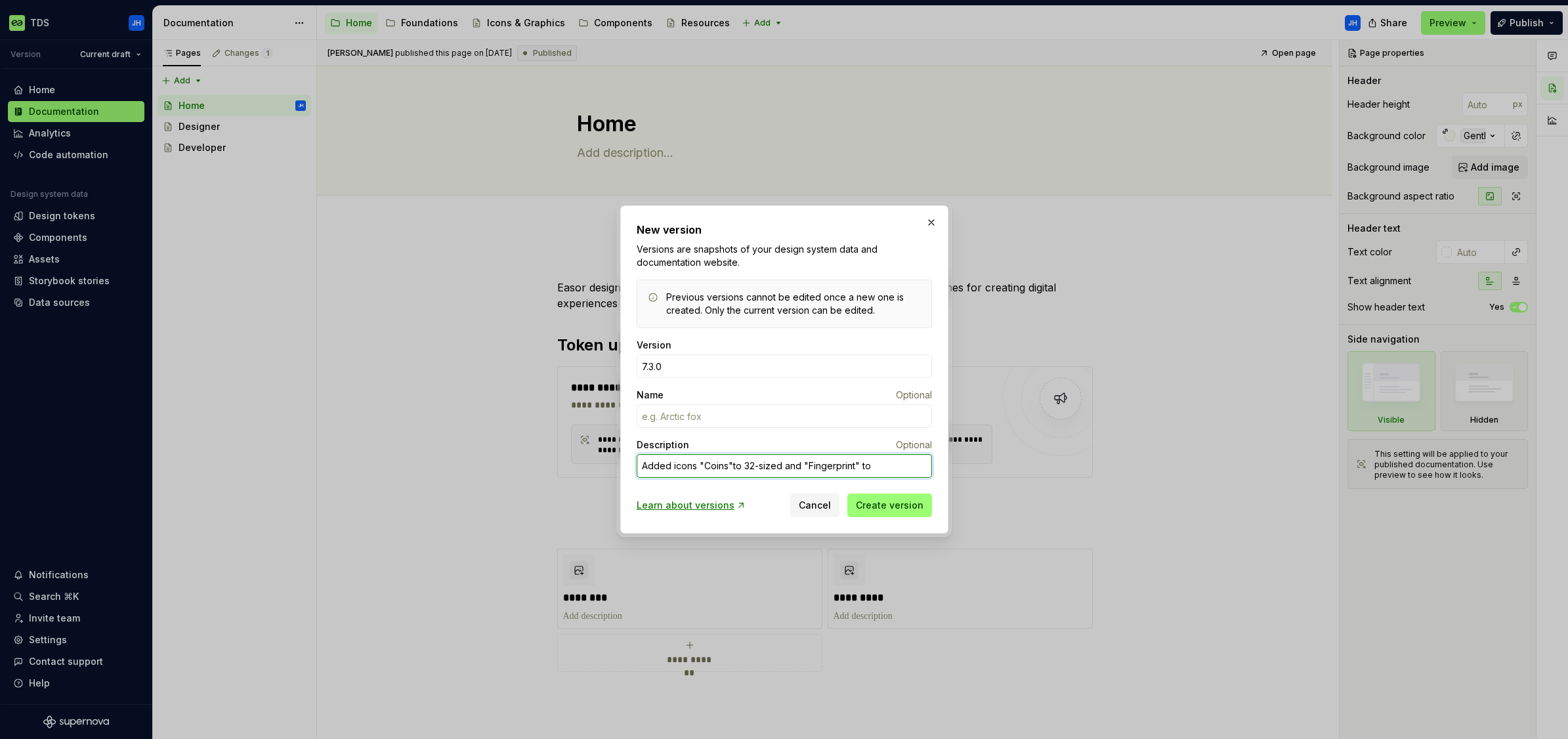
type textarea "*"
type textarea "Added icons "Coins" to 32-sized and "Fingerprint" to"
click at [880, 470] on textarea "Added icons "Coins" to 32-sized and "Fingerprint" to" at bounding box center [784, 466] width 295 height 23
type textarea "*"
type textarea "Added icons "Coins" to 32-sized and "Fingerprint" to 4"
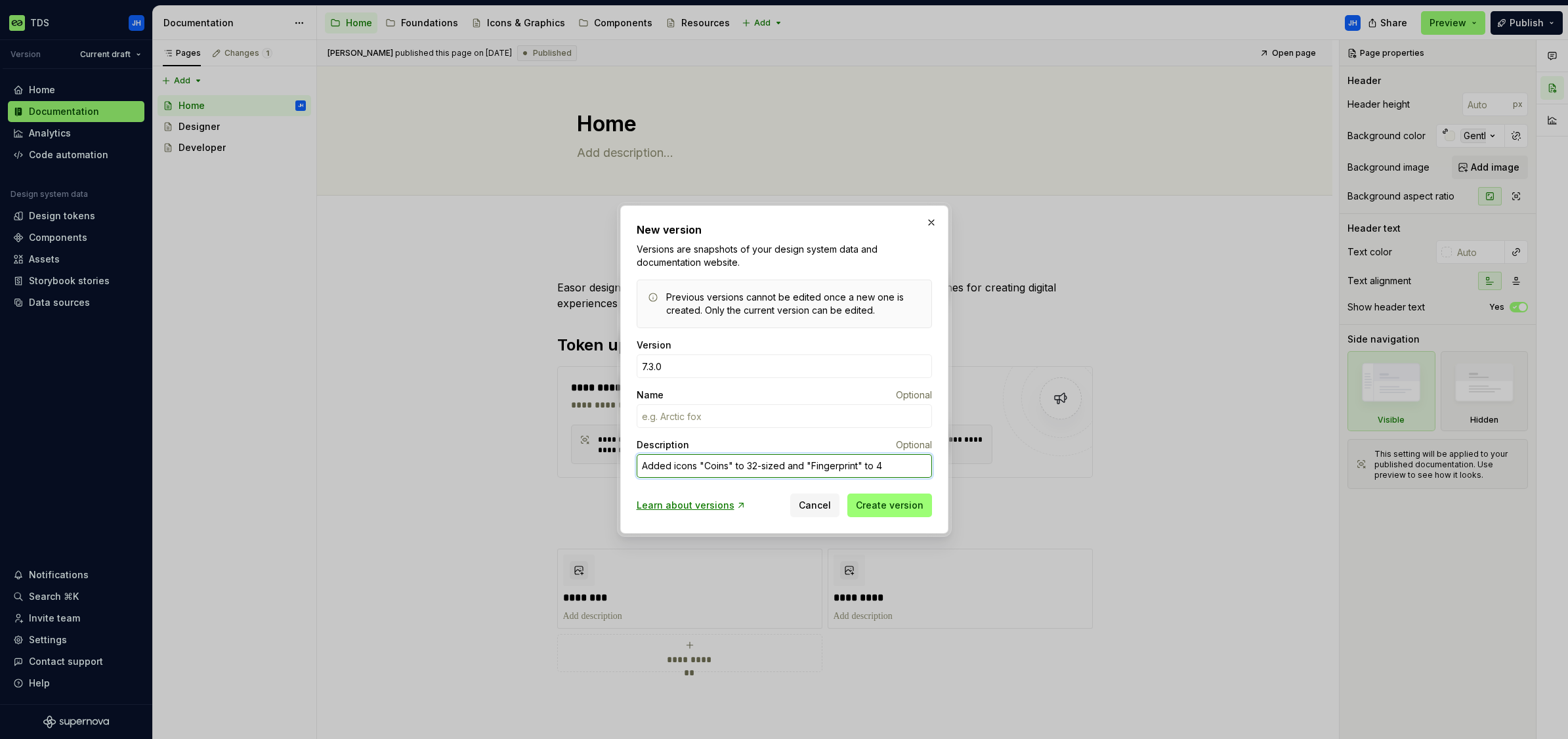
type textarea "*"
type textarea "Added icons "Coins" to 32-sized and "Fingerprint" to 48"
type textarea "*"
type textarea "Added icons "Coins" to 32-sized and "Fingerprint" to 48-"
type textarea "*"
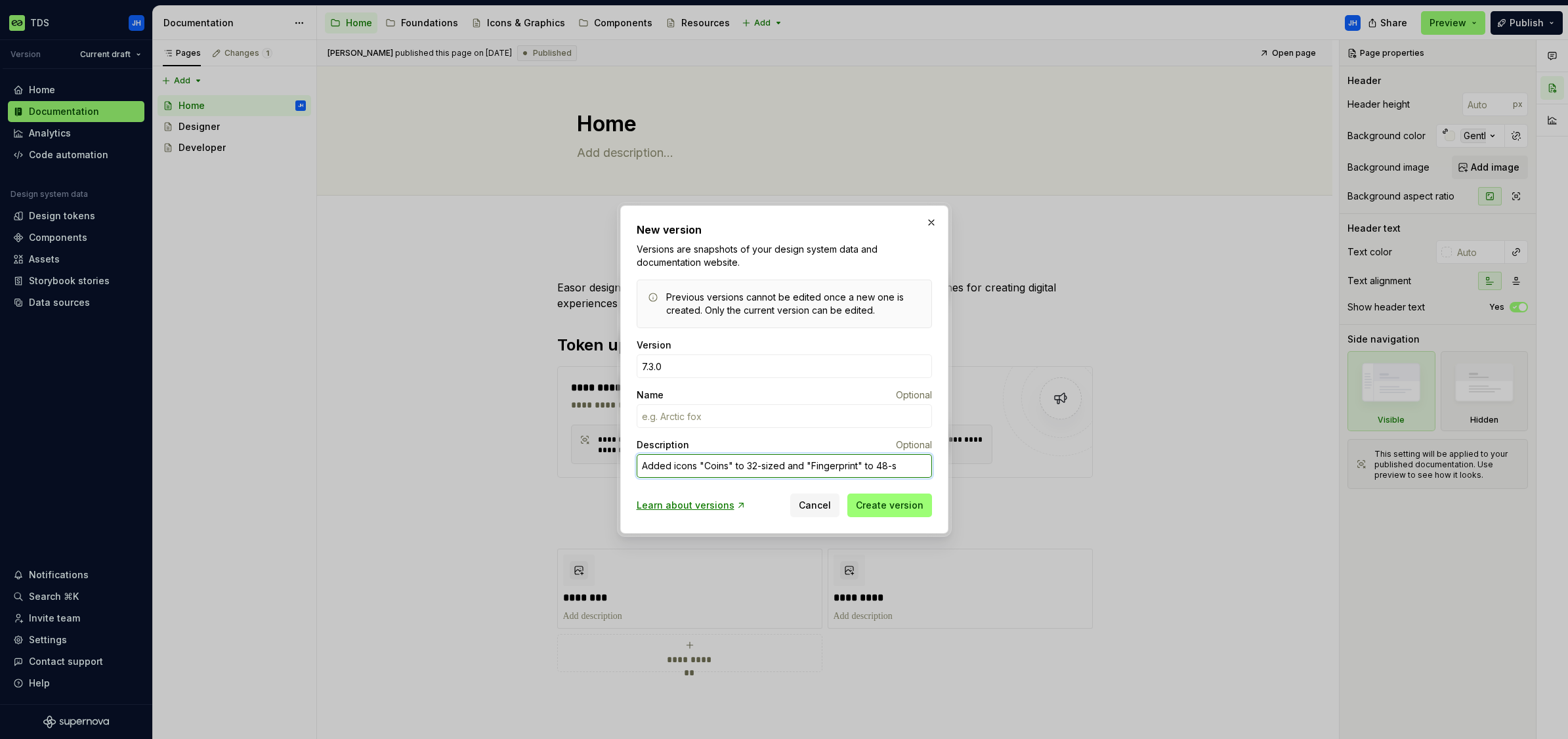
type textarea "Added icons "Coins" to 32-sized and "Fingerprint" to 48-si"
type textarea "*"
type textarea "Added icons "Coins" to 32-sized and "Fingerprint" to 48-siz"
type textarea "*"
type textarea "Added icons "Coins" to 32-sized and "Fingerprint" to 48-size"
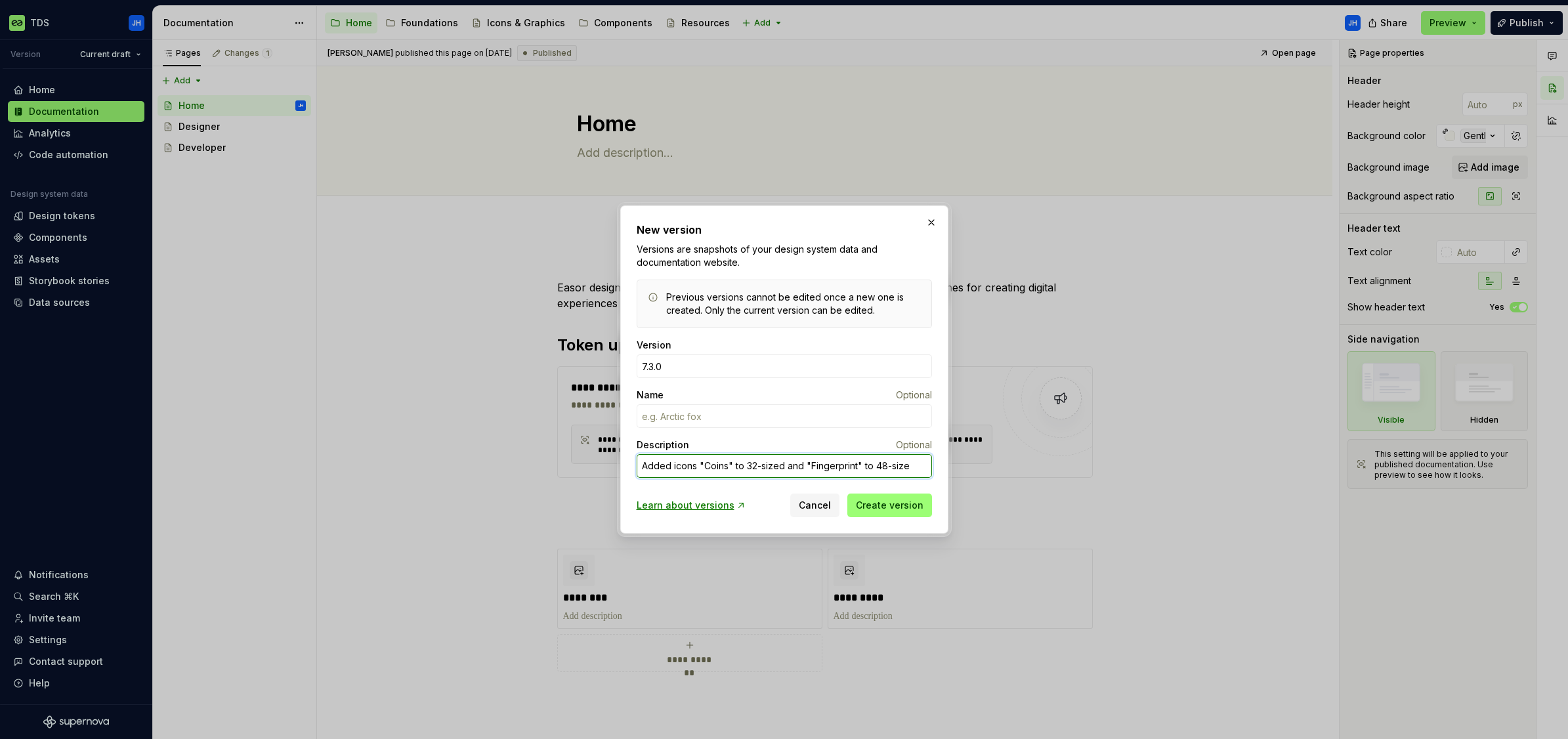
type textarea "*"
type textarea "Added icons "Coins" to 32-sized and "Fingerprint" to 48-sized"
type textarea "*"
type textarea "Added icons "Coins" to 32-sized and "Fingerprint" to 48-sized"
type textarea "*"
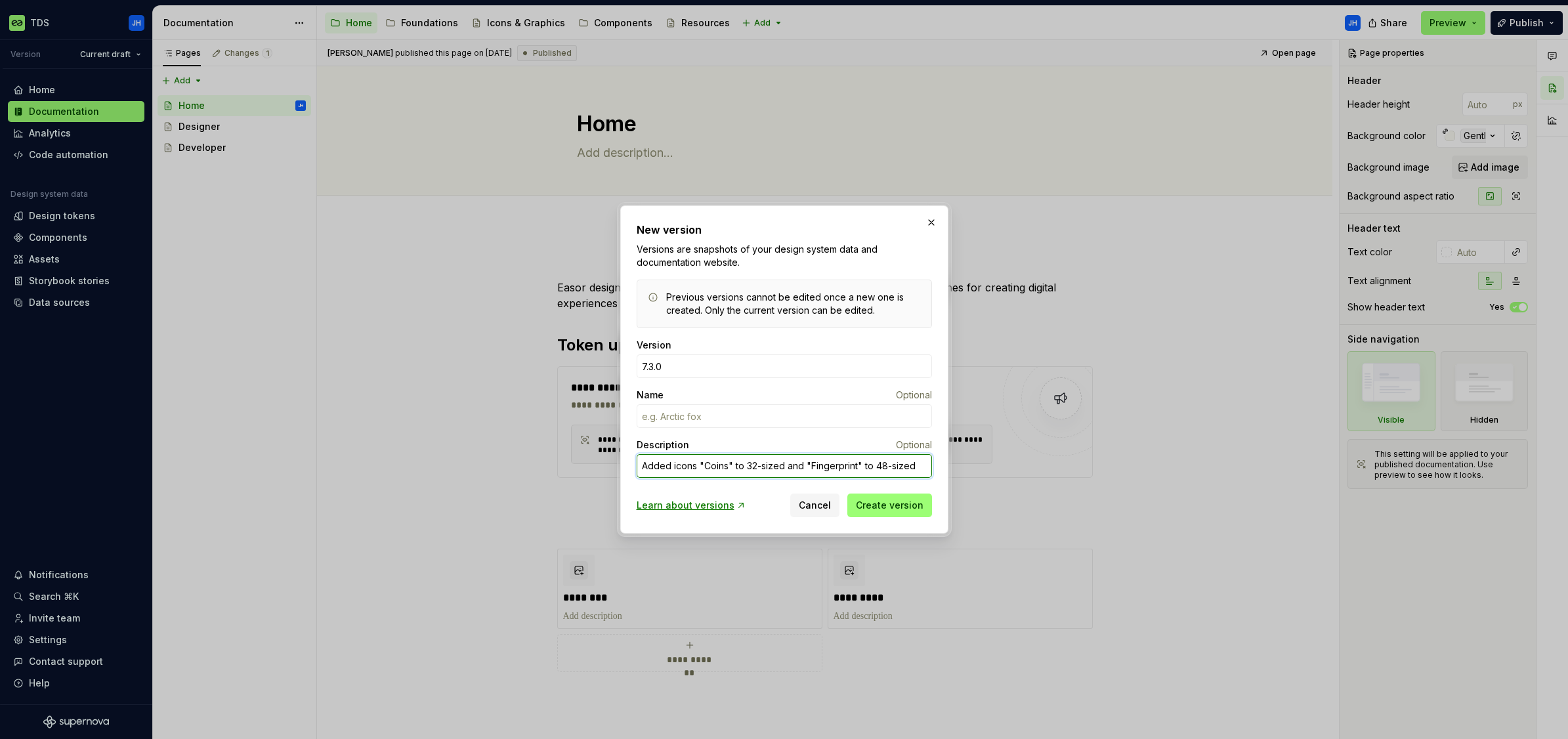
type textarea "Added icons "Coins" to 32-sized and "Fingerprint" to 48-sized s"
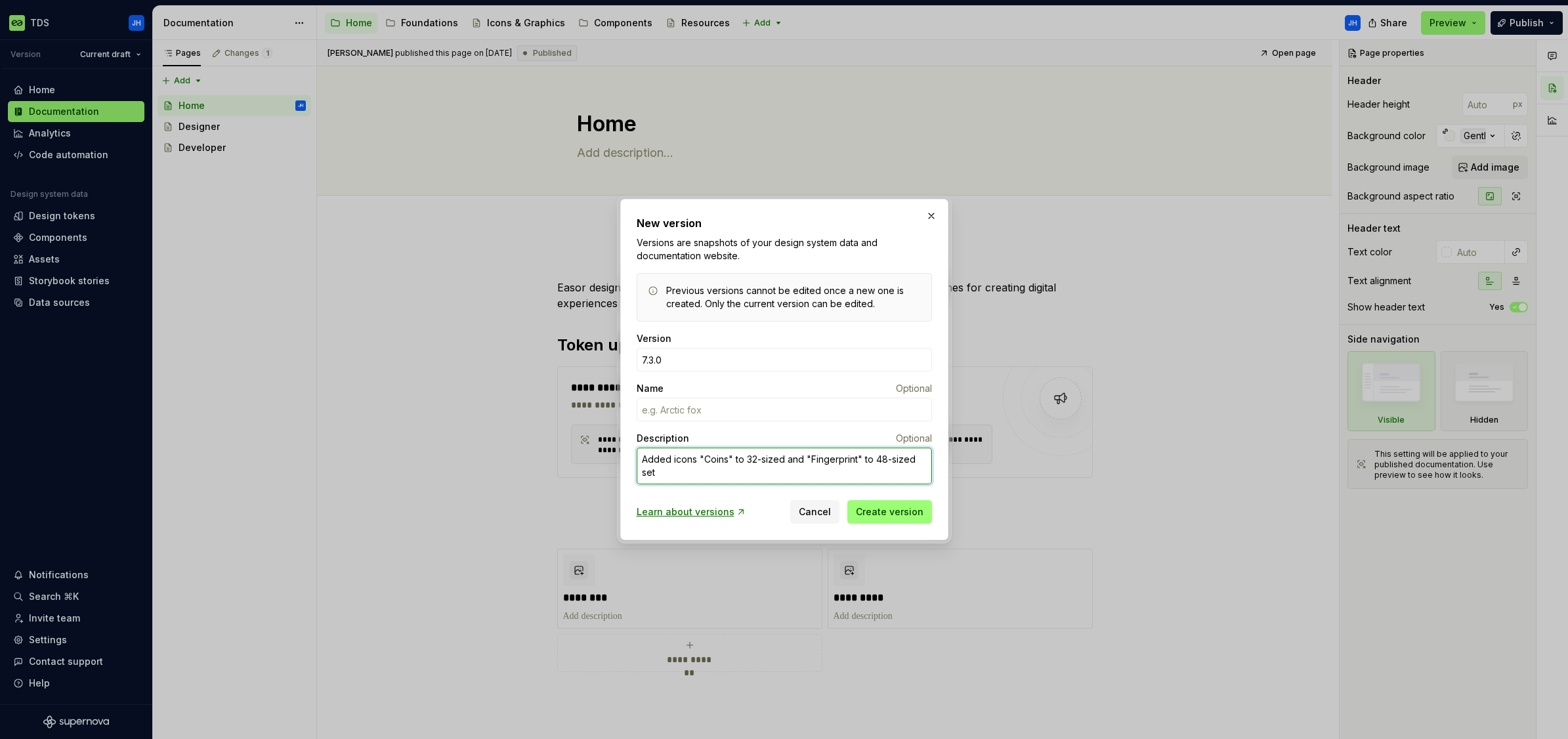
drag, startPoint x: 699, startPoint y: 460, endPoint x: 673, endPoint y: 460, distance: 26.0
click at [673, 460] on textarea "Added icons "Coins" to 32-sized and "Fingerprint" to 48-sized set" at bounding box center [784, 466] width 295 height 37
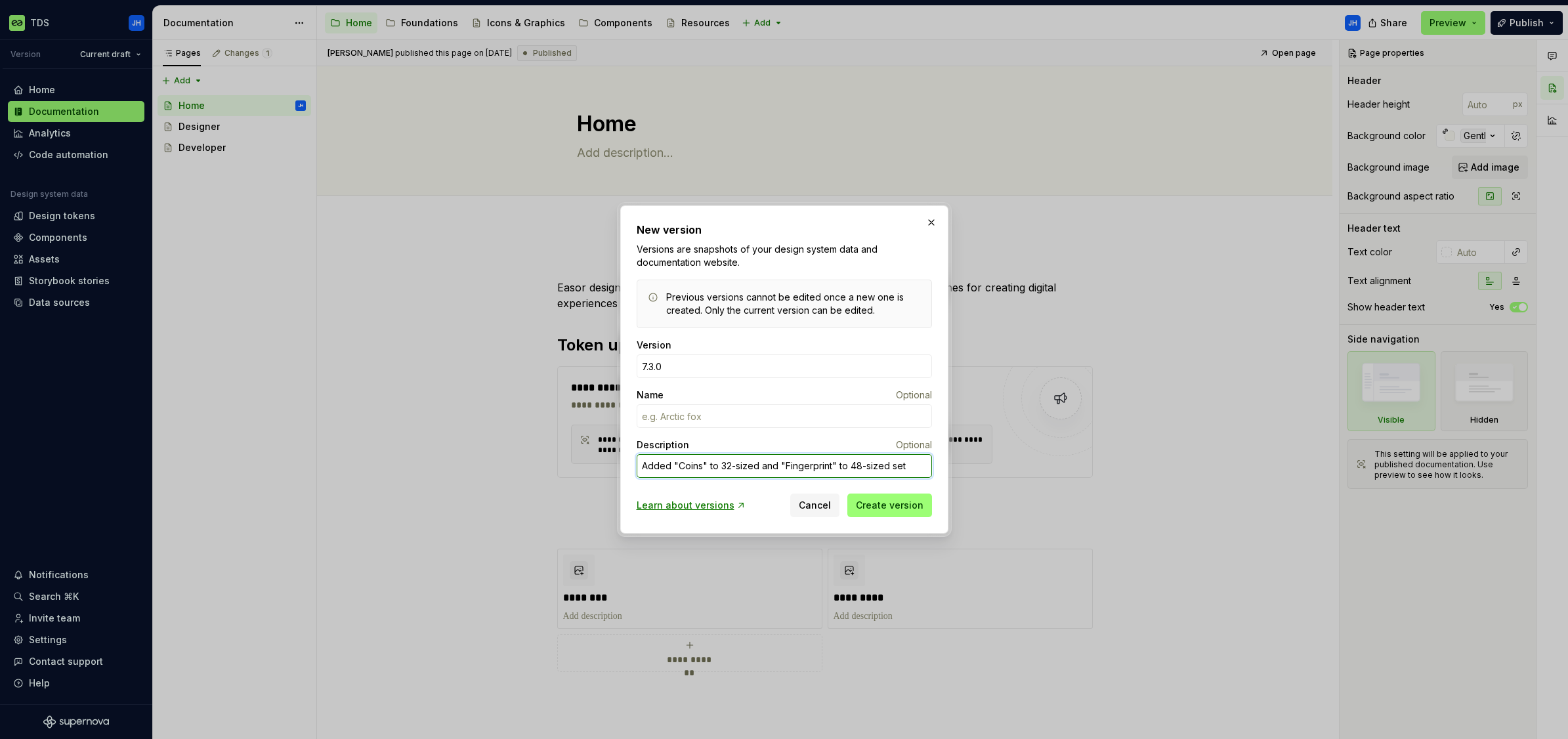
click at [889, 468] on textarea "Added "Coins" to 32-sized and "Fingerprint" to 48-sized set" at bounding box center [784, 466] width 295 height 23
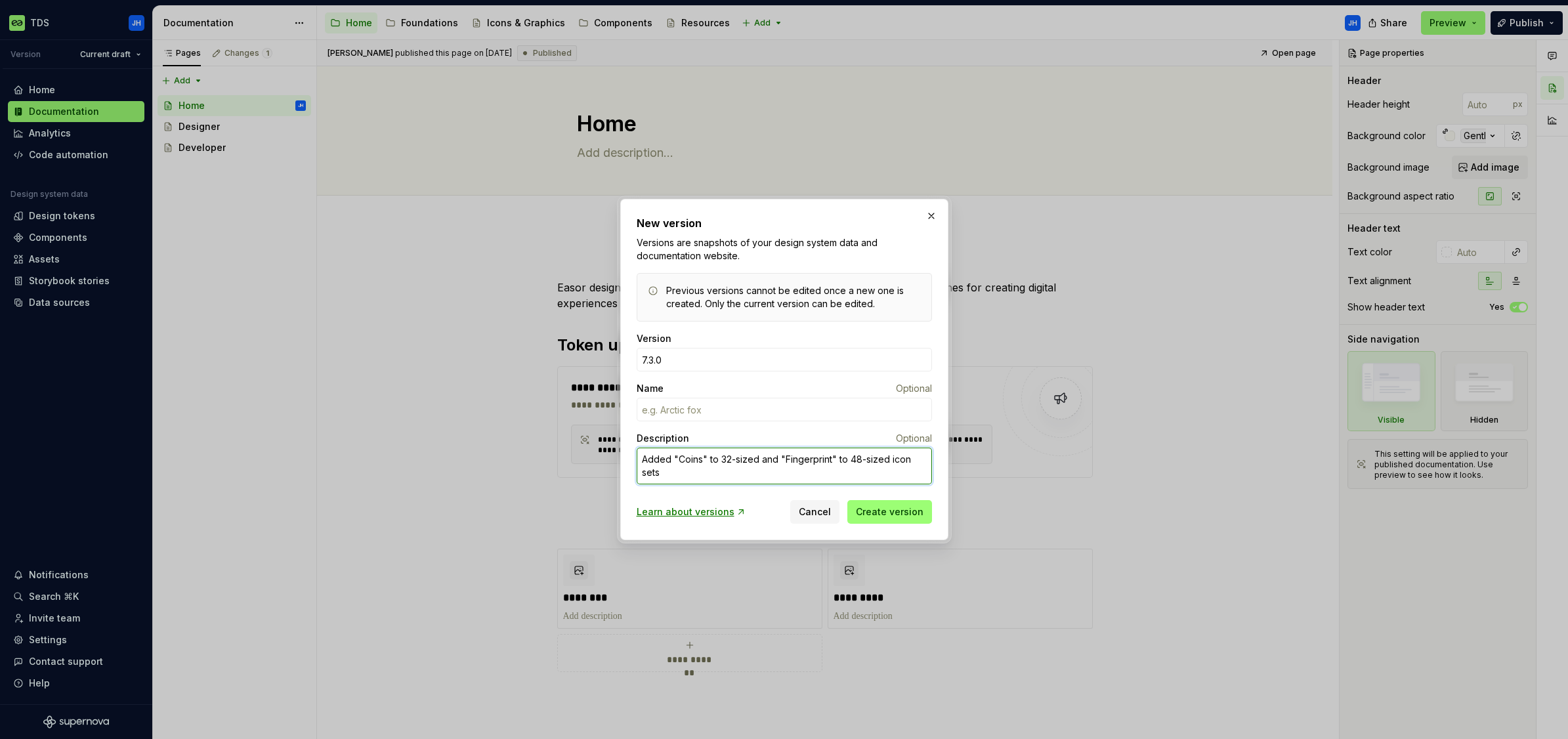
click at [671, 462] on textarea "Added "Coins" to 32-sized and "Fingerprint" to 48-sized icon sets" at bounding box center [784, 466] width 295 height 37
click at [736, 478] on textarea "Added "Coins" to 32-sized and "Fingerprint" to 48-sized icon sets" at bounding box center [784, 466] width 295 height 37
click at [895, 514] on span "Create version" at bounding box center [889, 512] width 67 height 13
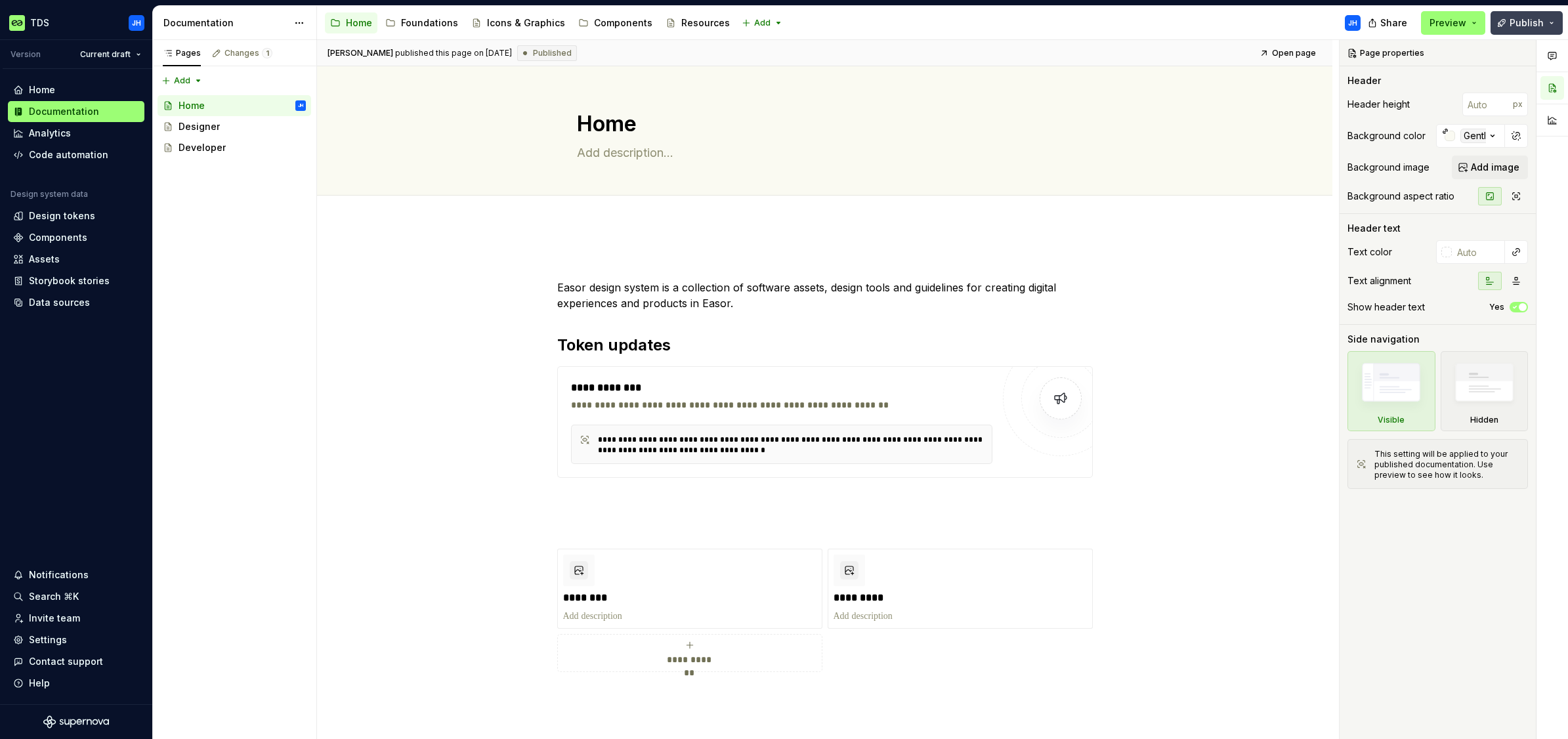
click at [1514, 23] on span "Publish" at bounding box center [1526, 23] width 34 height 13
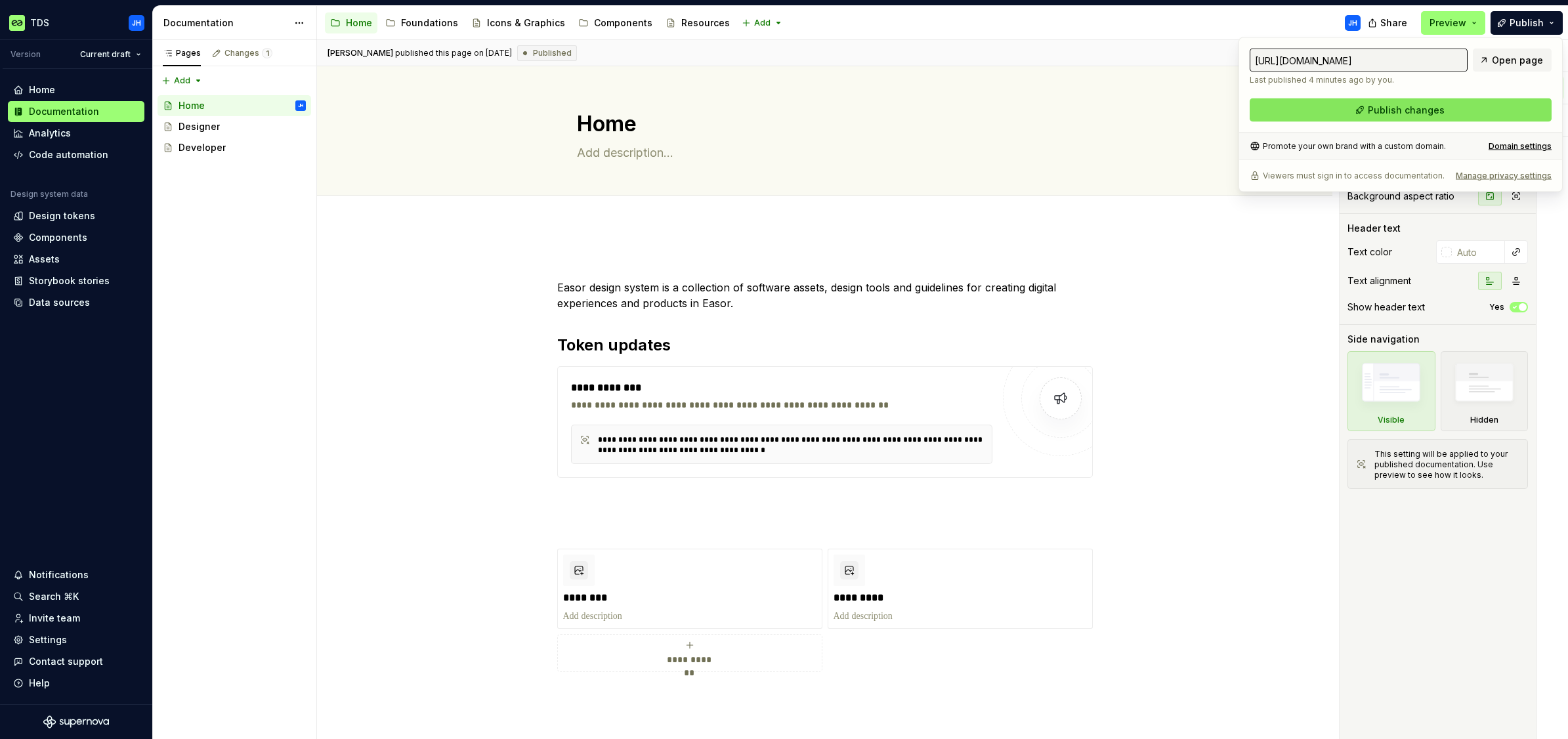
click at [1439, 111] on span "Publish changes" at bounding box center [1405, 111] width 77 height 13
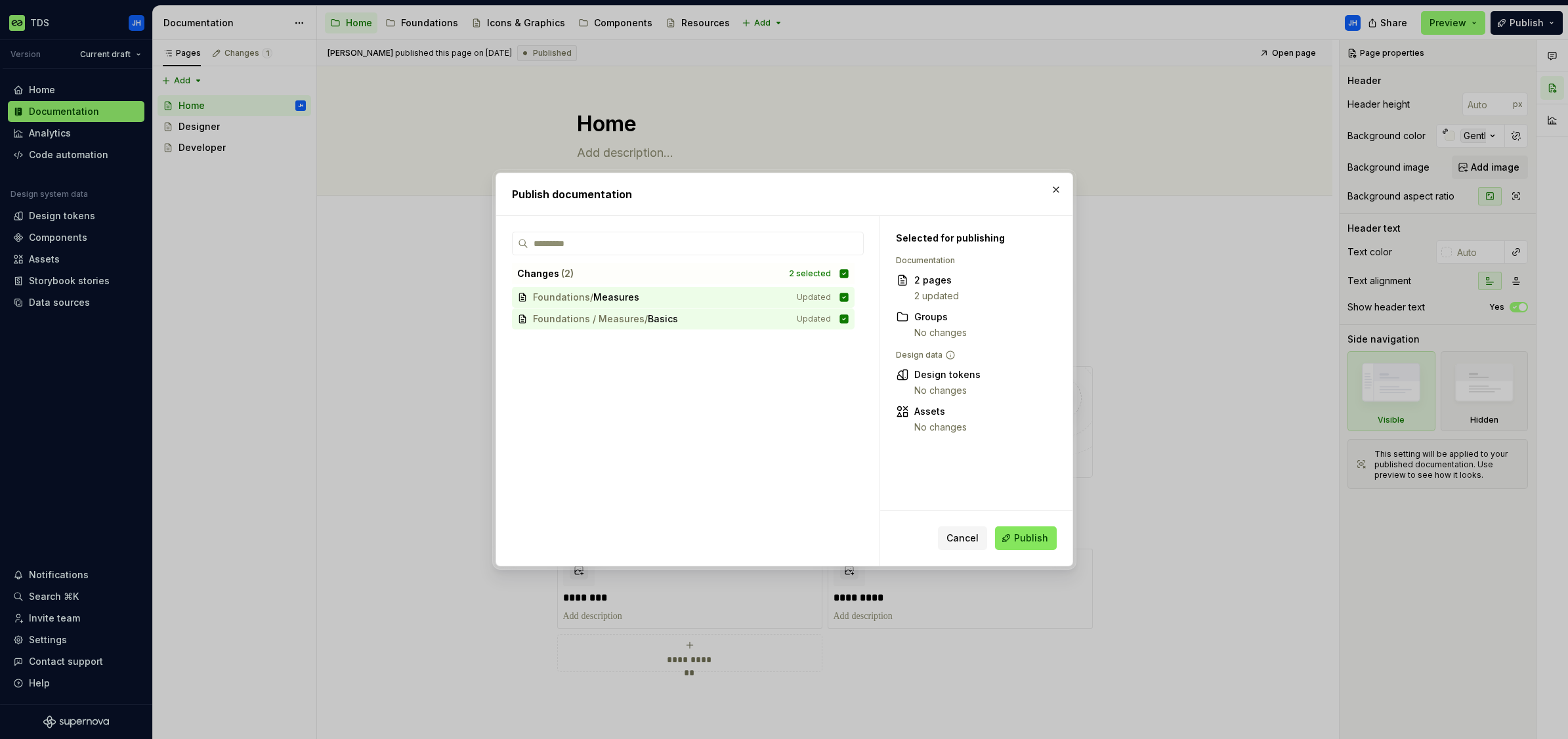
click at [1025, 544] on span "Publish" at bounding box center [1031, 538] width 34 height 13
